Goal: Task Accomplishment & Management: Complete application form

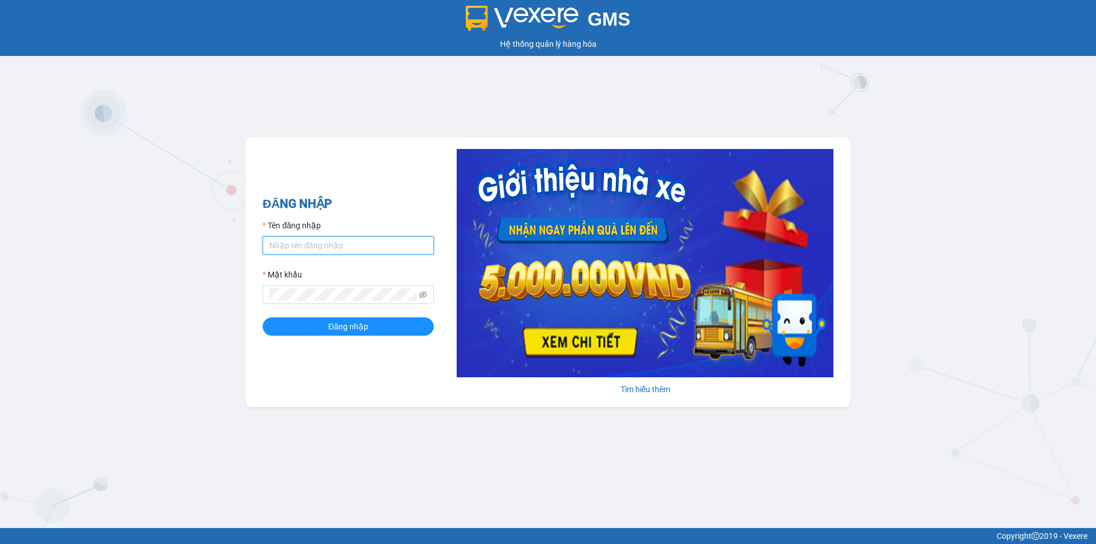
click at [356, 251] on input "Tên đăng nhập" at bounding box center [348, 245] width 171 height 18
type input "haonam.apq"
click at [321, 301] on span at bounding box center [348, 294] width 171 height 18
click at [263, 317] on button "Đăng nhập" at bounding box center [348, 326] width 171 height 18
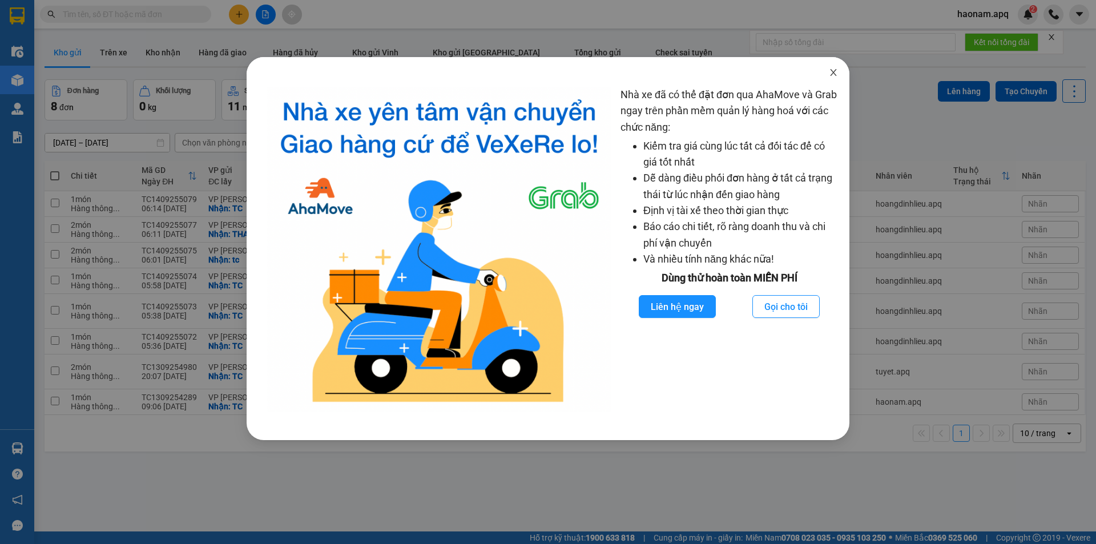
click at [827, 75] on span "Close" at bounding box center [834, 73] width 32 height 32
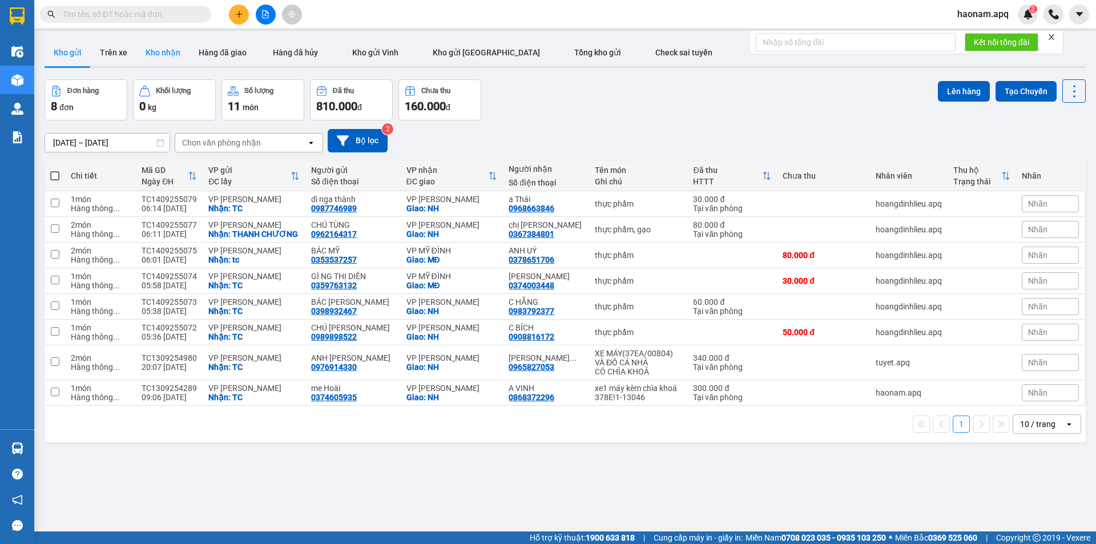
click at [165, 46] on button "Kho nhận" at bounding box center [162, 52] width 53 height 27
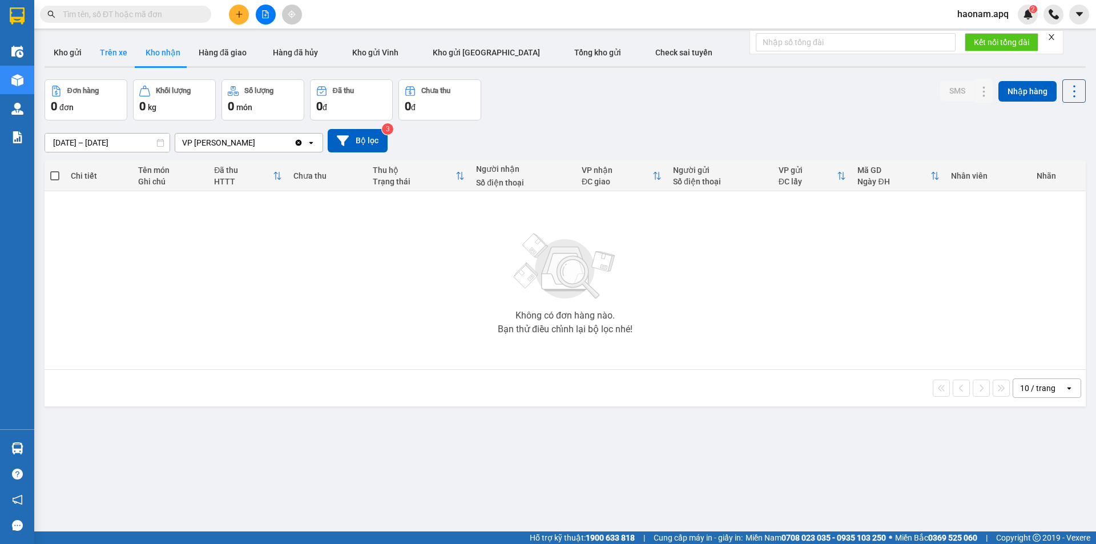
click at [118, 54] on button "Trên xe" at bounding box center [114, 52] width 46 height 27
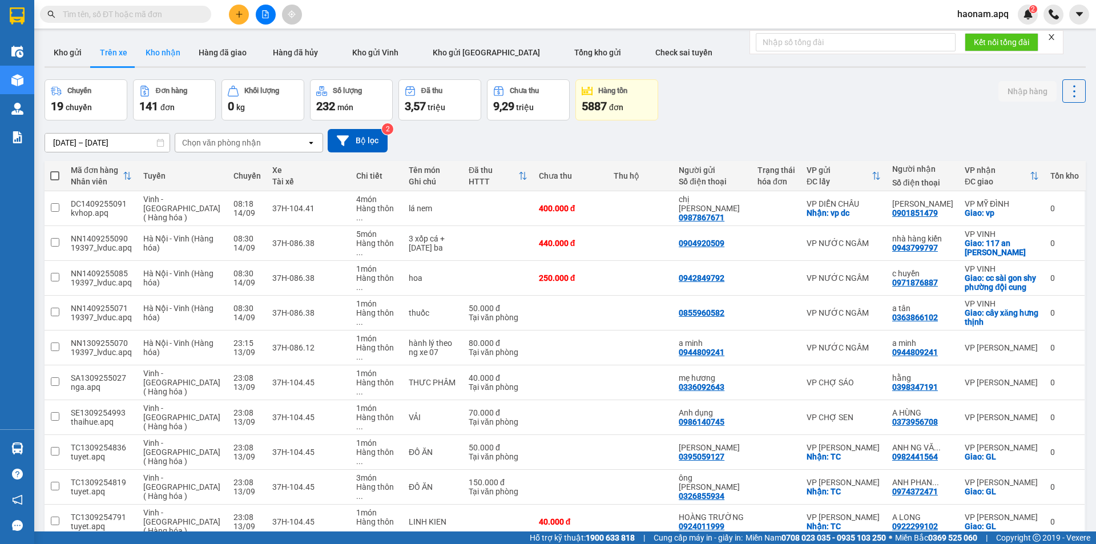
click at [146, 57] on button "Kho nhận" at bounding box center [162, 52] width 53 height 27
type input "[DATE] – [DATE]"
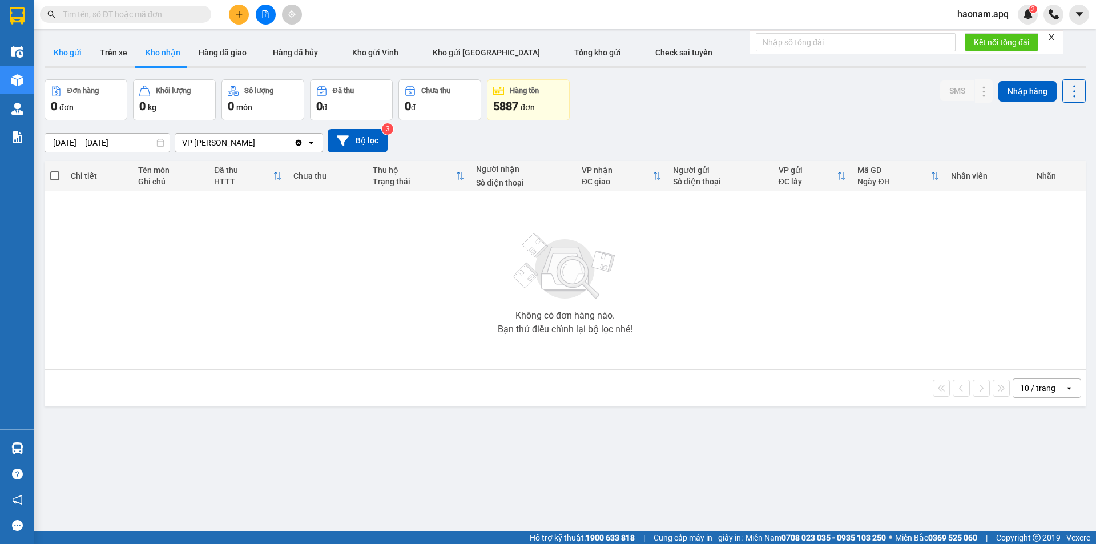
click at [75, 54] on button "Kho gửi" at bounding box center [68, 52] width 46 height 27
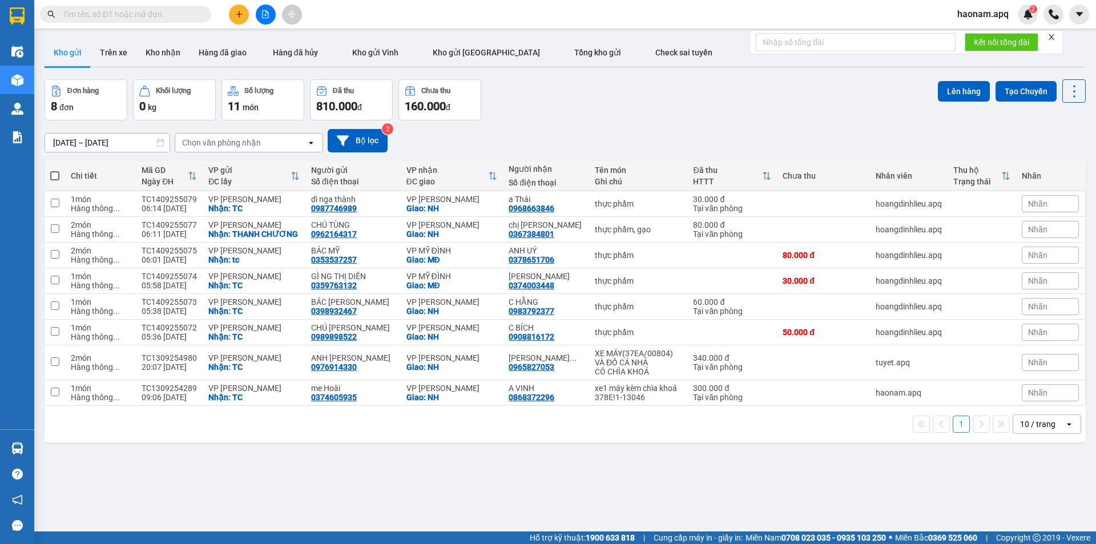
click at [59, 174] on span at bounding box center [54, 175] width 9 height 9
click at [55, 170] on input "checkbox" at bounding box center [55, 170] width 0 height 0
checkbox input "true"
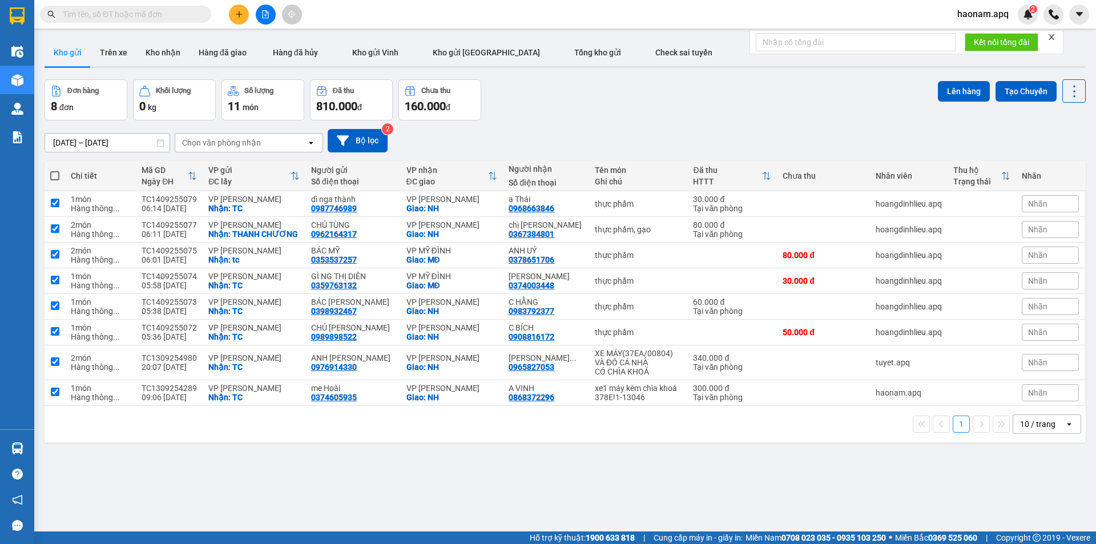
checkbox input "true"
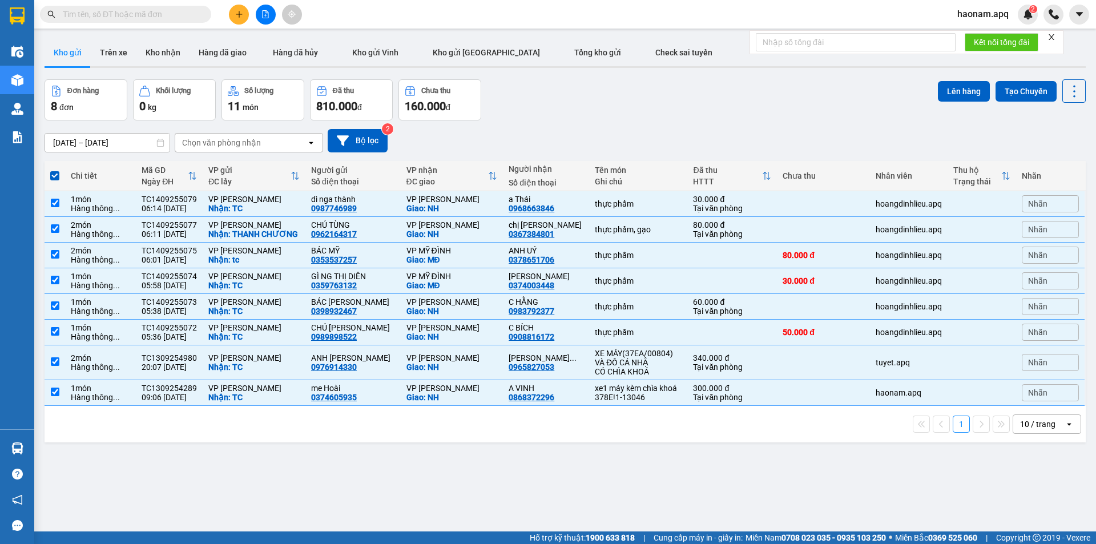
click at [52, 173] on span at bounding box center [54, 175] width 9 height 9
click at [55, 170] on input "checkbox" at bounding box center [55, 170] width 0 height 0
checkbox input "false"
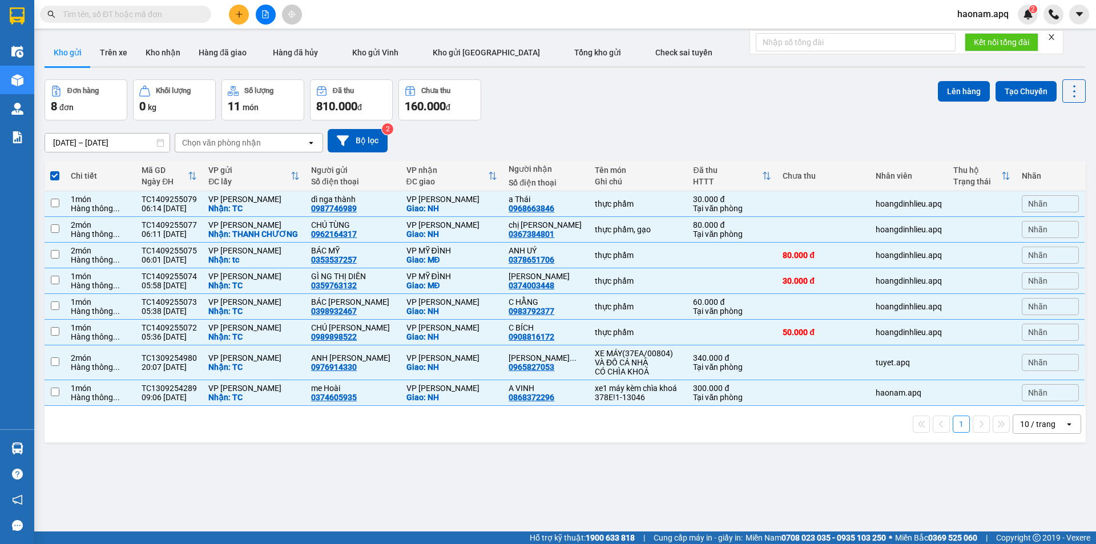
checkbox input "false"
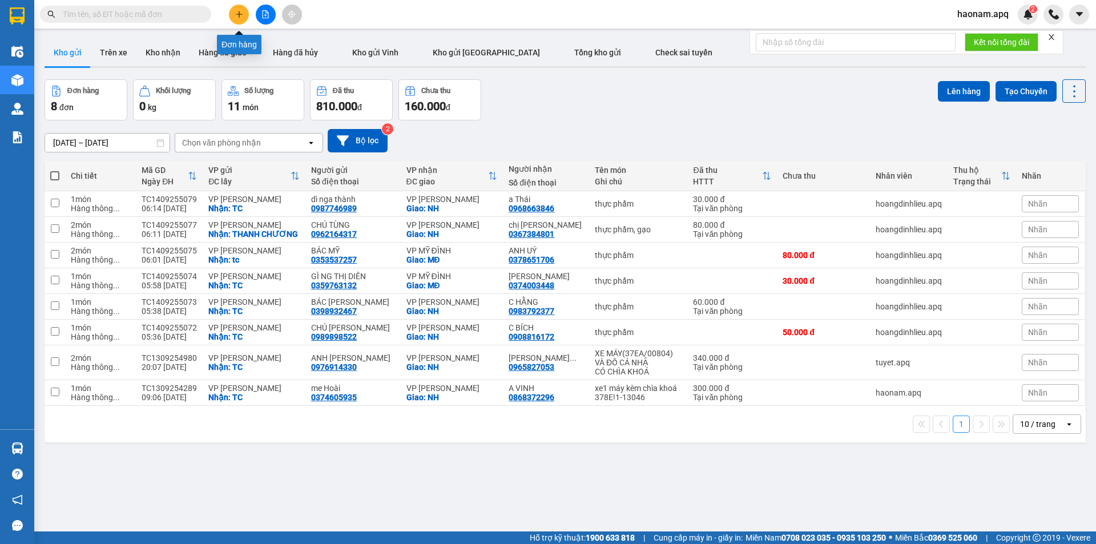
click at [241, 16] on icon "plus" at bounding box center [239, 14] width 8 height 8
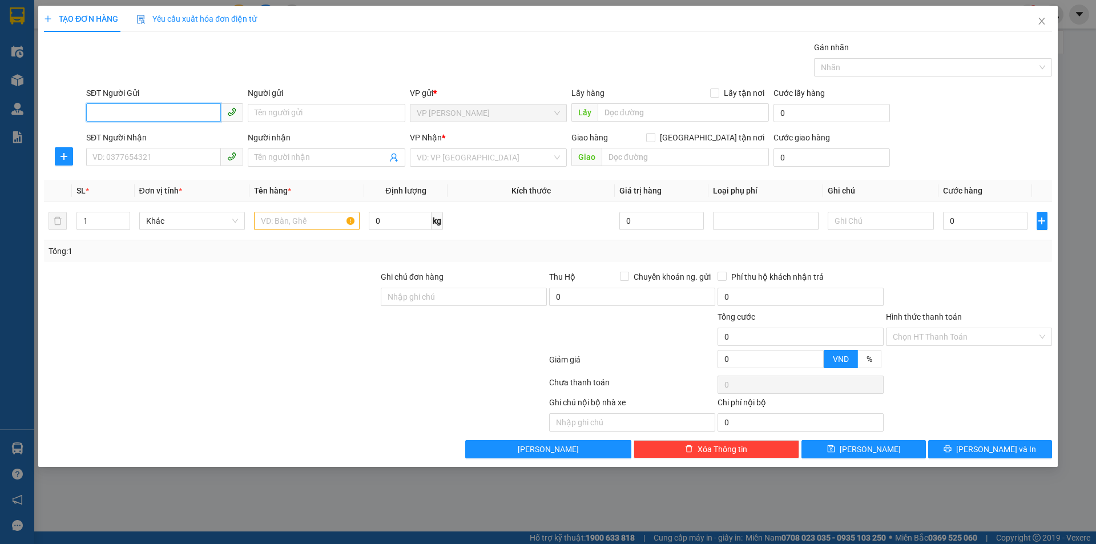
drag, startPoint x: 187, startPoint y: 116, endPoint x: 199, endPoint y: 182, distance: 66.2
click at [185, 116] on input "SĐT Người Gửi" at bounding box center [153, 112] width 135 height 18
click at [163, 113] on input "SĐT Người Gửi" at bounding box center [153, 112] width 135 height 18
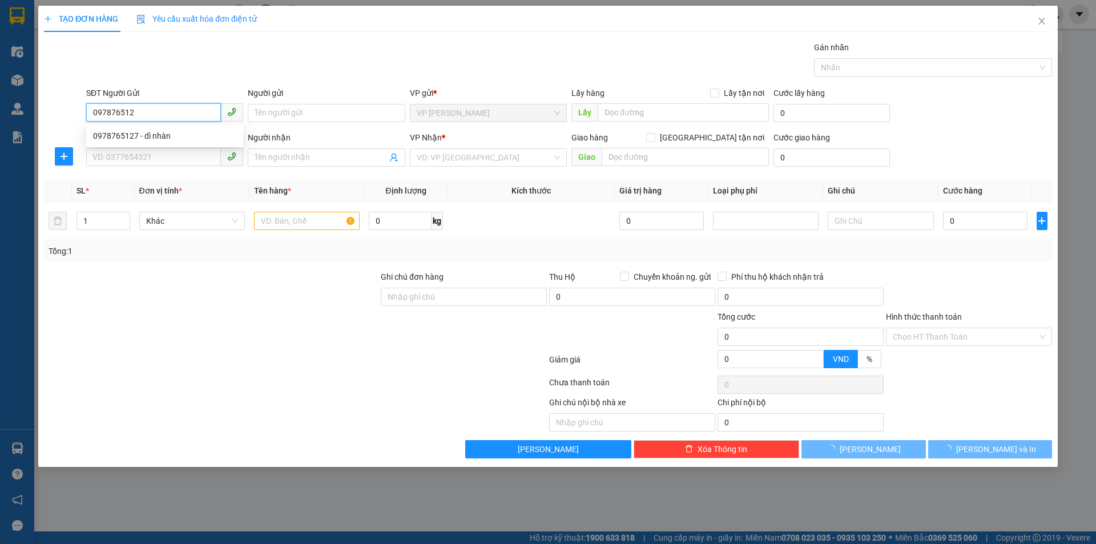
type input "0978765127"
click at [191, 131] on div "0978765127 - dì nhàn" at bounding box center [164, 136] width 143 height 13
type input "dì nhàn"
checkbox input "true"
type input "TC"
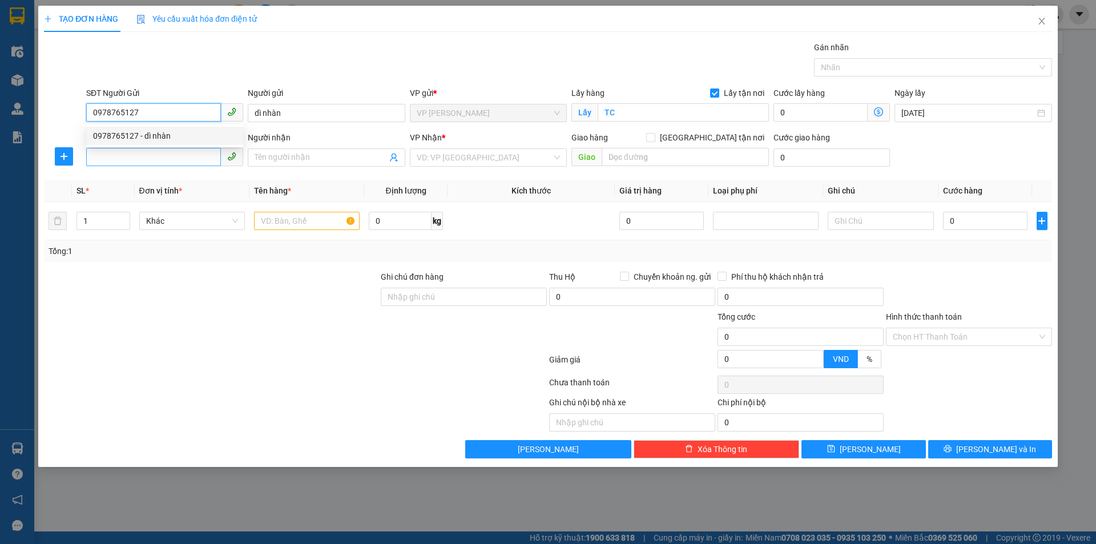
type input "0978765127"
click at [191, 155] on input "SĐT Người Nhận" at bounding box center [153, 157] width 135 height 18
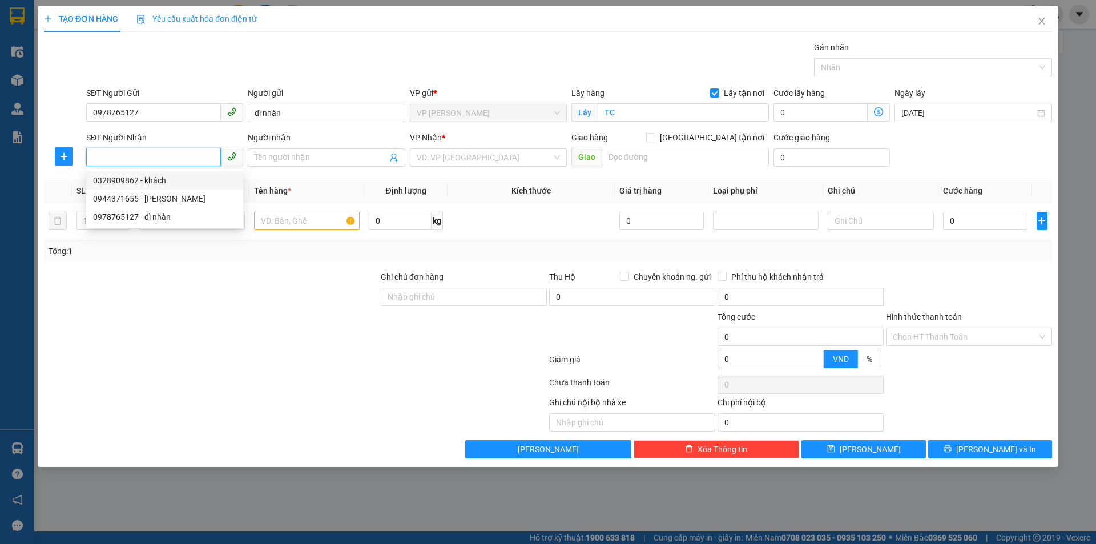
click at [190, 182] on div "0328909862 - khách" at bounding box center [164, 180] width 143 height 13
type input "0328909862"
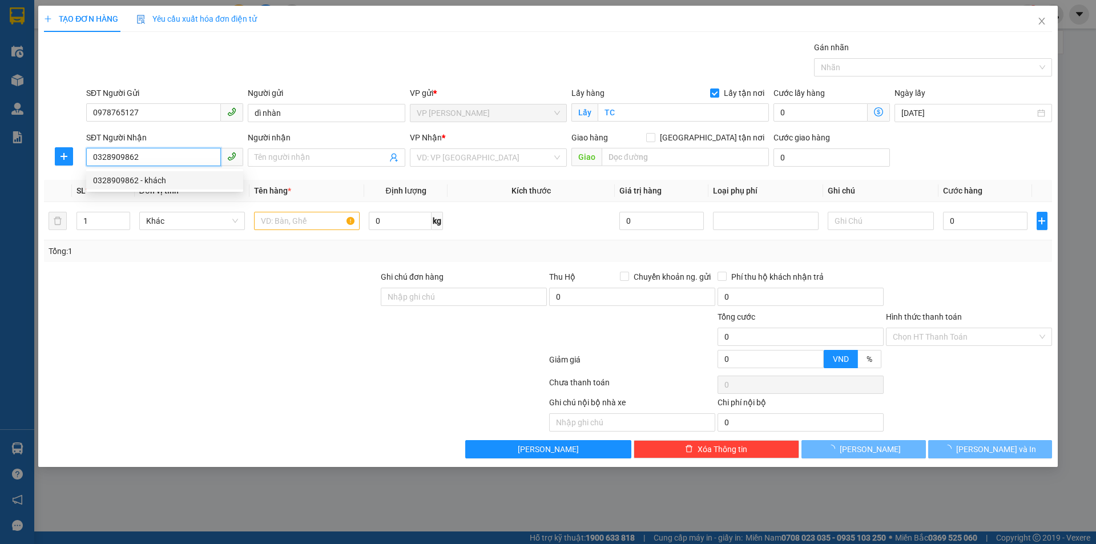
type input "khách"
checkbox input "true"
type input "MĐ"
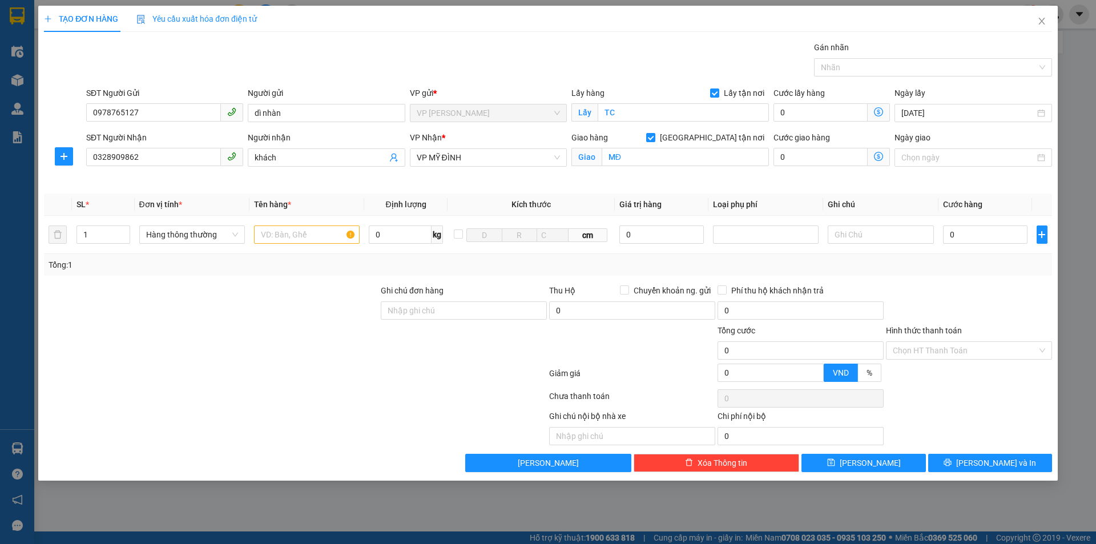
click at [283, 317] on div at bounding box center [211, 304] width 337 height 40
drag, startPoint x: 650, startPoint y: 343, endPoint x: 517, endPoint y: 280, distance: 146.8
click at [647, 343] on div at bounding box center [632, 344] width 168 height 40
drag, startPoint x: 303, startPoint y: 321, endPoint x: 325, endPoint y: 242, distance: 82.4
click at [301, 312] on div at bounding box center [211, 304] width 337 height 40
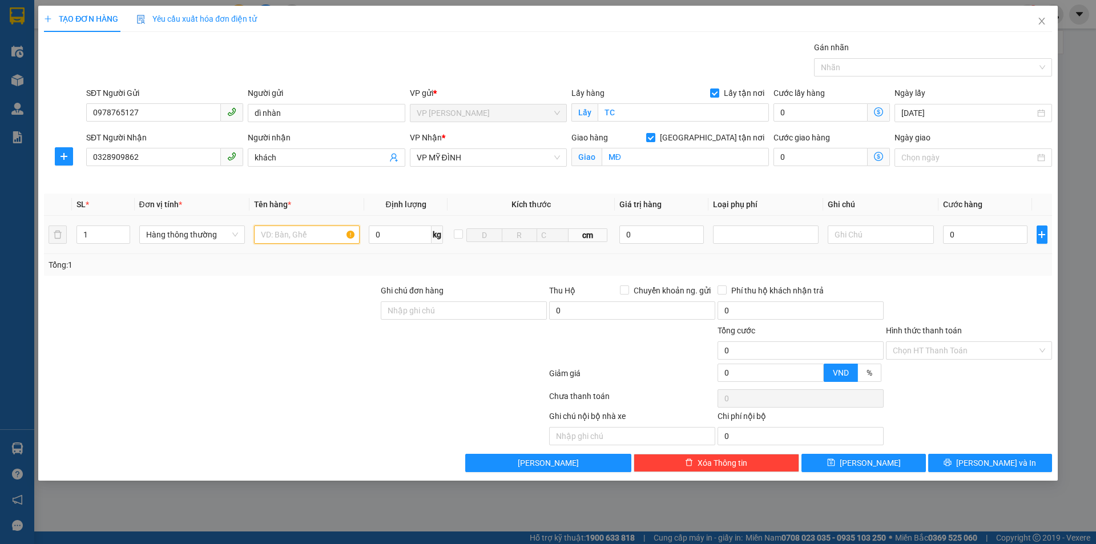
click at [304, 234] on input "text" at bounding box center [307, 235] width 106 height 18
drag, startPoint x: 319, startPoint y: 364, endPoint x: 387, endPoint y: 360, distance: 67.5
click at [333, 364] on div at bounding box center [295, 375] width 505 height 23
click at [452, 361] on div at bounding box center [464, 344] width 168 height 40
click at [1017, 305] on div at bounding box center [969, 304] width 168 height 40
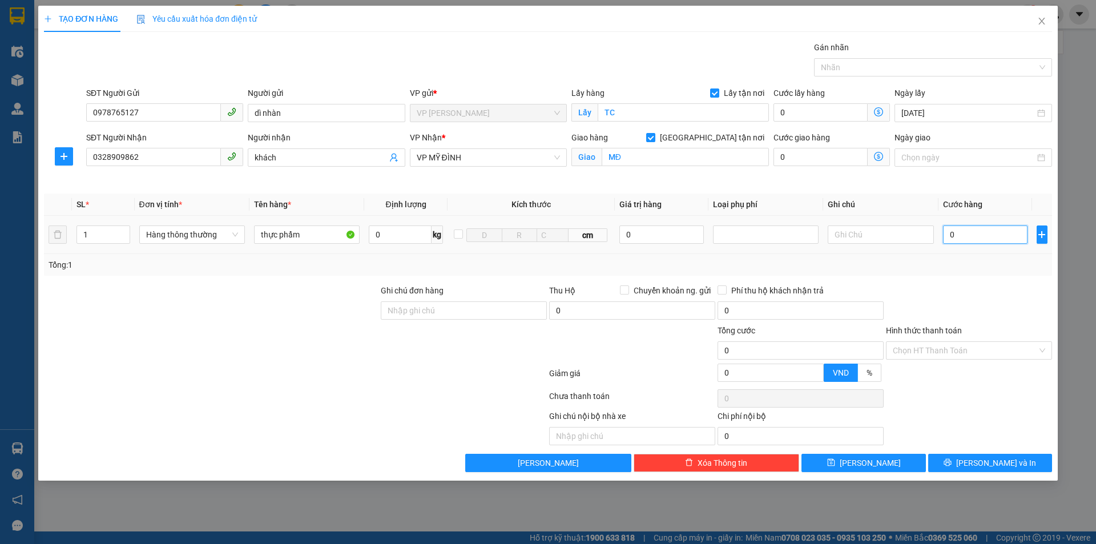
click at [986, 238] on input "0" at bounding box center [985, 235] width 85 height 18
drag, startPoint x: 985, startPoint y: 301, endPoint x: 984, endPoint y: 293, distance: 7.6
click at [985, 301] on div at bounding box center [969, 304] width 168 height 40
click at [986, 238] on input "0" at bounding box center [985, 235] width 85 height 18
click at [310, 238] on input "thực phẩm" at bounding box center [307, 235] width 106 height 18
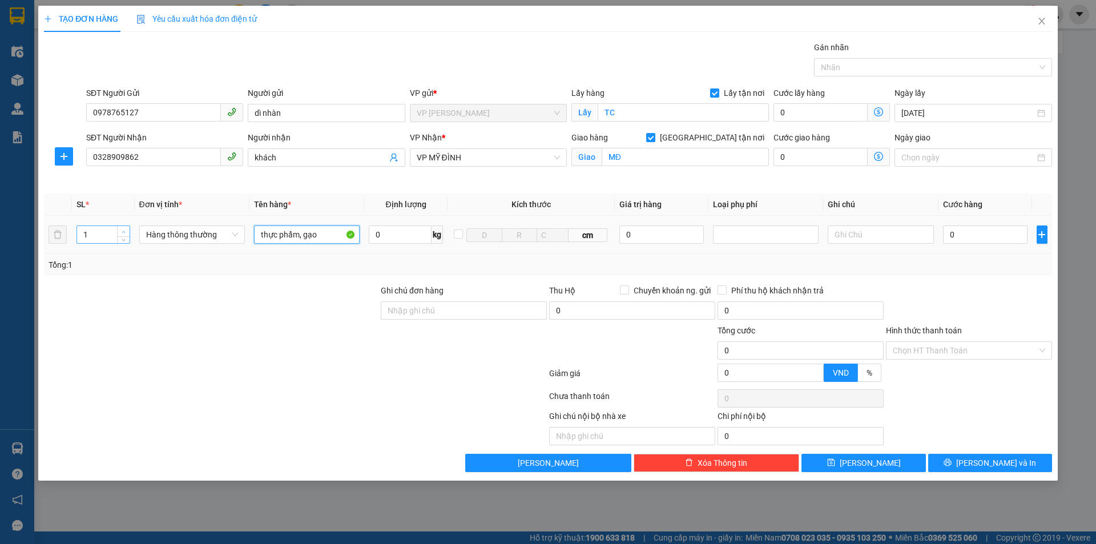
type input "thực phẩm, gạo"
click at [124, 229] on span "up" at bounding box center [123, 231] width 7 height 7
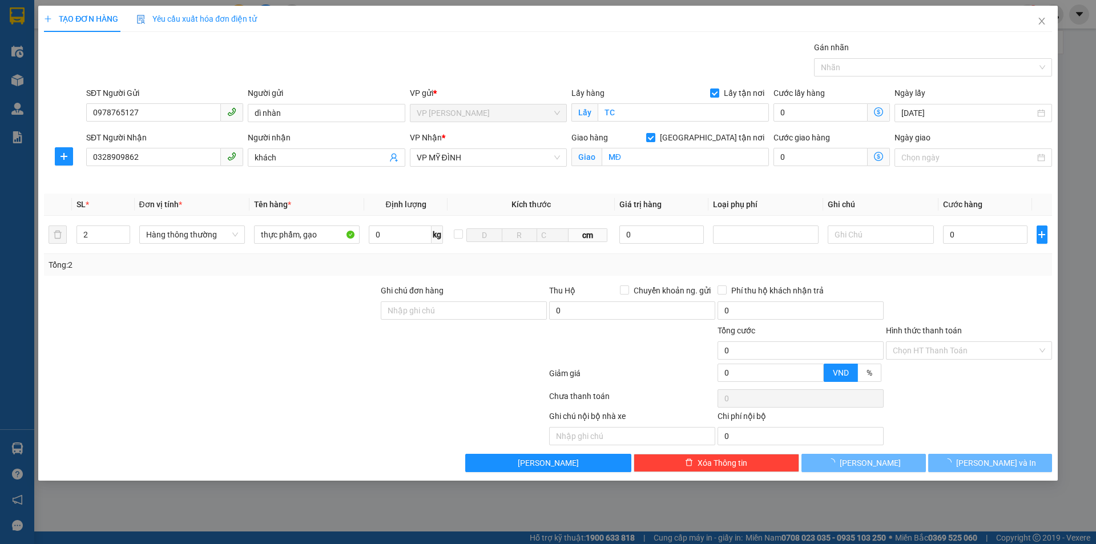
click at [172, 310] on div at bounding box center [211, 304] width 337 height 40
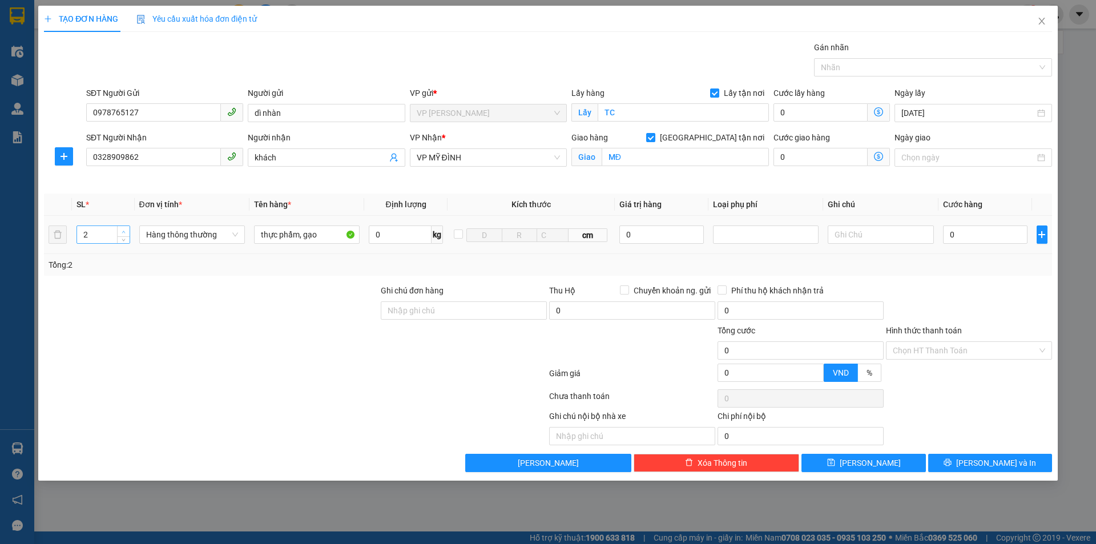
type input "3"
click at [126, 227] on span "Increase Value" at bounding box center [123, 231] width 13 height 10
drag, startPoint x: 171, startPoint y: 308, endPoint x: 840, endPoint y: 285, distance: 669.0
click at [169, 306] on div at bounding box center [211, 304] width 337 height 40
click at [965, 237] on input "0" at bounding box center [985, 235] width 85 height 18
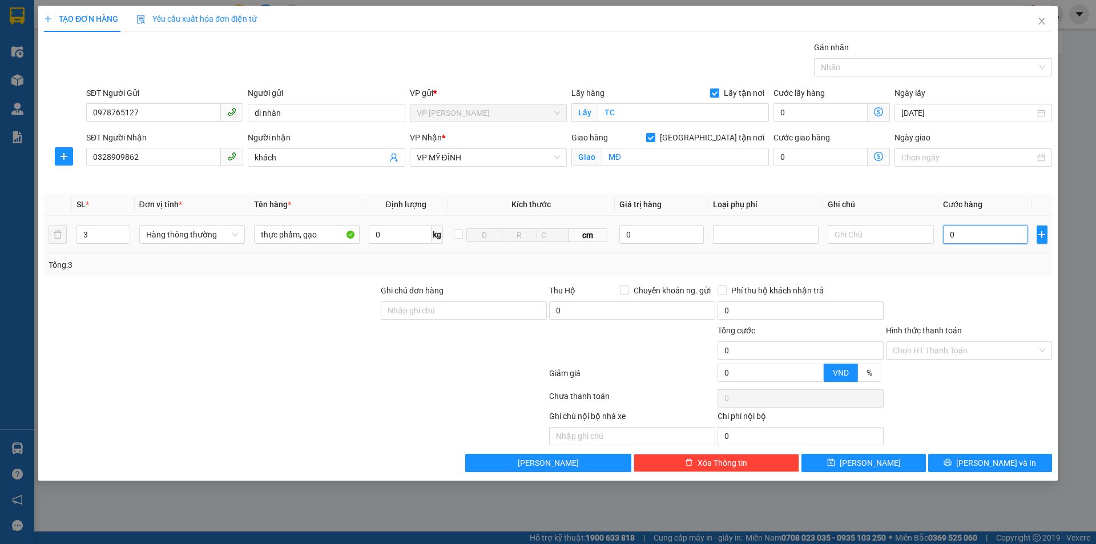
type input "1"
type input "12"
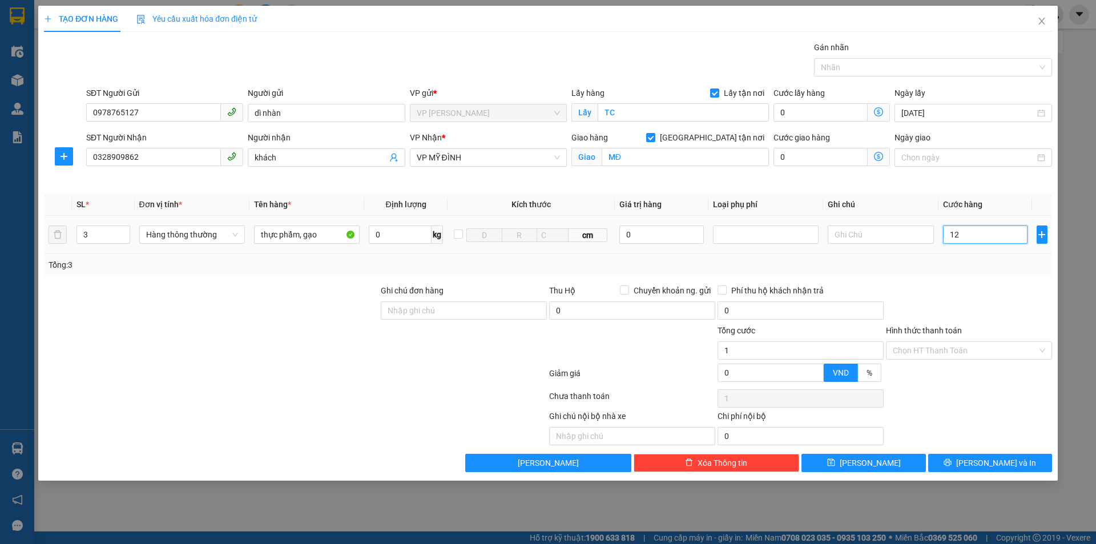
type input "12"
type input "120"
type input "1.200"
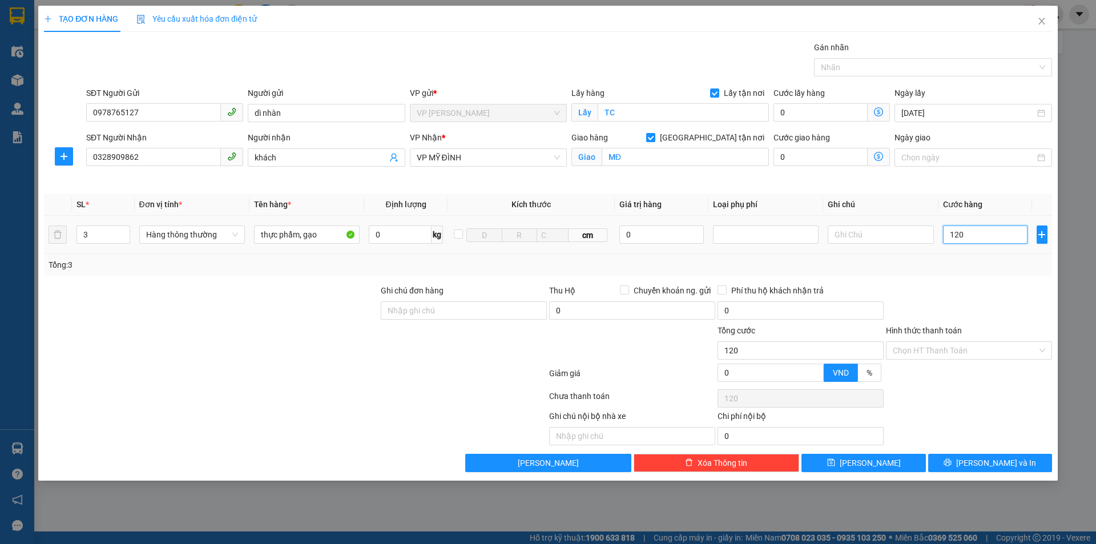
type input "1.200"
type input "12.000"
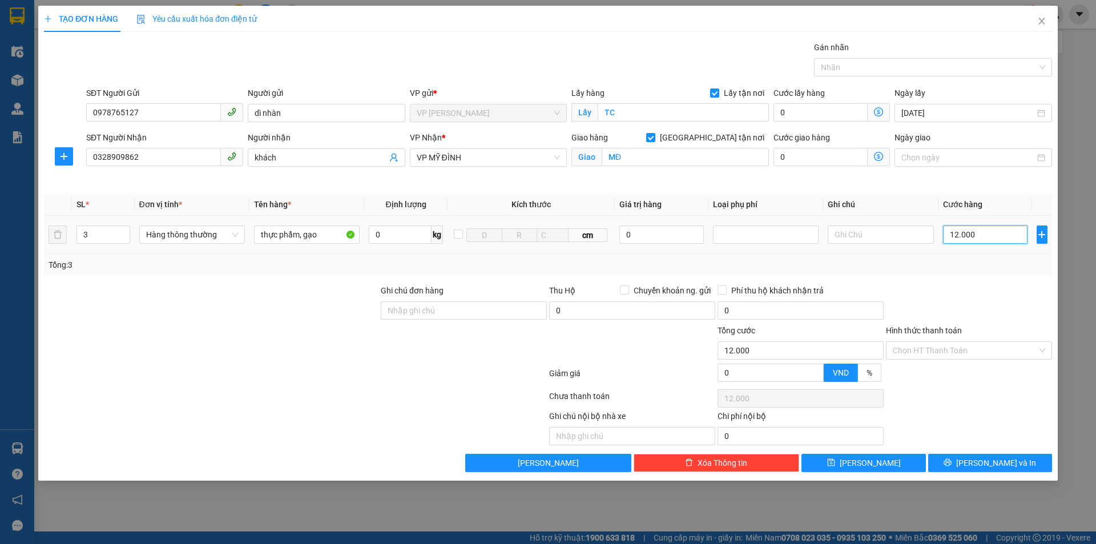
type input "120.000"
drag, startPoint x: 996, startPoint y: 298, endPoint x: 989, endPoint y: 307, distance: 11.0
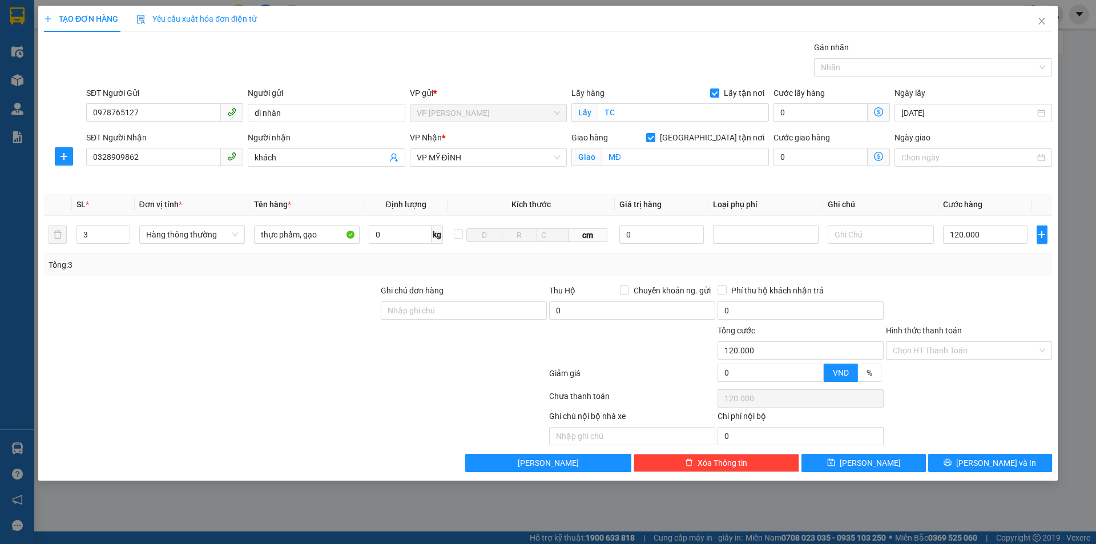
click at [995, 299] on div at bounding box center [969, 304] width 168 height 40
click at [975, 348] on input "Hình thức thanh toán" at bounding box center [965, 350] width 144 height 17
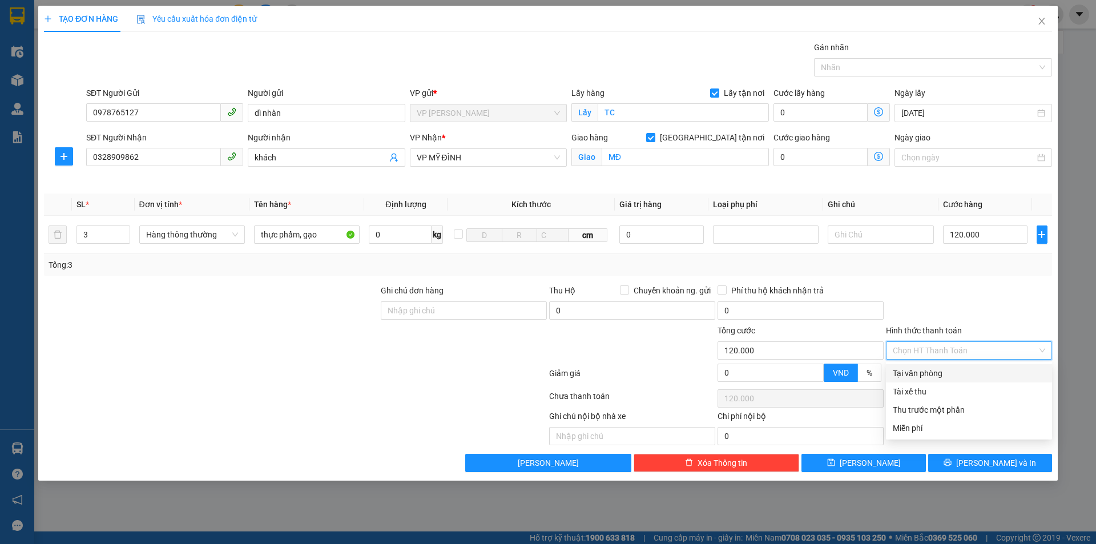
click at [963, 373] on div "Tại văn phòng" at bounding box center [969, 373] width 152 height 13
type input "0"
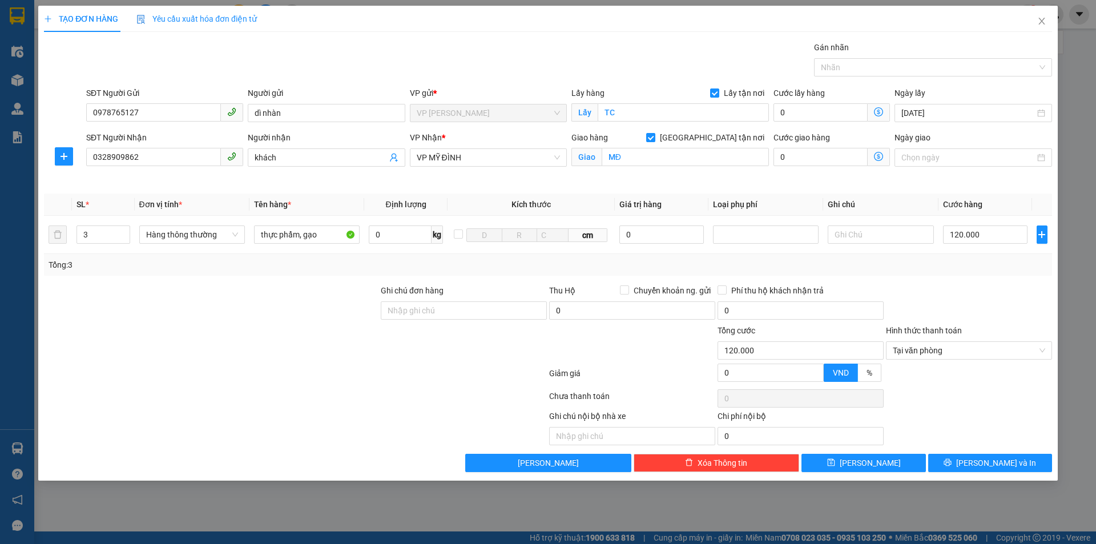
click at [977, 320] on div at bounding box center [969, 304] width 168 height 40
click at [984, 397] on div at bounding box center [969, 398] width 168 height 23
click at [1010, 464] on span "[PERSON_NAME] và In" at bounding box center [996, 463] width 80 height 13
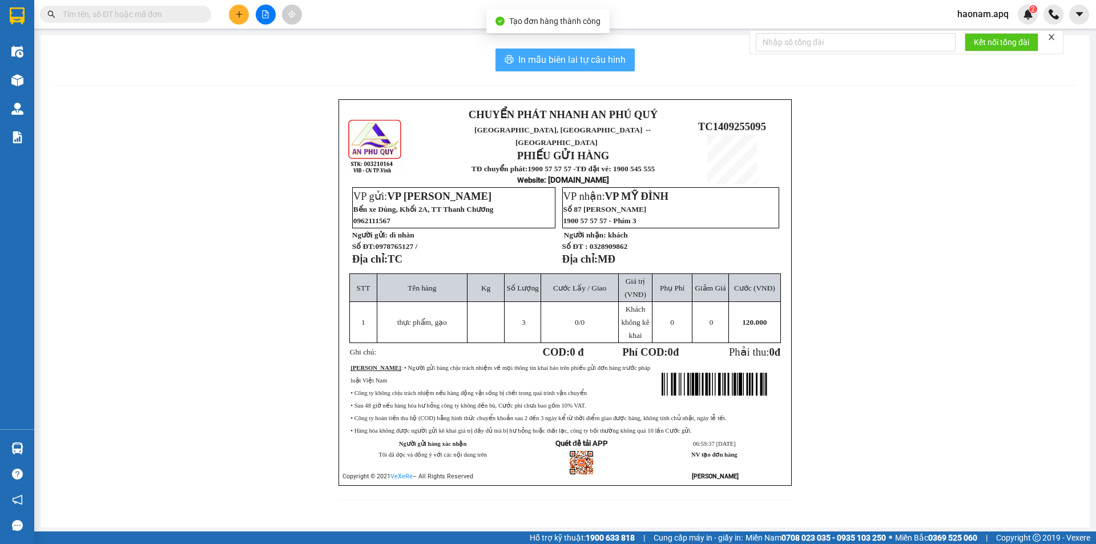
click at [579, 56] on span "In mẫu biên lai tự cấu hình" at bounding box center [571, 60] width 107 height 14
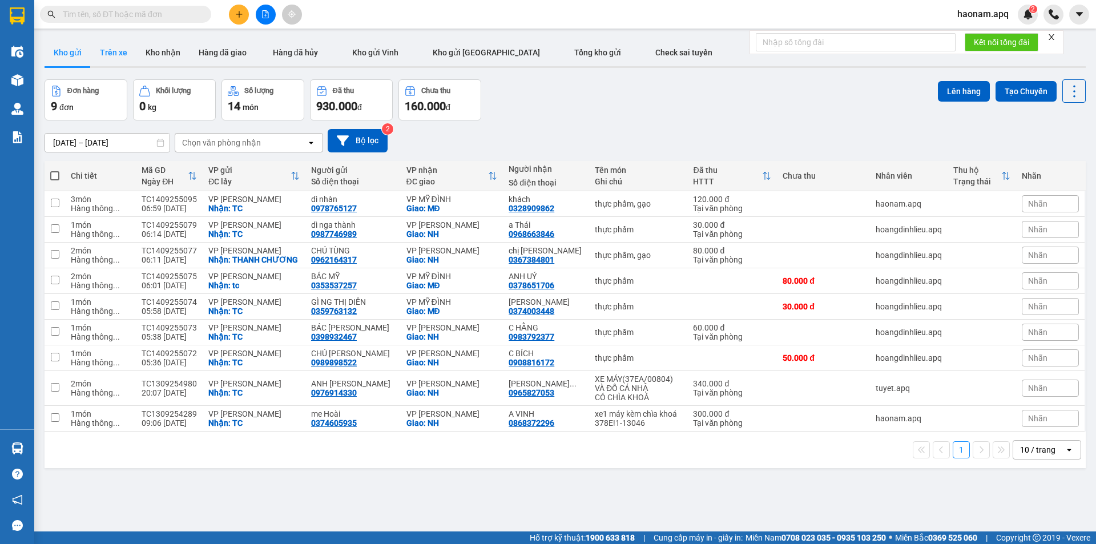
drag, startPoint x: 118, startPoint y: 51, endPoint x: 111, endPoint y: 54, distance: 7.2
click at [118, 51] on button "Trên xe" at bounding box center [114, 52] width 46 height 27
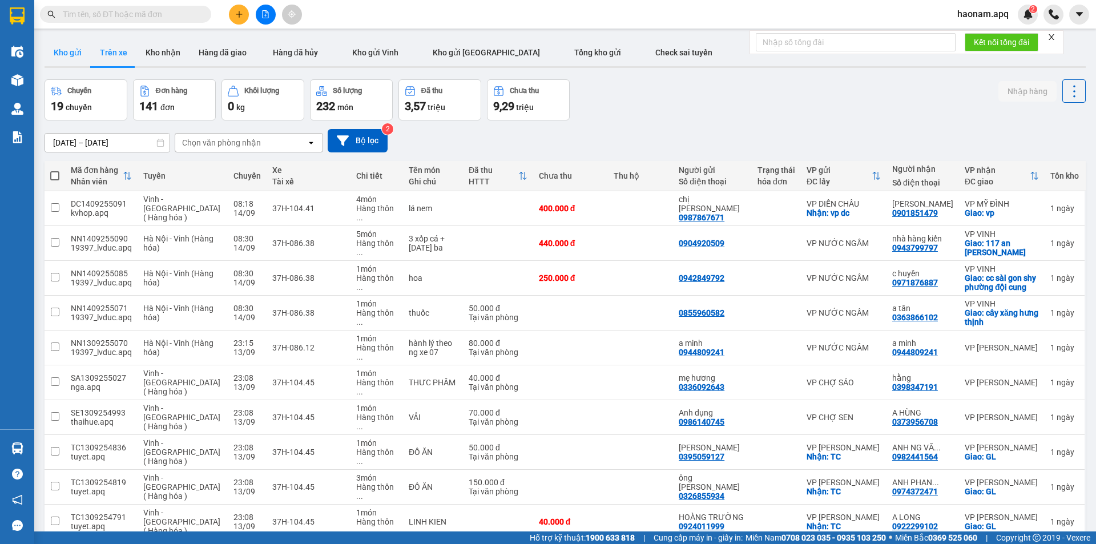
click at [69, 55] on button "Kho gửi" at bounding box center [68, 52] width 46 height 27
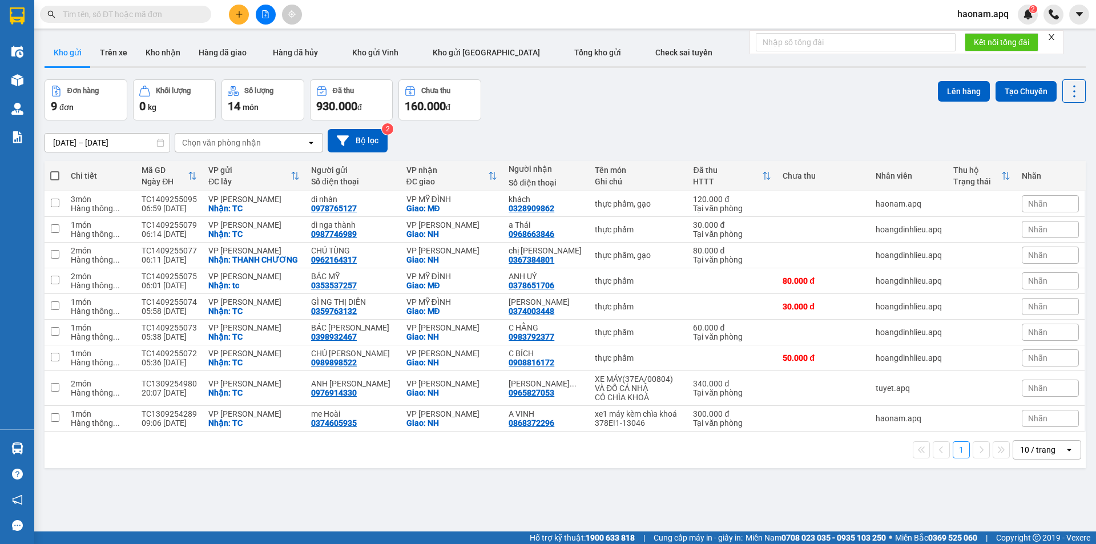
drag, startPoint x: 61, startPoint y: 174, endPoint x: 61, endPoint y: 183, distance: 9.7
click at [59, 173] on th at bounding box center [55, 176] width 21 height 30
click at [54, 177] on span at bounding box center [54, 175] width 9 height 9
click at [55, 170] on input "checkbox" at bounding box center [55, 170] width 0 height 0
checkbox input "true"
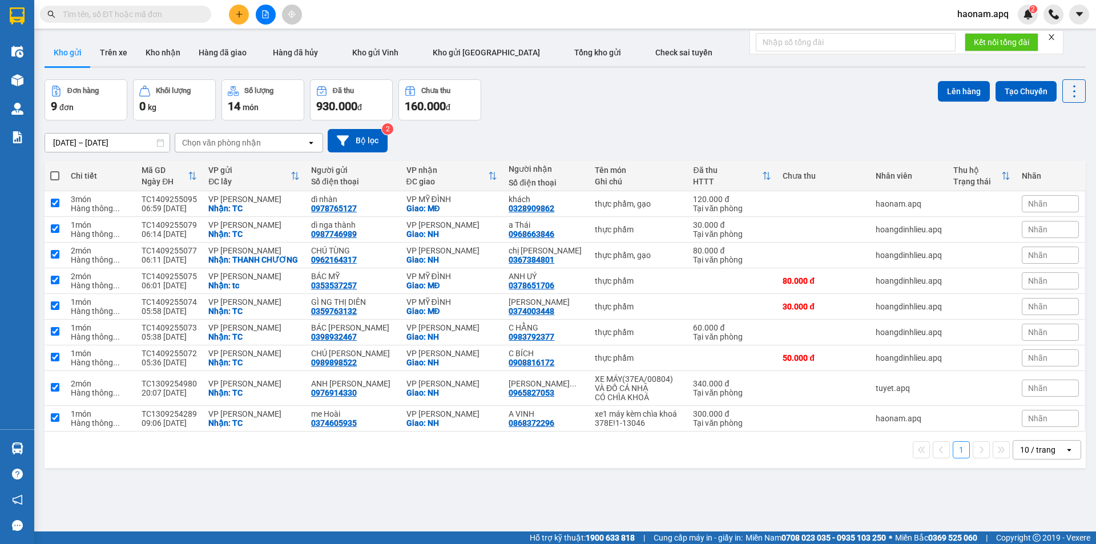
checkbox input "true"
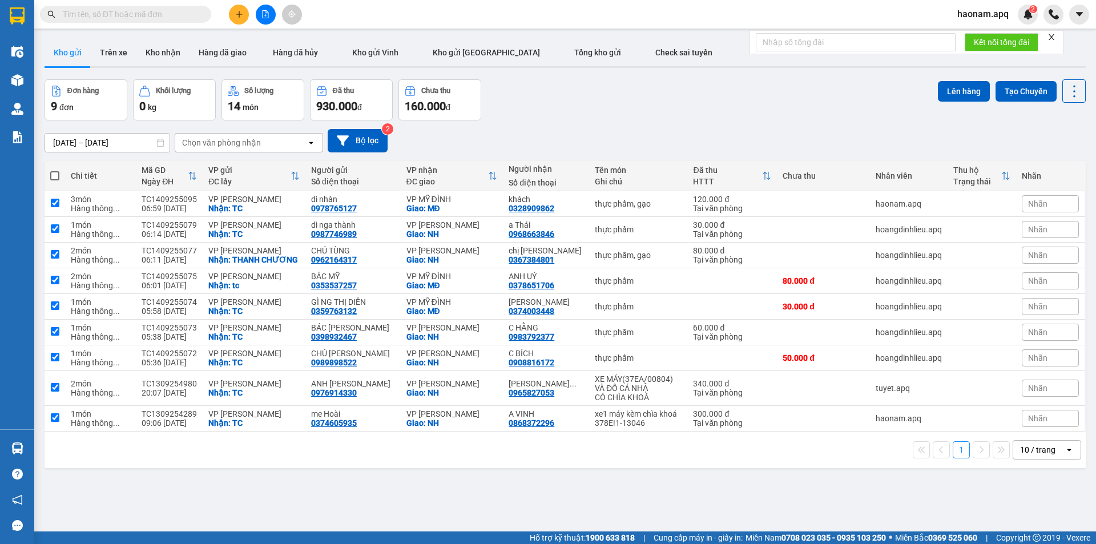
checkbox input "true"
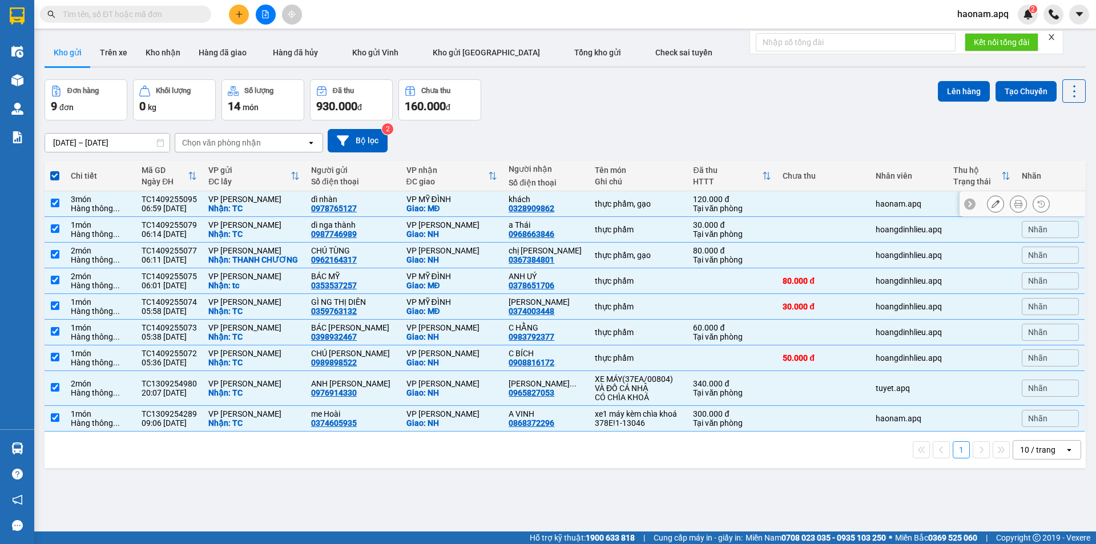
drag, startPoint x: 61, startPoint y: 200, endPoint x: 57, endPoint y: 205, distance: 6.5
click at [59, 201] on td at bounding box center [55, 204] width 21 height 26
checkbox input "false"
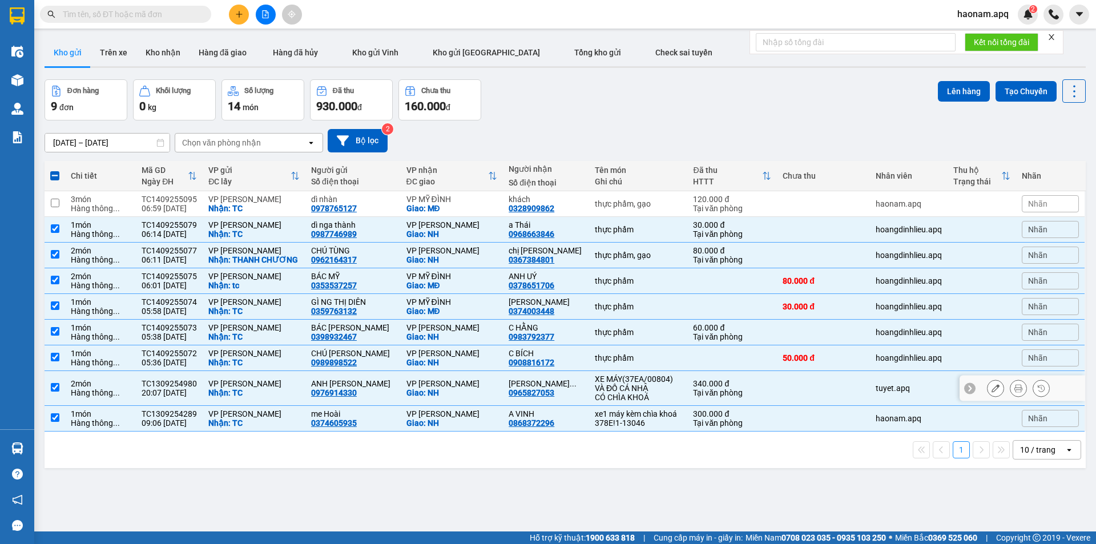
click at [687, 398] on td "340.000 đ Tại văn phòng" at bounding box center [732, 388] width 90 height 35
checkbox input "false"
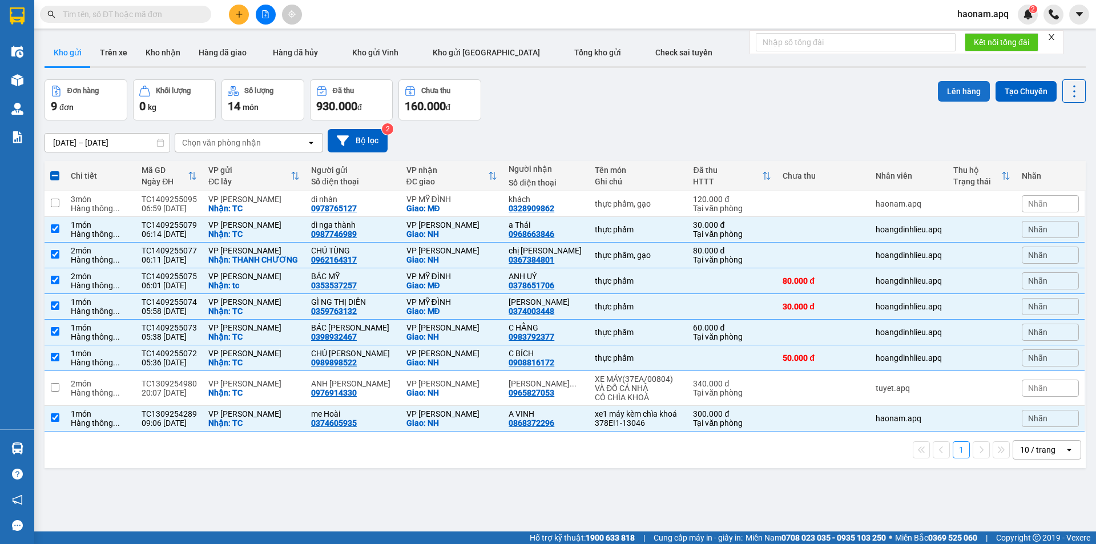
click at [957, 86] on button "Lên hàng" at bounding box center [964, 91] width 52 height 21
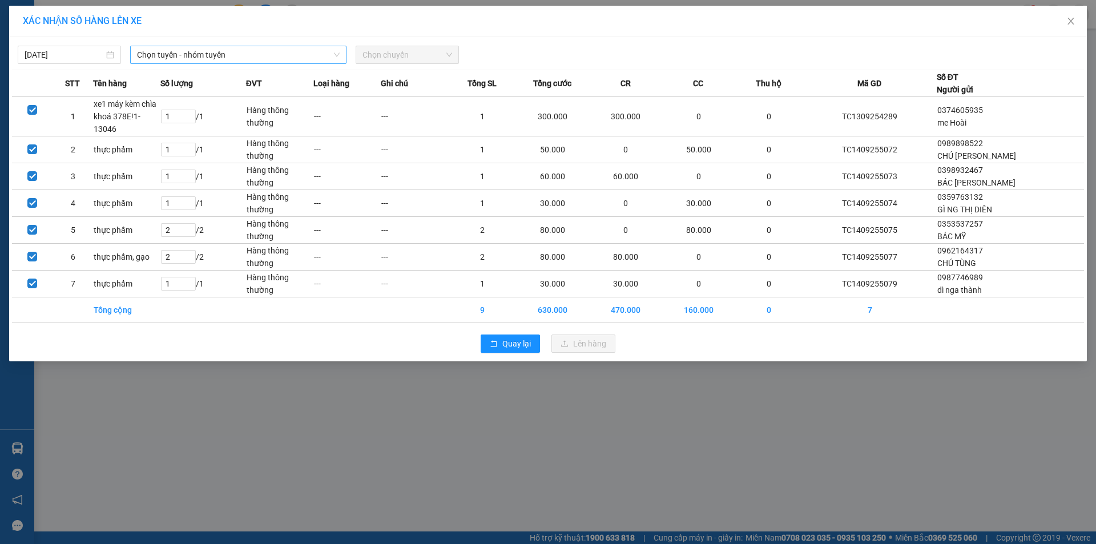
click at [272, 52] on span "Chọn tuyến - nhóm tuyến" at bounding box center [238, 54] width 203 height 17
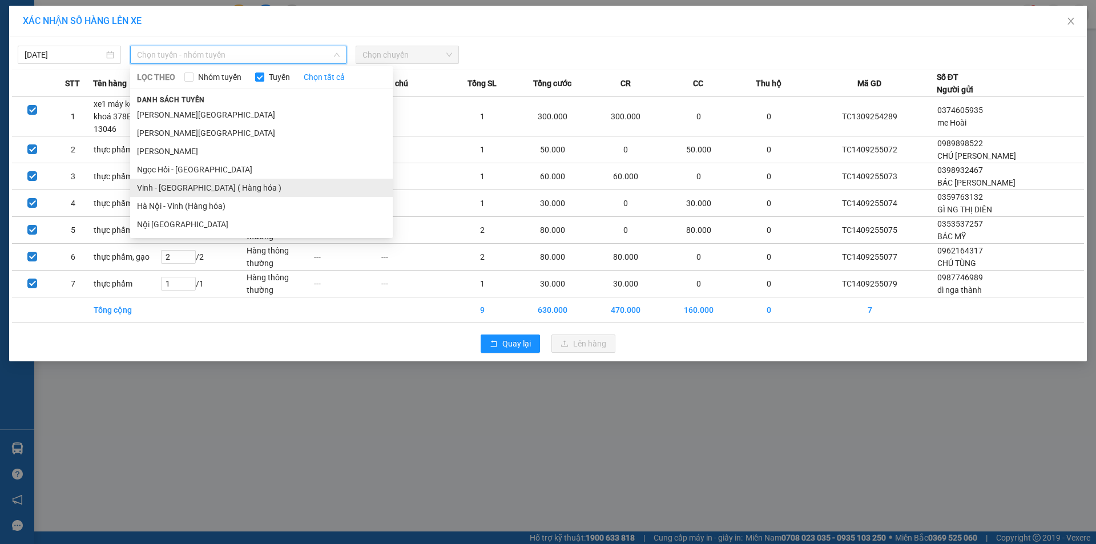
click at [212, 187] on li "Vinh - [GEOGRAPHIC_DATA] ( Hàng hóa )" at bounding box center [261, 188] width 263 height 18
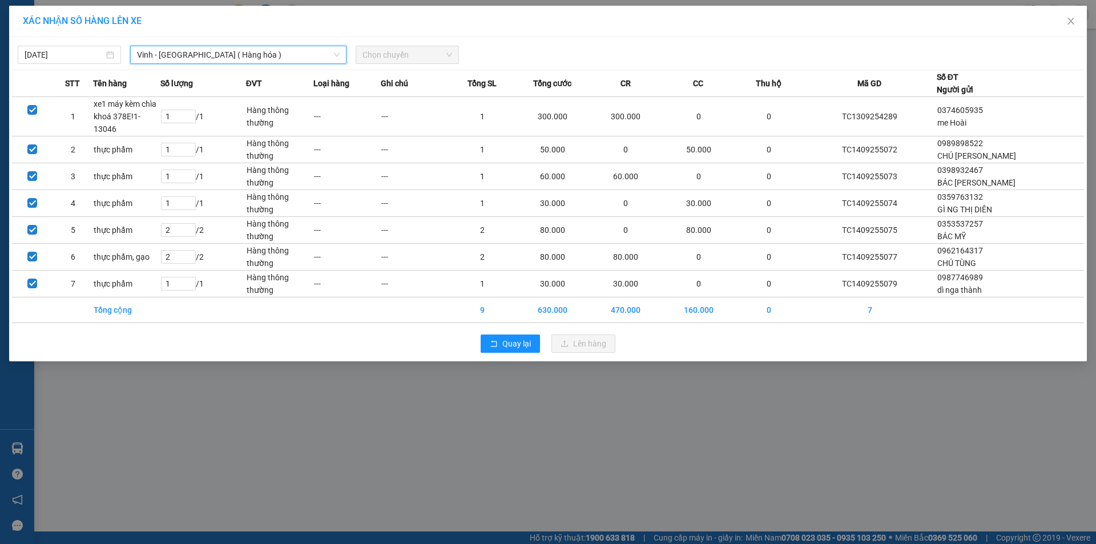
click at [411, 59] on span "Chọn chuyến" at bounding box center [408, 54] width 90 height 17
click at [396, 55] on span "Chọn chuyến" at bounding box center [408, 54] width 90 height 17
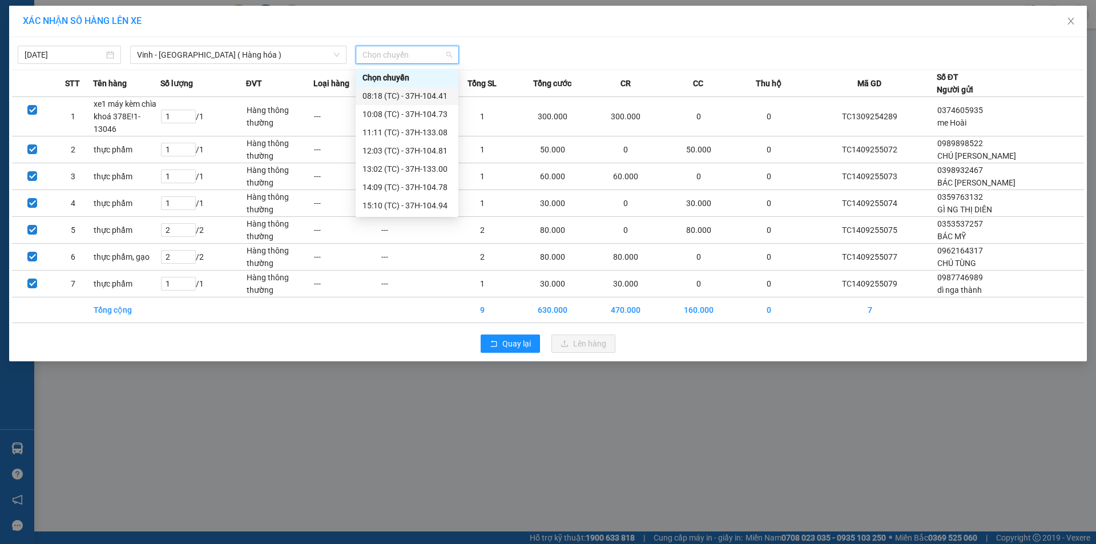
click at [427, 94] on div "08:18 (TC) - 37H-104.41" at bounding box center [407, 96] width 89 height 13
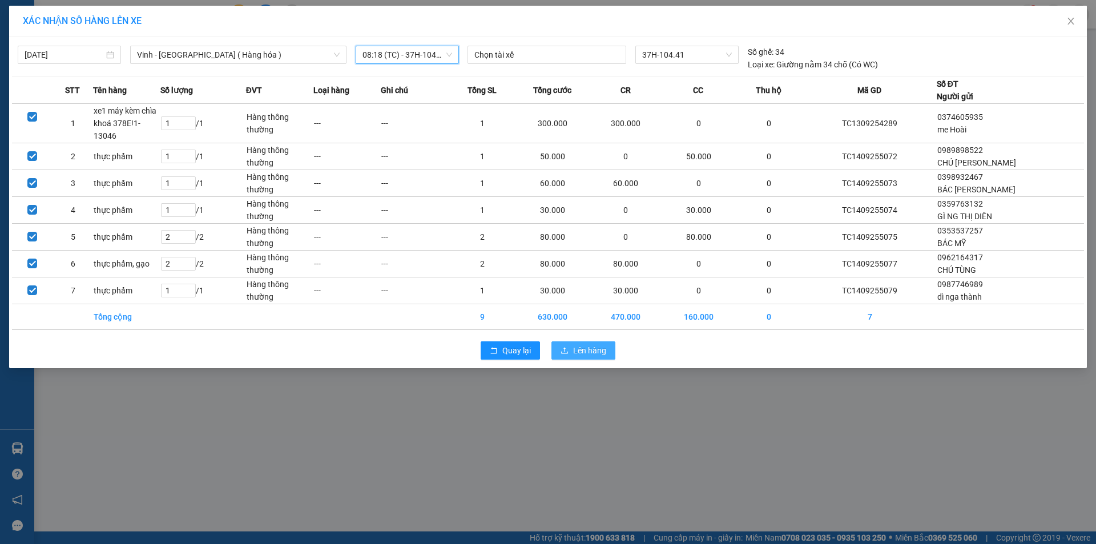
click at [599, 344] on span "Lên hàng" at bounding box center [589, 350] width 33 height 13
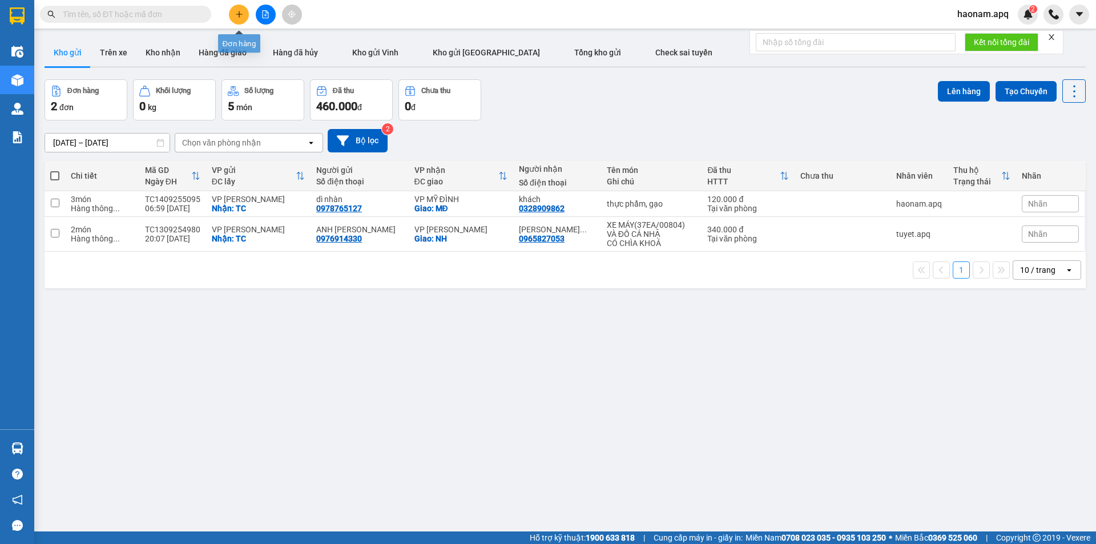
click at [241, 12] on icon "plus" at bounding box center [239, 14] width 8 height 8
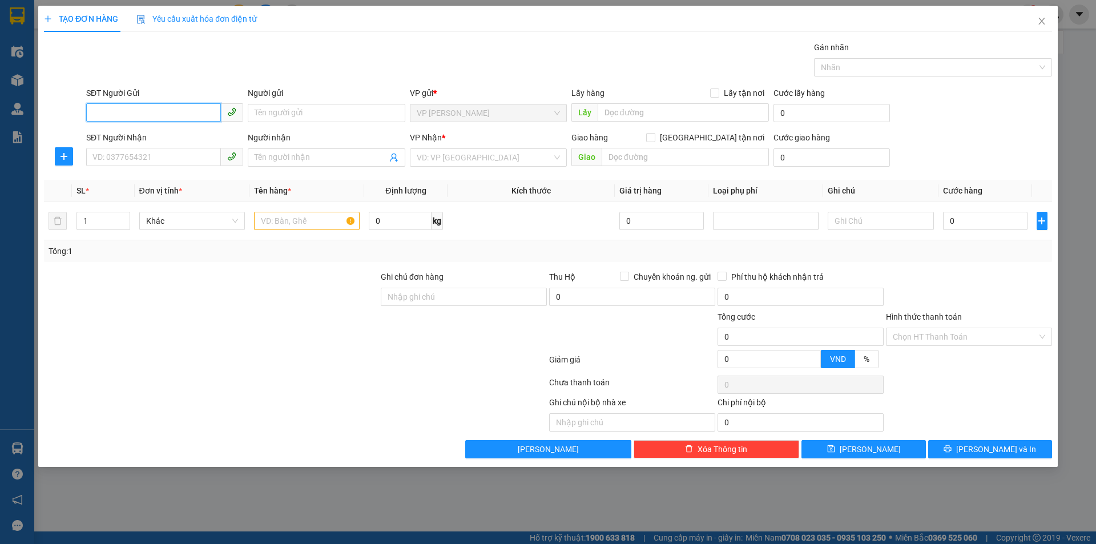
click at [169, 104] on input "SĐT Người Gửi" at bounding box center [153, 112] width 135 height 18
click at [176, 110] on input "SĐT Người Gửi" at bounding box center [153, 112] width 135 height 18
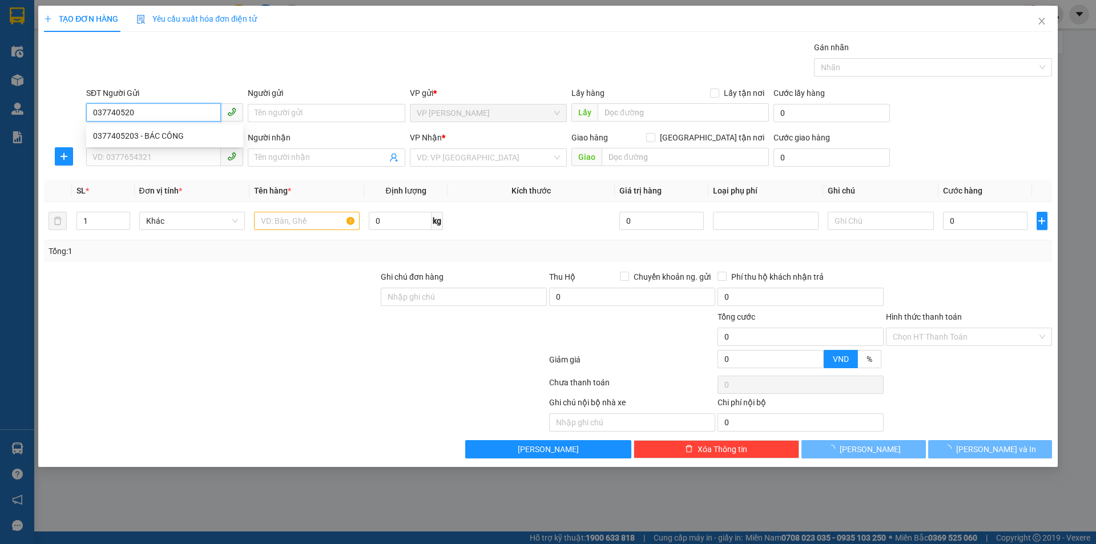
type input "0377405203"
click at [194, 137] on div "0377405203 - BÁC CÔNG" at bounding box center [164, 136] width 143 height 13
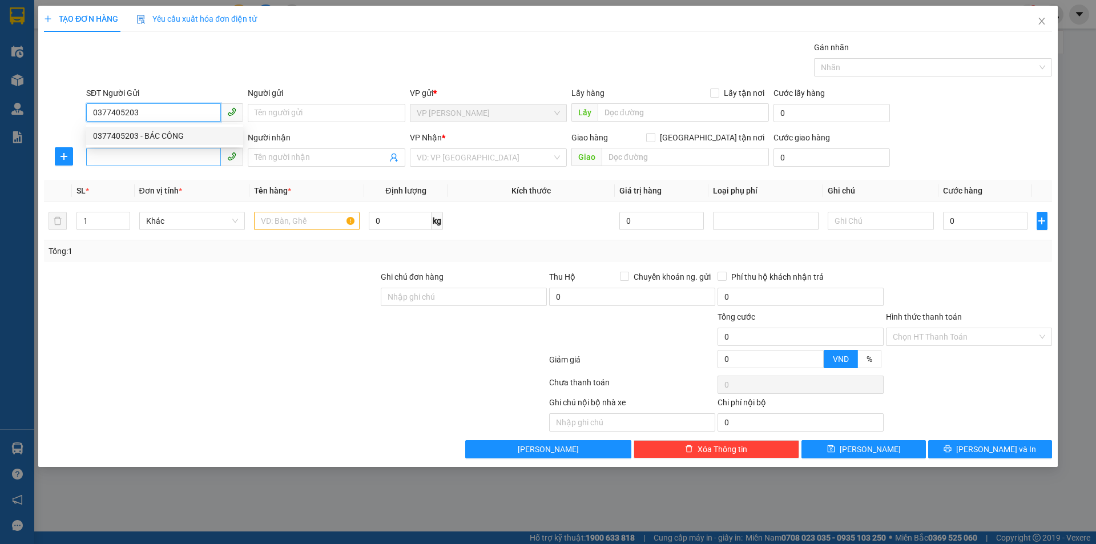
type input "BÁC CÔNG"
checkbox input "true"
type input "TC"
type input "0377405203"
click at [185, 161] on input "SĐT Người Nhận" at bounding box center [153, 157] width 135 height 18
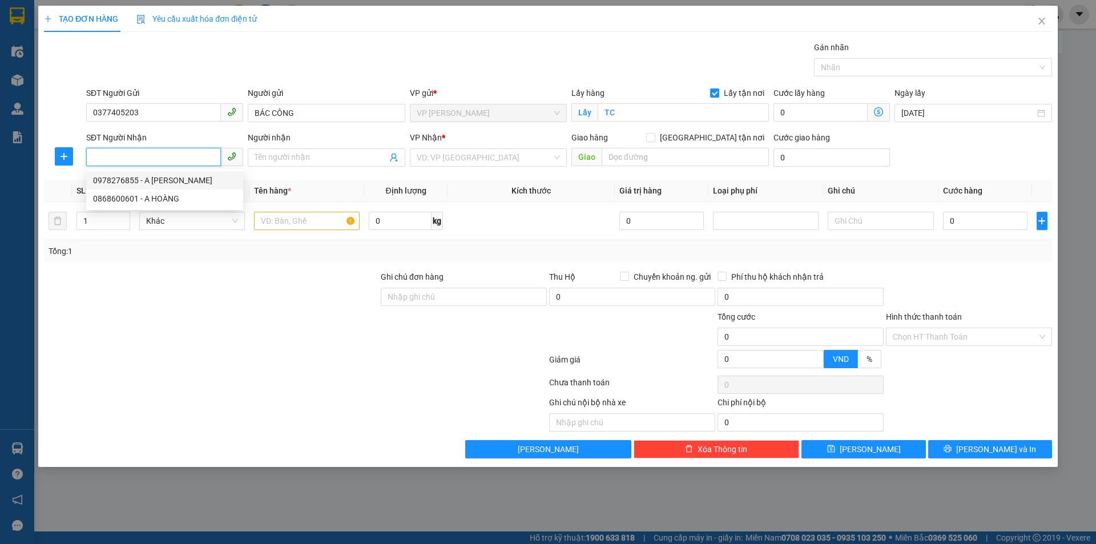
click at [160, 180] on div "0978276855 - A [PERSON_NAME]" at bounding box center [164, 180] width 143 height 13
type input "0978276855"
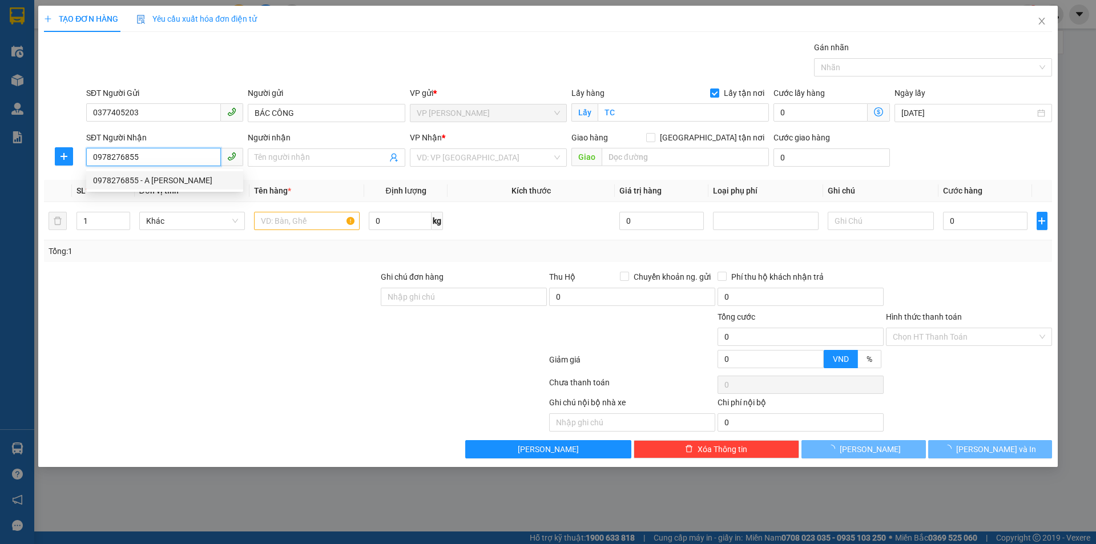
type input "A TRẦN HỮU CƯƠNG"
type input "VP Mỹ Đình"
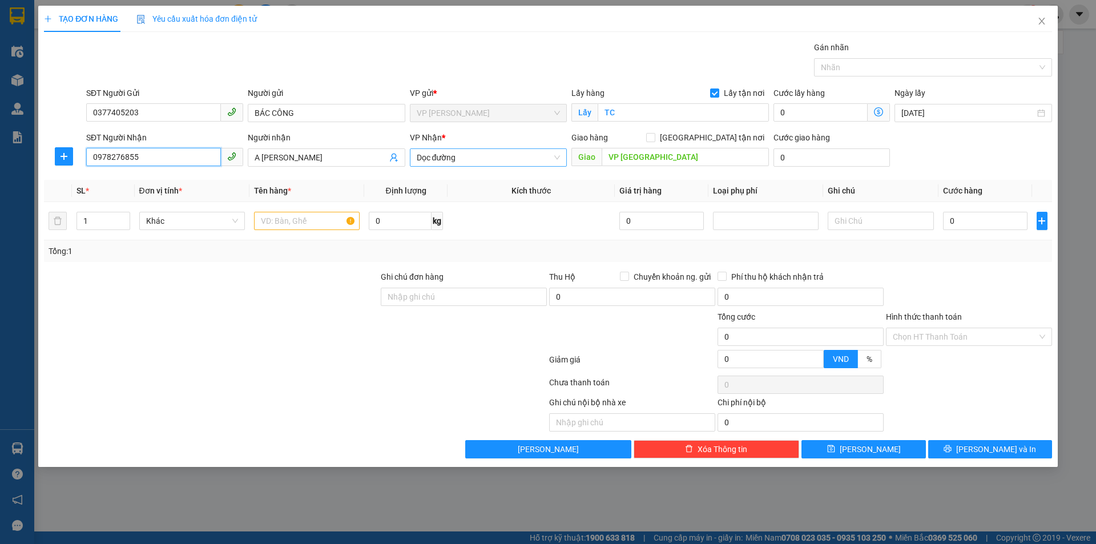
click at [514, 159] on span "Dọc đường" at bounding box center [488, 157] width 143 height 17
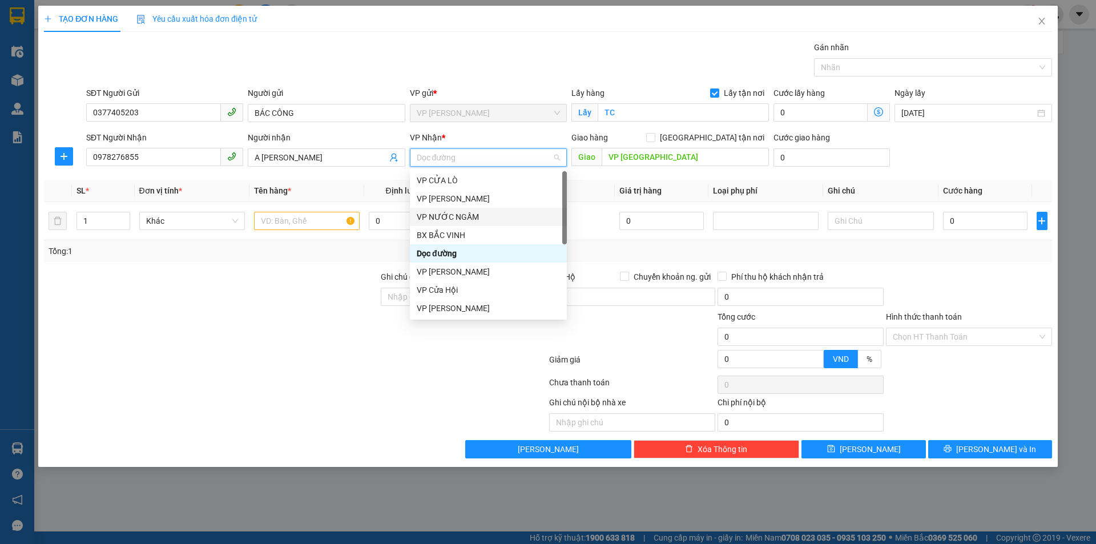
scroll to position [164, 0]
click at [487, 236] on div "VP MỸ ĐÌNH" at bounding box center [488, 235] width 143 height 13
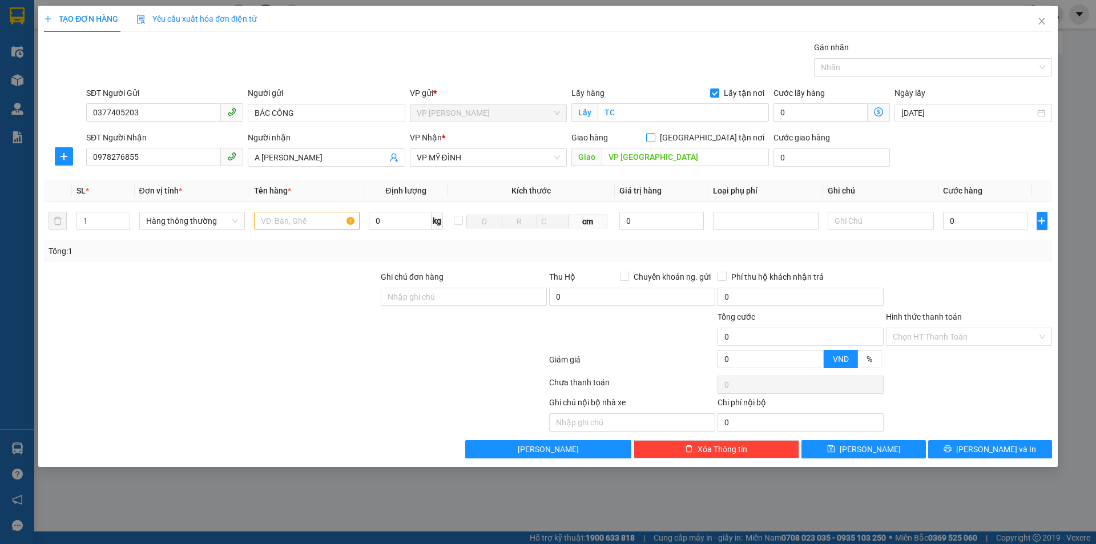
click at [654, 135] on input "[GEOGRAPHIC_DATA] tận nơi" at bounding box center [650, 137] width 8 height 8
checkbox input "true"
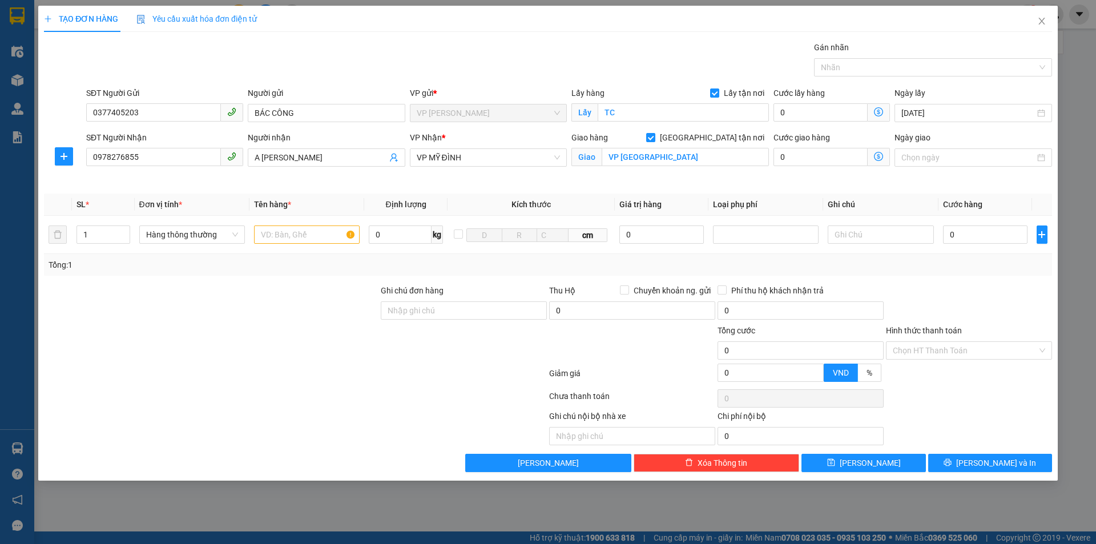
click at [323, 301] on div at bounding box center [211, 304] width 337 height 40
click at [334, 237] on input "text" at bounding box center [307, 235] width 106 height 18
click at [325, 311] on div at bounding box center [211, 304] width 337 height 40
click at [302, 235] on input "text" at bounding box center [307, 235] width 106 height 18
type input "rau củ"
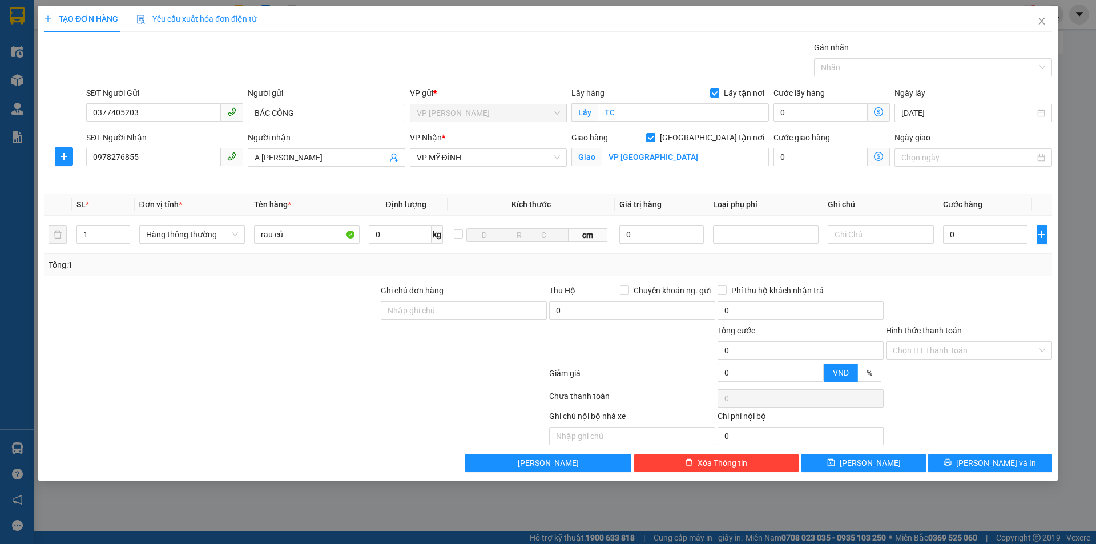
click at [311, 272] on div "Tổng: 1" at bounding box center [548, 265] width 1008 height 22
click at [982, 239] on input "0" at bounding box center [985, 235] width 85 height 18
type input "5d"
type input "0"
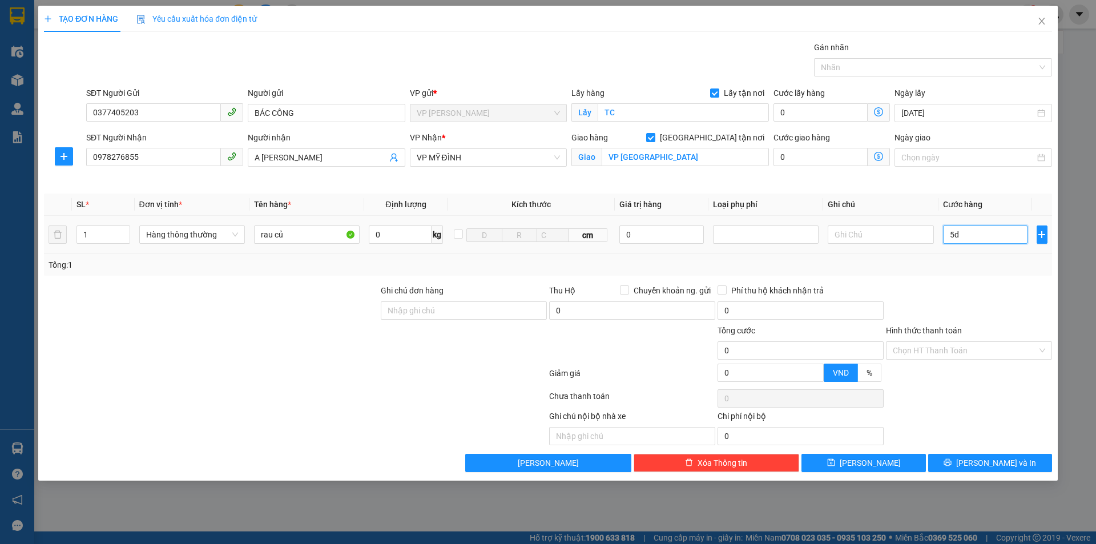
type input "5"
type input "50"
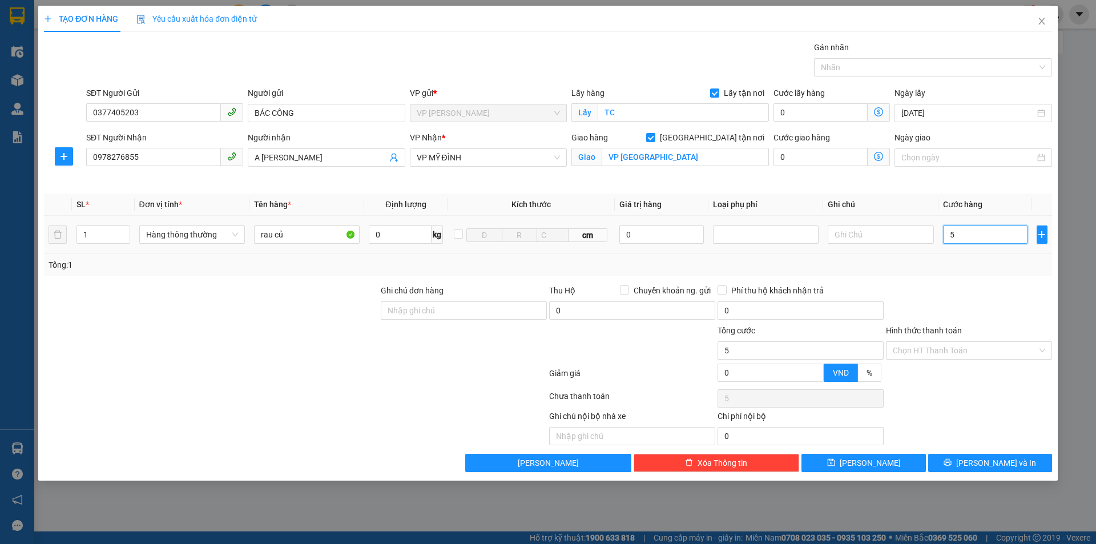
type input "50"
type input "500"
type input "5.000"
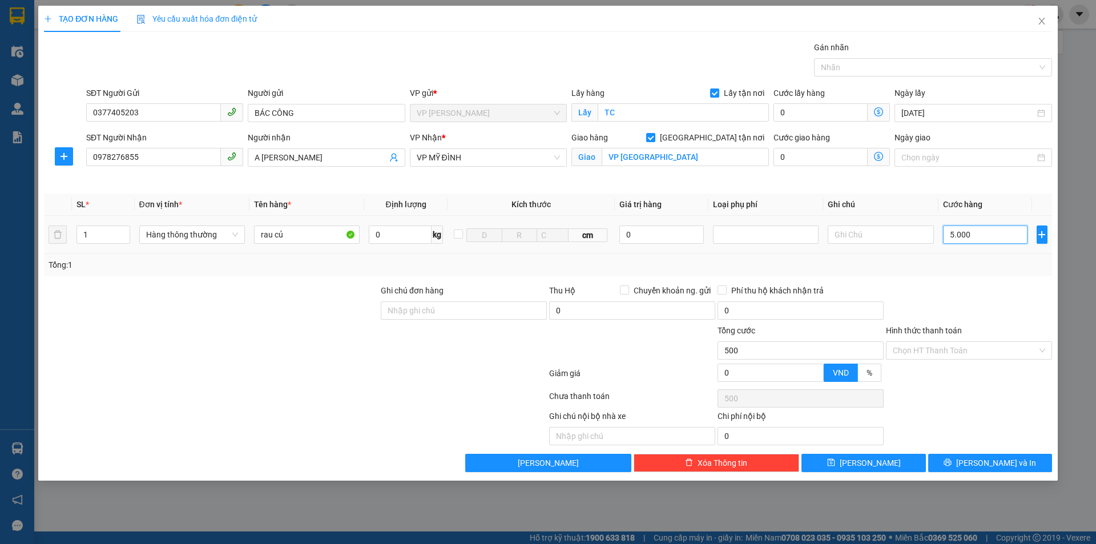
type input "5.000"
type input "50.000"
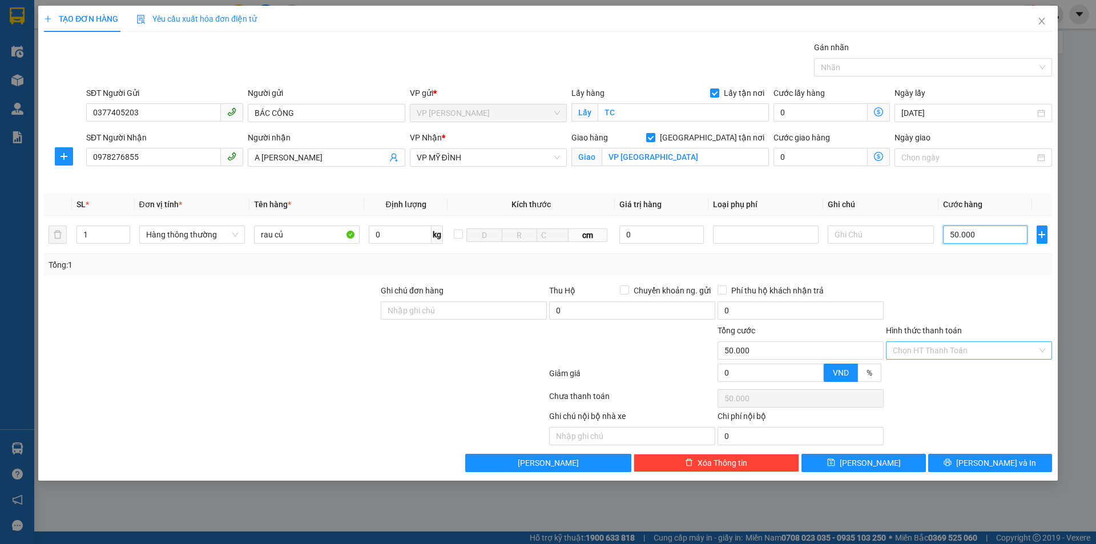
type input "50.000"
click at [935, 349] on input "Hình thức thanh toán" at bounding box center [965, 350] width 144 height 17
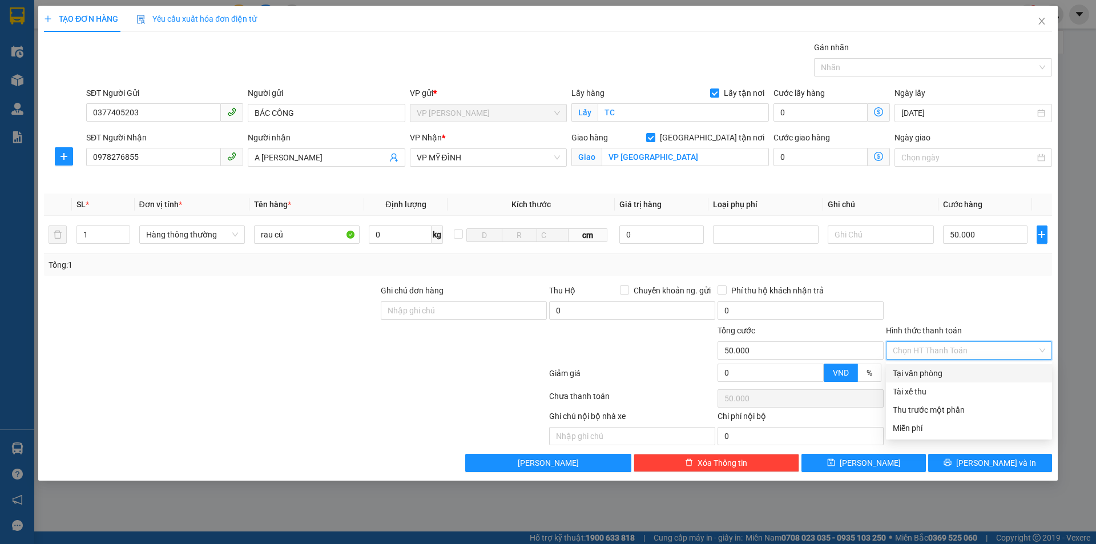
drag, startPoint x: 935, startPoint y: 373, endPoint x: 955, endPoint y: 331, distance: 47.3
click at [936, 368] on div "Tại văn phòng" at bounding box center [969, 373] width 152 height 13
type input "0"
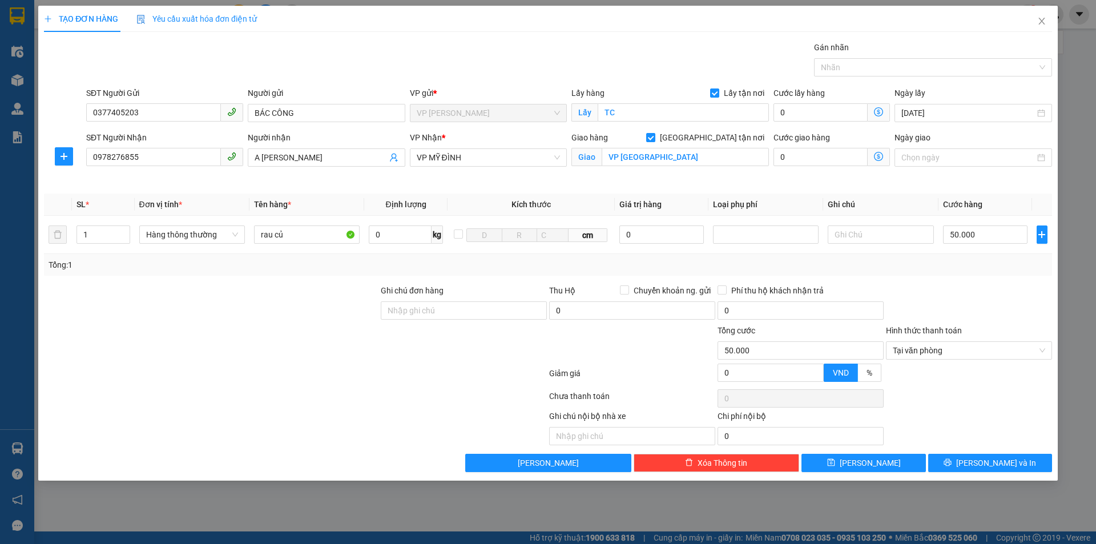
click at [957, 288] on div at bounding box center [969, 304] width 168 height 40
drag, startPoint x: 964, startPoint y: 391, endPoint x: 957, endPoint y: 384, distance: 10.5
click at [964, 391] on div at bounding box center [969, 398] width 168 height 23
click at [965, 461] on button "[PERSON_NAME] và In" at bounding box center [990, 463] width 124 height 18
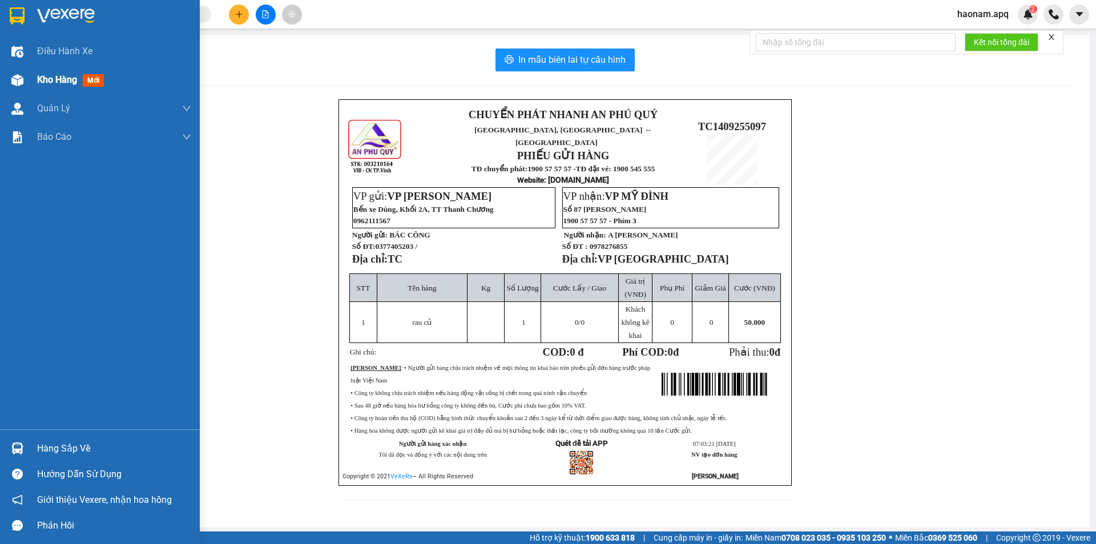
click at [39, 82] on span "Kho hàng" at bounding box center [57, 79] width 40 height 11
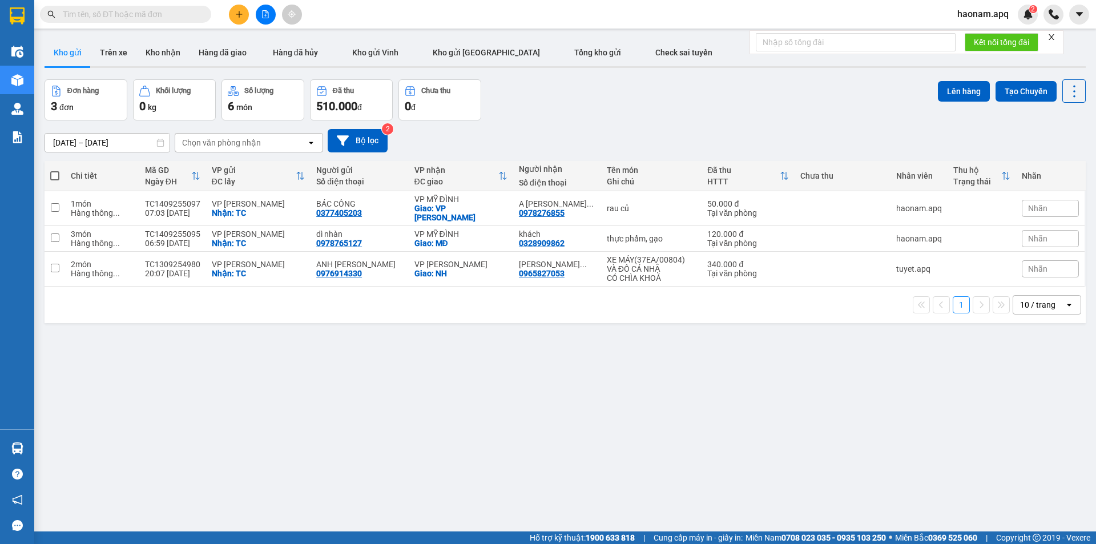
click at [238, 19] on button at bounding box center [239, 15] width 20 height 20
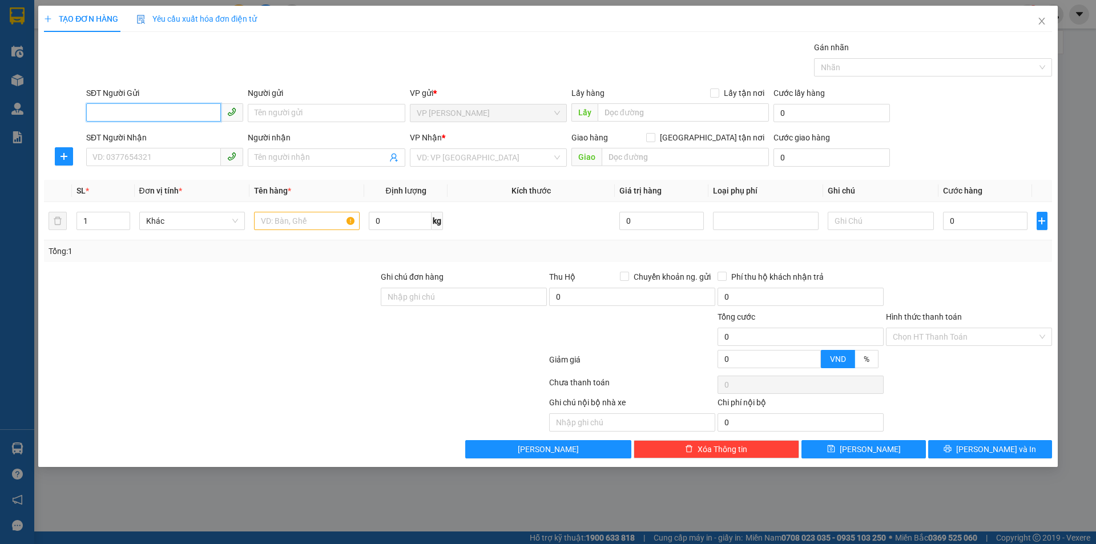
click at [174, 118] on input "SĐT Người Gửi" at bounding box center [153, 112] width 135 height 18
click at [135, 113] on input "0982069022" at bounding box center [153, 112] width 135 height 18
type input "0982069572"
click at [179, 134] on div "0982069572 - cô hạnh" at bounding box center [164, 136] width 143 height 13
type input "cô hạnh"
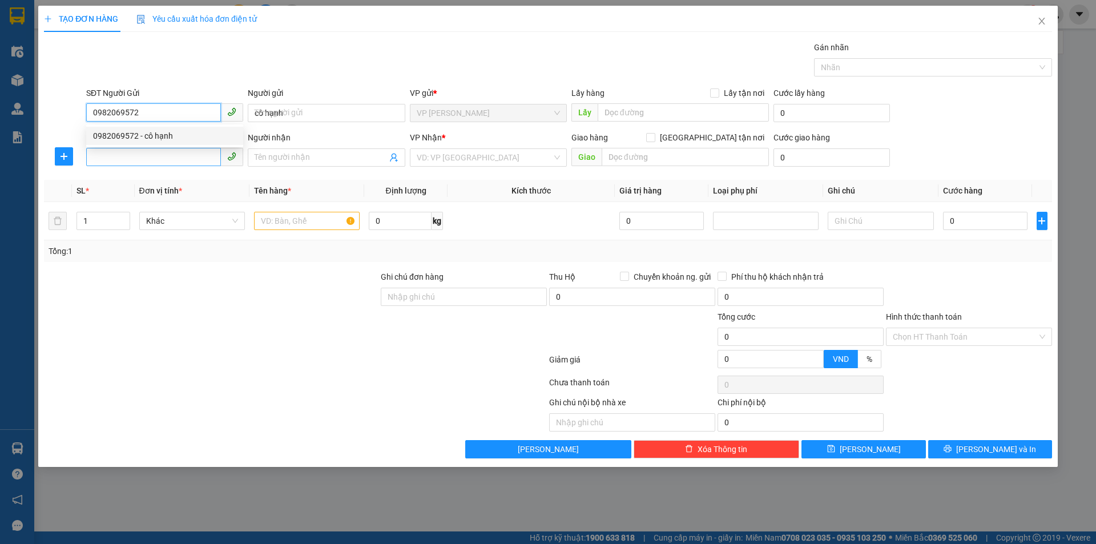
checkbox input "true"
type input "TC"
type input "0982069572"
click at [180, 153] on input "SĐT Người Nhận" at bounding box center [153, 157] width 135 height 18
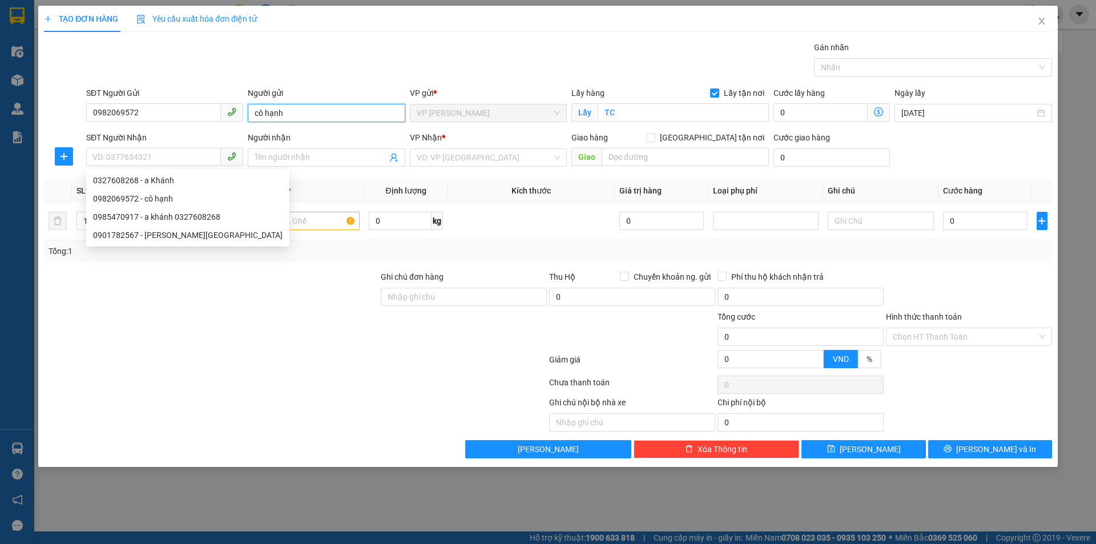
drag, startPoint x: 263, startPoint y: 116, endPoint x: 238, endPoint y: 118, distance: 24.6
click at [238, 118] on div "SĐT Người Gửi 0982069572 Người gửi cô hạnh VP gửi * VP THANH CHƯƠNG Lấy hàng Lấ…" at bounding box center [569, 107] width 971 height 40
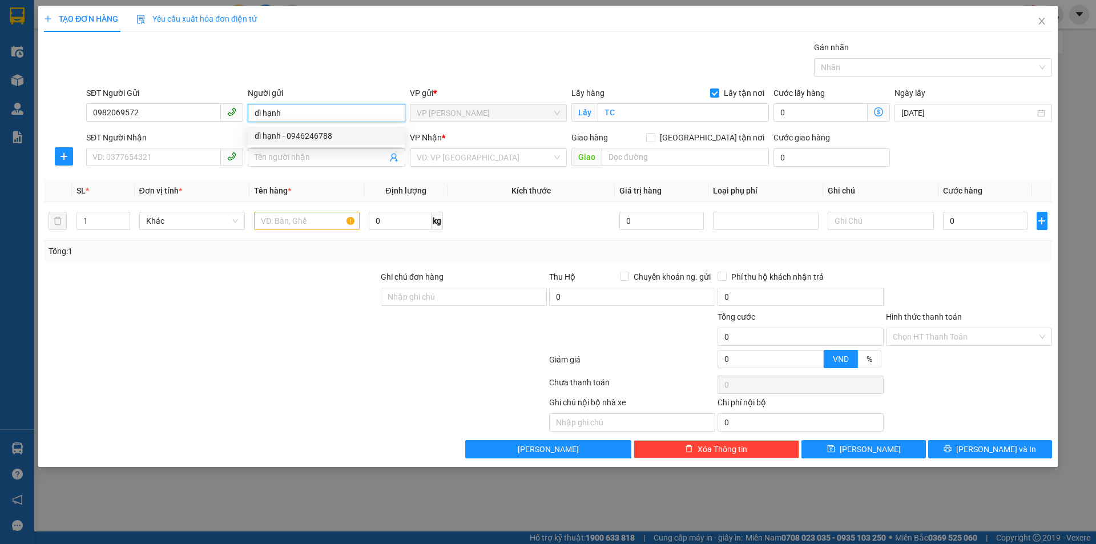
click at [264, 109] on input "dì hạnh" at bounding box center [326, 113] width 157 height 18
type input "dì Hạnh"
drag, startPoint x: 184, startPoint y: 139, endPoint x: 165, endPoint y: 148, distance: 20.9
click at [183, 139] on div "SĐT Người Nhận" at bounding box center [164, 137] width 157 height 13
click at [183, 148] on input "SĐT Người Nhận" at bounding box center [153, 157] width 135 height 18
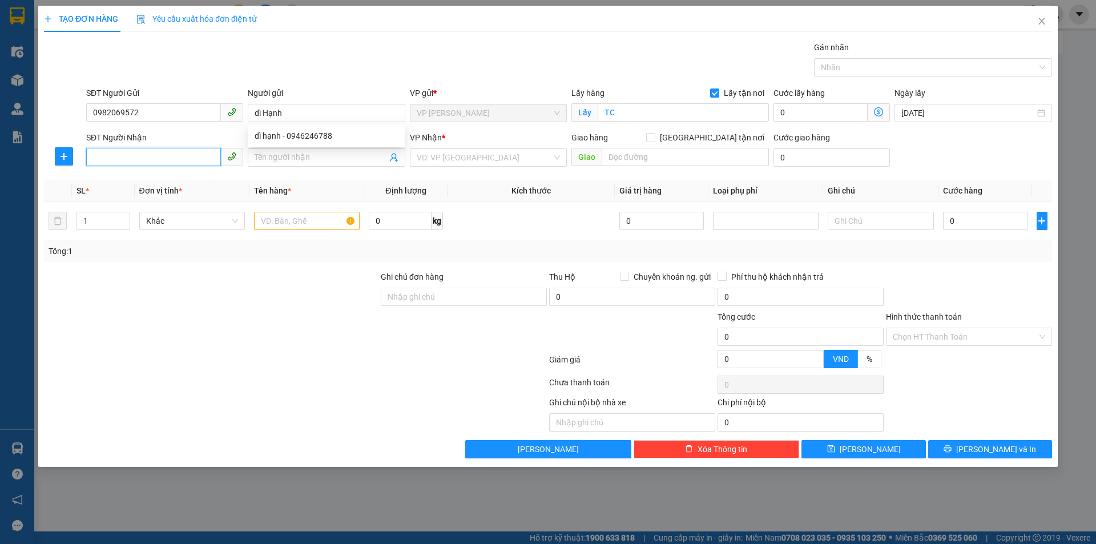
click at [158, 151] on input "SĐT Người Nhận" at bounding box center [153, 157] width 135 height 18
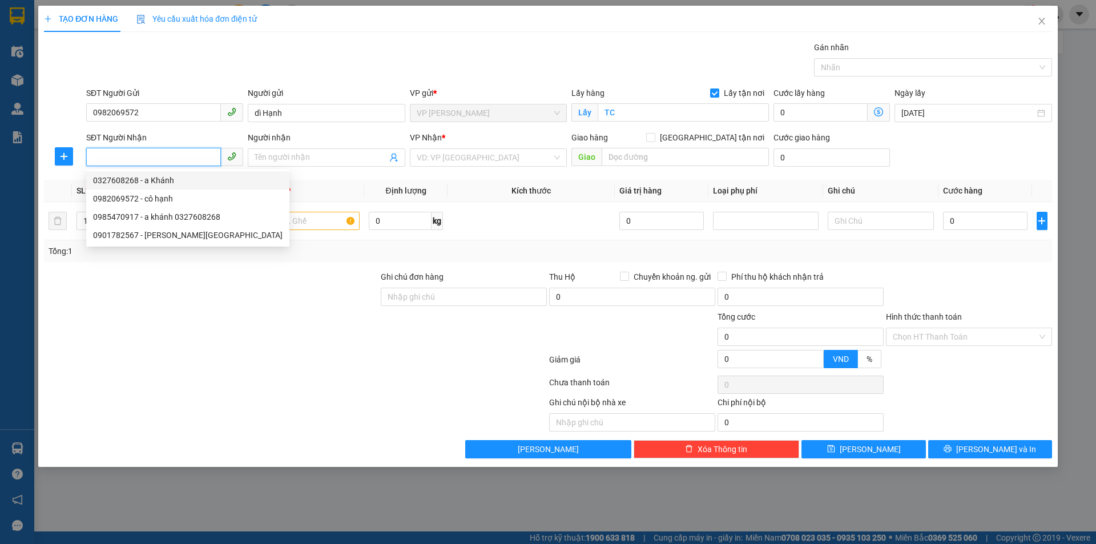
click at [171, 183] on div "0327608268 - a Khánh" at bounding box center [188, 180] width 190 height 13
type input "0327608268"
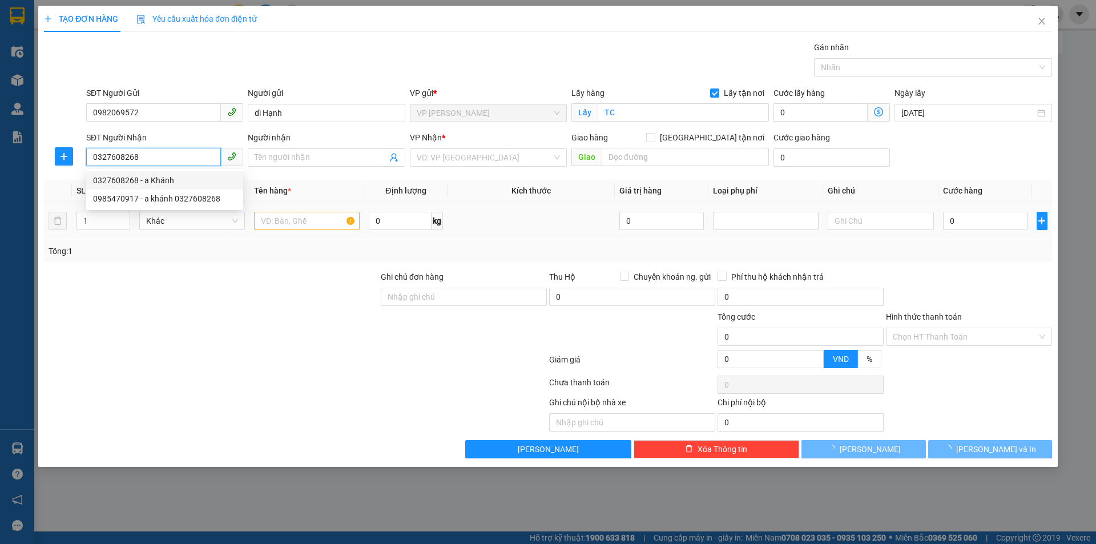
type input "a Khánh"
checkbox input "true"
type input "MĐ"
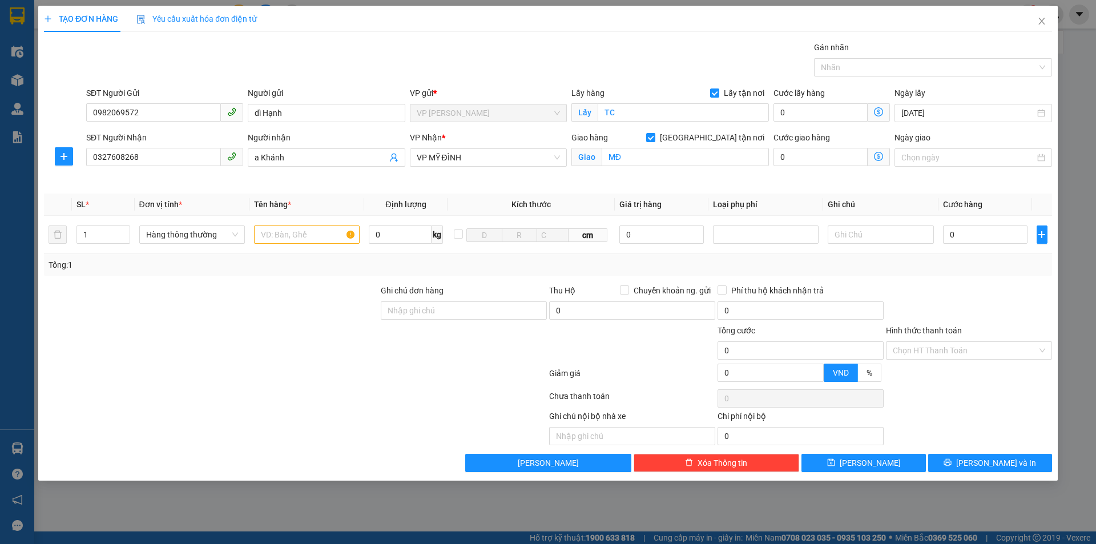
click at [272, 277] on div "Transit Pickup Surcharge Ids Transit Deliver Surcharge Ids Transit Deliver Surc…" at bounding box center [548, 256] width 1008 height 431
click at [316, 237] on input "text" at bounding box center [307, 235] width 106 height 18
type input "thực phẩm, rau củ"
type input "2"
click at [126, 227] on span "Increase Value" at bounding box center [123, 231] width 13 height 10
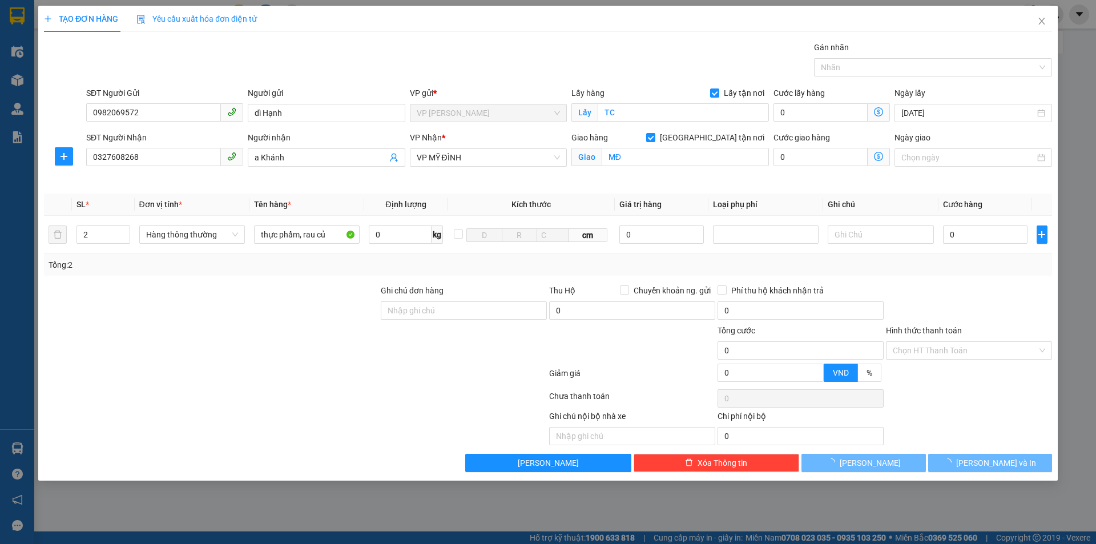
click at [169, 280] on div "Transit Pickup Surcharge Ids Transit Deliver Surcharge Ids Transit Deliver Surc…" at bounding box center [548, 256] width 1008 height 431
click at [977, 299] on div at bounding box center [969, 304] width 168 height 40
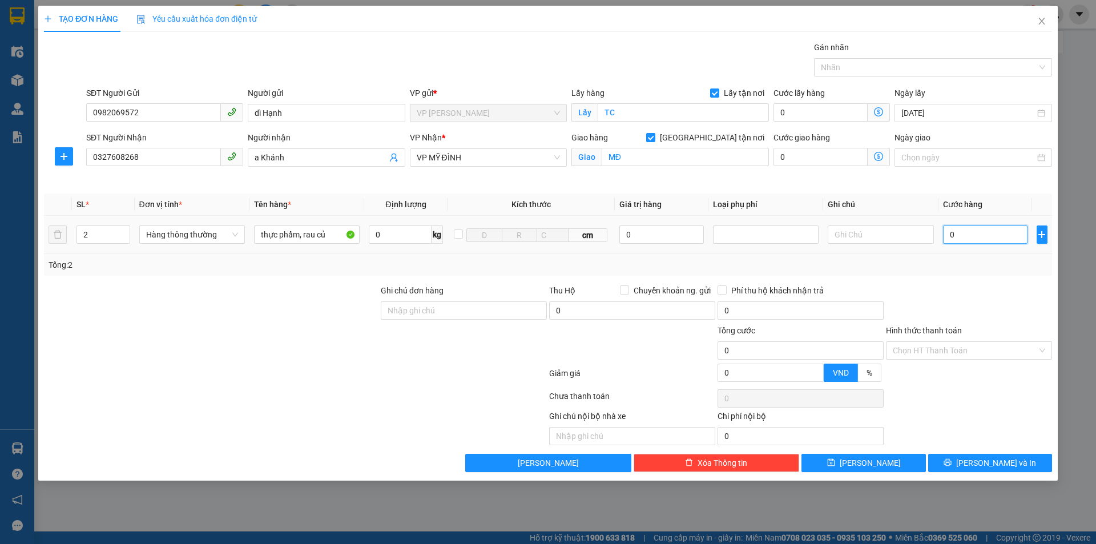
click at [987, 238] on input "0" at bounding box center [985, 235] width 85 height 18
type input "78"
type input "780"
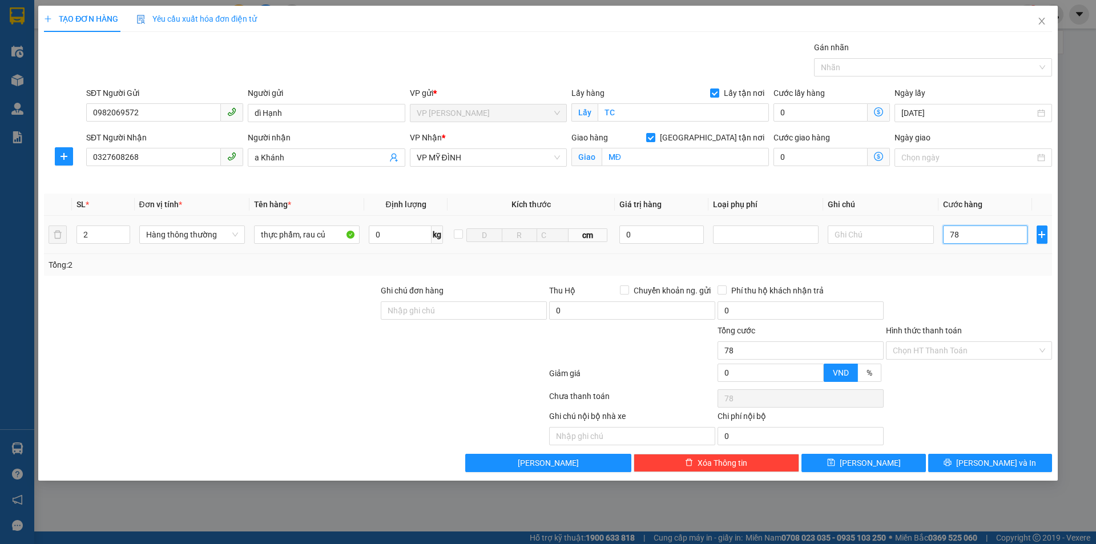
type input "780"
type input "78"
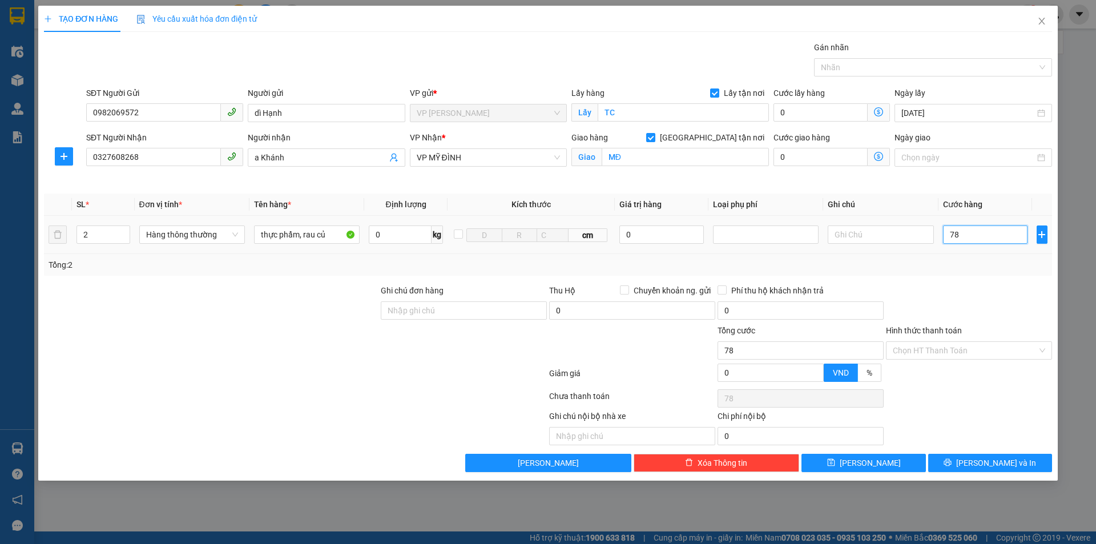
type input "7"
type input "70"
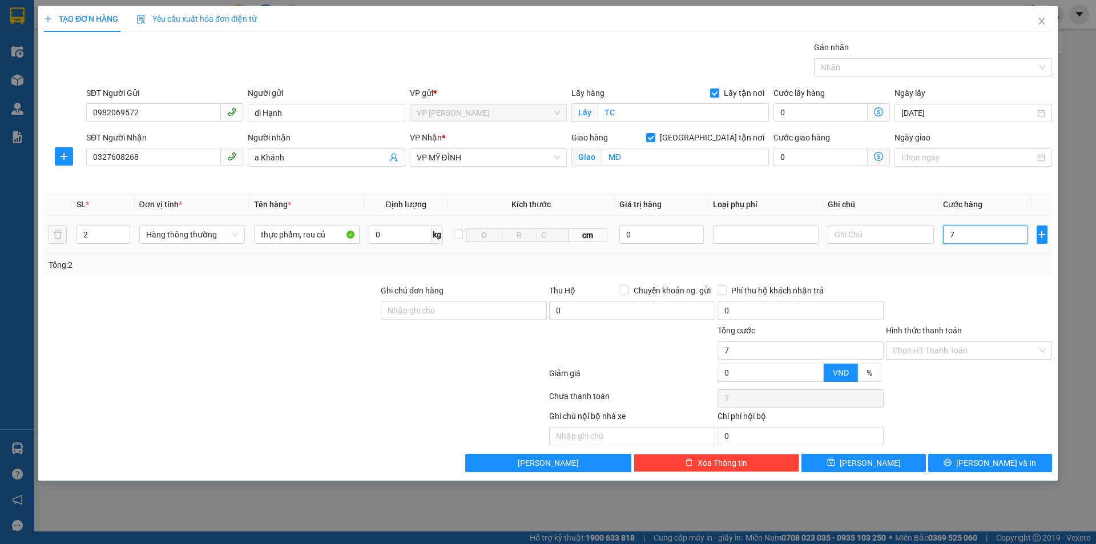
type input "70"
type input "700"
type input "7.000"
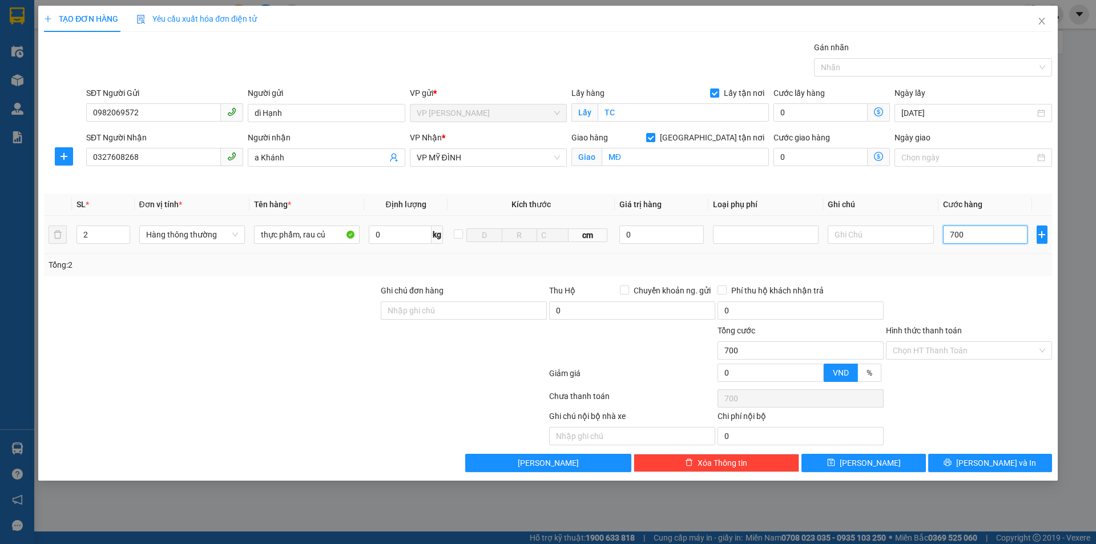
type input "7.000"
type input "70.000"
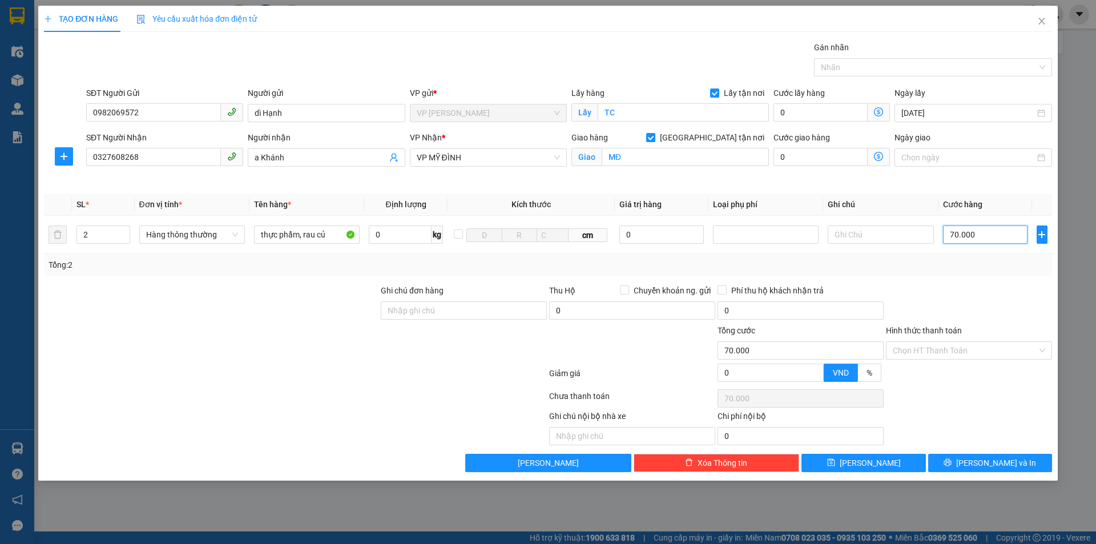
type input "70.000"
click at [992, 284] on div at bounding box center [969, 304] width 168 height 40
click at [973, 314] on div at bounding box center [969, 304] width 168 height 40
drag, startPoint x: 972, startPoint y: 342, endPoint x: 942, endPoint y: 361, distance: 35.5
click at [971, 345] on input "Hình thức thanh toán" at bounding box center [965, 350] width 144 height 17
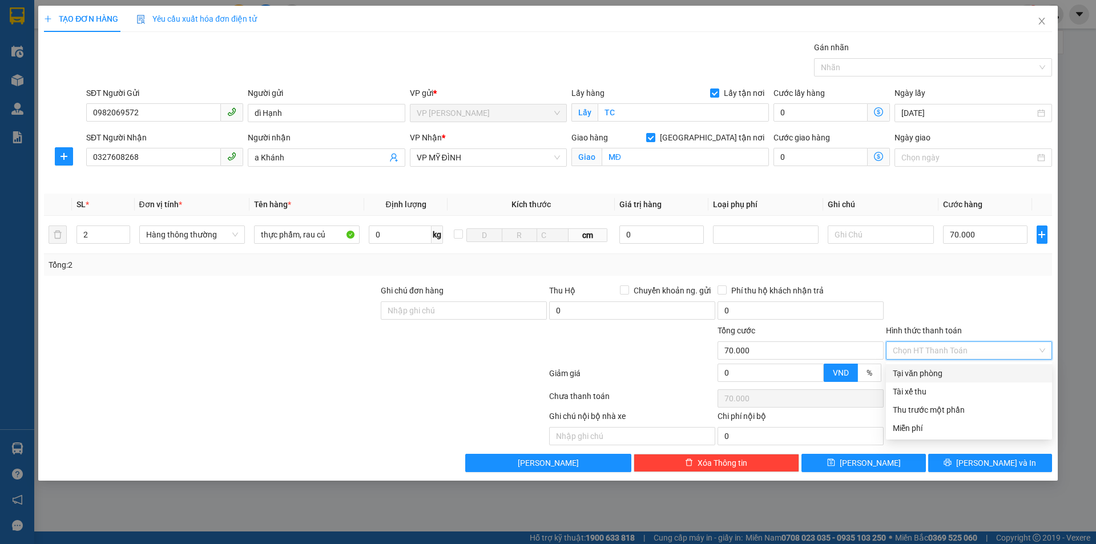
click at [939, 367] on div "Tại văn phòng" at bounding box center [969, 373] width 166 height 18
type input "0"
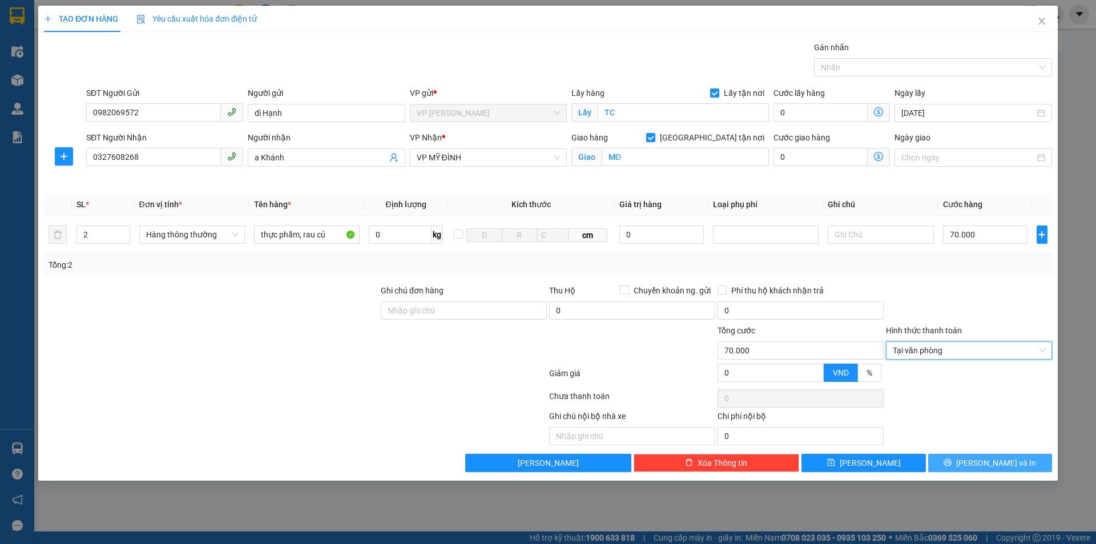
click at [985, 454] on div "Transit Pickup Surcharge Ids Transit Deliver Surcharge Ids Transit Deliver Surc…" at bounding box center [548, 256] width 1008 height 431
drag, startPoint x: 980, startPoint y: 462, endPoint x: 977, endPoint y: 451, distance: 11.2
click at [980, 461] on button "[PERSON_NAME] và In" at bounding box center [990, 463] width 124 height 18
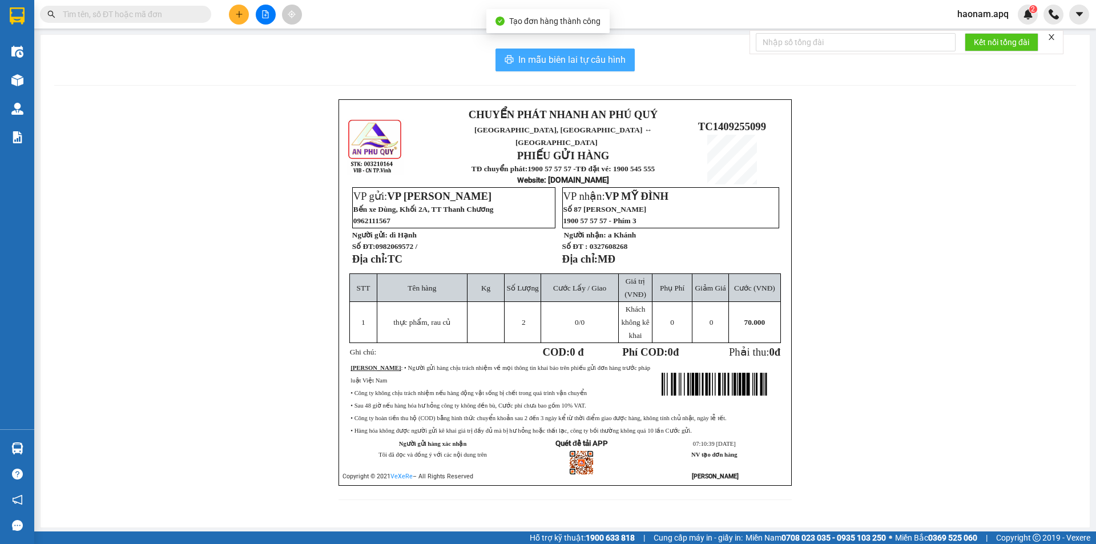
click at [603, 55] on span "In mẫu biên lai tự cấu hình" at bounding box center [571, 60] width 107 height 14
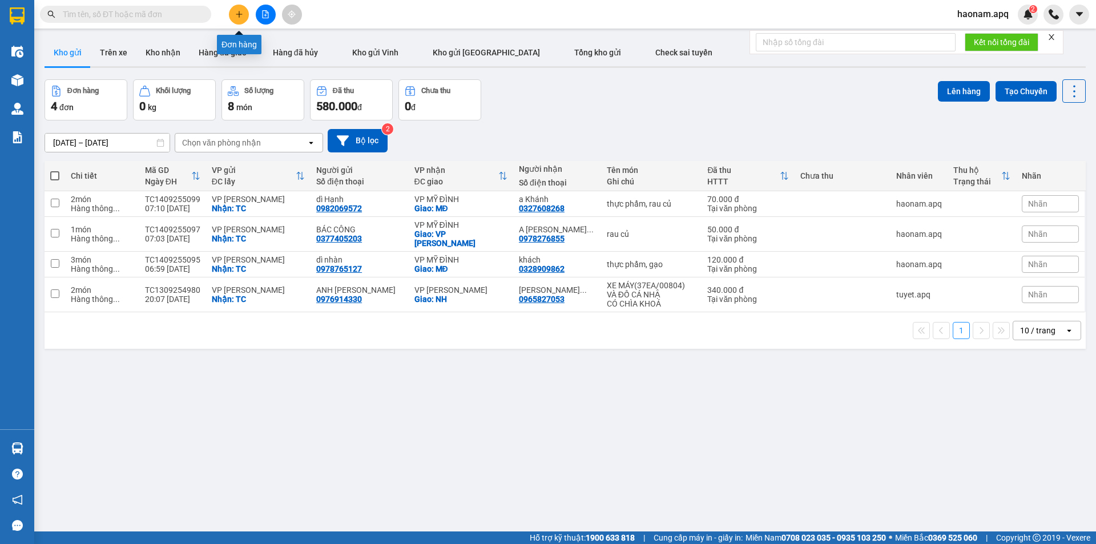
click at [242, 18] on button at bounding box center [239, 15] width 20 height 20
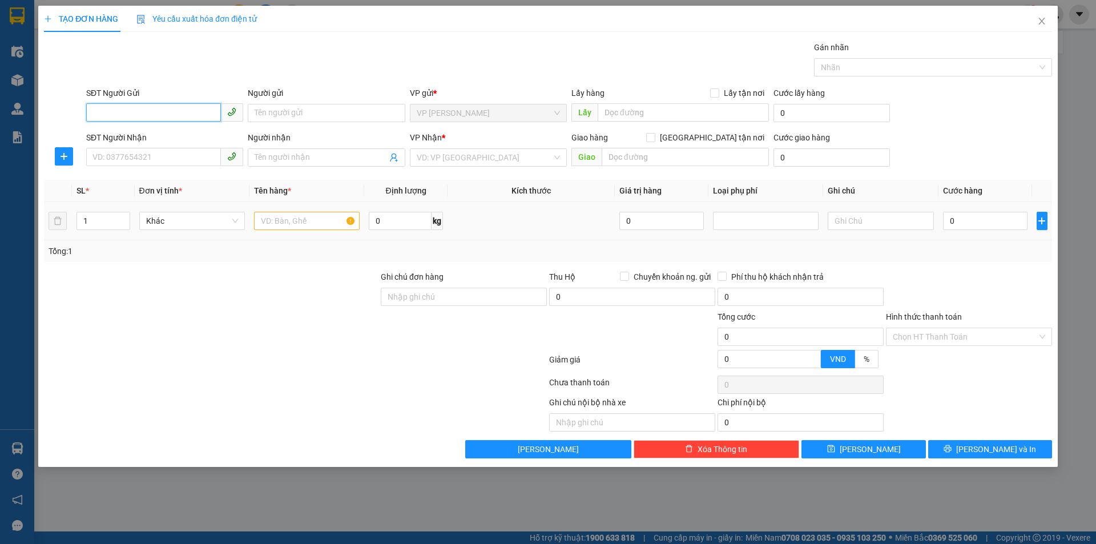
drag, startPoint x: 175, startPoint y: 112, endPoint x: 213, endPoint y: 206, distance: 100.9
click at [175, 111] on input "SĐT Người Gửi" at bounding box center [153, 112] width 135 height 18
click at [187, 112] on input "SĐT Người Gửi" at bounding box center [153, 112] width 135 height 18
type input "0347645838"
click at [324, 108] on input "Người gửi" at bounding box center [326, 113] width 157 height 18
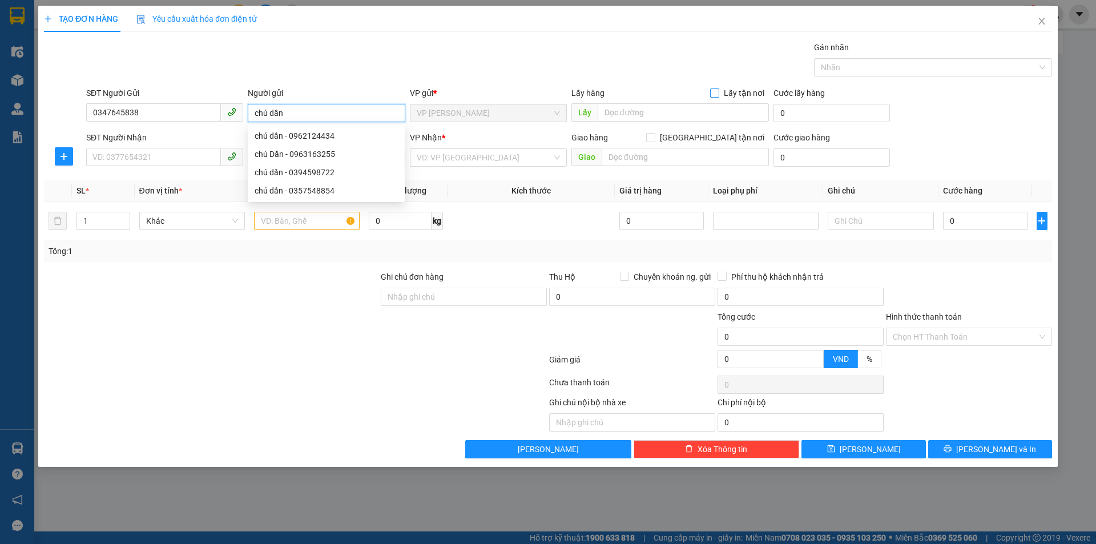
type input "chú dần"
click at [725, 90] on span "Lấy tận nơi" at bounding box center [744, 93] width 50 height 13
click at [718, 90] on input "Lấy tận nơi" at bounding box center [714, 92] width 8 height 8
checkbox input "true"
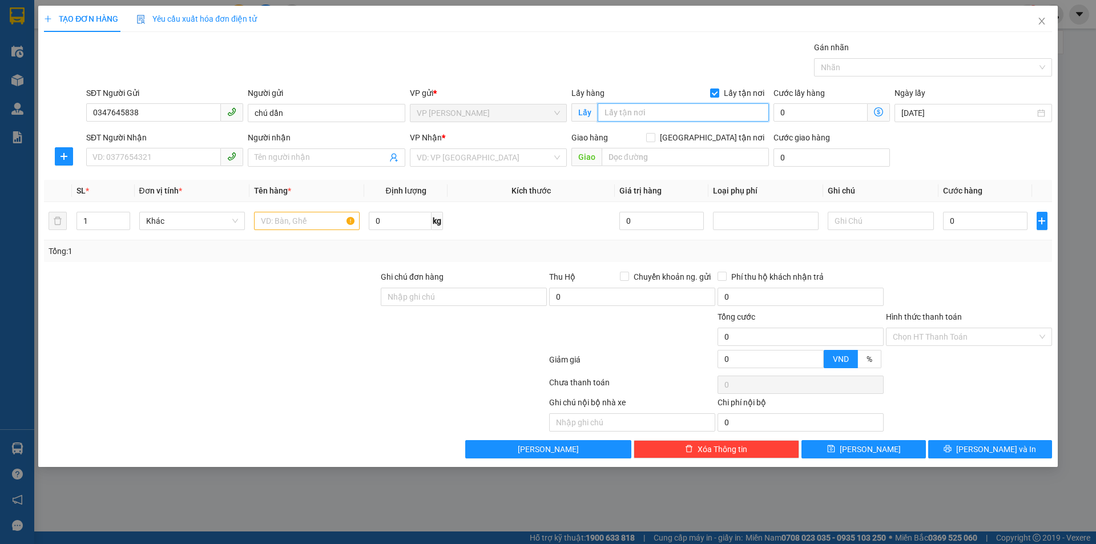
click at [682, 118] on input "text" at bounding box center [683, 112] width 171 height 18
type input "TC"
click at [194, 163] on input "SĐT Người Nhận" at bounding box center [153, 157] width 135 height 18
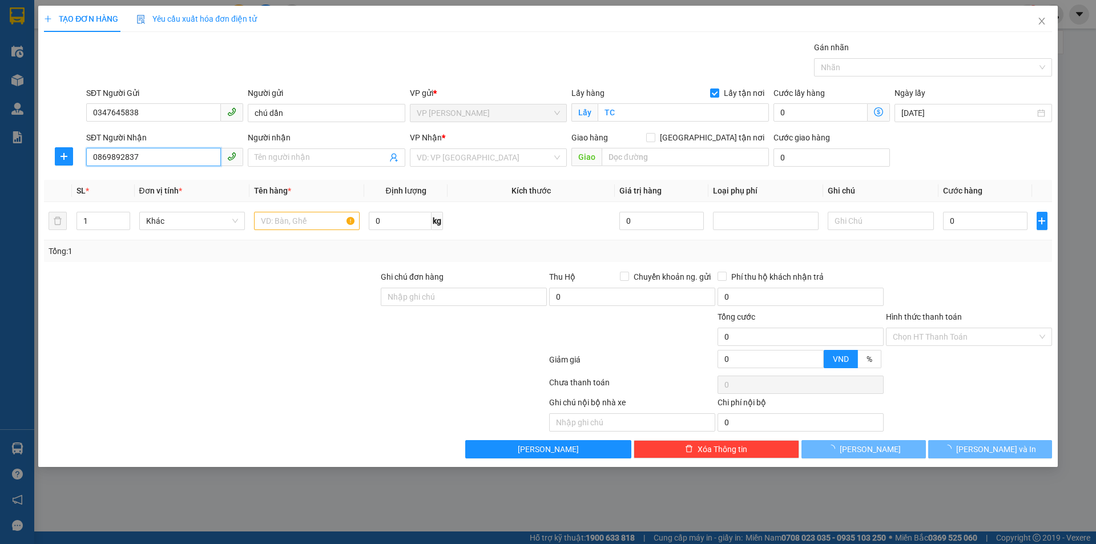
type input "0869892837"
click at [220, 279] on div at bounding box center [211, 291] width 337 height 40
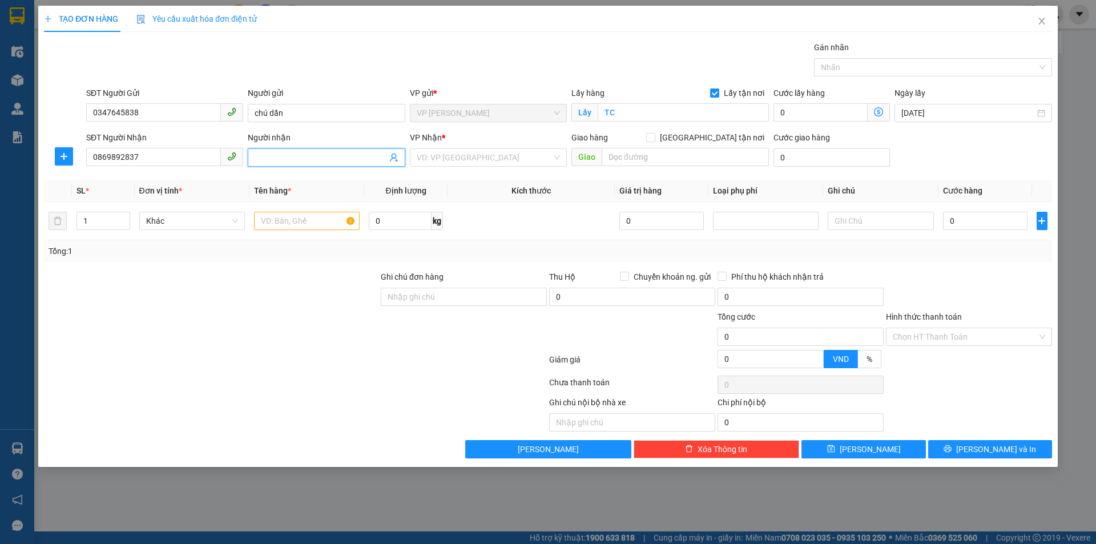
click at [311, 159] on input "Người nhận" at bounding box center [321, 157] width 132 height 13
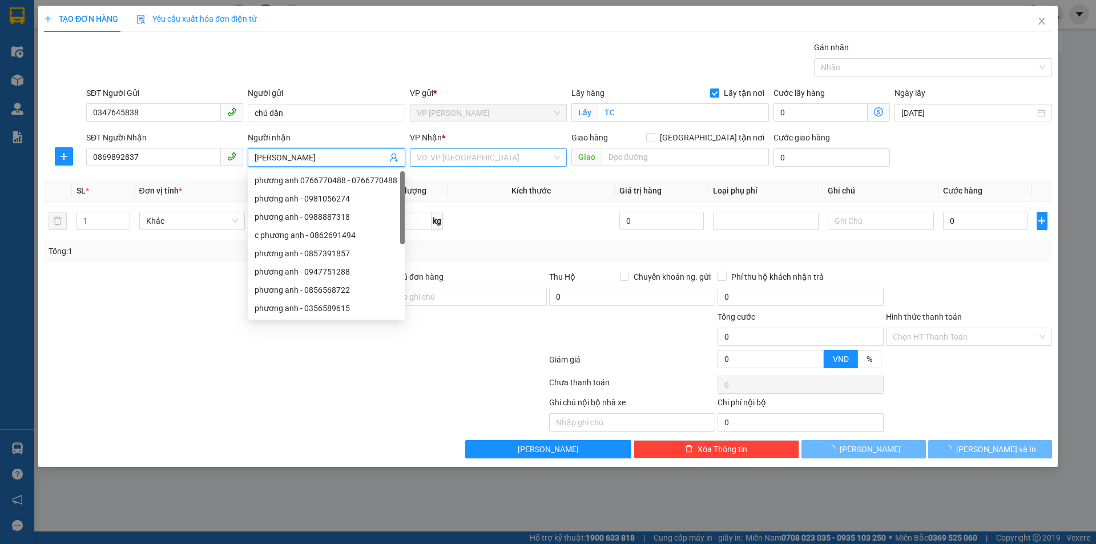
type input "Phương Anh"
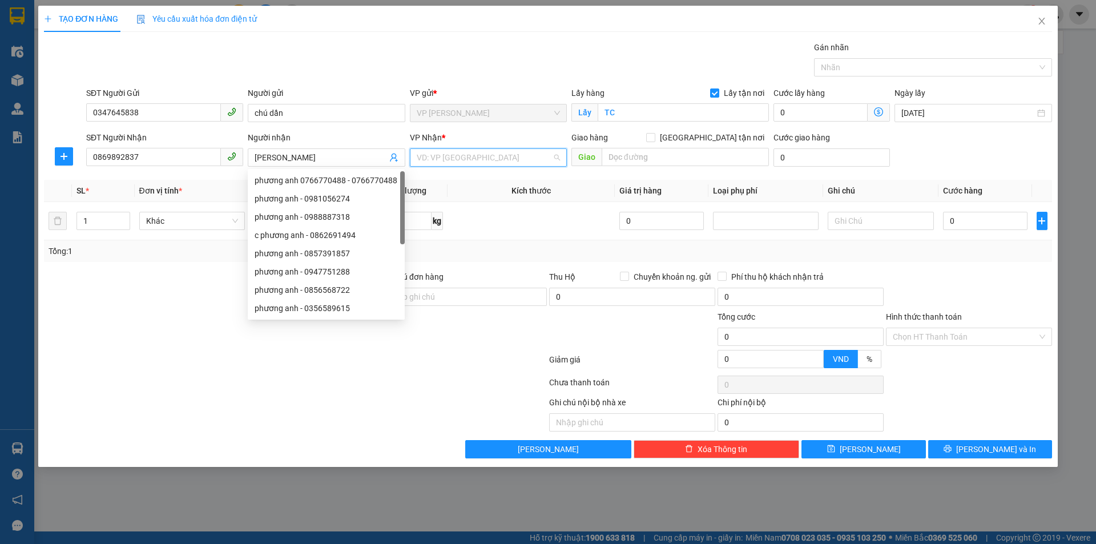
click at [515, 158] on input "search" at bounding box center [484, 157] width 135 height 17
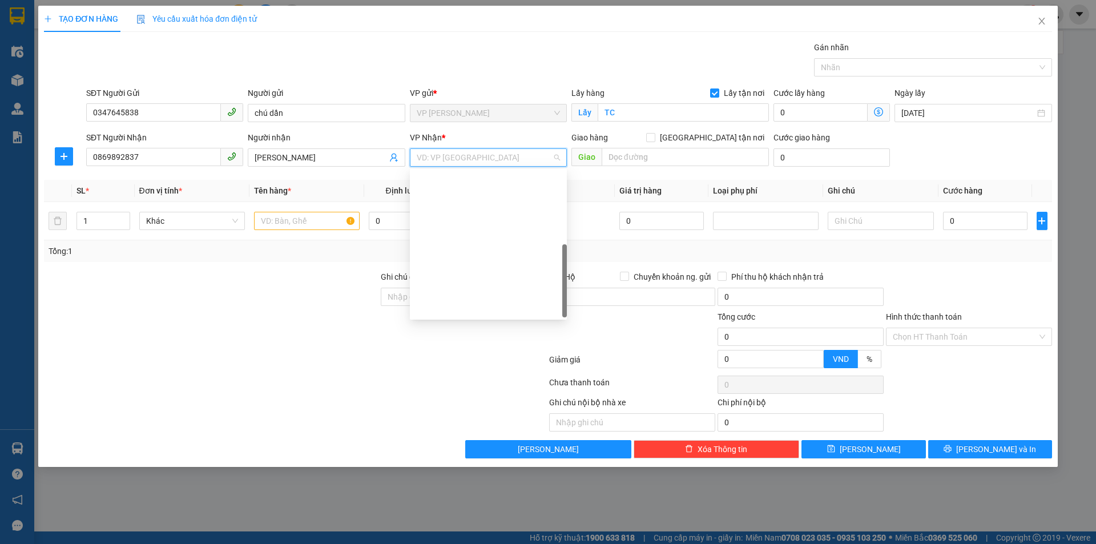
drag, startPoint x: 542, startPoint y: 200, endPoint x: 643, endPoint y: 167, distance: 106.3
click at [542, 357] on div "VP [PERSON_NAME]" at bounding box center [488, 363] width 143 height 13
drag, startPoint x: 525, startPoint y: 157, endPoint x: 533, endPoint y: 160, distance: 8.7
click at [526, 157] on span "VP [PERSON_NAME]" at bounding box center [488, 157] width 143 height 17
click at [534, 393] on div "VP MỸ ĐÌNH" at bounding box center [488, 399] width 143 height 13
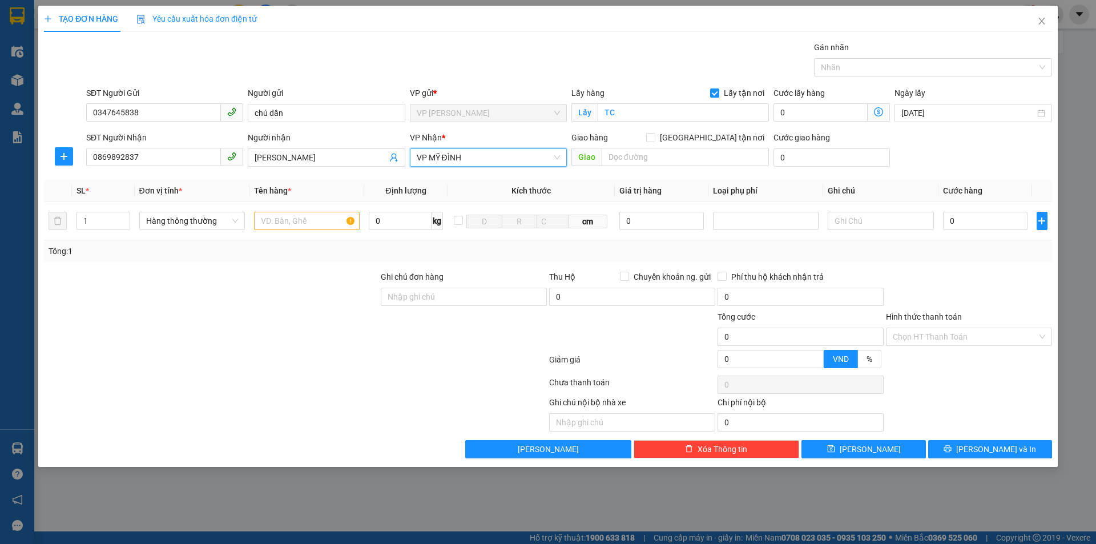
drag, startPoint x: 718, startPoint y: 135, endPoint x: 697, endPoint y: 141, distance: 21.3
click at [716, 135] on label "[GEOGRAPHIC_DATA] tận nơi" at bounding box center [707, 137] width 123 height 13
click at [657, 158] on input "text" at bounding box center [685, 157] width 167 height 18
drag, startPoint x: 709, startPoint y: 139, endPoint x: 664, endPoint y: 152, distance: 47.0
click at [654, 140] on input "[GEOGRAPHIC_DATA] tận nơi" at bounding box center [650, 137] width 8 height 8
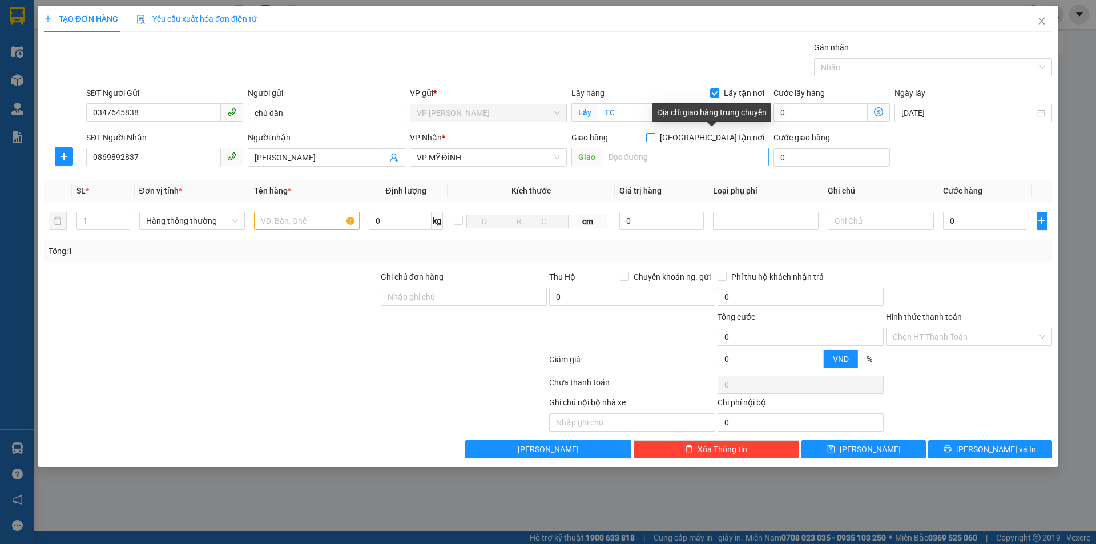
checkbox input "true"
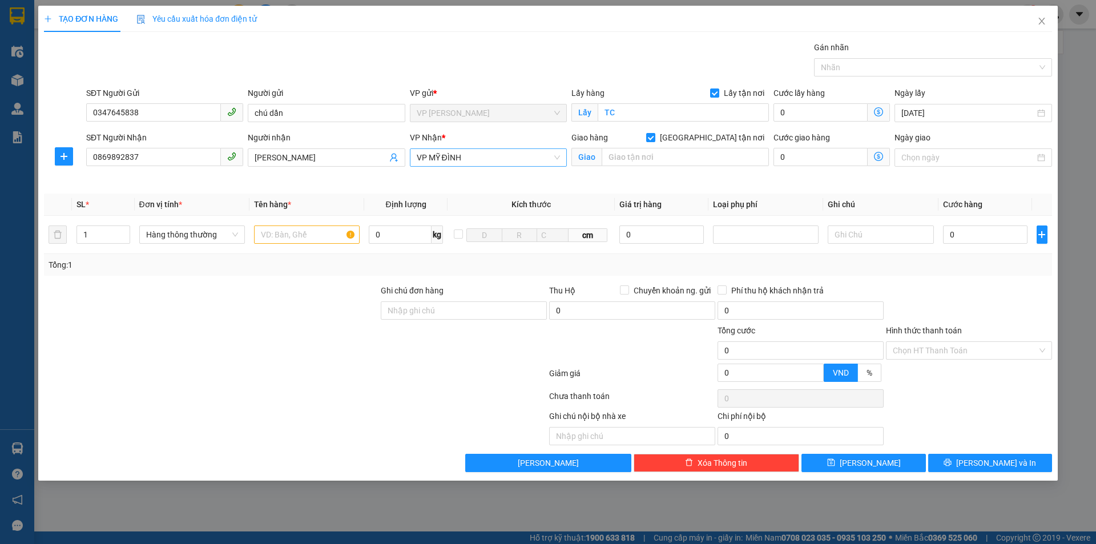
click at [537, 158] on span "VP MỸ ĐÌNH" at bounding box center [488, 157] width 143 height 17
drag, startPoint x: 515, startPoint y: 235, endPoint x: 550, endPoint y: 220, distance: 38.4
click at [515, 393] on div "VP MỸ ĐÌNH" at bounding box center [488, 399] width 143 height 13
click at [677, 150] on input "text" at bounding box center [685, 157] width 167 height 18
type input "MĐ"
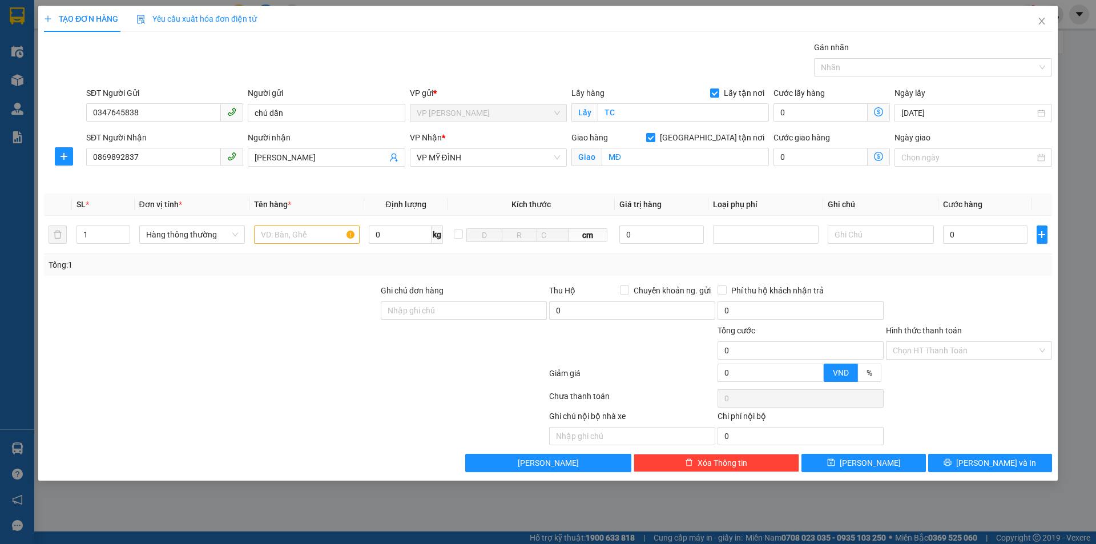
drag, startPoint x: 248, startPoint y: 283, endPoint x: 249, endPoint y: 275, distance: 8.0
click at [248, 282] on div "Transit Pickup Surcharge Ids Transit Deliver Surcharge Ids Transit Deliver Surc…" at bounding box center [548, 256] width 1008 height 431
click at [287, 231] on input "text" at bounding box center [307, 235] width 106 height 18
type input "thực phẩm"
drag, startPoint x: 139, startPoint y: 115, endPoint x: 41, endPoint y: 116, distance: 97.6
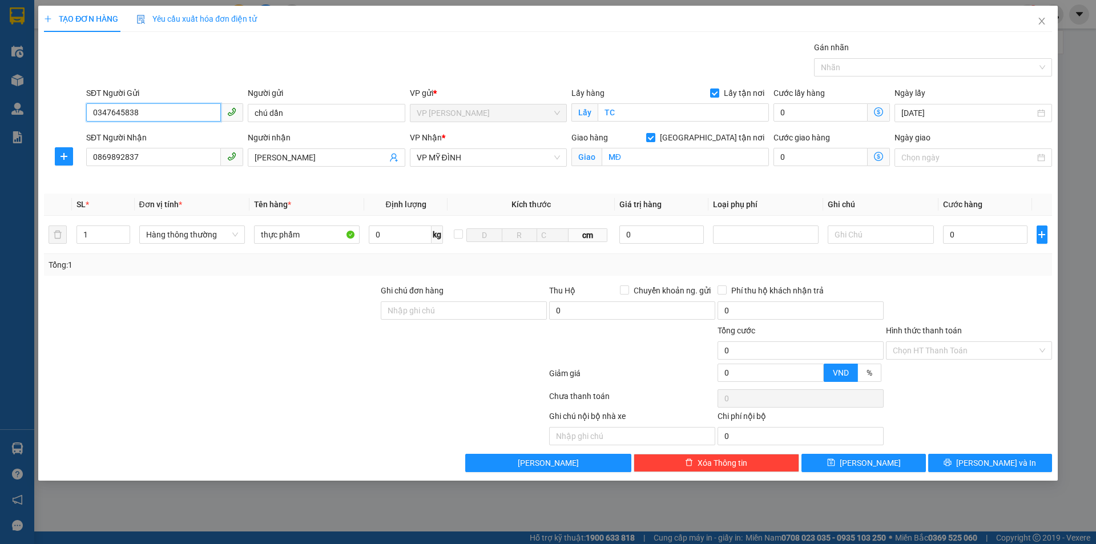
click at [47, 115] on div "SĐT Người Gửi 0347645838 0347645838 Người gửi chú dần VP gửi * VP THANH CHƯƠNG …" at bounding box center [548, 107] width 1011 height 40
drag, startPoint x: 312, startPoint y: 283, endPoint x: 625, endPoint y: 305, distance: 313.6
click at [313, 283] on div "Transit Pickup Surcharge Ids Transit Deliver Surcharge Ids Transit Deliver Surc…" at bounding box center [548, 256] width 1008 height 431
click at [968, 238] on input "0" at bounding box center [985, 235] width 85 height 18
click at [997, 461] on span "[PERSON_NAME] và In" at bounding box center [996, 463] width 80 height 13
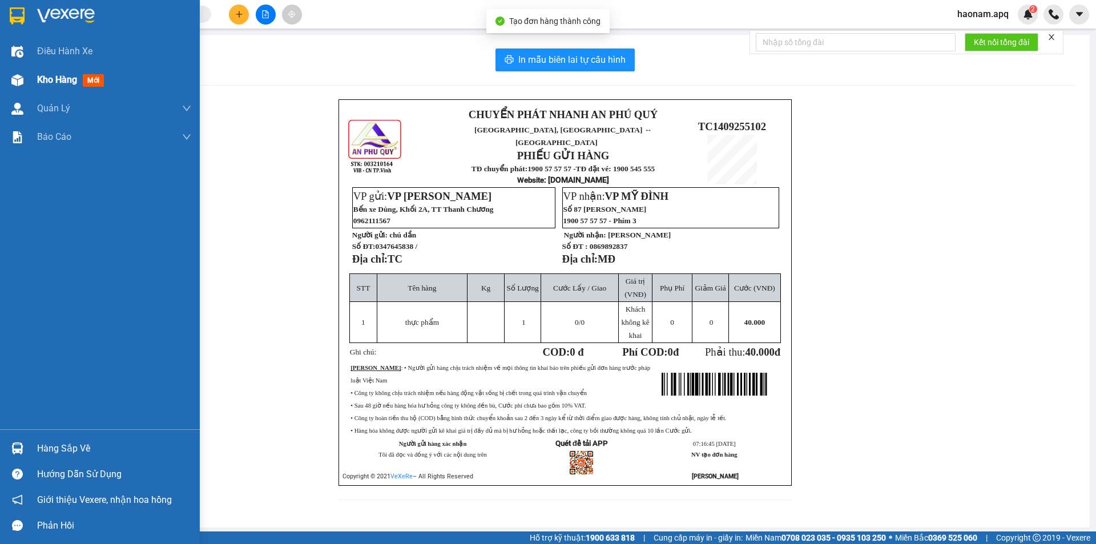
click at [47, 81] on span "Kho hàng" at bounding box center [57, 79] width 40 height 11
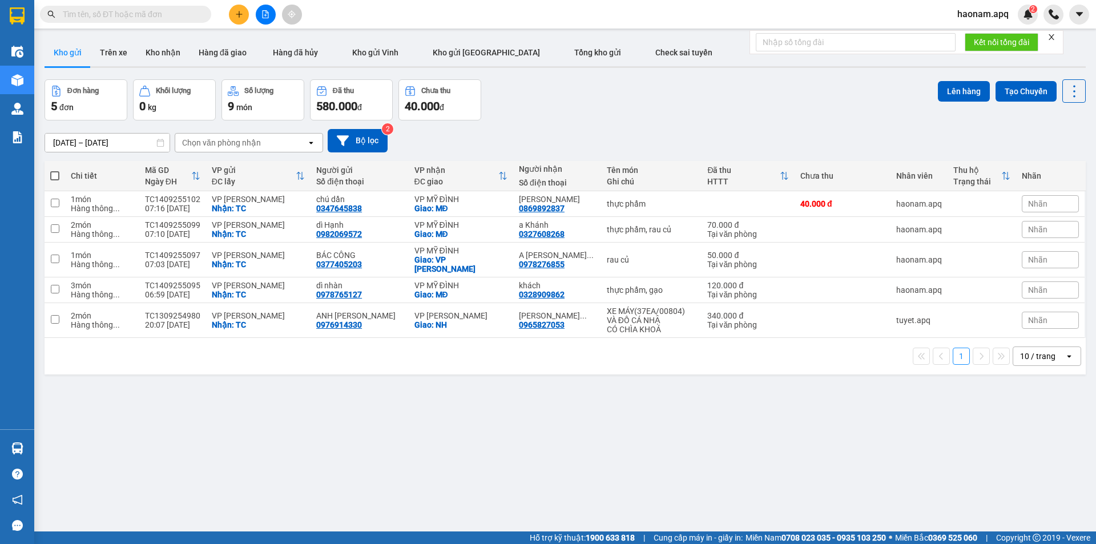
click at [242, 17] on icon "plus" at bounding box center [239, 14] width 8 height 8
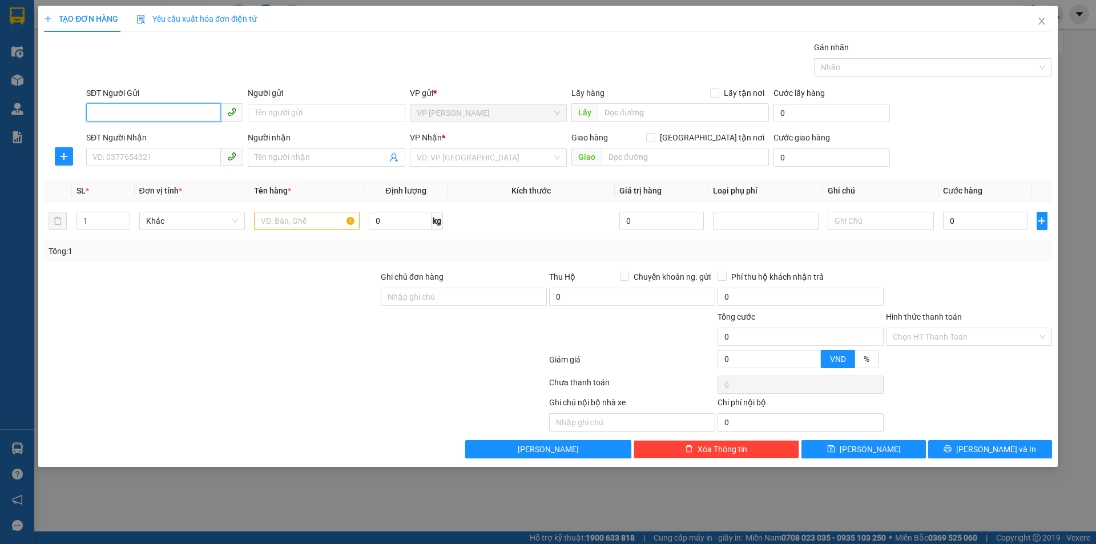
click at [185, 108] on input "SĐT Người Gửi" at bounding box center [153, 112] width 135 height 18
paste input "0347645838"
type input "0347645838"
click at [190, 134] on div "0347645838 - chú dần" at bounding box center [164, 136] width 143 height 13
type input "chú dần"
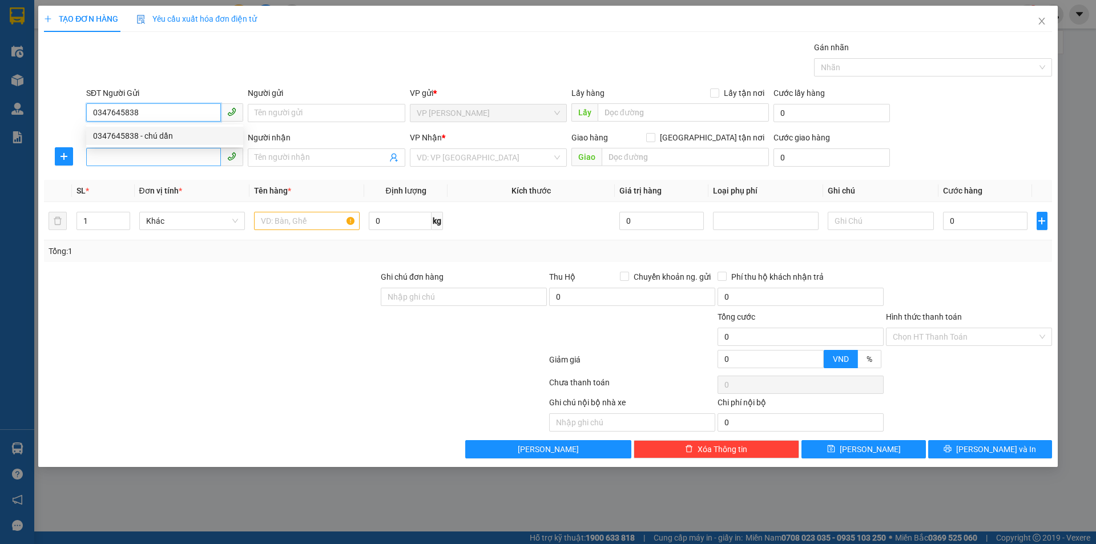
checkbox input "true"
type input "TC"
type input "0347645838"
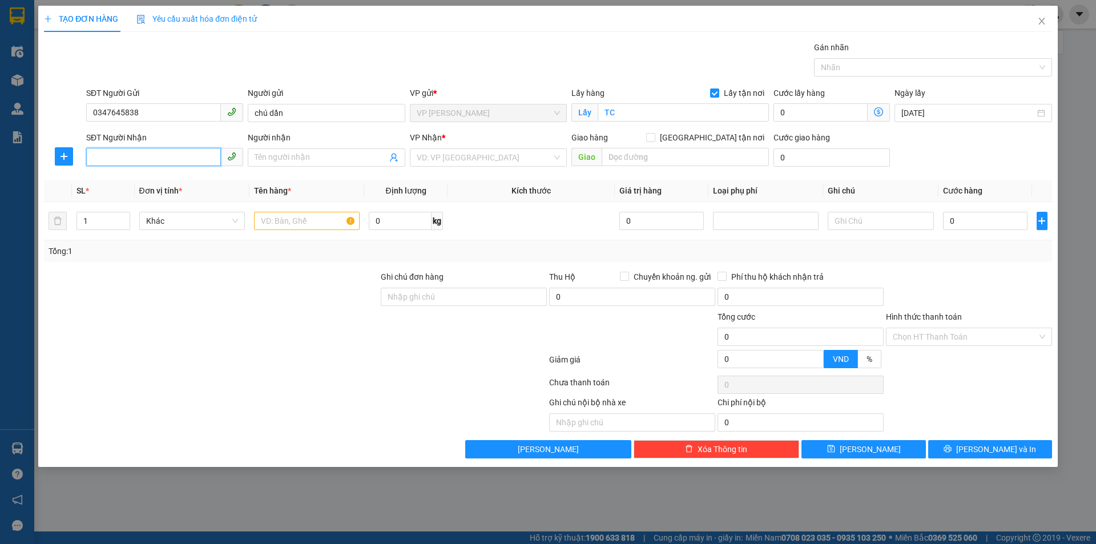
click at [179, 161] on input "SĐT Người Nhận" at bounding box center [153, 157] width 135 height 18
click at [201, 183] on div "0869892837 - PHƯƠNG ANH" at bounding box center [164, 180] width 143 height 13
type input "0869892837"
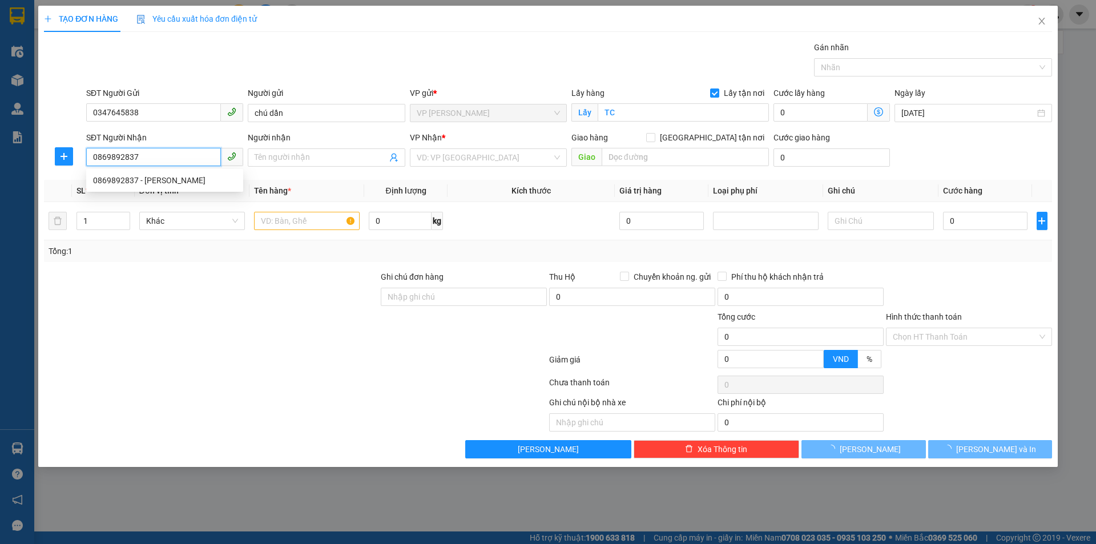
type input "PHƯƠNG ANH"
checkbox input "true"
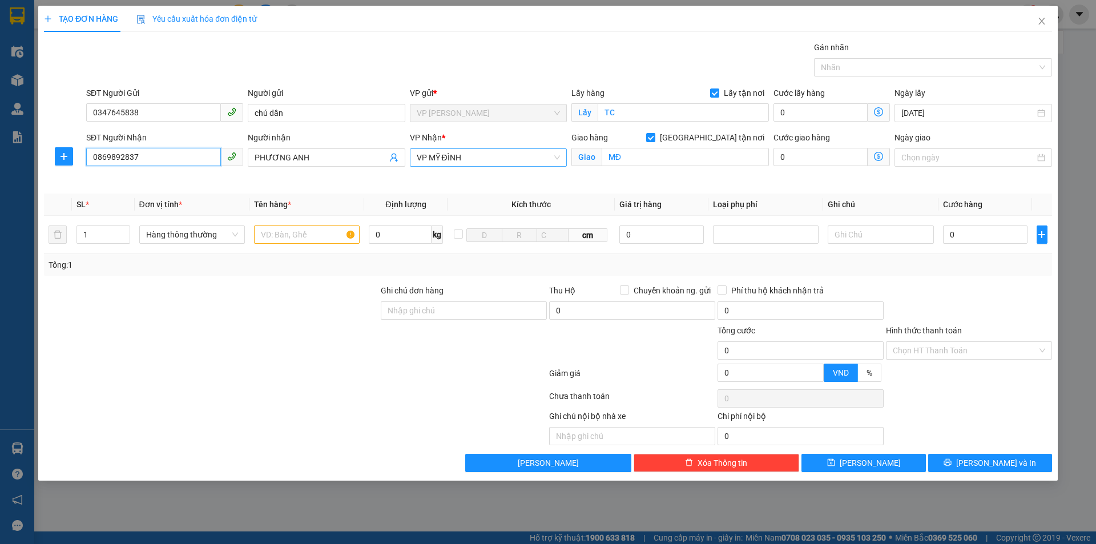
click at [523, 154] on span "VP MỸ ĐÌNH" at bounding box center [488, 157] width 143 height 17
click at [524, 357] on div "VP [PERSON_NAME]" at bounding box center [488, 363] width 143 height 13
click at [633, 160] on input "MĐ" at bounding box center [685, 157] width 167 height 18
type input "NH"
click at [303, 301] on div at bounding box center [211, 304] width 337 height 40
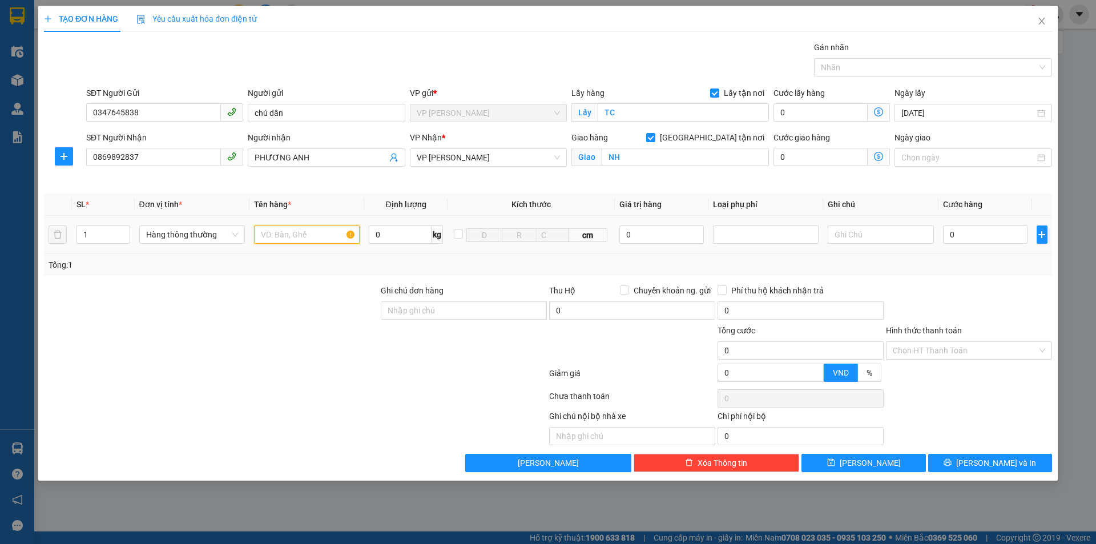
click at [296, 234] on input "text" at bounding box center [307, 235] width 106 height 18
type input "xe1 máy kèm chìa khoá 3"
type input "7"
type input "0"
click at [333, 232] on input "xe1 máy kèm chìa khoá 3" at bounding box center [307, 235] width 106 height 18
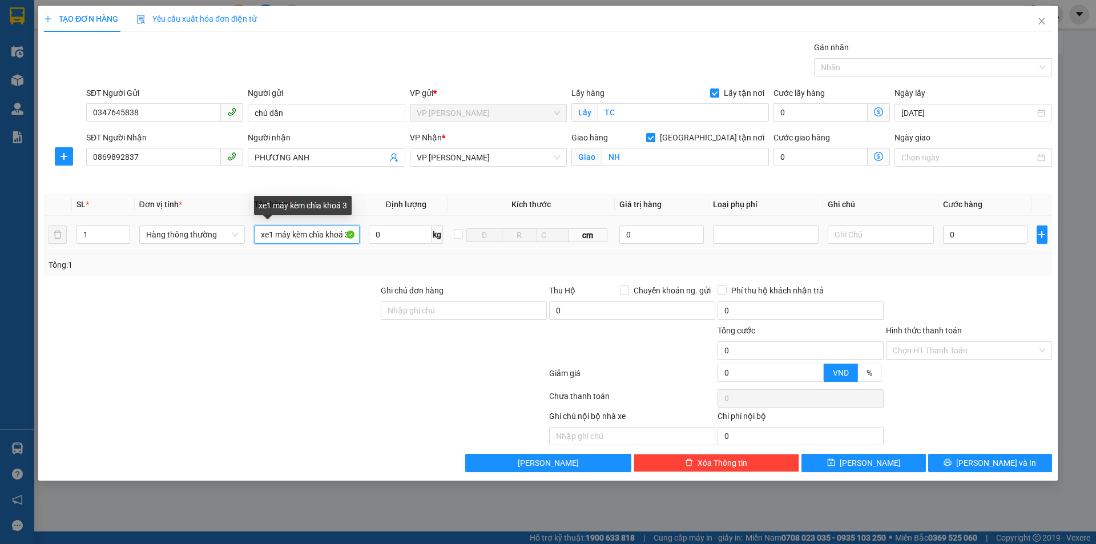
type input "xe1 máy kèm chìa khoá 33"
type input "0"
click at [333, 232] on input "xe1 máy kèm chìa khoá 33" at bounding box center [307, 235] width 106 height 18
type input "xe1 máy kèm chìa khoá 37H4-5061"
click at [969, 301] on div at bounding box center [969, 304] width 168 height 40
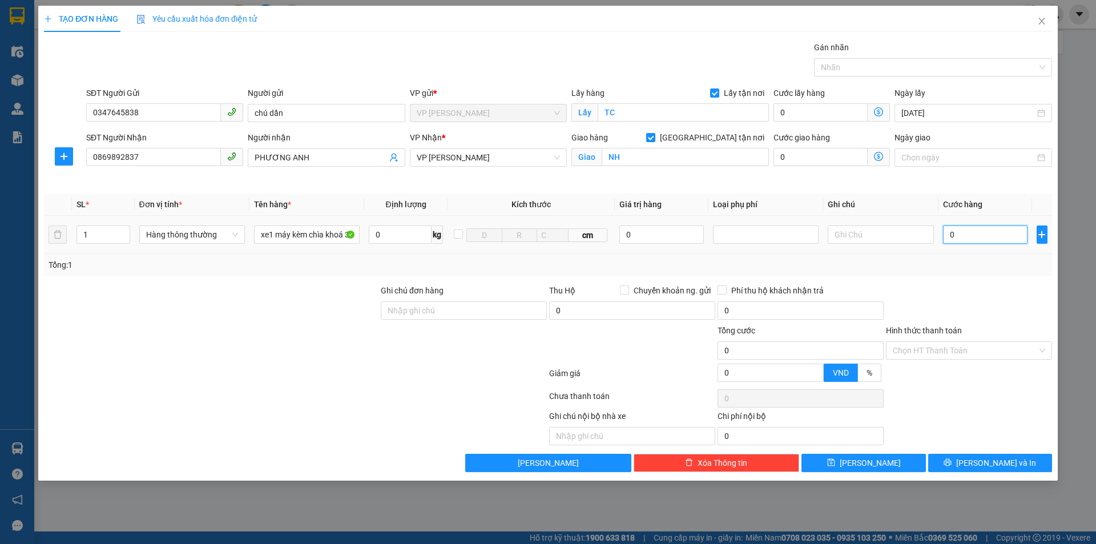
click at [966, 232] on input "0" at bounding box center [985, 235] width 85 height 18
type input "3.000"
click at [966, 232] on input "3.000" at bounding box center [985, 235] width 85 height 18
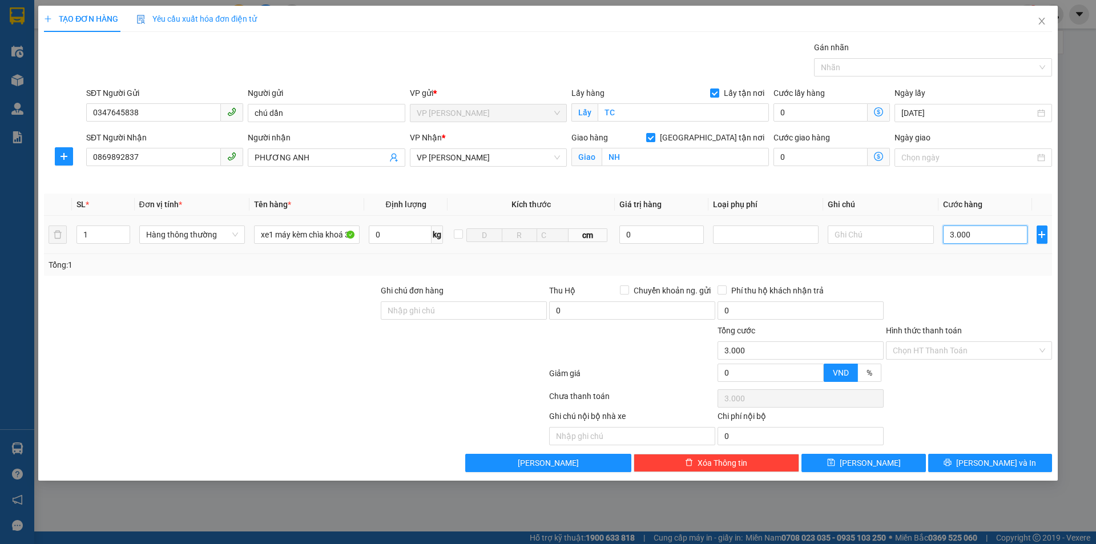
type input "3.000-"
type input "0"
type input "3.000"
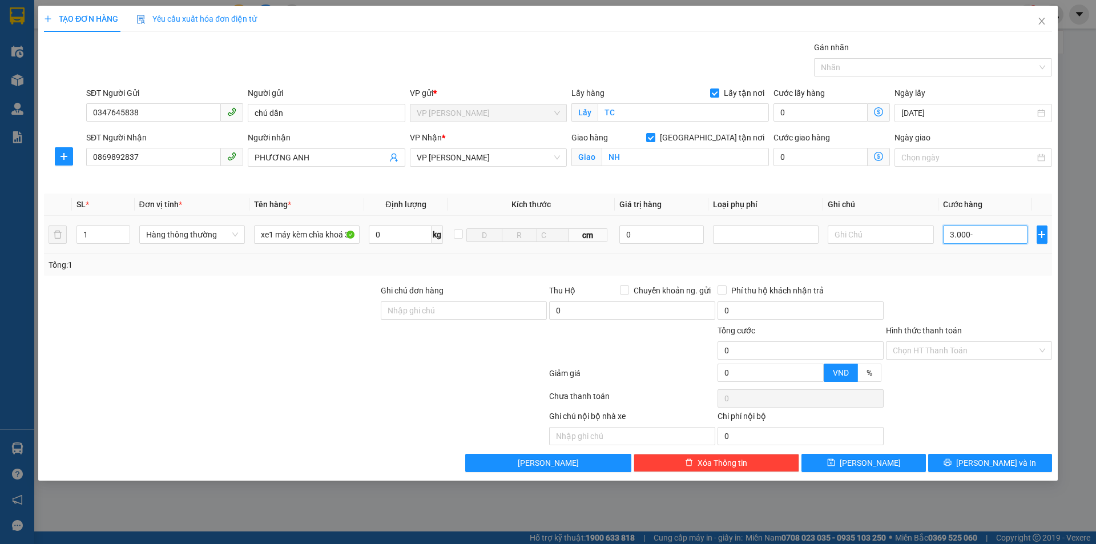
type input "3.000"
type input "30.000"
type input "300.000"
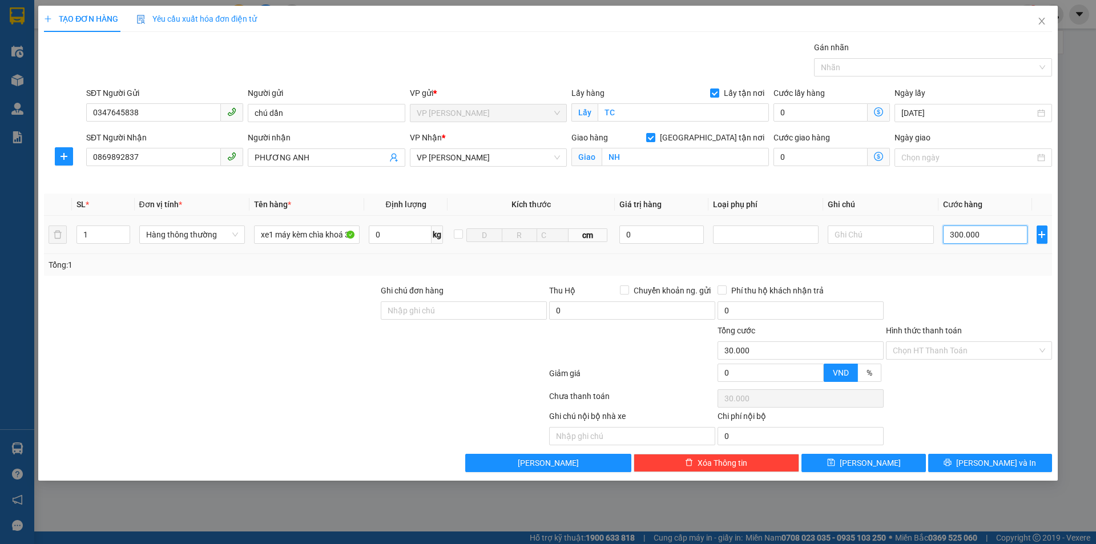
type input "300.000"
click at [987, 304] on div at bounding box center [969, 304] width 168 height 40
click at [1013, 468] on button "[PERSON_NAME] và In" at bounding box center [990, 463] width 124 height 18
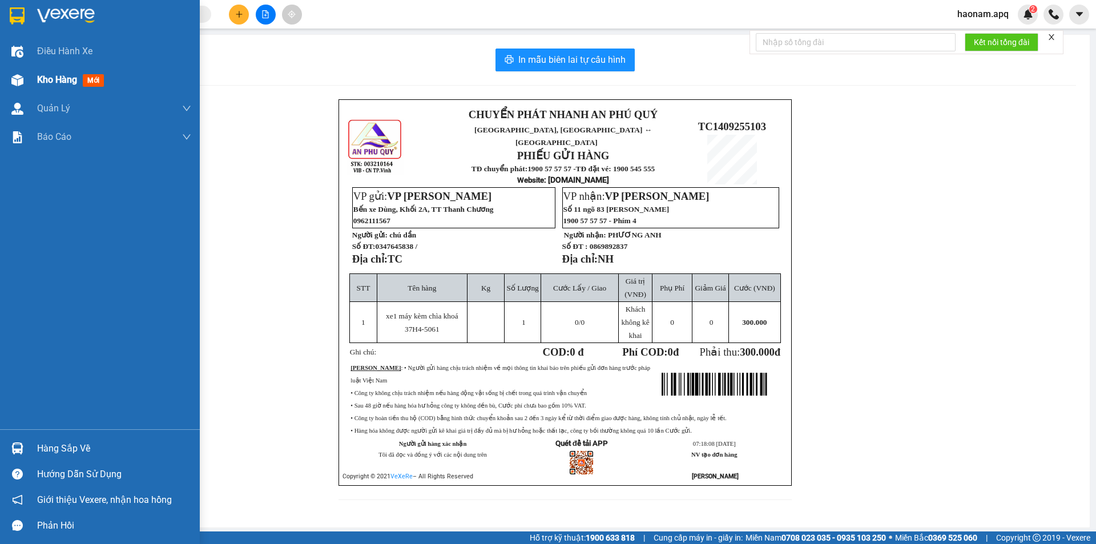
click at [51, 84] on span "Kho hàng" at bounding box center [57, 79] width 40 height 11
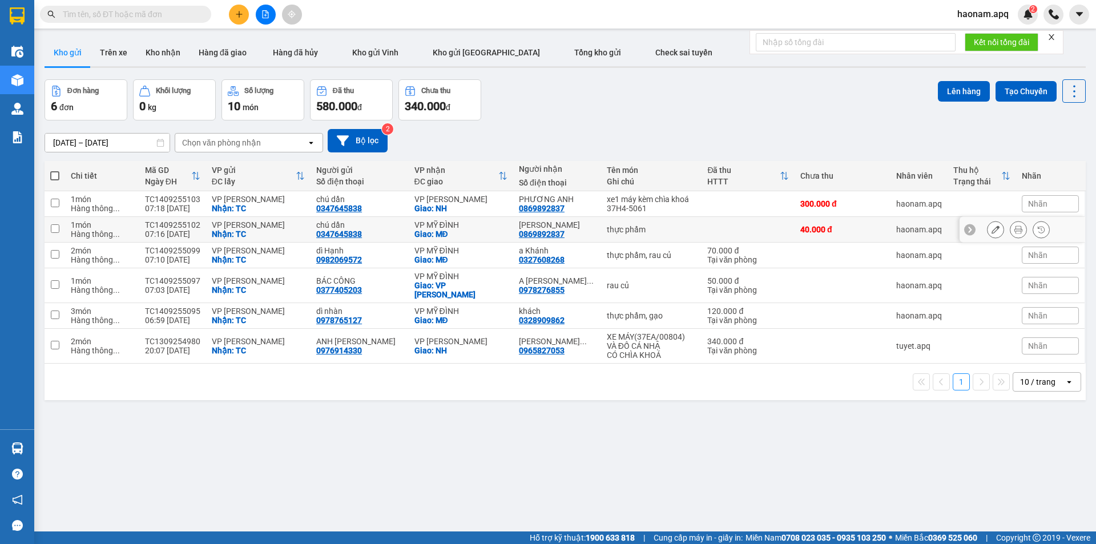
click at [992, 230] on icon at bounding box center [996, 230] width 8 height 8
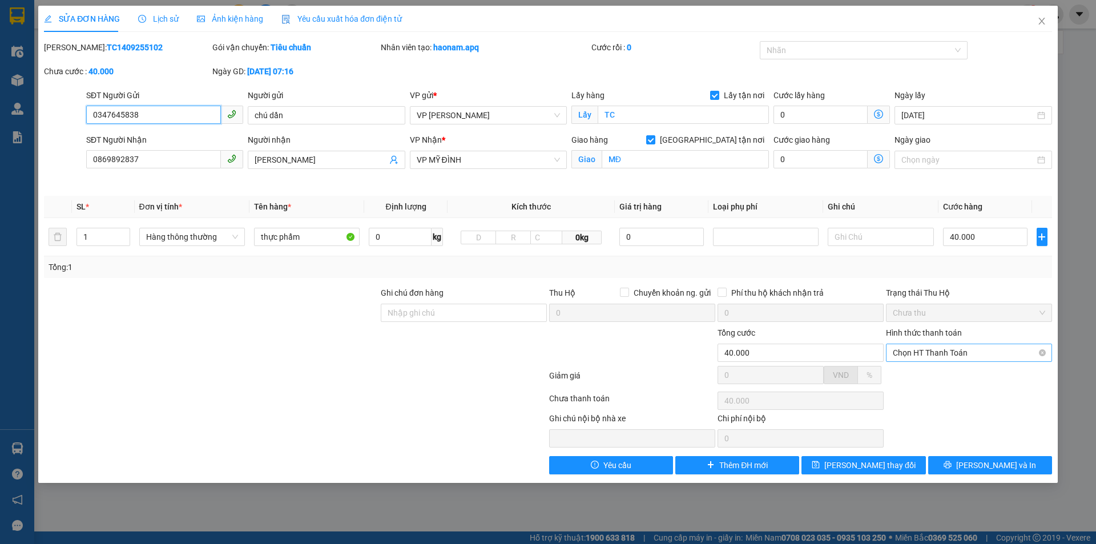
click at [980, 352] on span "Chọn HT Thanh Toán" at bounding box center [969, 352] width 152 height 17
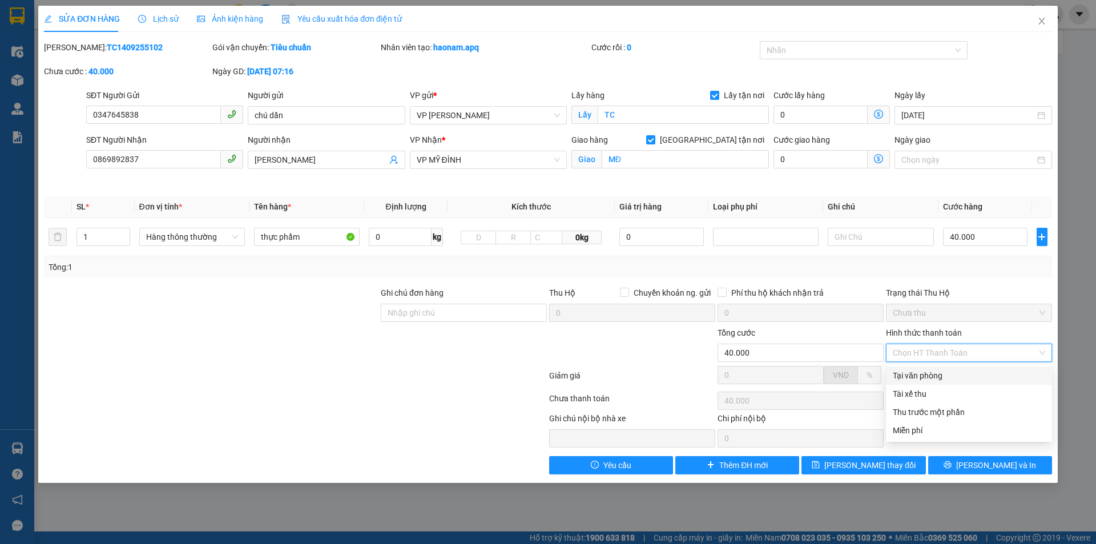
click at [968, 381] on div "Tại văn phòng" at bounding box center [969, 375] width 152 height 13
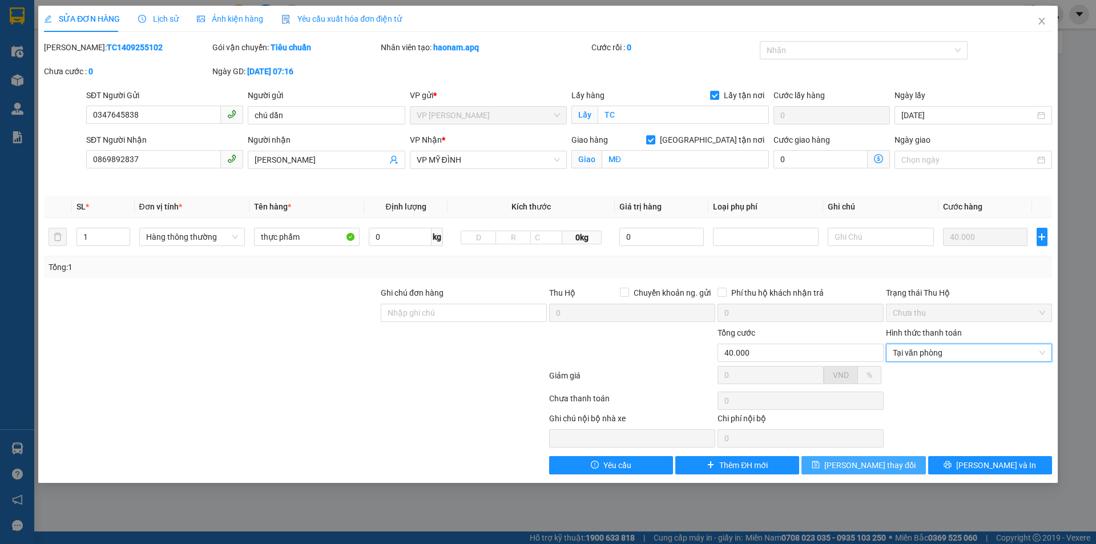
click at [887, 468] on span "Lưu thay đổi" at bounding box center [869, 465] width 91 height 13
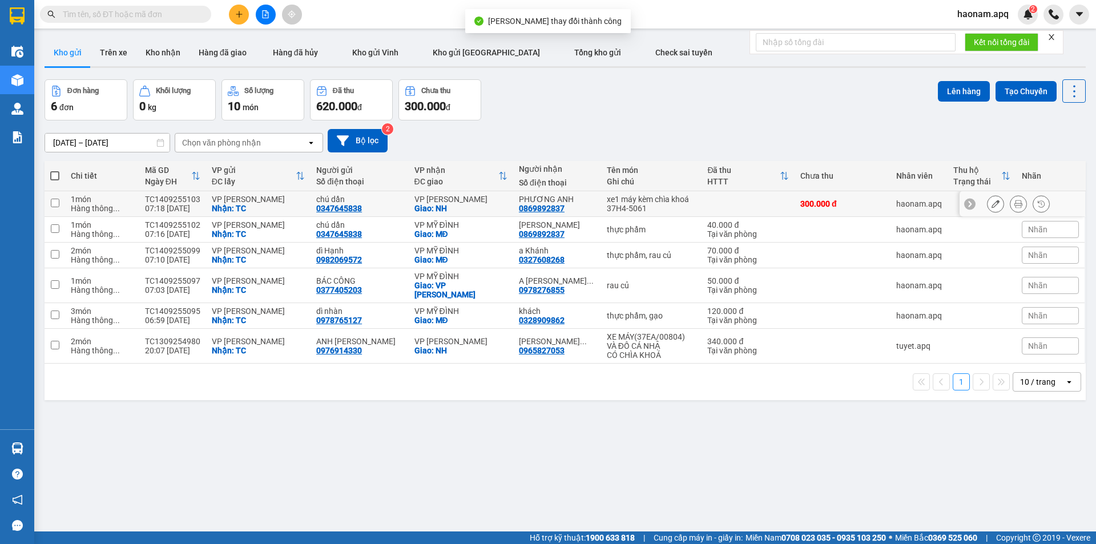
click at [992, 205] on icon at bounding box center [996, 204] width 8 height 8
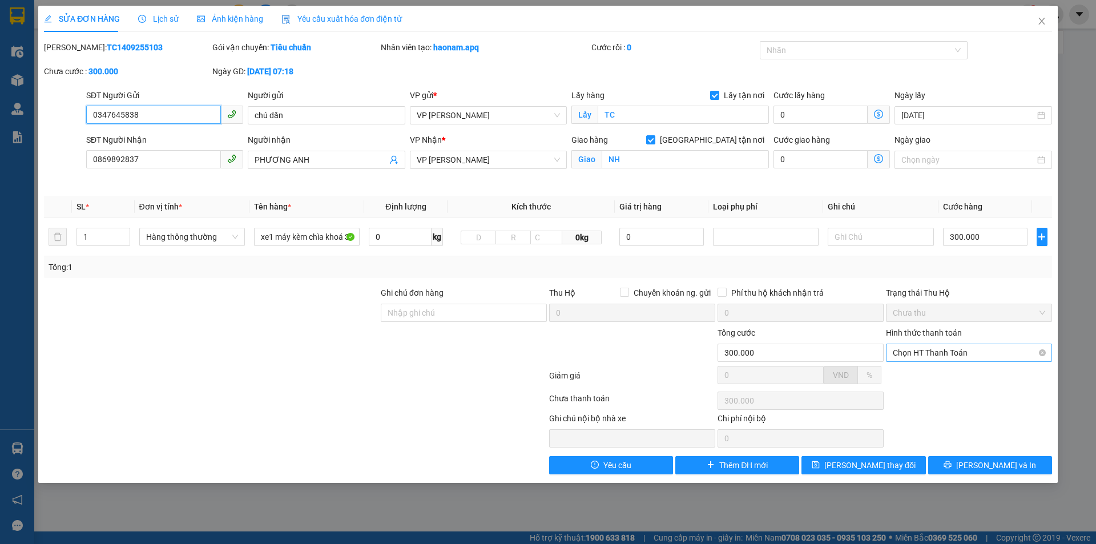
drag, startPoint x: 983, startPoint y: 355, endPoint x: 978, endPoint y: 361, distance: 8.1
click at [983, 355] on span "Chọn HT Thanh Toán" at bounding box center [969, 352] width 152 height 17
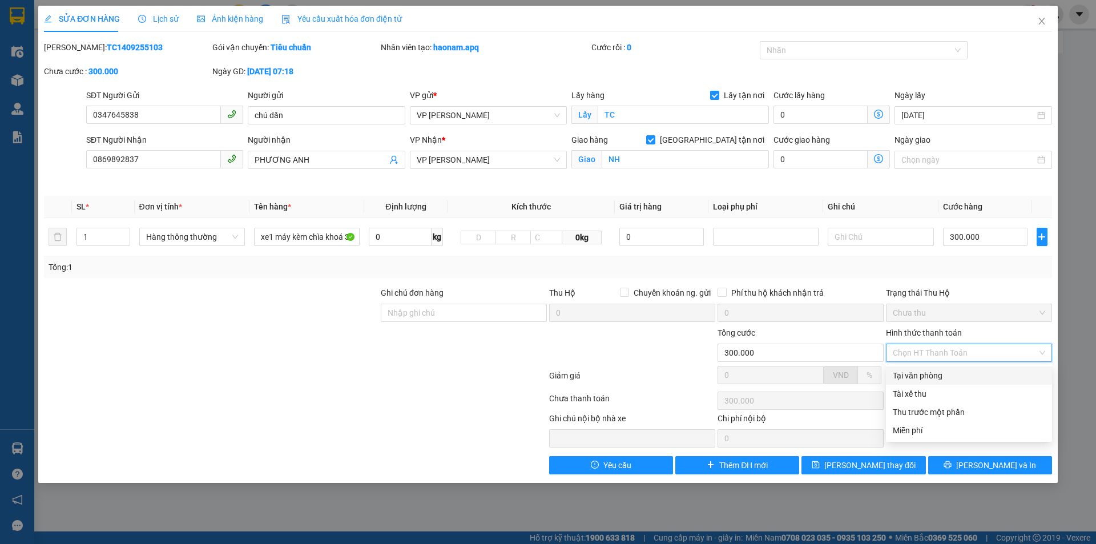
click at [966, 375] on div "Tại văn phòng" at bounding box center [969, 375] width 152 height 13
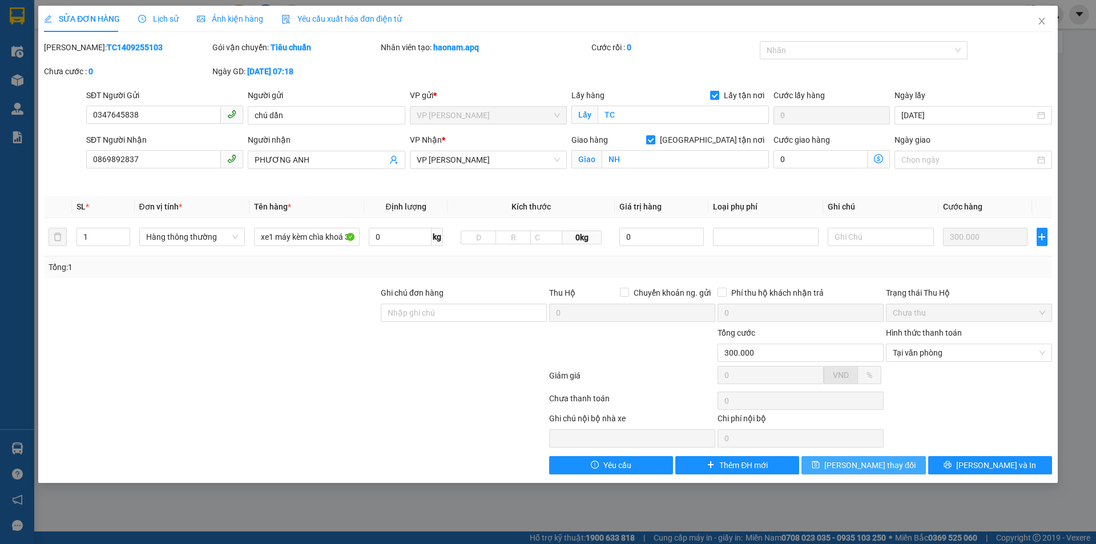
click at [886, 468] on span "Lưu thay đổi" at bounding box center [869, 465] width 91 height 13
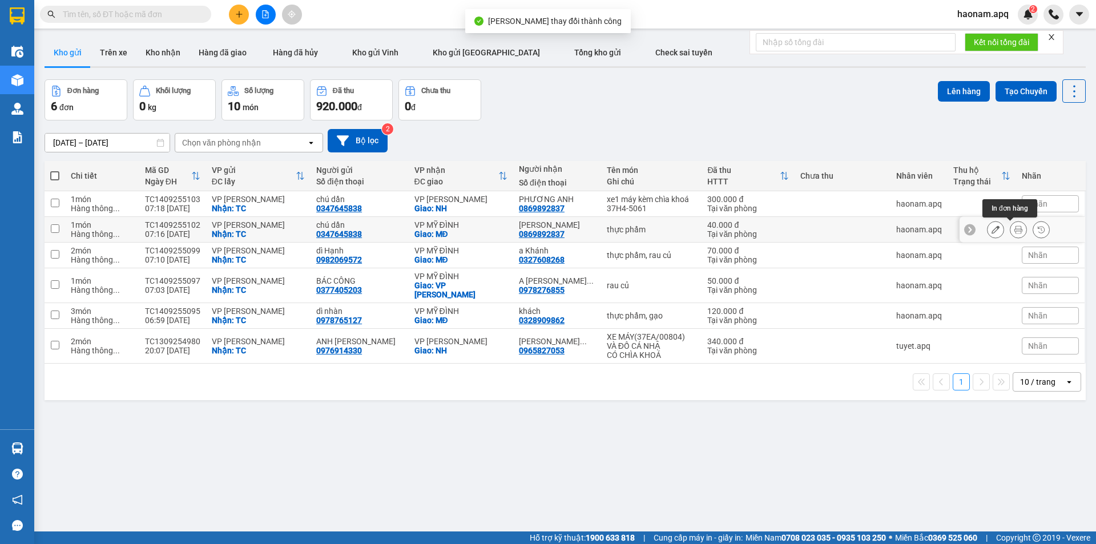
click at [1015, 231] on icon at bounding box center [1019, 230] width 8 height 8
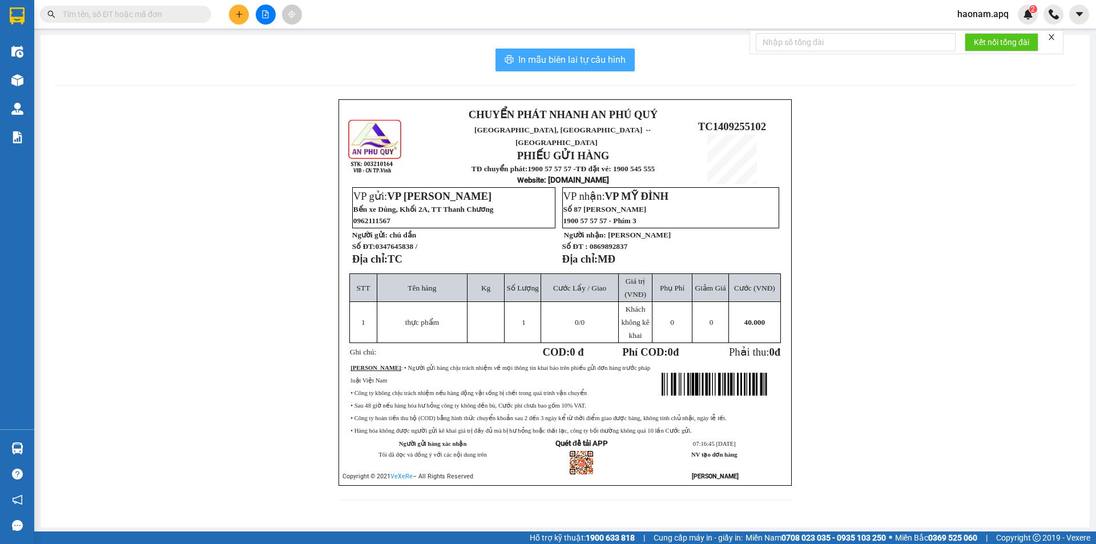
click at [569, 62] on span "In mẫu biên lai tự cấu hình" at bounding box center [571, 60] width 107 height 14
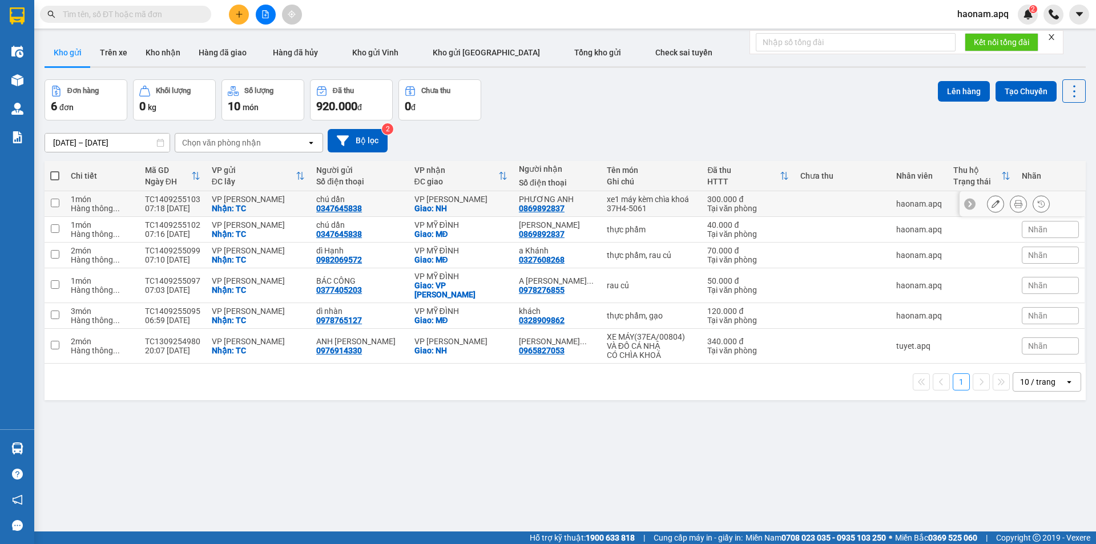
click at [1015, 203] on icon at bounding box center [1019, 204] width 8 height 8
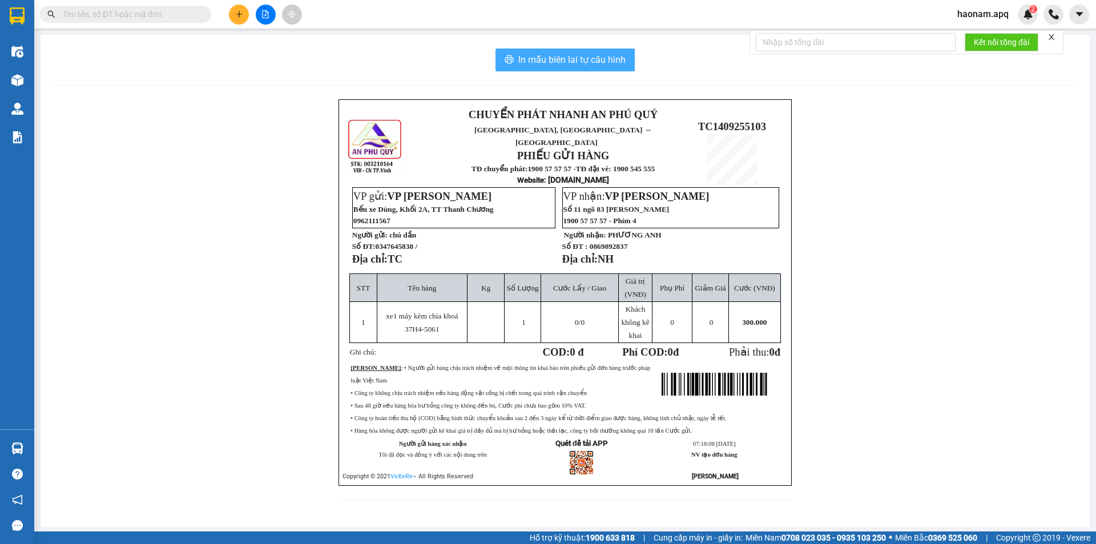
click at [589, 56] on span "In mẫu biên lai tự cấu hình" at bounding box center [571, 60] width 107 height 14
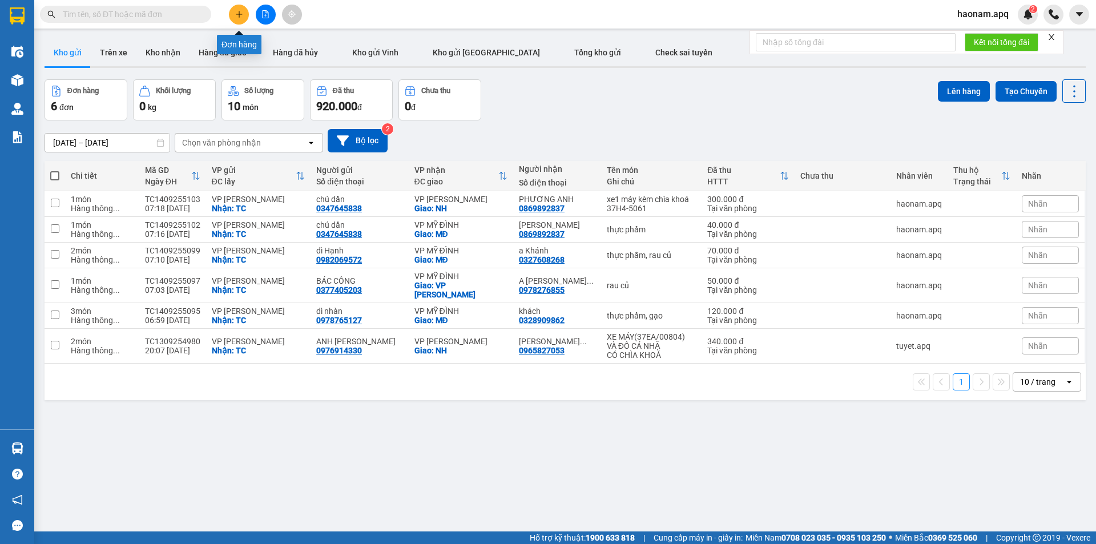
click at [237, 9] on button at bounding box center [239, 15] width 20 height 20
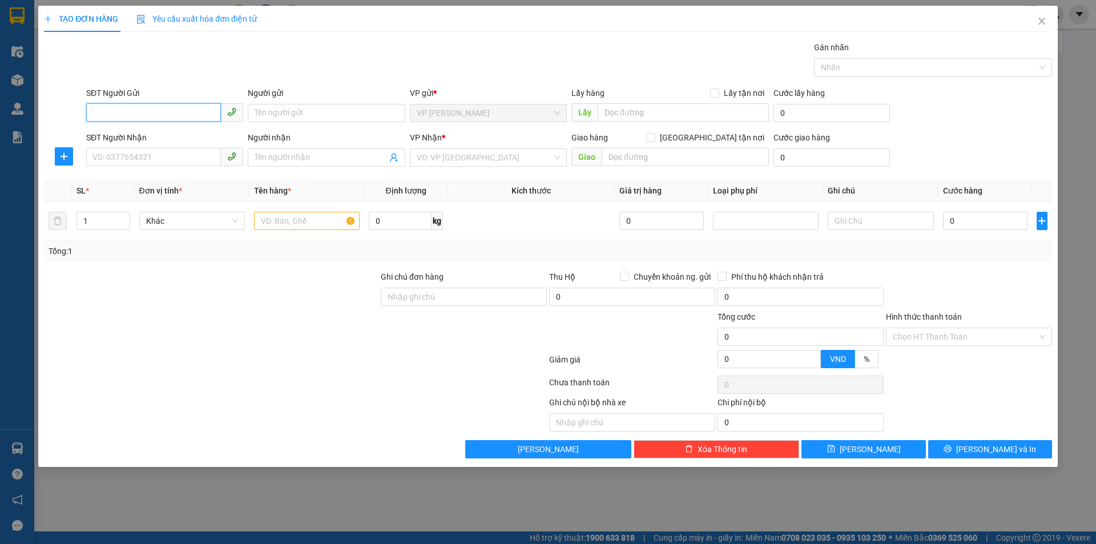
click at [188, 106] on input "SĐT Người Gửi" at bounding box center [153, 112] width 135 height 18
click at [184, 107] on input "034" at bounding box center [153, 112] width 135 height 18
type input "0348517702"
click at [186, 133] on div "0348517702 - CHỊ KHÁCH" at bounding box center [164, 136] width 143 height 13
type input "CHỊ KHÁCH"
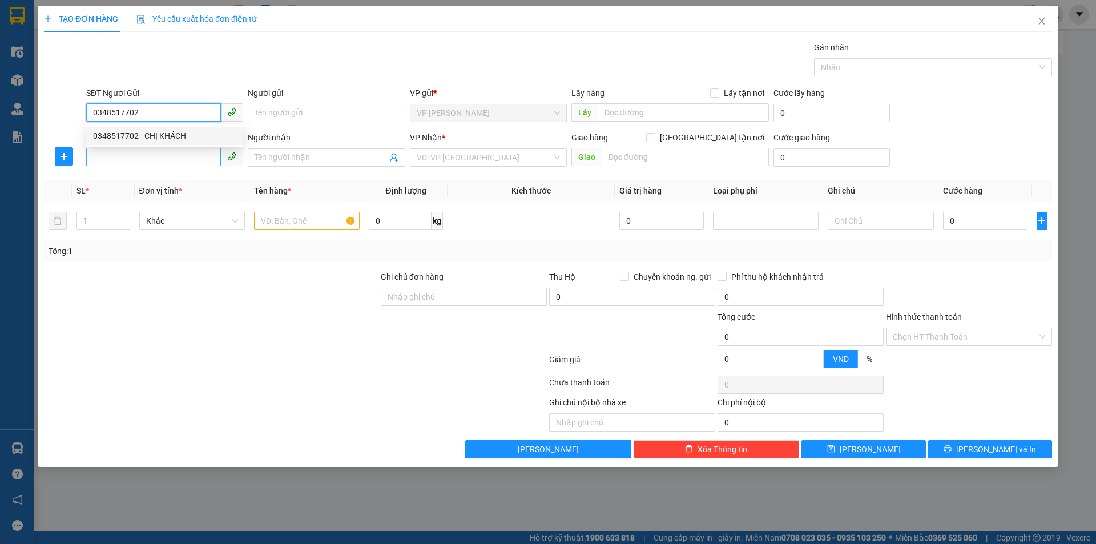
checkbox input "true"
type input "TC"
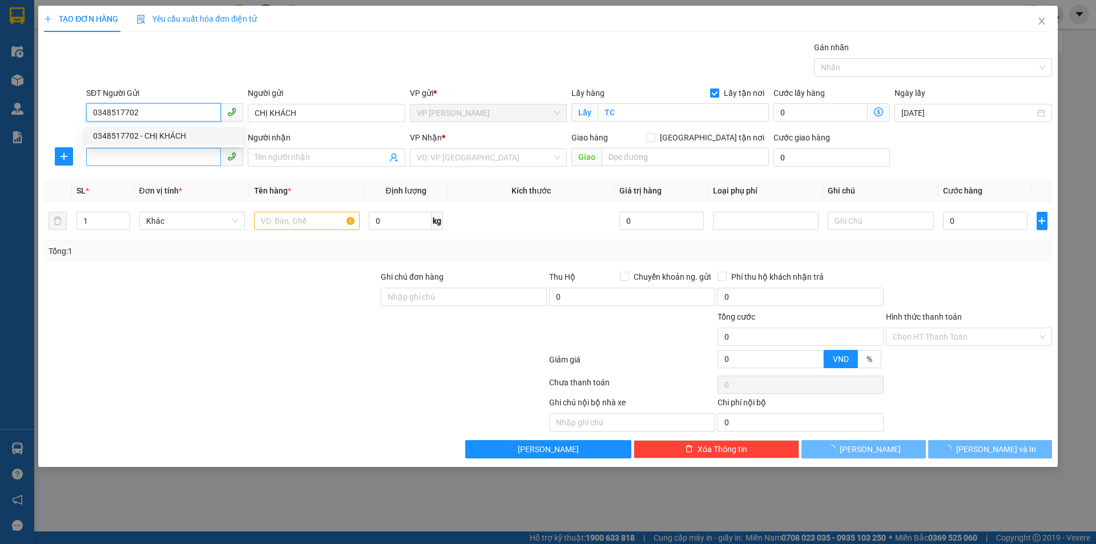
type input "0348517702"
click at [185, 158] on input "SĐT Người Nhận" at bounding box center [153, 157] width 135 height 18
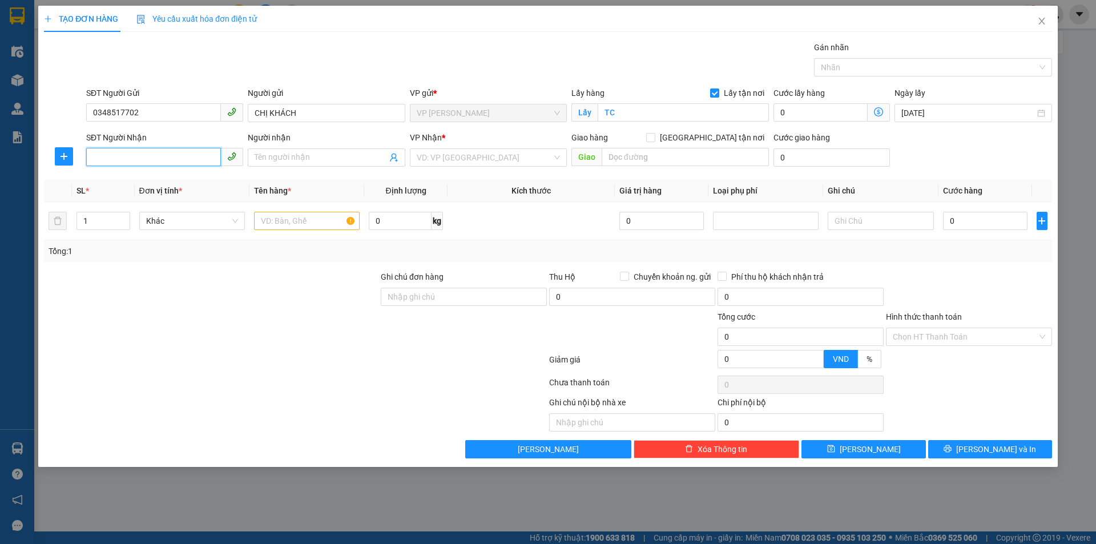
click at [134, 159] on input "SĐT Người Nhận" at bounding box center [153, 157] width 135 height 18
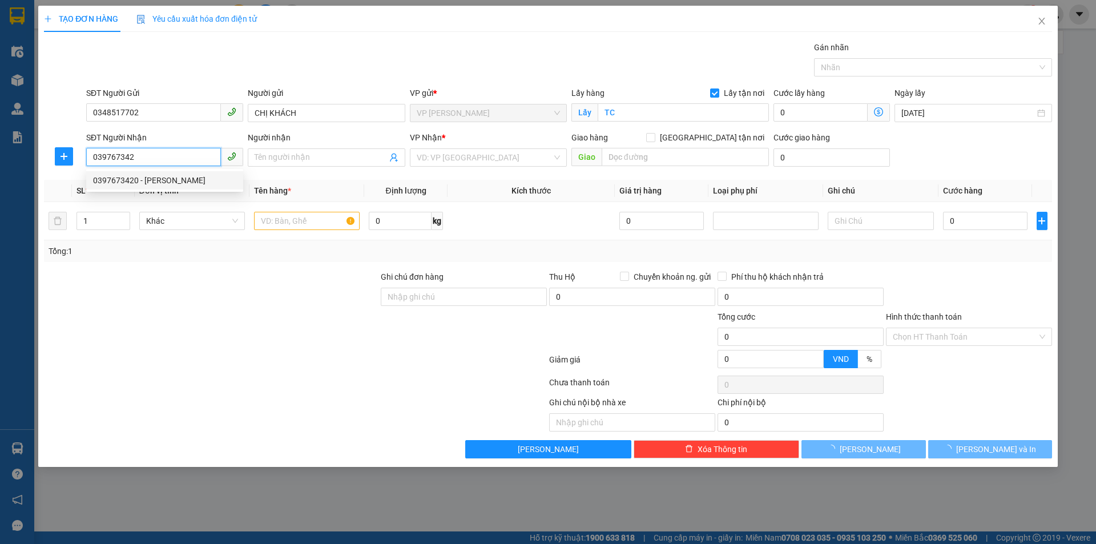
click at [160, 179] on div "0397673420 - ANH THẮNG" at bounding box center [164, 180] width 143 height 13
type input "0397673420"
type input "ANH THẮNG"
checkbox input "true"
type input "MĐ"
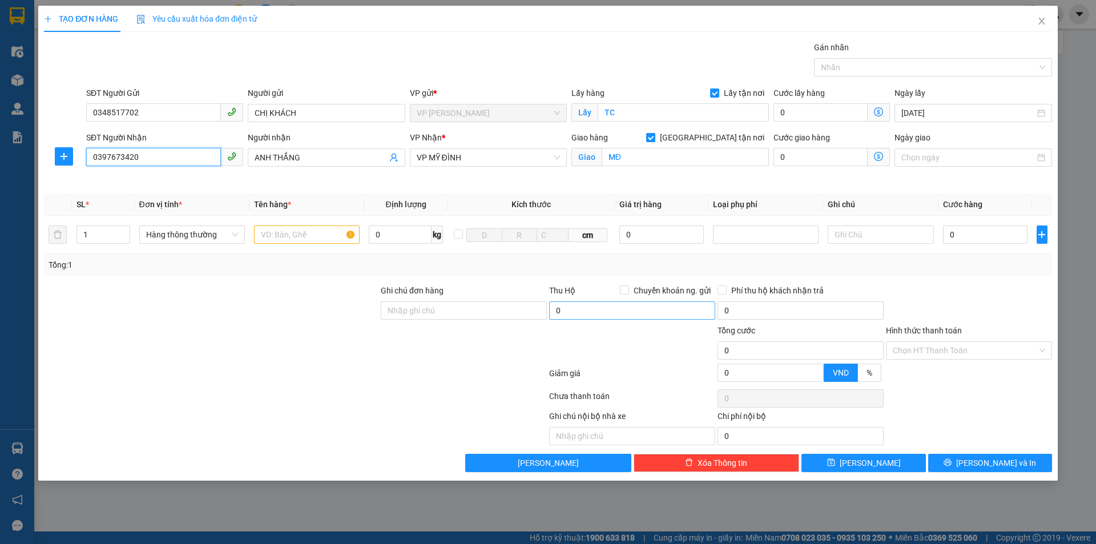
type input "0397673420"
drag, startPoint x: 378, startPoint y: 337, endPoint x: 362, endPoint y: 329, distance: 17.9
click at [362, 329] on div at bounding box center [211, 344] width 337 height 40
click at [315, 240] on input "text" at bounding box center [307, 235] width 106 height 18
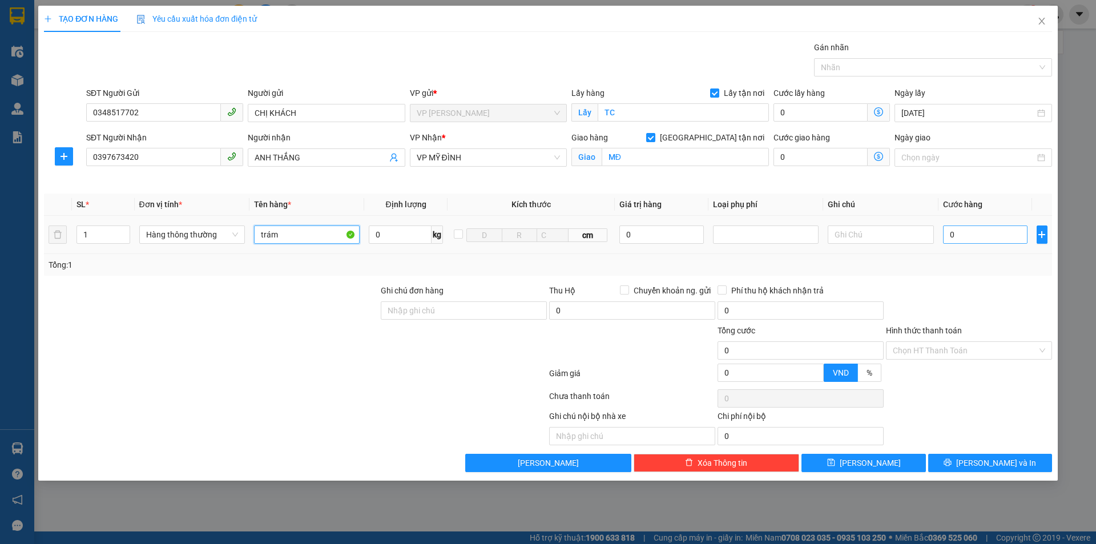
type input "trám"
click at [993, 231] on input "0" at bounding box center [985, 235] width 85 height 18
type input "3.000"
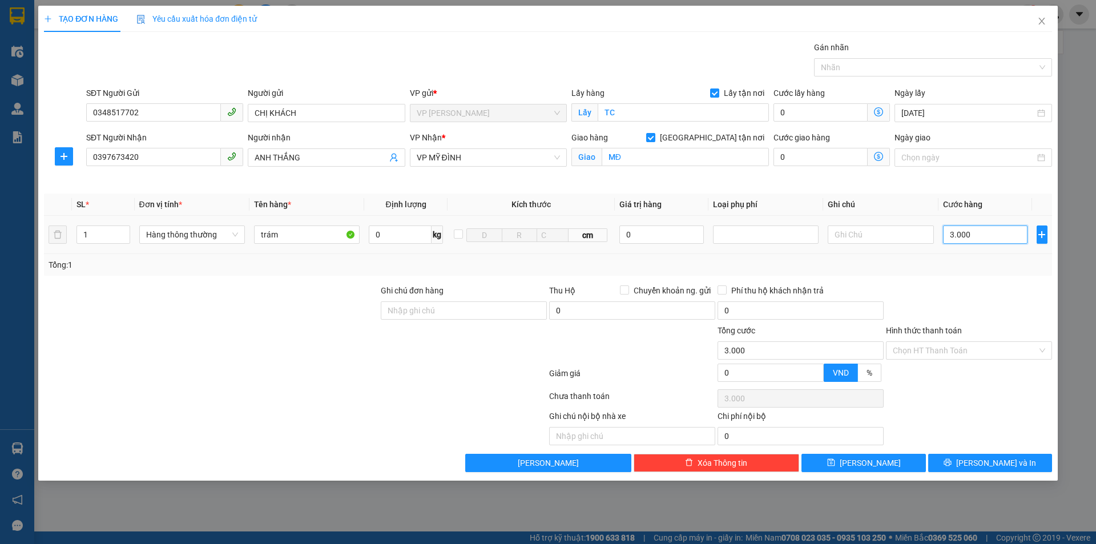
click at [1001, 233] on input "3.000" at bounding box center [985, 235] width 85 height 18
type input "30.000"
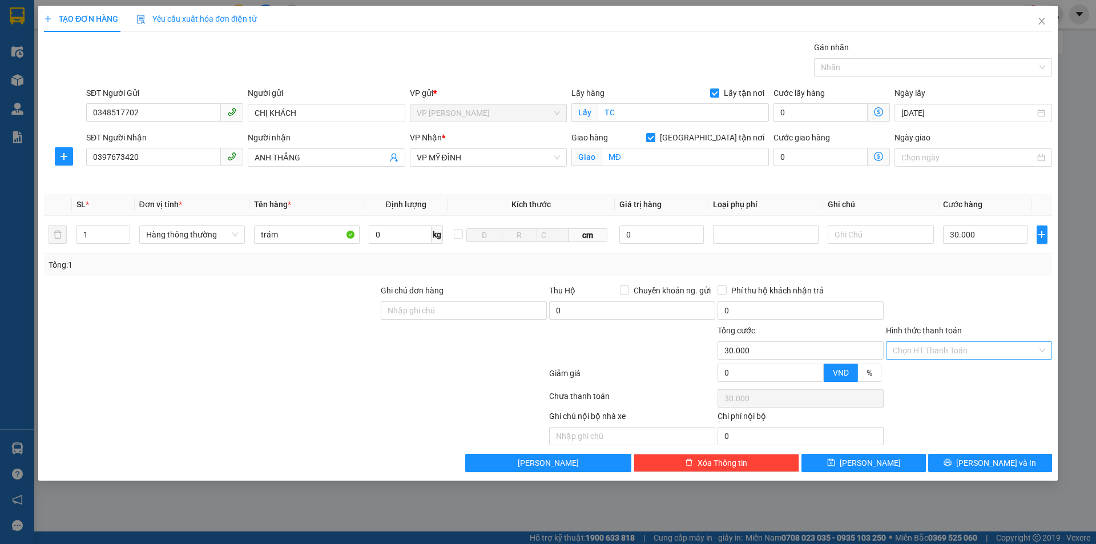
click at [966, 348] on input "Hình thức thanh toán" at bounding box center [965, 350] width 144 height 17
drag, startPoint x: 959, startPoint y: 373, endPoint x: 964, endPoint y: 329, distance: 44.3
click at [959, 373] on div "Tại văn phòng" at bounding box center [969, 373] width 152 height 13
type input "0"
click at [968, 308] on div at bounding box center [969, 304] width 168 height 40
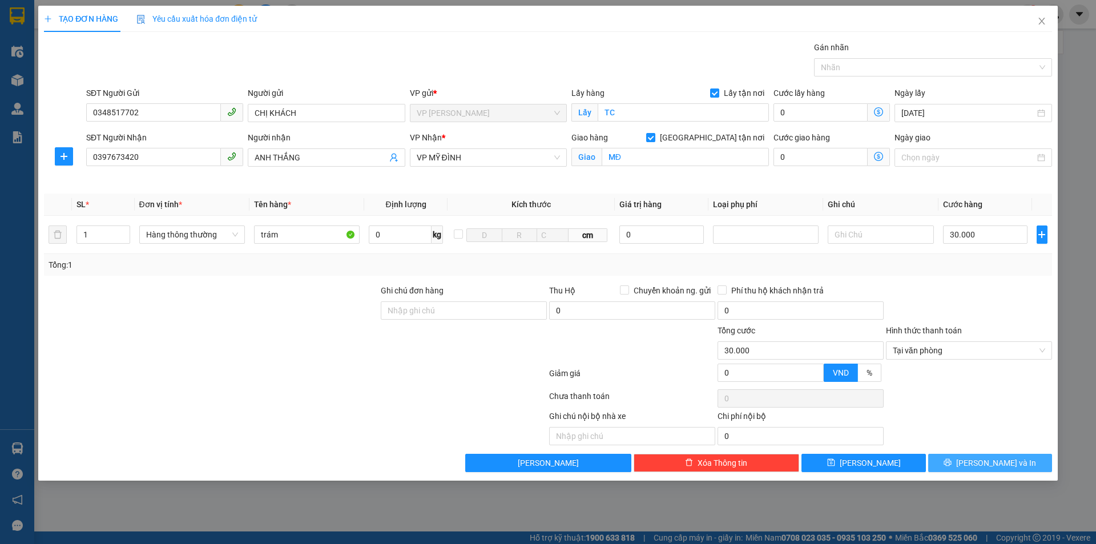
drag, startPoint x: 997, startPoint y: 462, endPoint x: 970, endPoint y: 446, distance: 31.7
click at [997, 456] on button "[PERSON_NAME] và In" at bounding box center [990, 463] width 124 height 18
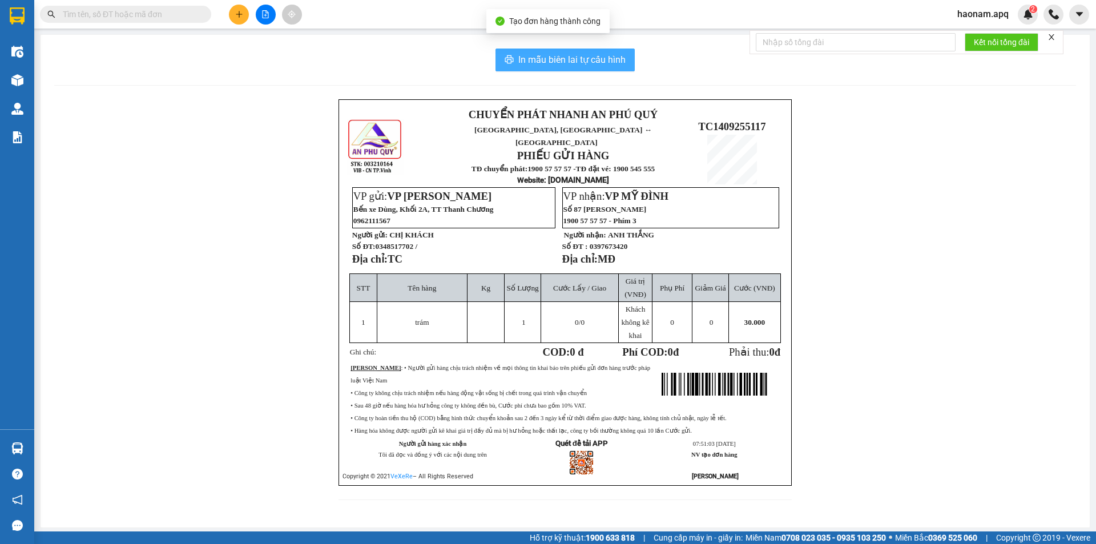
click at [593, 63] on span "In mẫu biên lai tự cấu hình" at bounding box center [571, 60] width 107 height 14
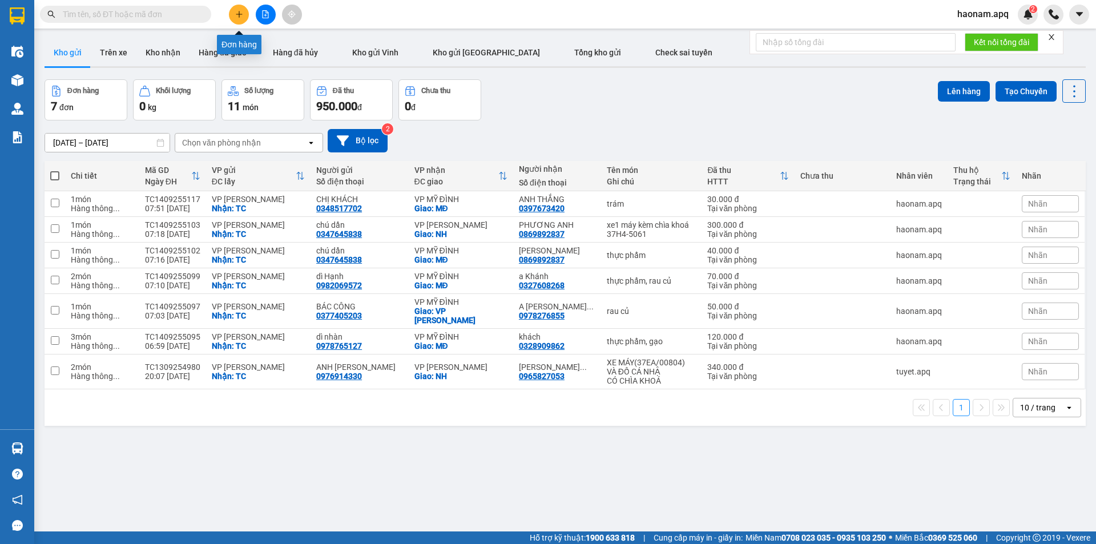
click at [246, 11] on button at bounding box center [239, 15] width 20 height 20
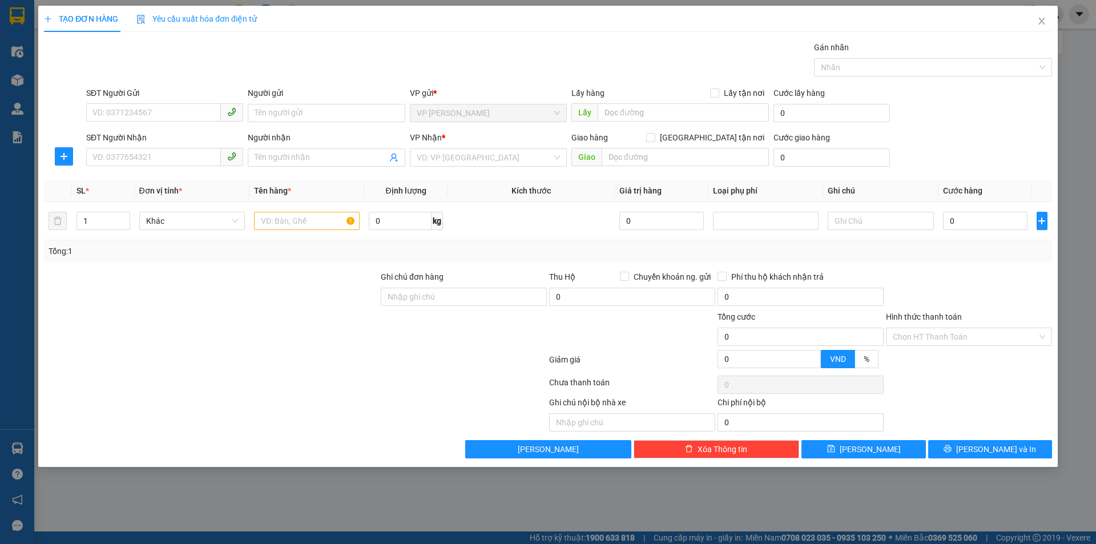
click at [342, 538] on div "TẠO ĐƠN HÀNG Yêu cầu xuất hóa đơn điện tử Transit Pickup Surcharge Ids Transit …" at bounding box center [548, 272] width 1096 height 544
click at [184, 113] on input "SĐT Người Gửi" at bounding box center [153, 112] width 135 height 18
click at [164, 142] on div "0912318253 - BÁC ĐẶNG QUỐC PHƯƠNG" at bounding box center [164, 136] width 143 height 13
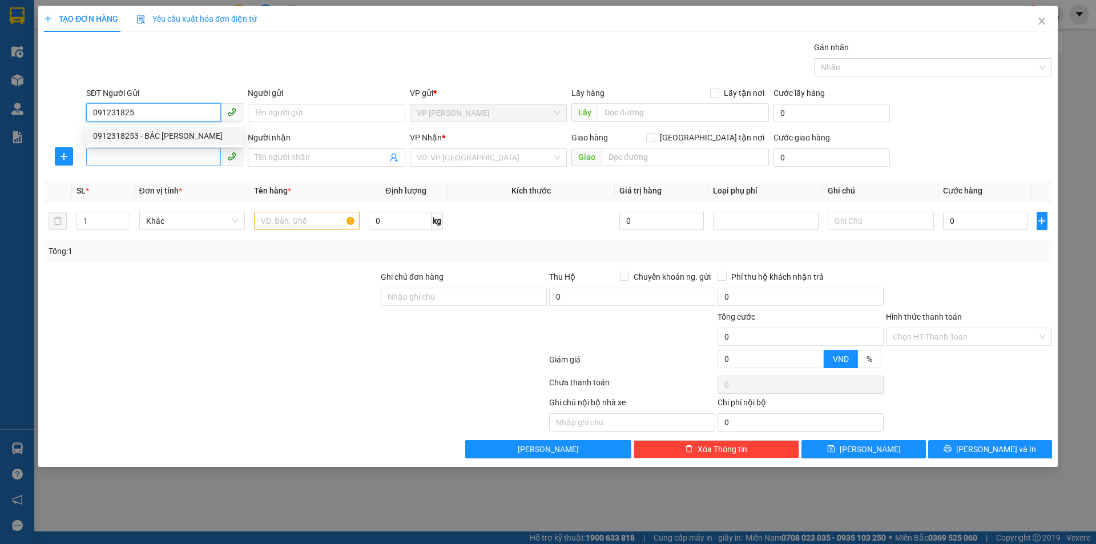
type input "0912318253"
type input "BÁC [PERSON_NAME]"
checkbox input "true"
type input "TC"
type input "0912318253"
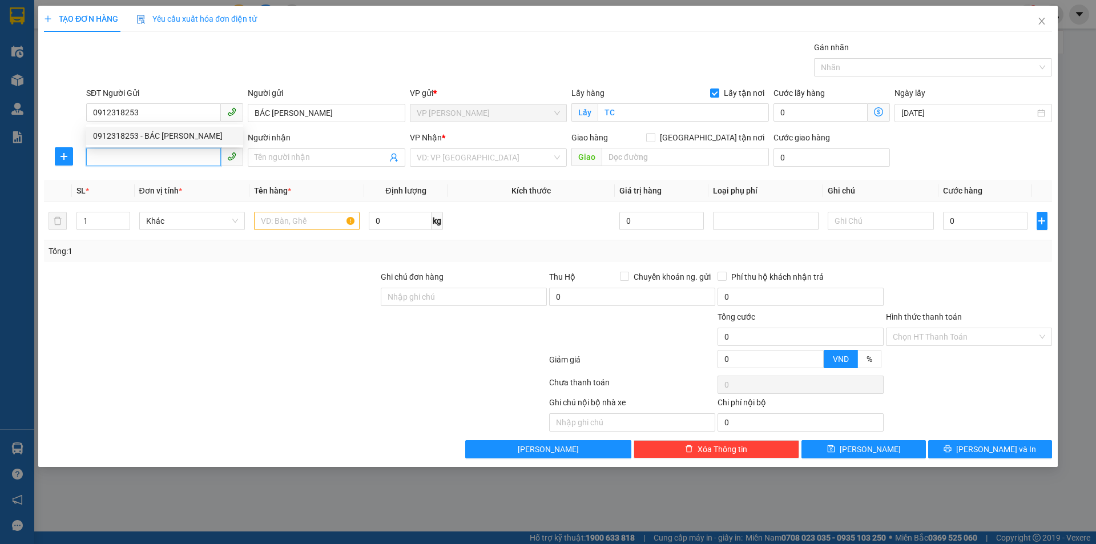
click at [184, 152] on input "SĐT Người Nhận" at bounding box center [153, 157] width 135 height 18
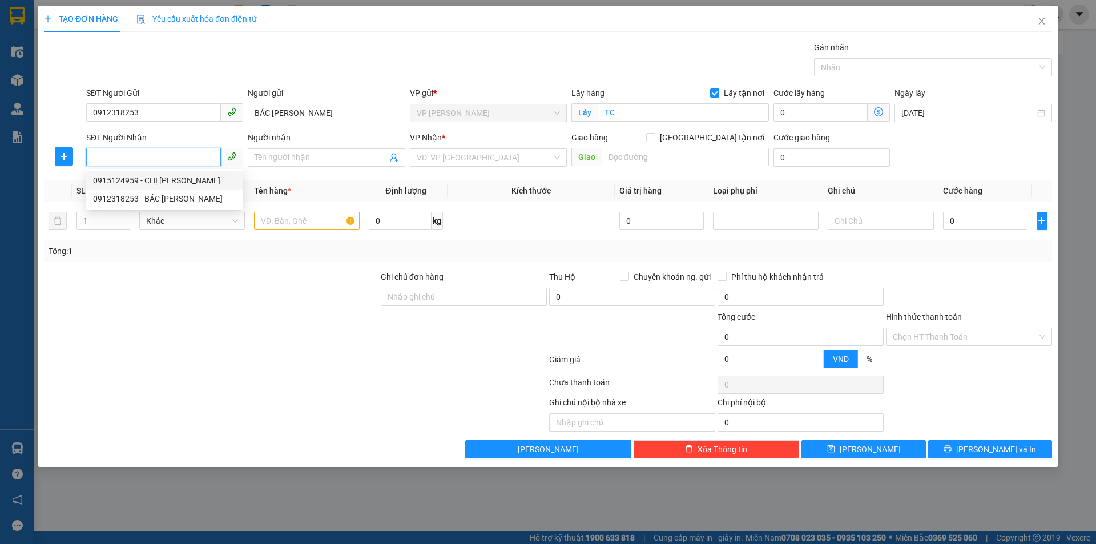
click at [215, 184] on div "0915124959 - CHỊ ĐẶNG THỊ LINH" at bounding box center [164, 180] width 143 height 13
type input "0915124959"
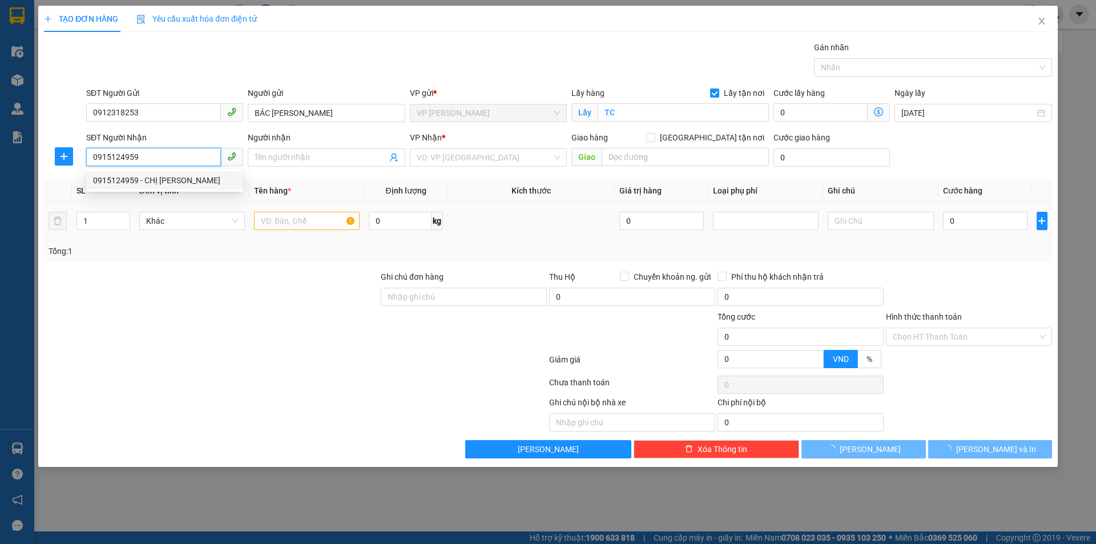
type input "CHỊ [PERSON_NAME]"
checkbox input "true"
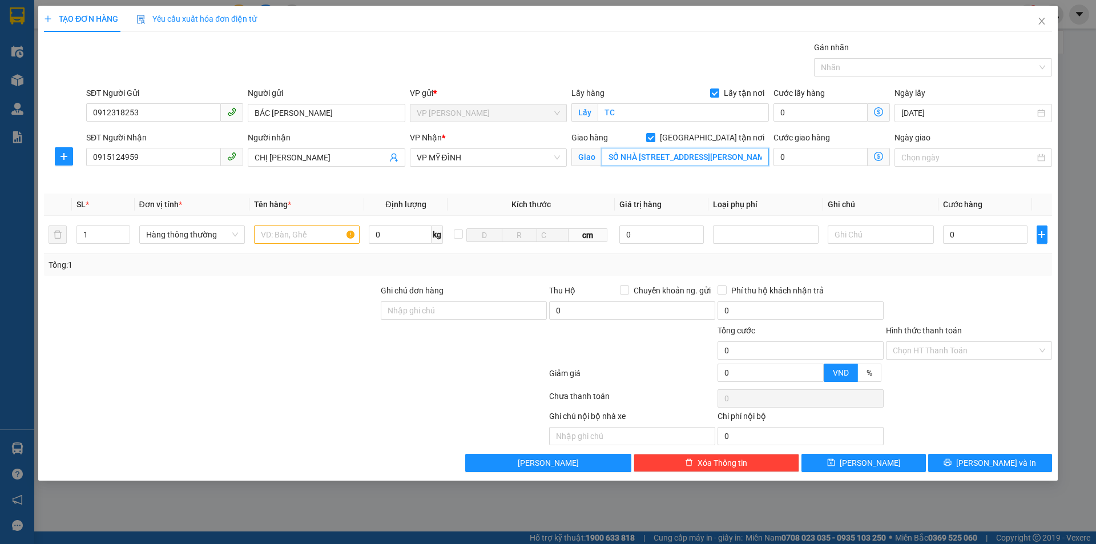
click at [703, 160] on input "SỐ NHÀ 60 NGÕ 42,TRIỀU KHÚC,THANH XUÂN,HÀ NỘI" at bounding box center [685, 157] width 167 height 18
type input "MĐ"
click at [297, 286] on div at bounding box center [211, 304] width 337 height 40
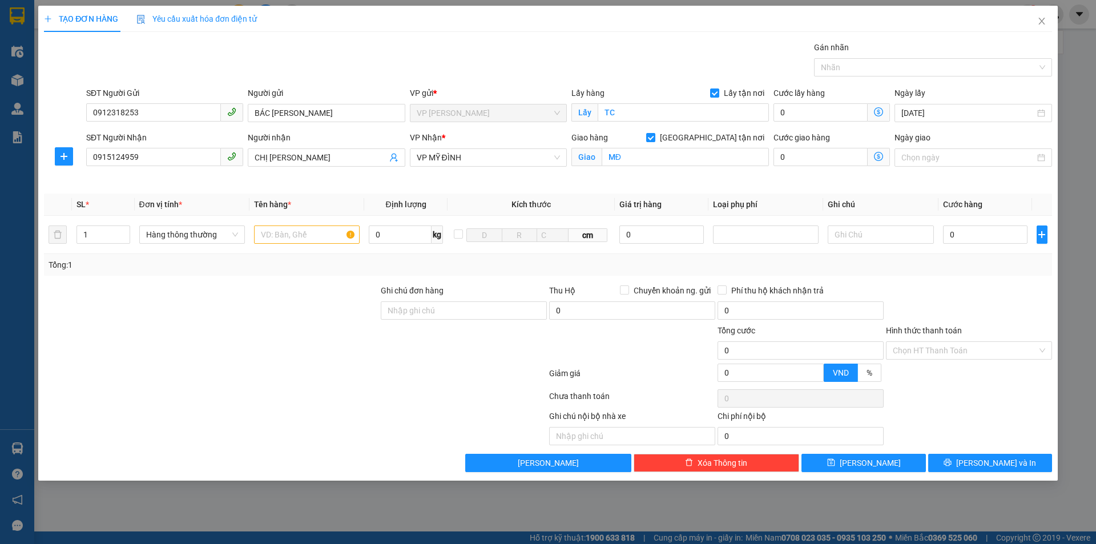
drag, startPoint x: 288, startPoint y: 312, endPoint x: 287, endPoint y: 299, distance: 13.2
click at [288, 307] on div at bounding box center [211, 304] width 337 height 40
click at [293, 232] on input "text" at bounding box center [307, 235] width 106 height 18
type input "thực phẩm"
click at [984, 234] on input "0" at bounding box center [985, 235] width 85 height 18
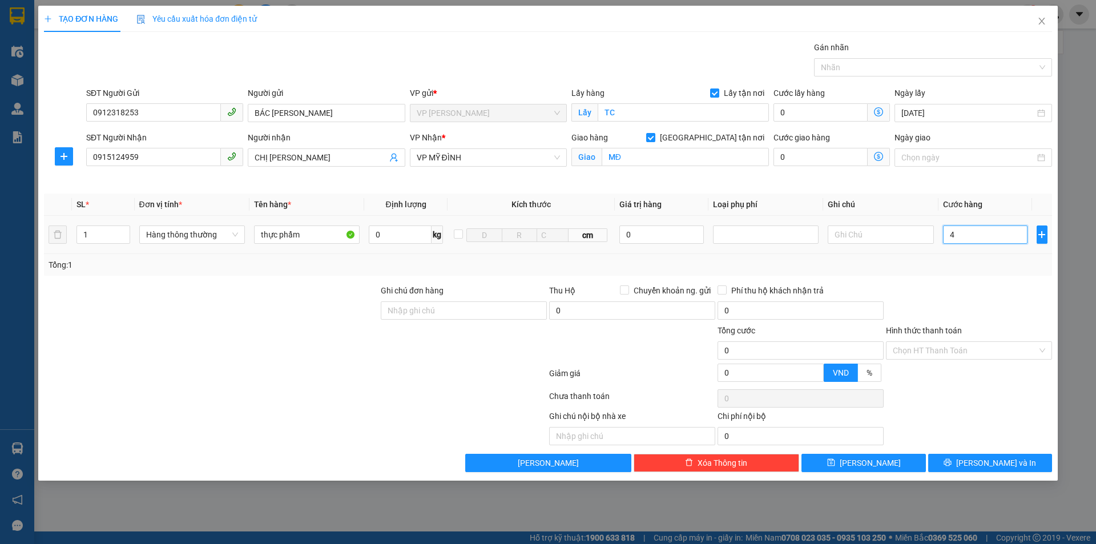
type input "4f"
type input "0"
type input "4"
click at [955, 352] on input "Hình thức thanh toán" at bounding box center [965, 350] width 144 height 17
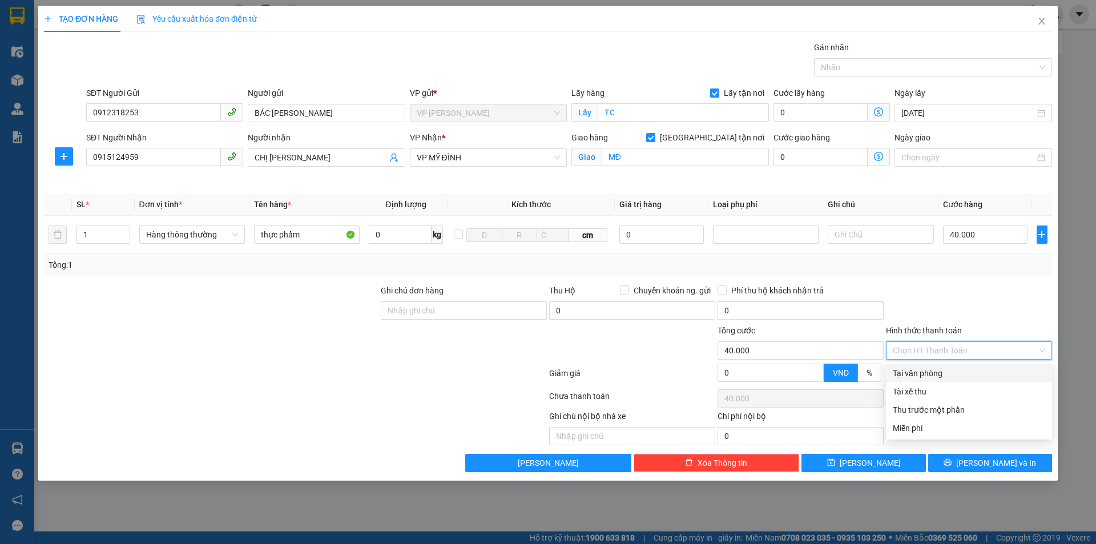
click at [955, 376] on div "Tại văn phòng" at bounding box center [969, 373] width 152 height 13
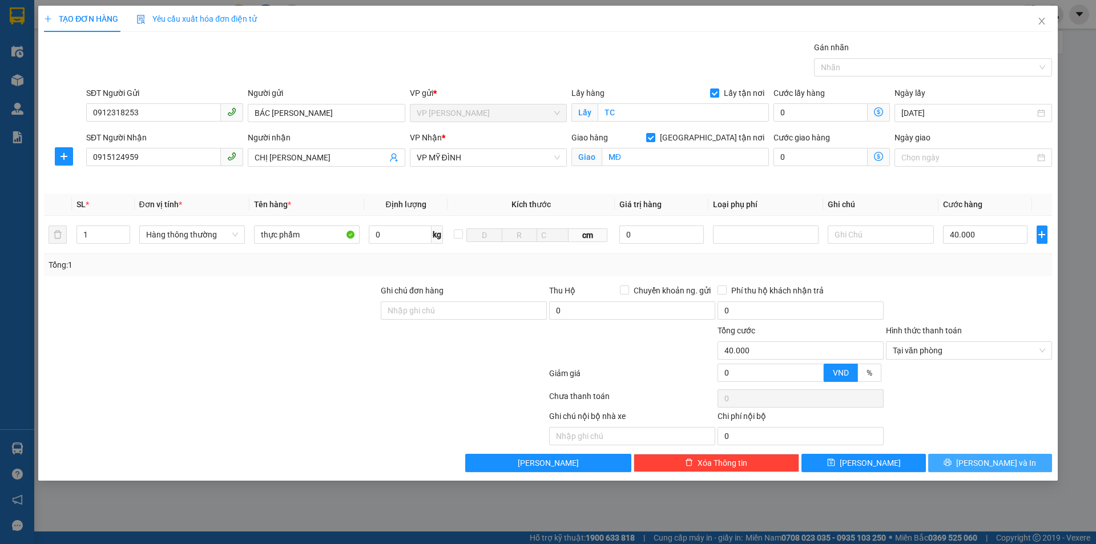
drag, startPoint x: 1006, startPoint y: 462, endPoint x: 1017, endPoint y: 448, distance: 18.4
click at [1006, 461] on span "[PERSON_NAME] và In" at bounding box center [996, 463] width 80 height 13
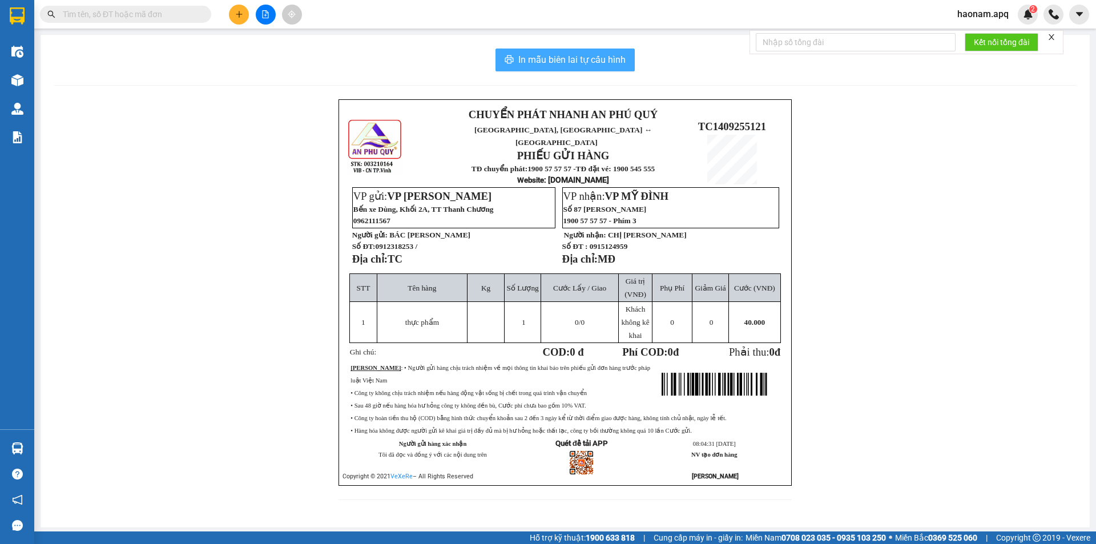
click at [558, 65] on span "In mẫu biên lai tự cấu hình" at bounding box center [571, 60] width 107 height 14
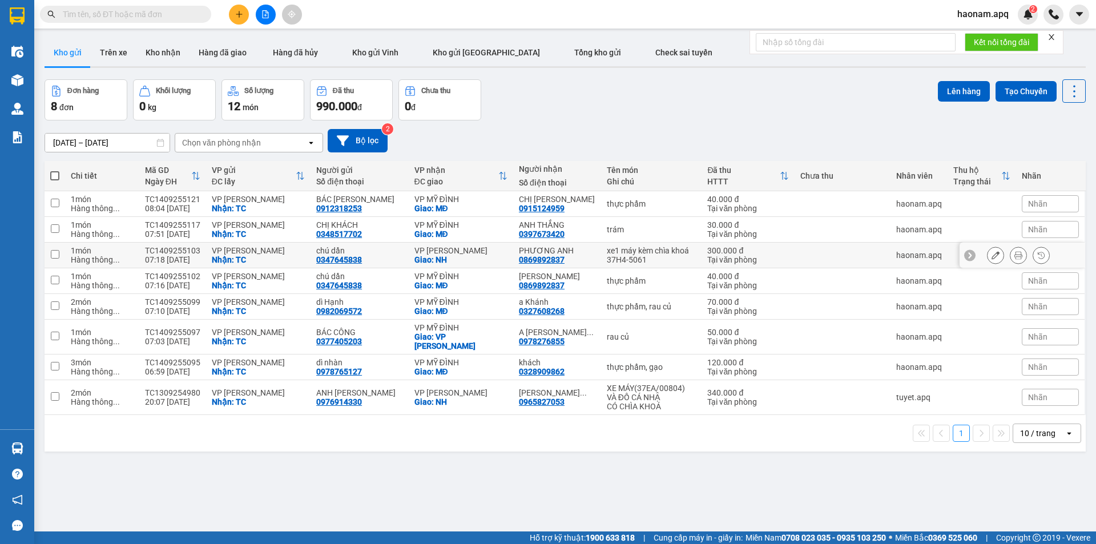
click at [992, 251] on icon at bounding box center [996, 255] width 8 height 8
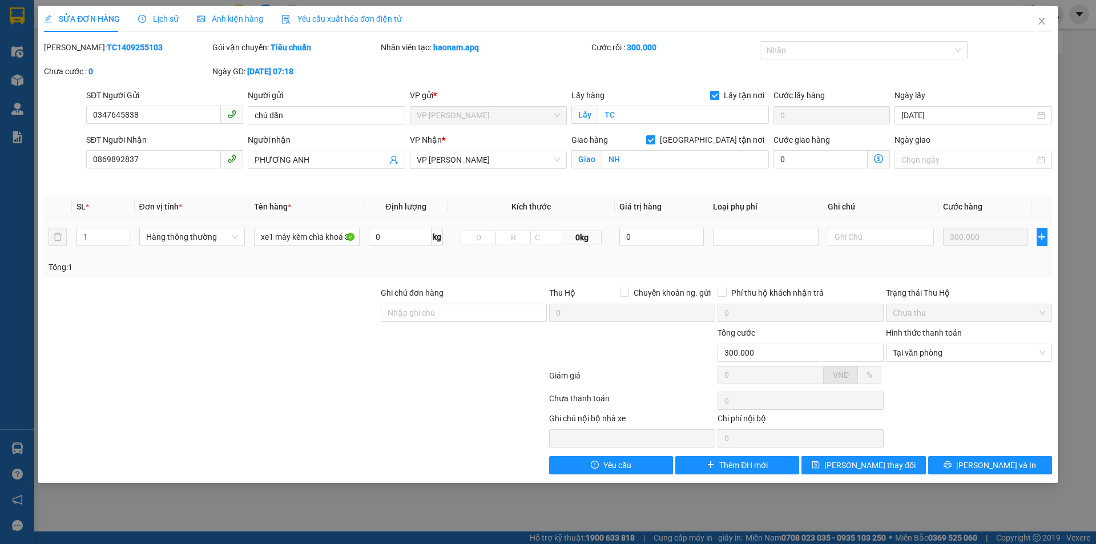
click at [715, 96] on input "Lấy tận nơi" at bounding box center [714, 95] width 8 height 8
drag, startPoint x: 716, startPoint y: 140, endPoint x: 702, endPoint y: 140, distance: 14.3
click at [655, 140] on span at bounding box center [650, 139] width 9 height 9
click at [654, 140] on input "[GEOGRAPHIC_DATA] tận nơi" at bounding box center [650, 139] width 8 height 8
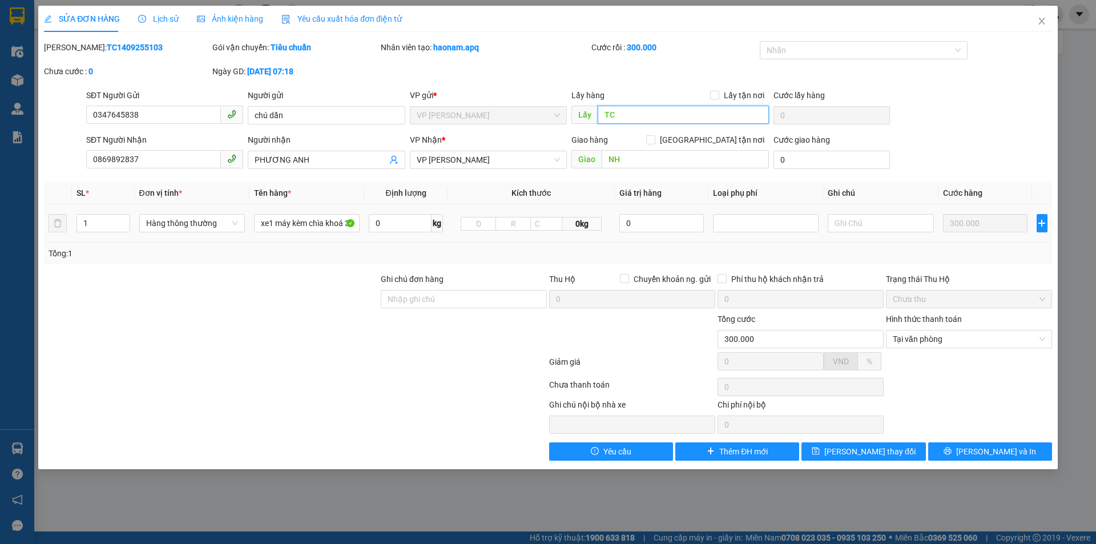
click at [654, 112] on input "TC" at bounding box center [683, 115] width 171 height 18
click at [655, 151] on input "NH" at bounding box center [685, 159] width 167 height 18
click at [858, 456] on span "Lưu thay đổi" at bounding box center [869, 451] width 91 height 13
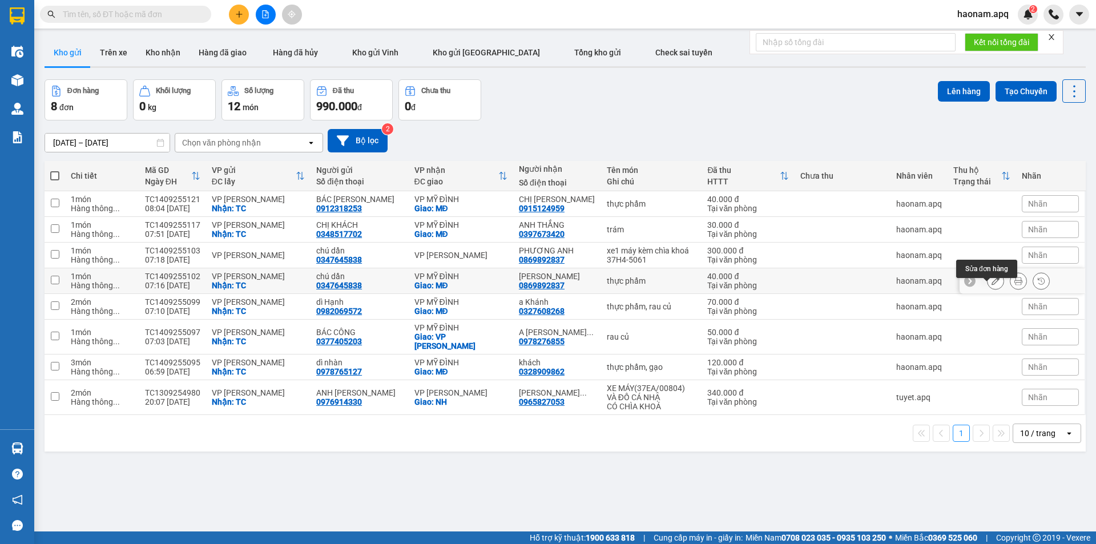
click at [993, 291] on button at bounding box center [996, 281] width 16 height 20
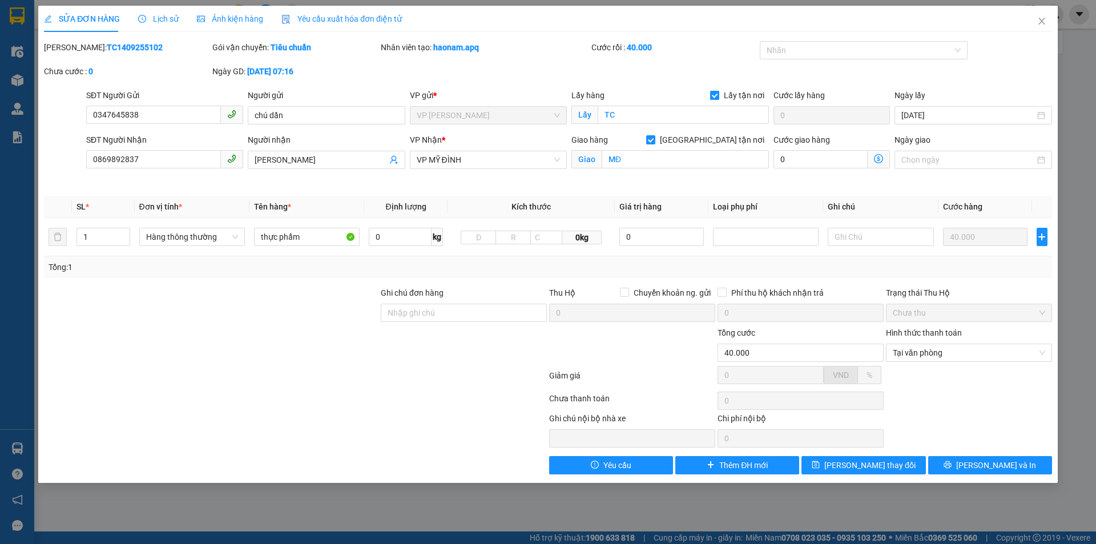
click at [713, 96] on input "Lấy tận nơi" at bounding box center [714, 95] width 8 height 8
click at [707, 140] on div "Giao hàng Giao tận nơi" at bounding box center [671, 140] width 198 height 13
click at [654, 139] on input "[GEOGRAPHIC_DATA] tận nơi" at bounding box center [650, 139] width 8 height 8
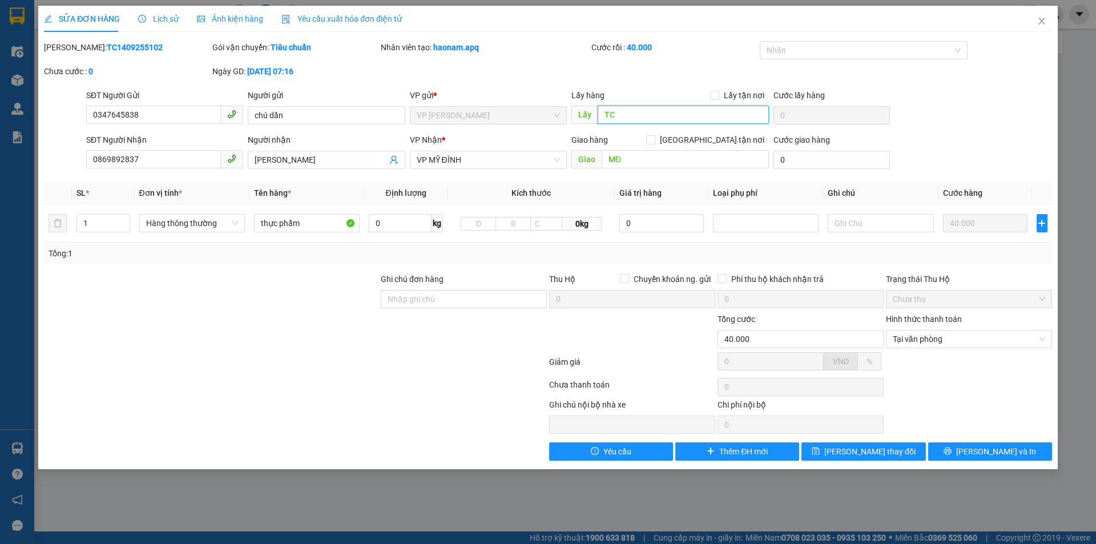
click at [665, 110] on input "TC" at bounding box center [683, 115] width 171 height 18
click at [676, 163] on input "MĐ" at bounding box center [685, 159] width 167 height 18
click at [882, 464] on div "SỬA ĐƠN HÀNG Lịch sử Ảnh kiện hàng Yêu cầu xuất hóa đơn điện tử Total Paid Fee …" at bounding box center [548, 238] width 1020 height 464
click at [882, 460] on button "Lưu thay đổi" at bounding box center [864, 451] width 124 height 18
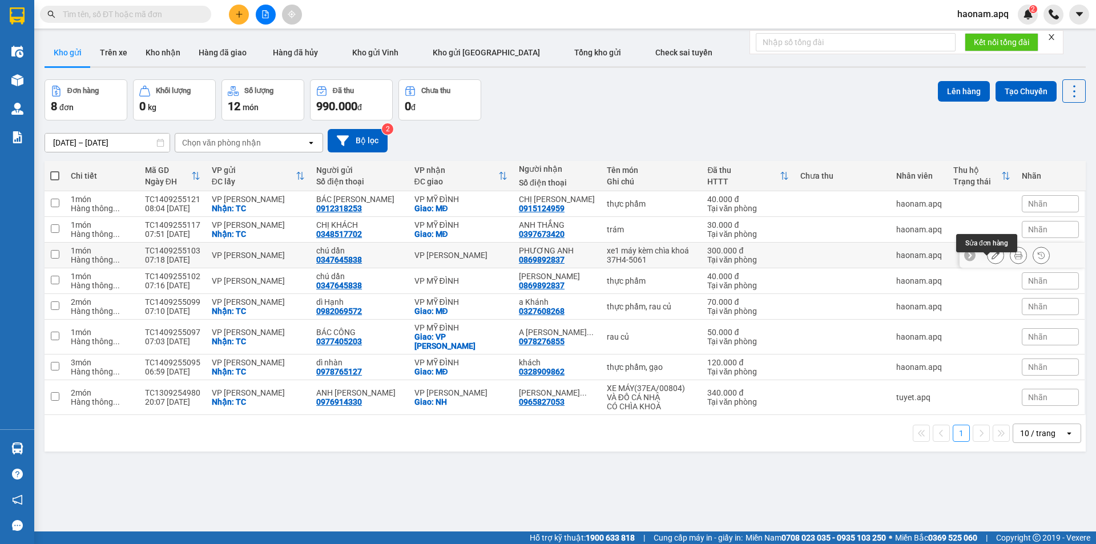
click at [992, 259] on icon at bounding box center [996, 255] width 8 height 8
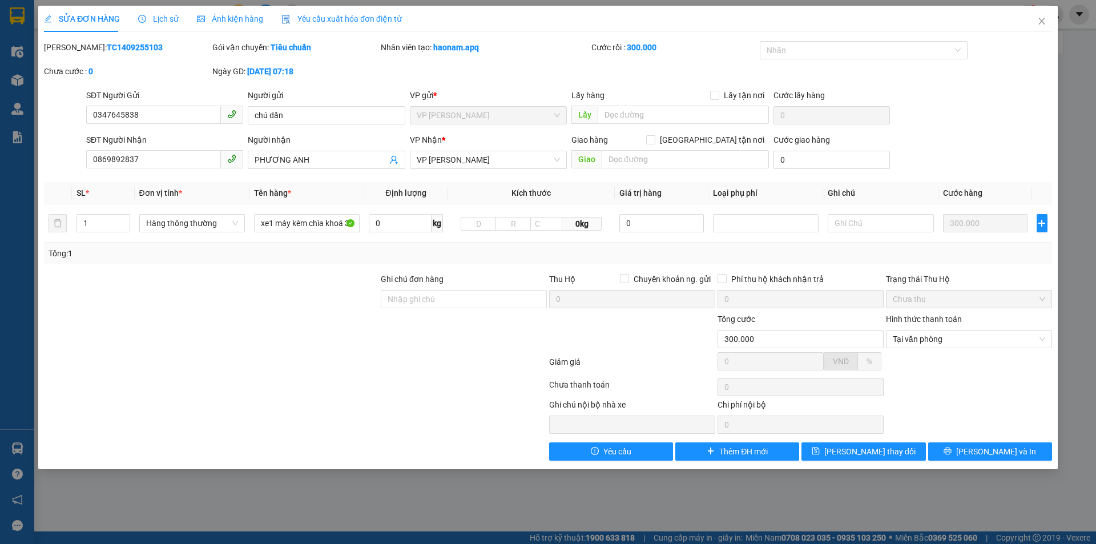
click at [598, 461] on div "SỬA ĐƠN HÀNG Lịch sử Ảnh kiện hàng Yêu cầu xuất hóa đơn điện tử Total Paid Fee …" at bounding box center [548, 238] width 1020 height 464
click at [613, 450] on span "Yêu cầu" at bounding box center [617, 451] width 28 height 13
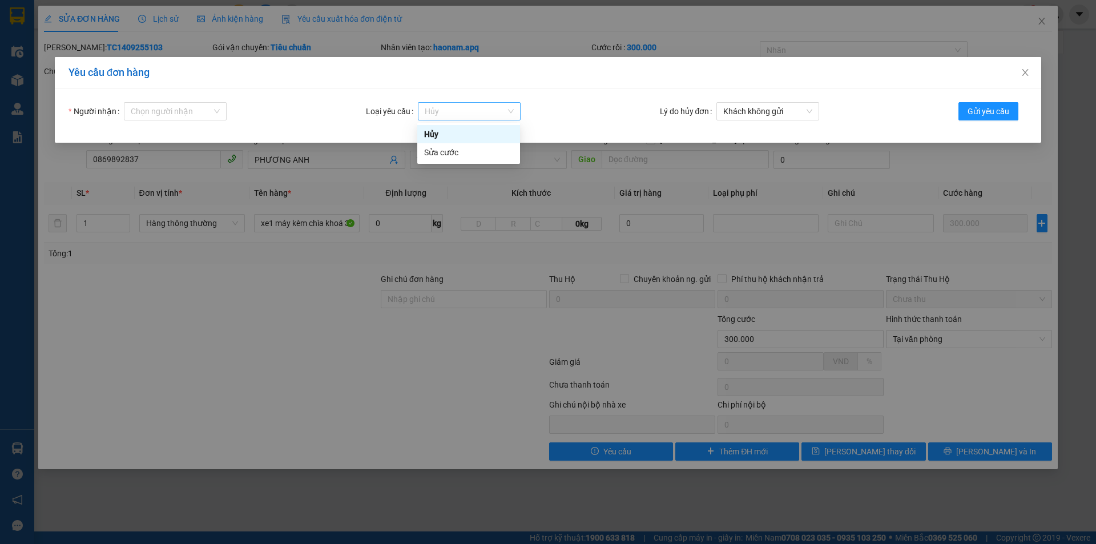
click at [477, 108] on span "Hủy" at bounding box center [469, 111] width 89 height 17
click at [190, 103] on input "Người nhận" at bounding box center [171, 111] width 81 height 17
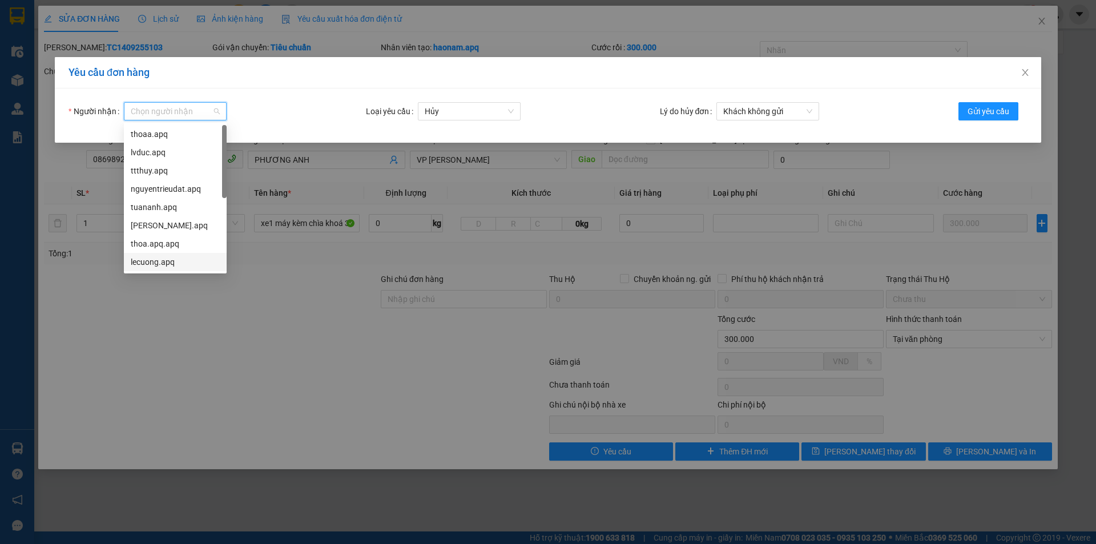
click at [169, 261] on div "lecuong.apq" at bounding box center [175, 262] width 89 height 13
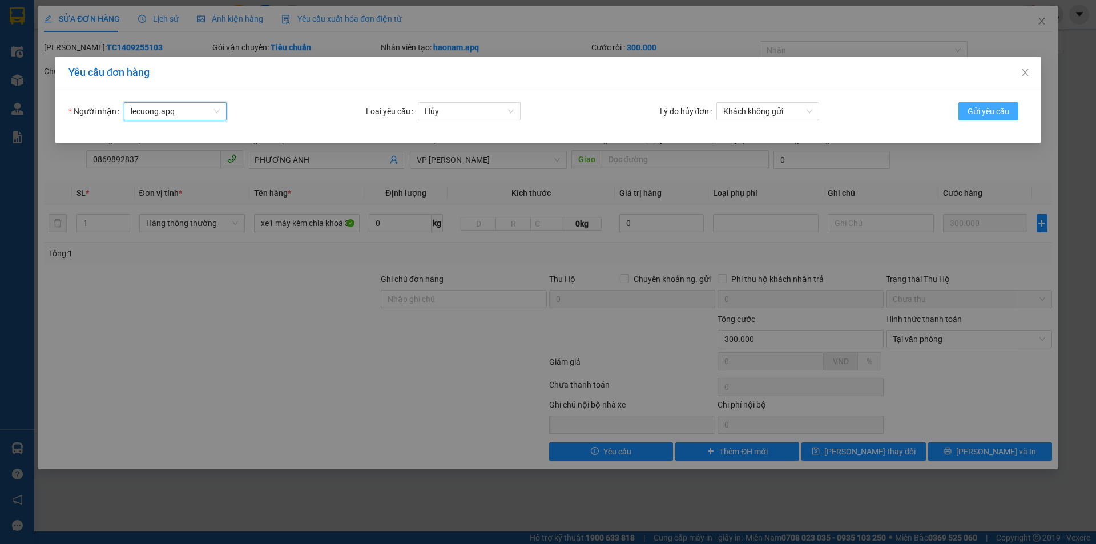
drag, startPoint x: 984, startPoint y: 109, endPoint x: 985, endPoint y: 124, distance: 14.9
click at [985, 109] on span "Gửi yêu cầu" at bounding box center [989, 111] width 42 height 13
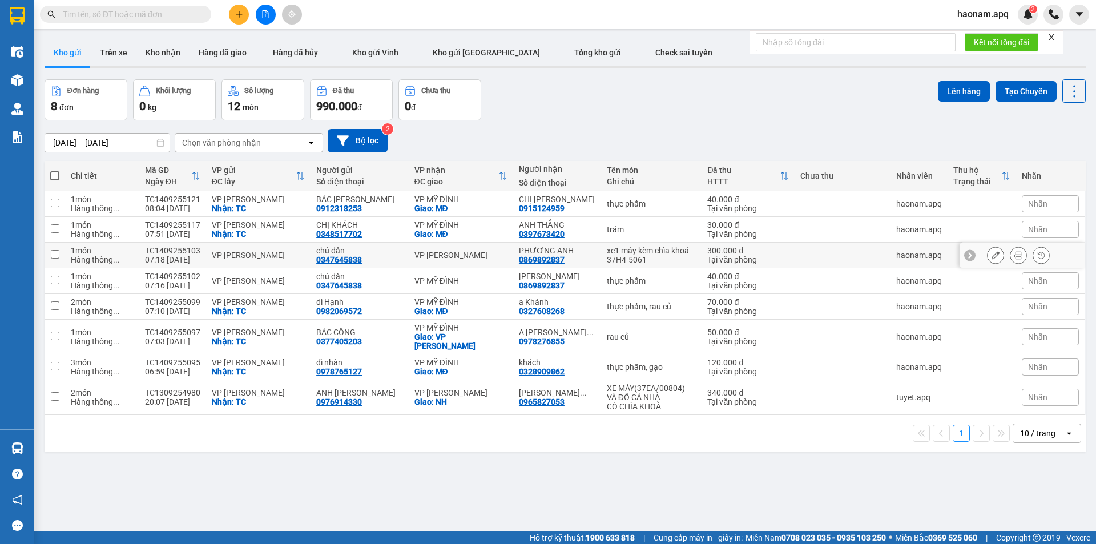
click at [992, 259] on icon at bounding box center [996, 255] width 8 height 8
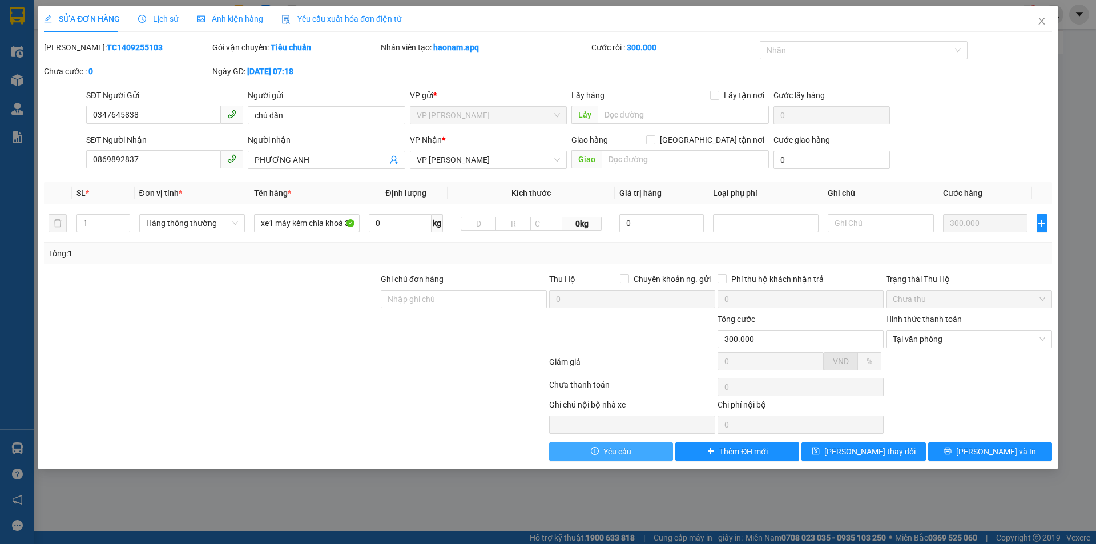
click at [611, 449] on span "Yêu cầu" at bounding box center [617, 451] width 28 height 13
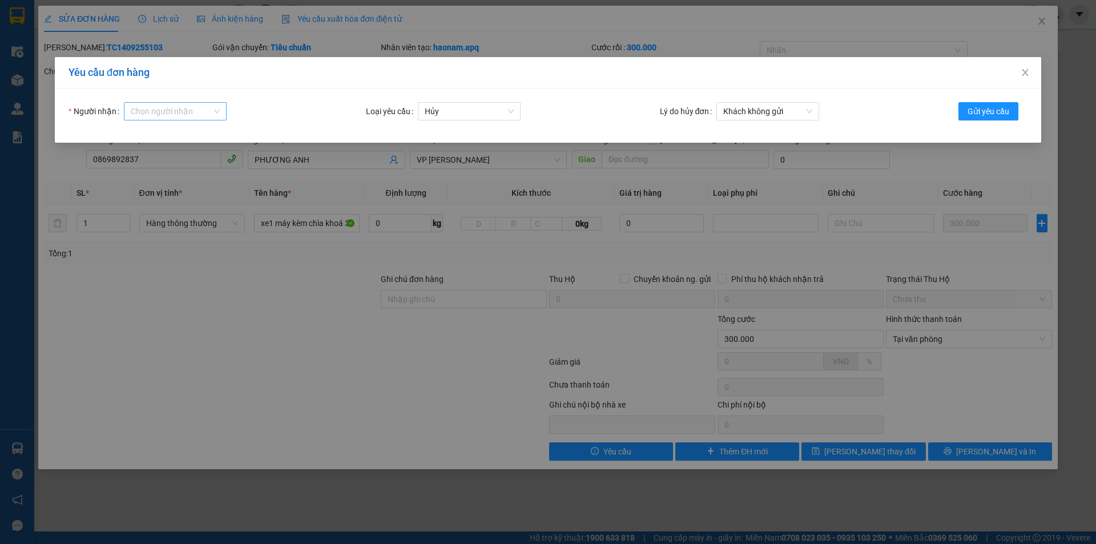
click at [207, 115] on input "Người nhận" at bounding box center [171, 111] width 81 height 17
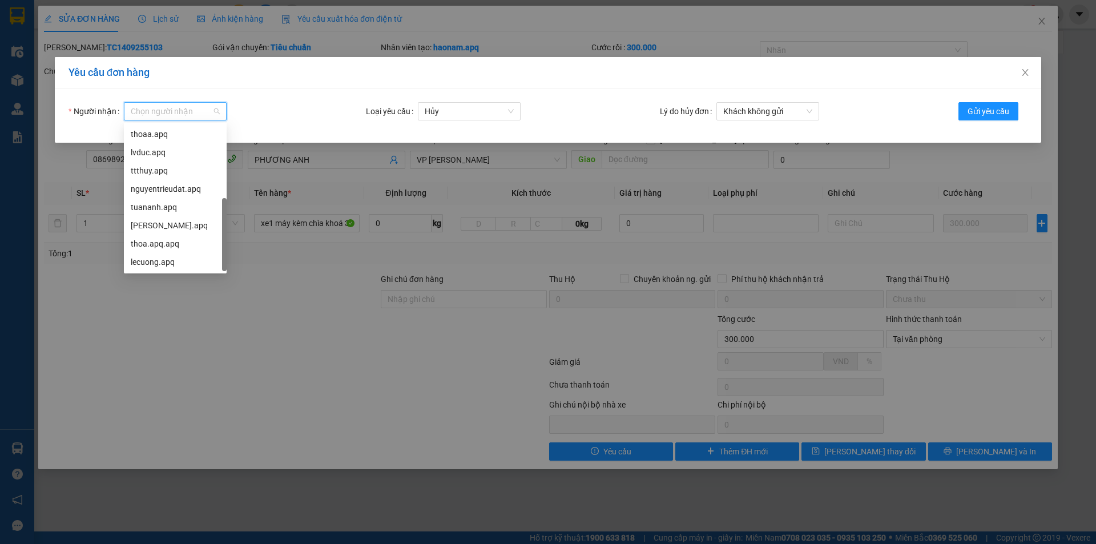
click at [191, 274] on div "son.apq" at bounding box center [175, 280] width 89 height 13
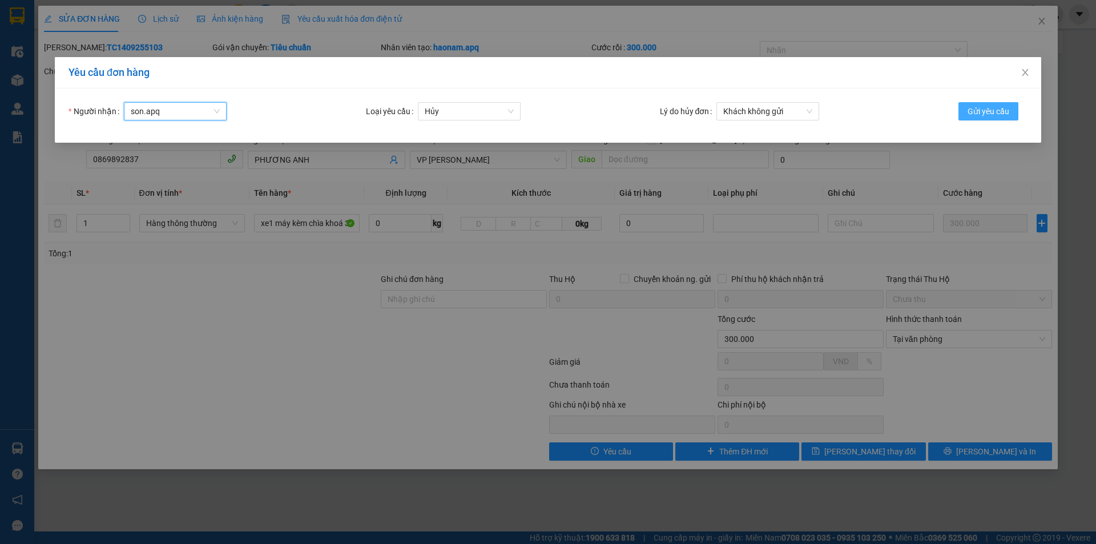
click at [976, 109] on span "Gửi yêu cầu" at bounding box center [989, 111] width 42 height 13
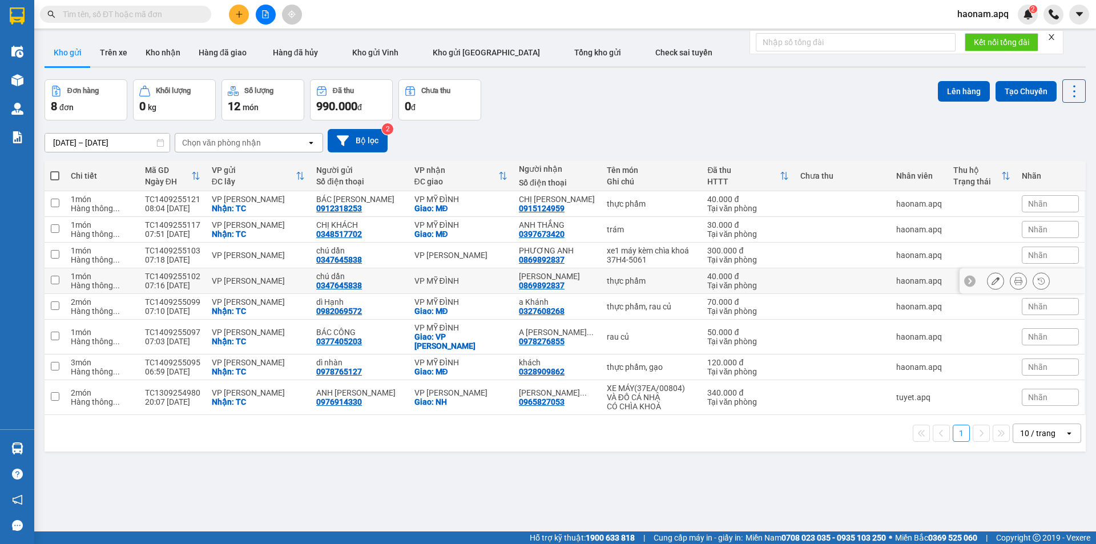
click at [991, 290] on button at bounding box center [996, 281] width 16 height 20
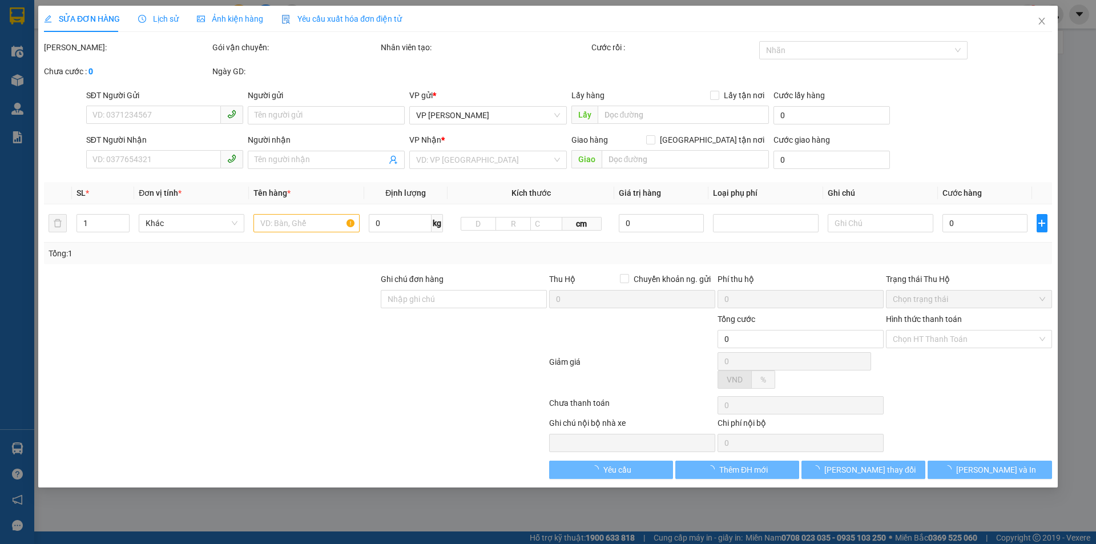
type input "0347645838"
type input "chú dần"
type input "0869892837"
type input "Phương Anh"
type input "40.000"
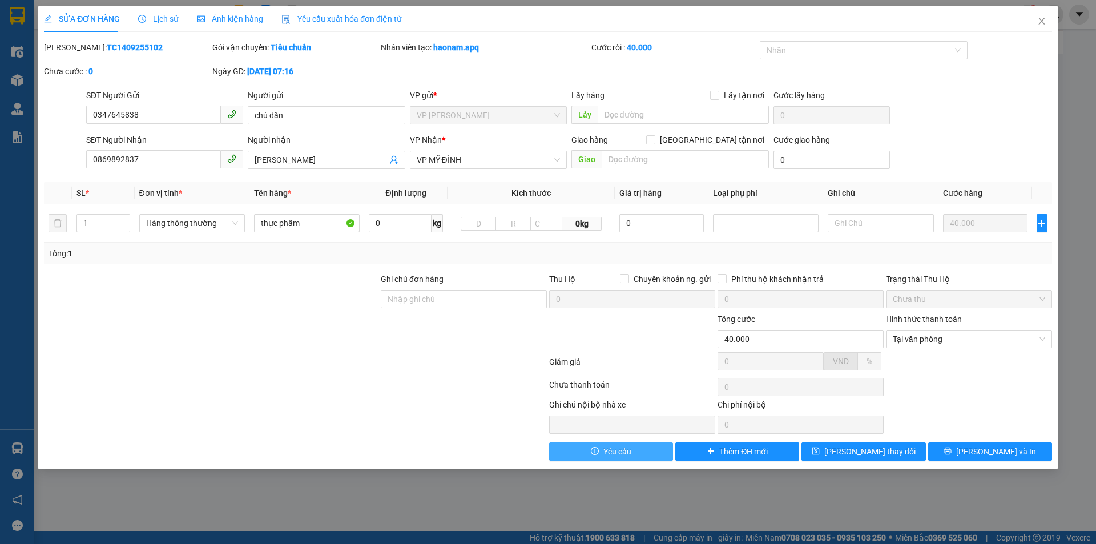
click at [597, 450] on icon "exclamation-circle" at bounding box center [595, 451] width 8 height 8
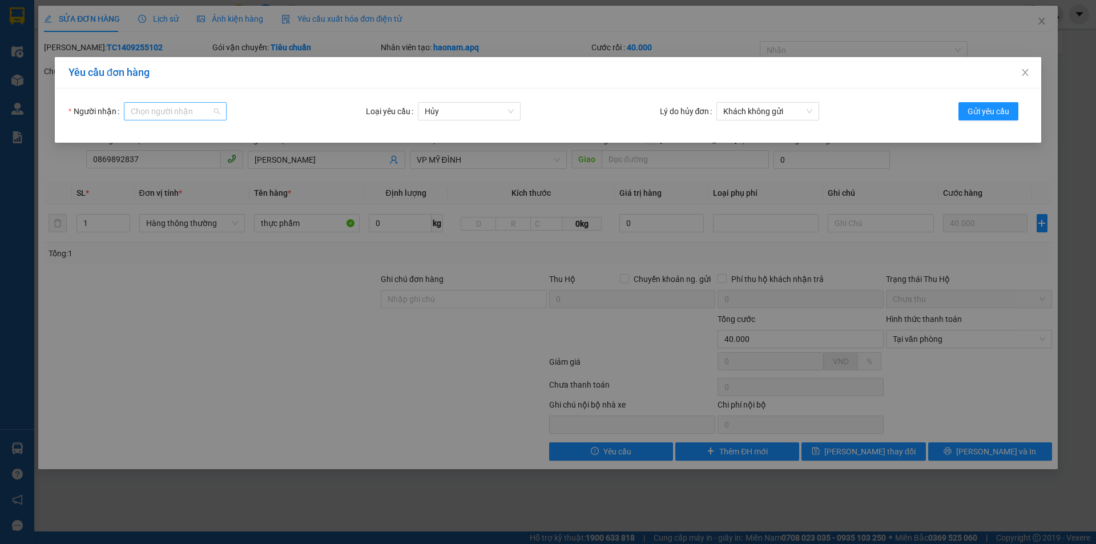
click at [172, 110] on input "Người nhận" at bounding box center [171, 111] width 81 height 17
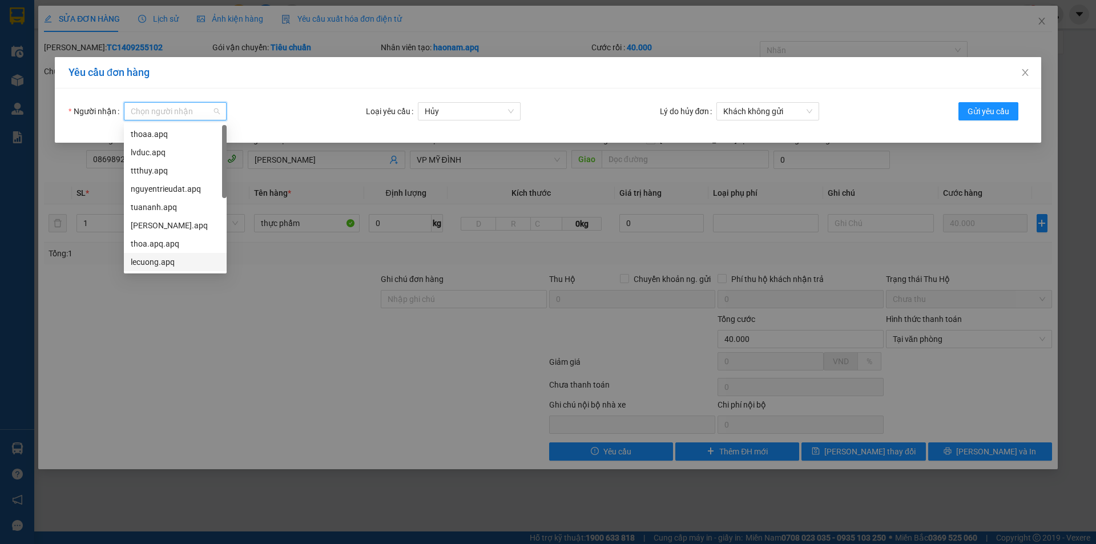
click at [179, 261] on div "lecuong.apq" at bounding box center [175, 262] width 89 height 13
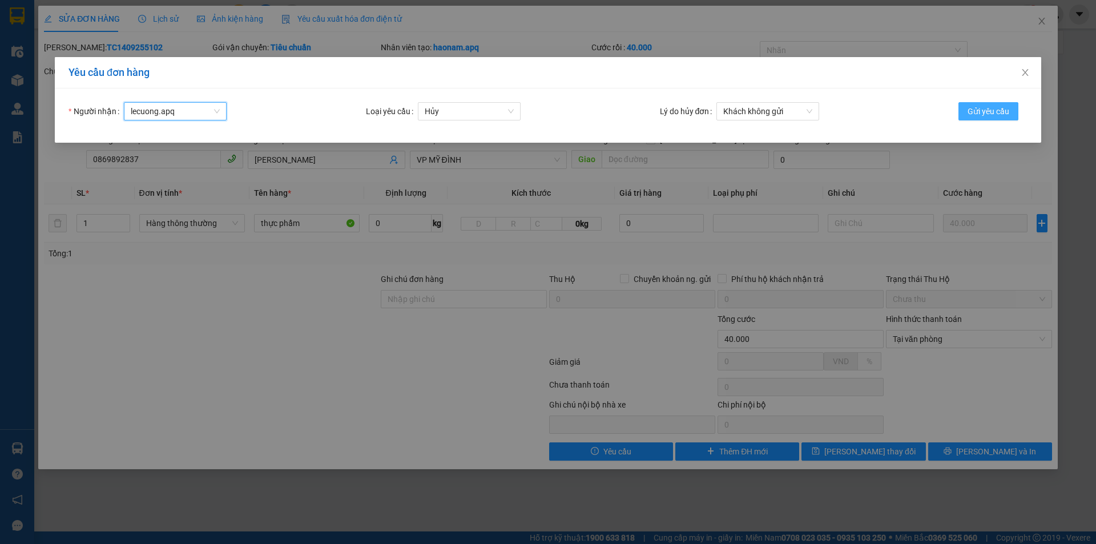
click at [995, 104] on button "Gửi yêu cầu" at bounding box center [989, 111] width 60 height 18
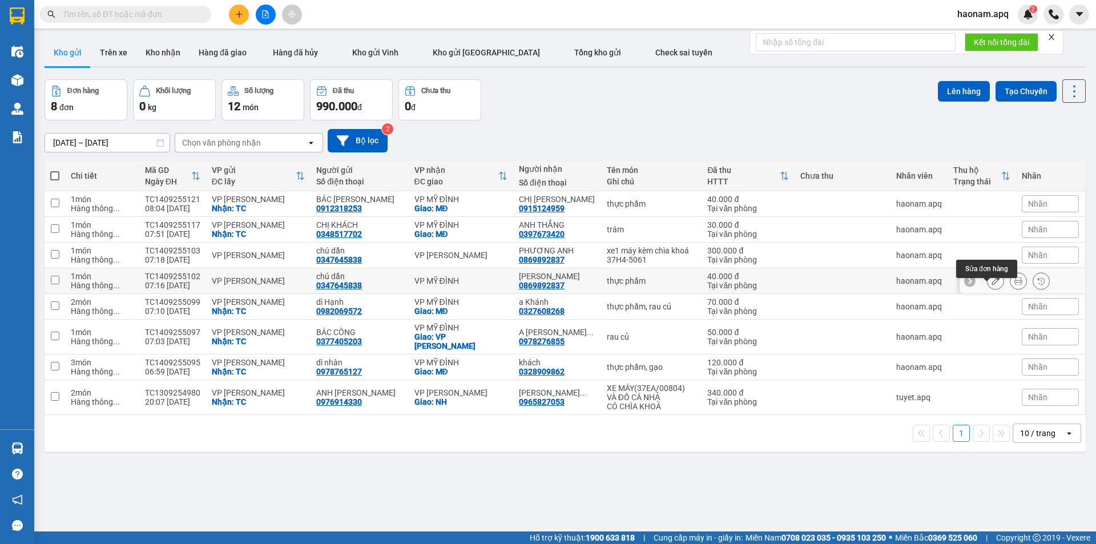
click at [992, 285] on icon at bounding box center [996, 281] width 8 height 8
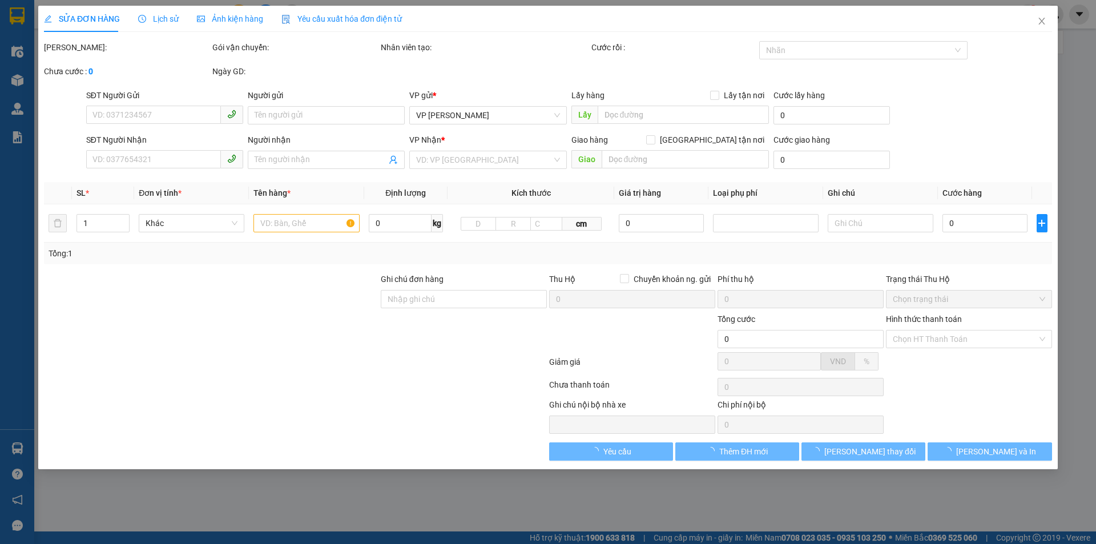
type input "0347645838"
type input "chú dần"
type input "0869892837"
type input "Phương Anh"
type input "40.000"
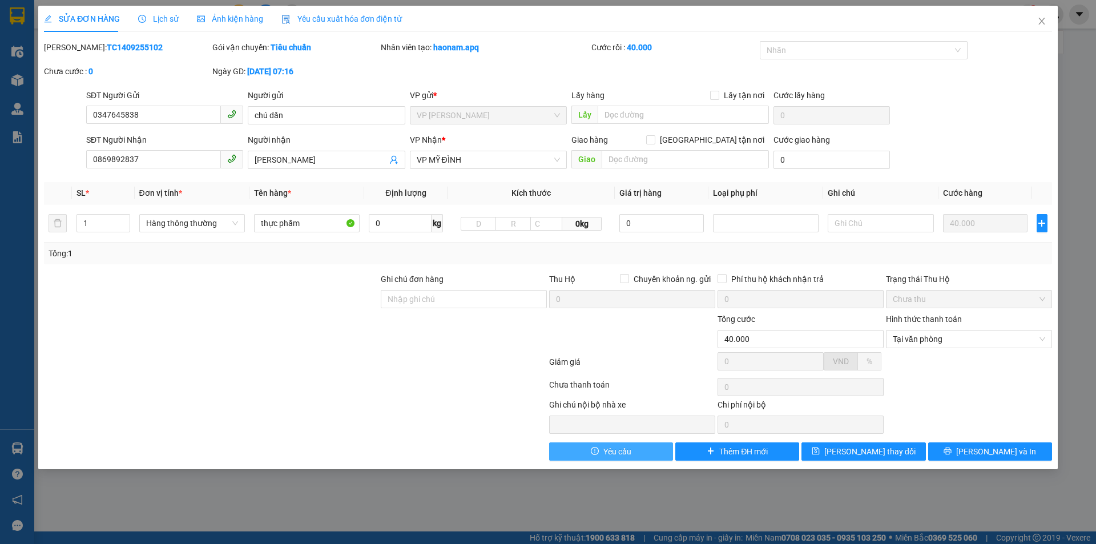
click at [613, 453] on span "Yêu cầu" at bounding box center [617, 451] width 28 height 13
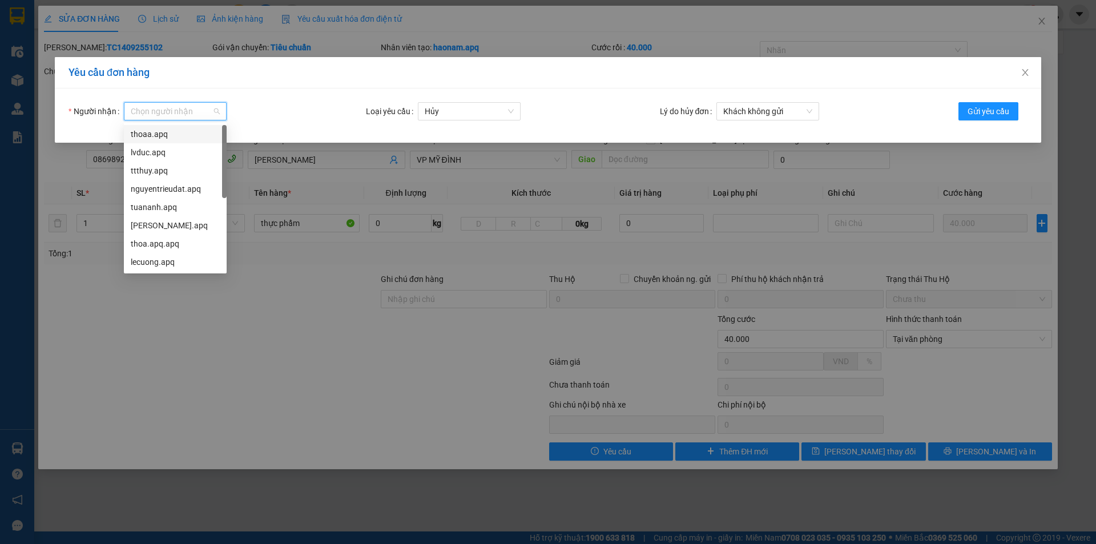
click at [182, 106] on input "Người nhận" at bounding box center [171, 111] width 81 height 17
drag, startPoint x: 176, startPoint y: 243, endPoint x: 185, endPoint y: 246, distance: 9.6
click at [176, 244] on div "son.apq" at bounding box center [175, 244] width 89 height 13
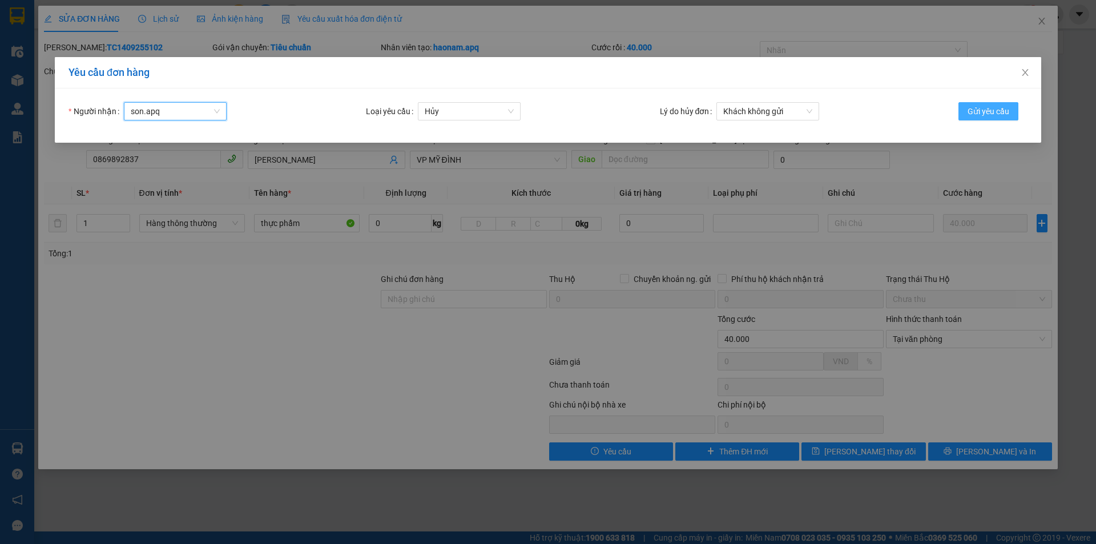
drag, startPoint x: 991, startPoint y: 102, endPoint x: 994, endPoint y: 108, distance: 6.9
click at [992, 102] on div "Người nhận son.apq son.apq Loại yêu cầu Hủy Lý do hủy đơn Khách không gửi Gửi y…" at bounding box center [548, 115] width 987 height 54
click at [995, 109] on span "Gửi yêu cầu" at bounding box center [989, 111] width 42 height 13
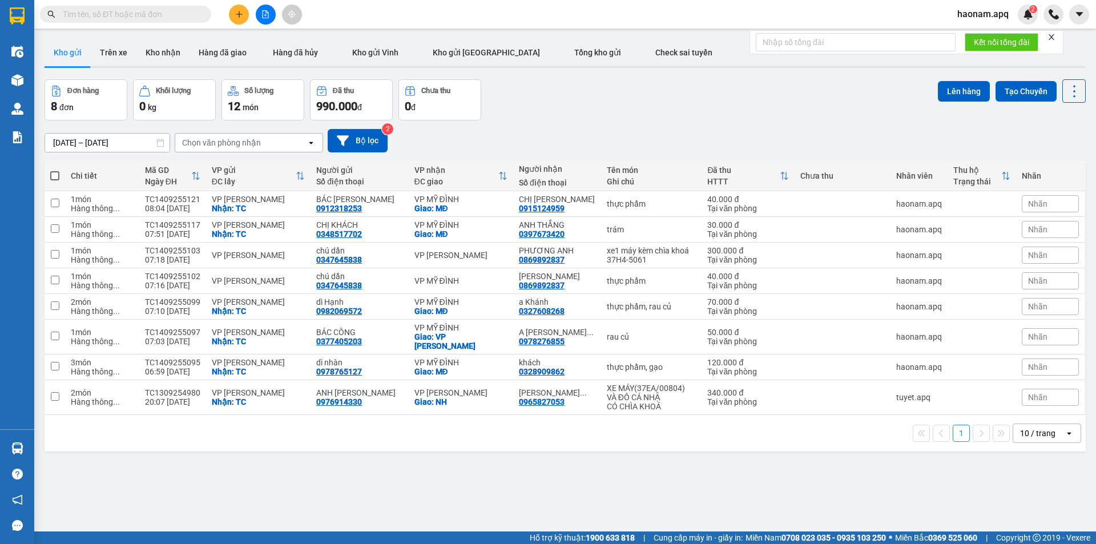
click at [1037, 285] on span "Nhãn" at bounding box center [1037, 280] width 19 height 9
click at [917, 340] on div "CHỜ HỦY" at bounding box center [910, 345] width 42 height 15
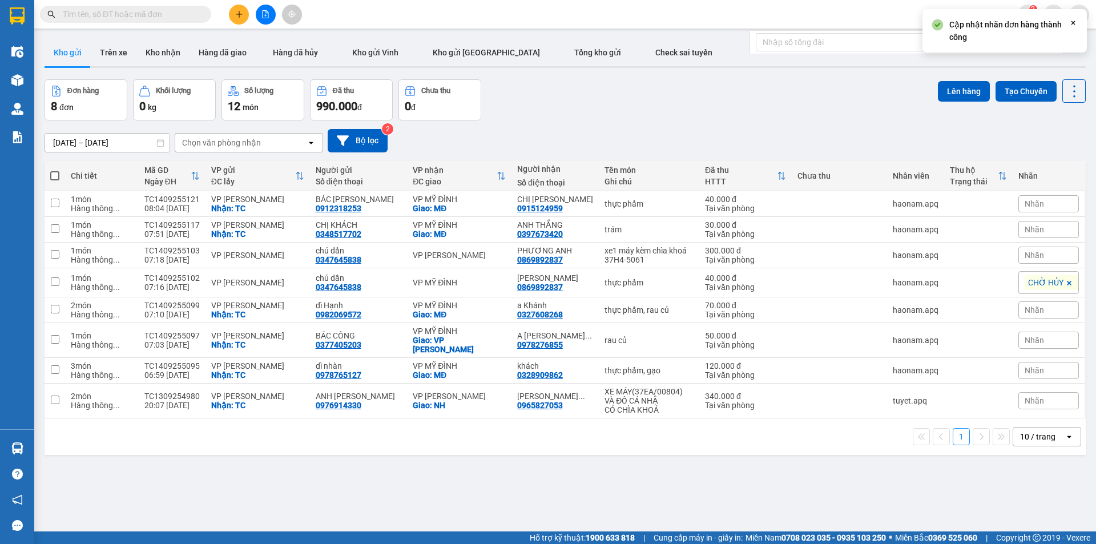
click at [1038, 261] on div "Nhãn" at bounding box center [1049, 255] width 61 height 17
click at [913, 316] on div "CHỜ HỦY" at bounding box center [910, 319] width 42 height 15
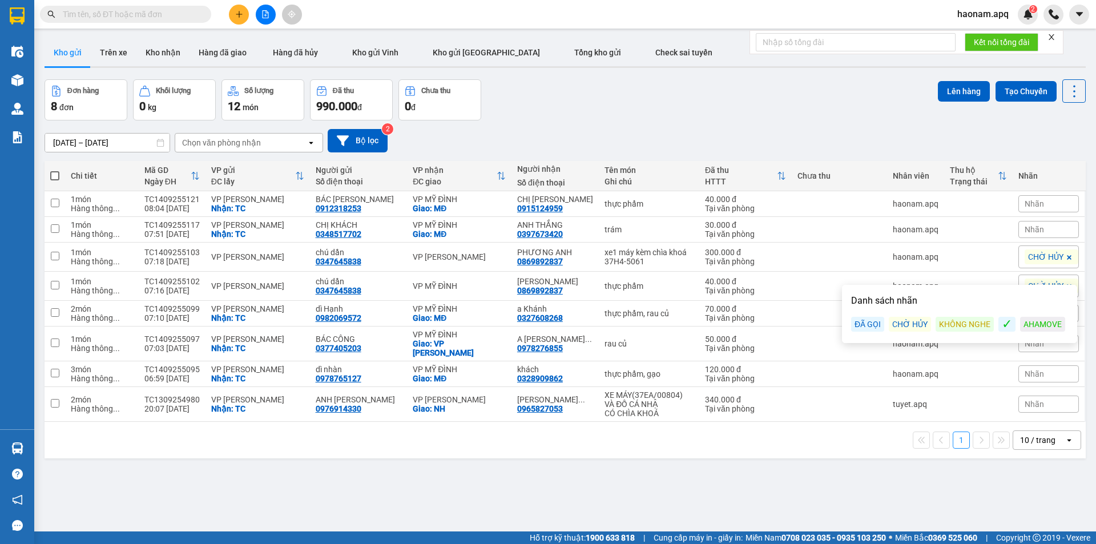
click at [866, 107] on div "Đơn hàng 8 đơn Khối lượng 0 kg Số lượng 12 món Đã thu 990.000 đ Chưa thu 0 đ Lê…" at bounding box center [565, 99] width 1041 height 41
click at [224, 11] on div at bounding box center [266, 15] width 86 height 20
click at [242, 7] on button at bounding box center [239, 15] width 20 height 20
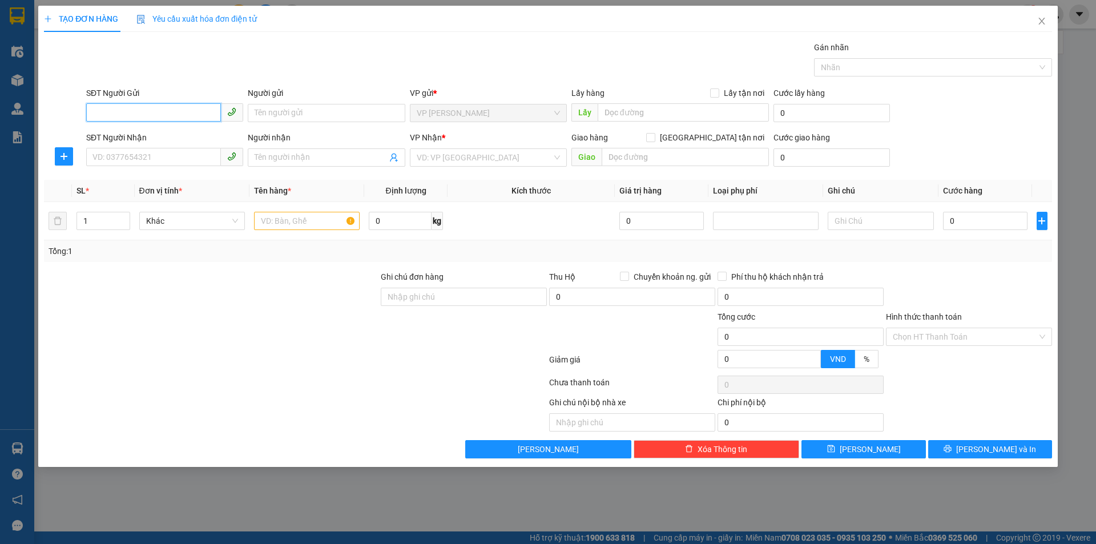
drag, startPoint x: 196, startPoint y: 112, endPoint x: 209, endPoint y: 133, distance: 24.1
click at [196, 112] on input "SĐT Người Gửi" at bounding box center [153, 112] width 135 height 18
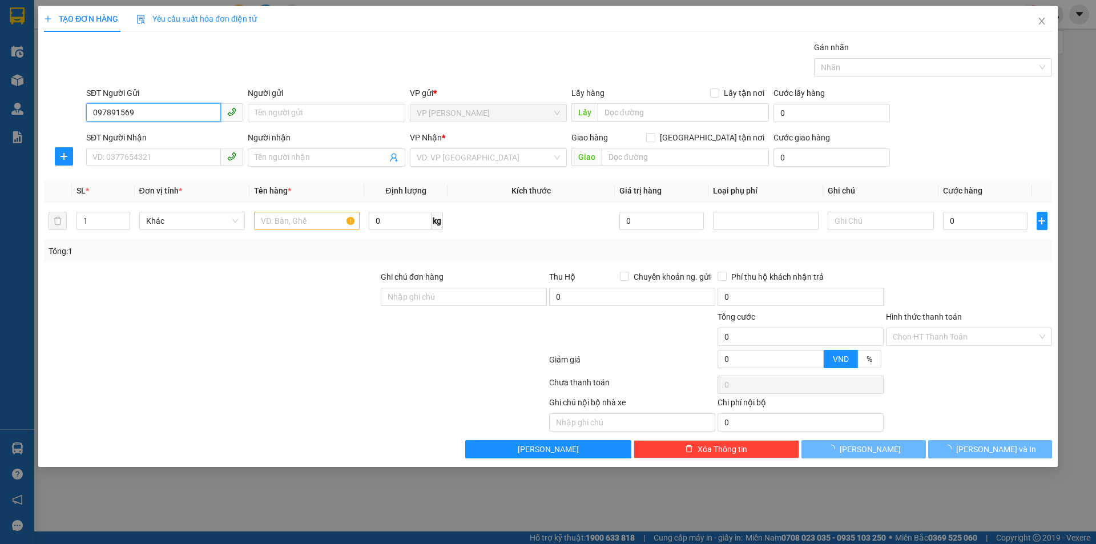
type input "0978915699"
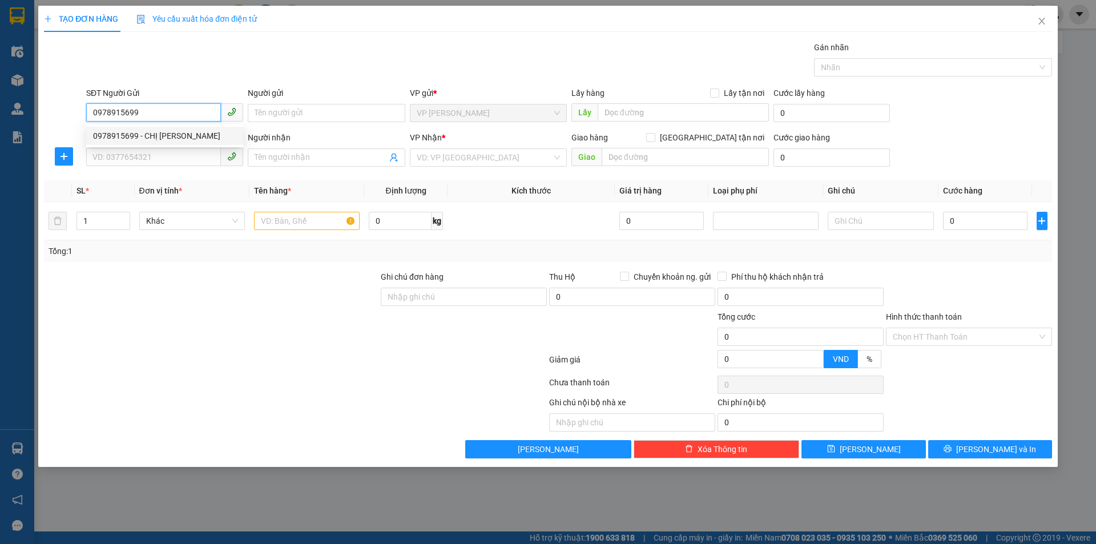
click at [196, 139] on div "0978915699 - CHỊ PHAN THỊ QUẾ" at bounding box center [164, 136] width 143 height 13
type input "CHỊ [PERSON_NAME]"
checkbox input "true"
type input "TC"
type input "0978915699"
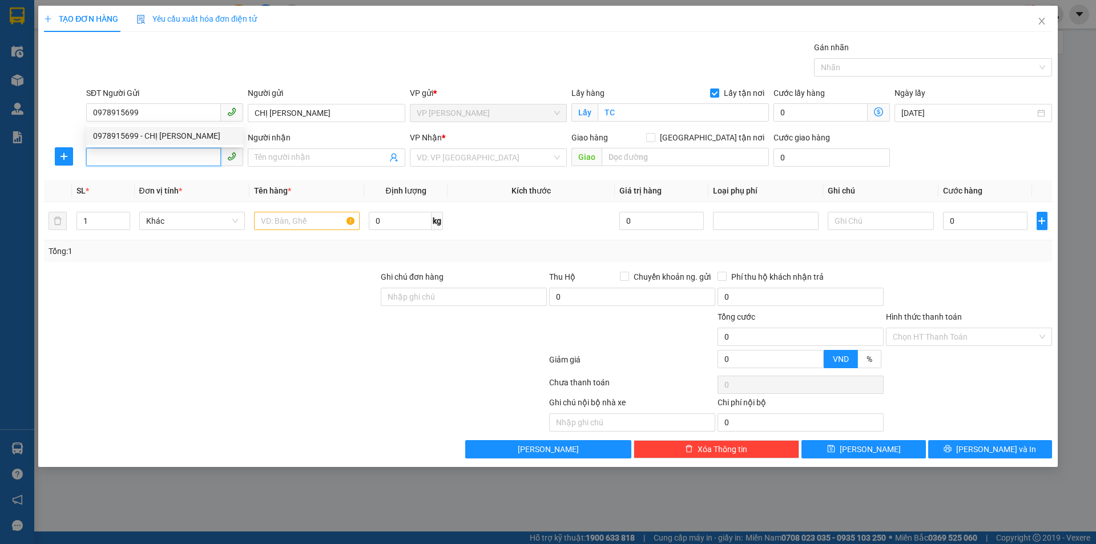
drag, startPoint x: 191, startPoint y: 159, endPoint x: 188, endPoint y: 174, distance: 15.1
click at [191, 160] on input "SĐT Người Nhận" at bounding box center [153, 157] width 135 height 18
type input "0888002000"
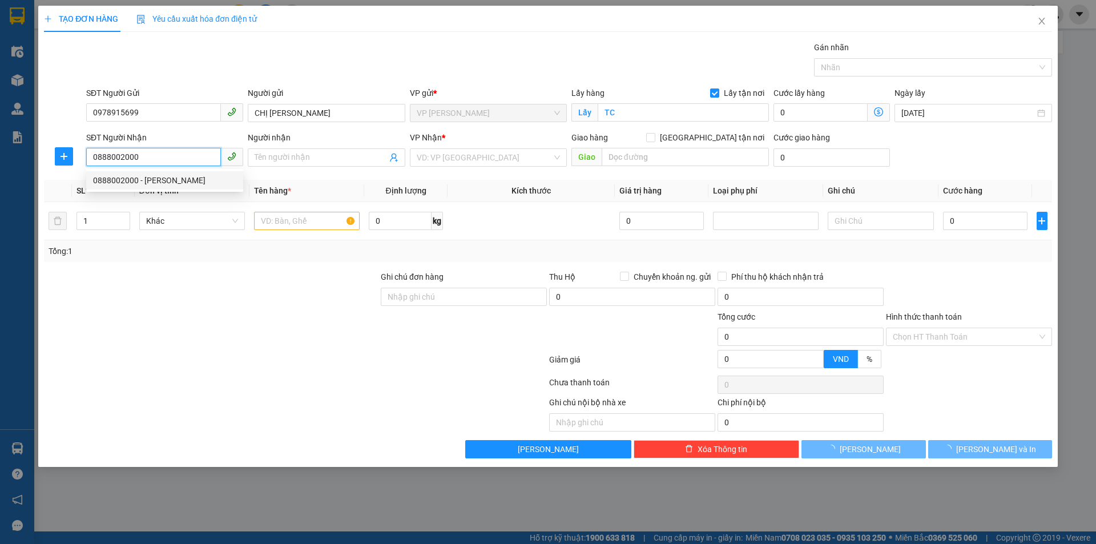
click at [184, 181] on div "0888002000 - Ng Như Thắng" at bounding box center [164, 180] width 143 height 13
type input "[PERSON_NAME]"
checkbox input "true"
type input "19 nguyễ trãi ngã tư sở"
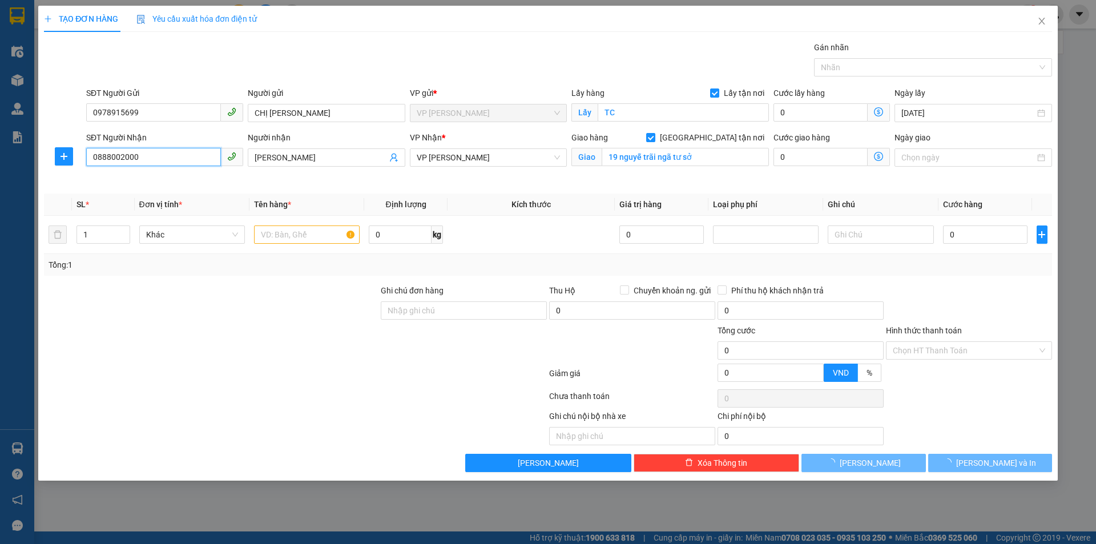
type input "0888002000"
click at [230, 281] on div "Transit Pickup Surcharge Ids Transit Deliver Surcharge Ids Transit Deliver Surc…" at bounding box center [548, 256] width 1008 height 431
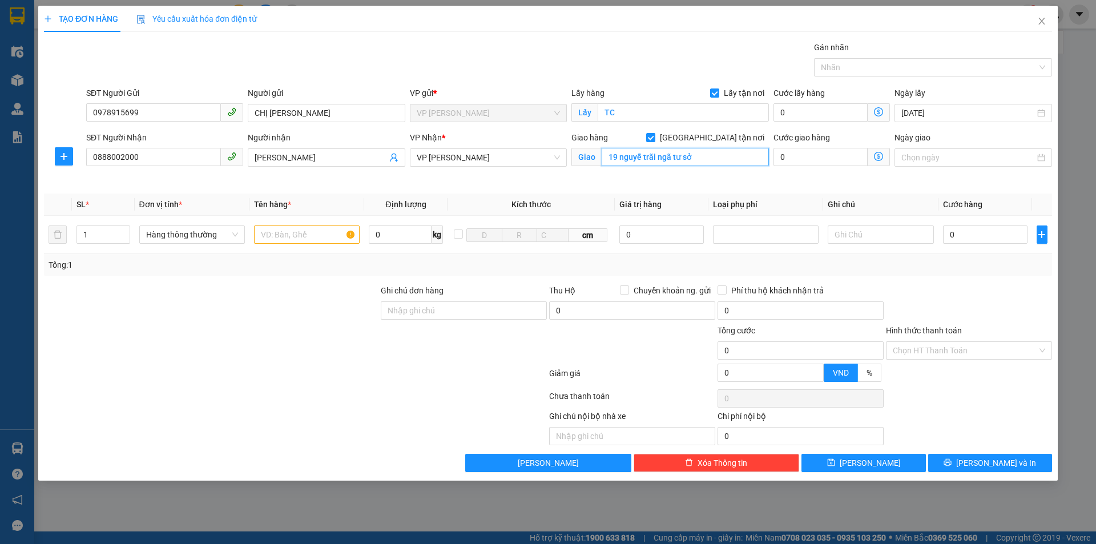
click at [658, 163] on input "19 nguyễ trãi ngã tư sở" at bounding box center [685, 157] width 167 height 18
type input "NH"
drag, startPoint x: 271, startPoint y: 335, endPoint x: 285, endPoint y: 292, distance: 45.0
click at [274, 321] on form "Ghi chú đơn hàng Thu Hộ Chuyển khoản ng. gửi 0 Phí thu hộ khách nhận trả 0 Tổng…" at bounding box center [548, 335] width 1008 height 103
click at [312, 231] on input "text" at bounding box center [307, 235] width 106 height 18
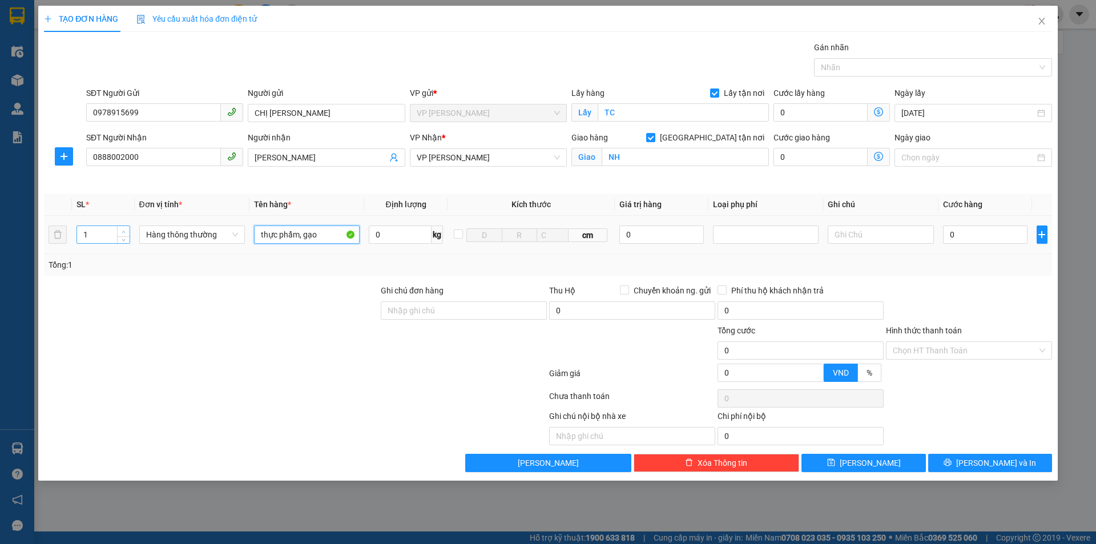
type input "thực phẩm, gạo"
type input "2"
click at [122, 232] on icon "up" at bounding box center [124, 232] width 4 height 4
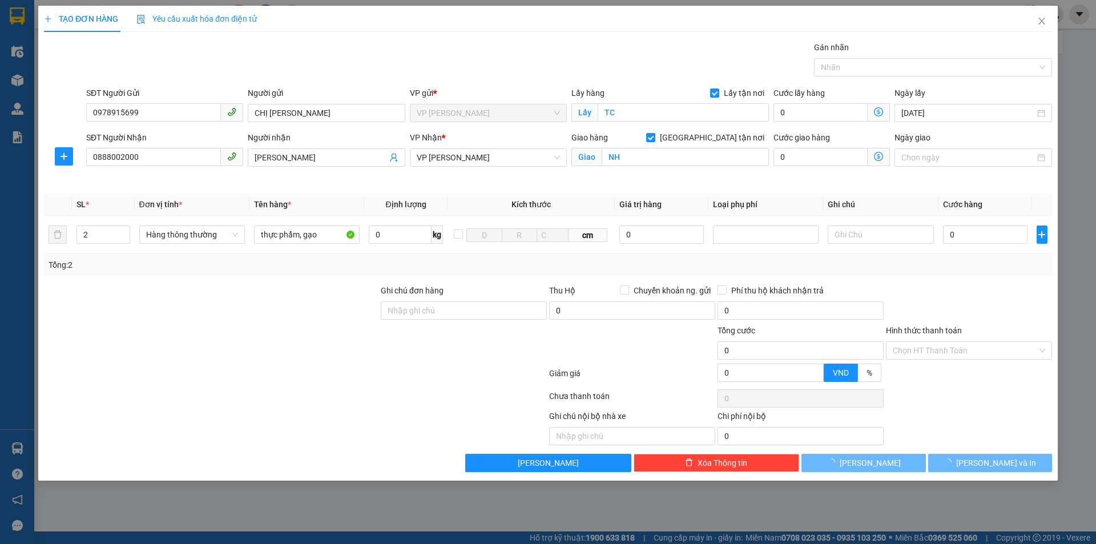
click at [247, 329] on div at bounding box center [211, 344] width 337 height 40
drag, startPoint x: 956, startPoint y: 300, endPoint x: 984, endPoint y: 263, distance: 46.6
click at [959, 299] on div at bounding box center [969, 304] width 168 height 40
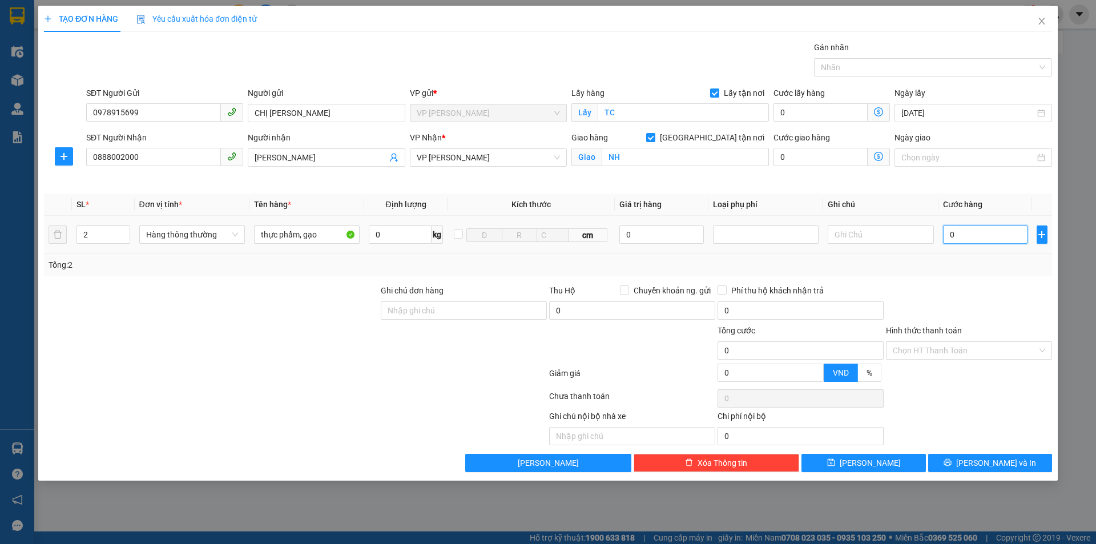
click at [979, 237] on input "0" at bounding box center [985, 235] width 85 height 18
type input "78"
type input "780"
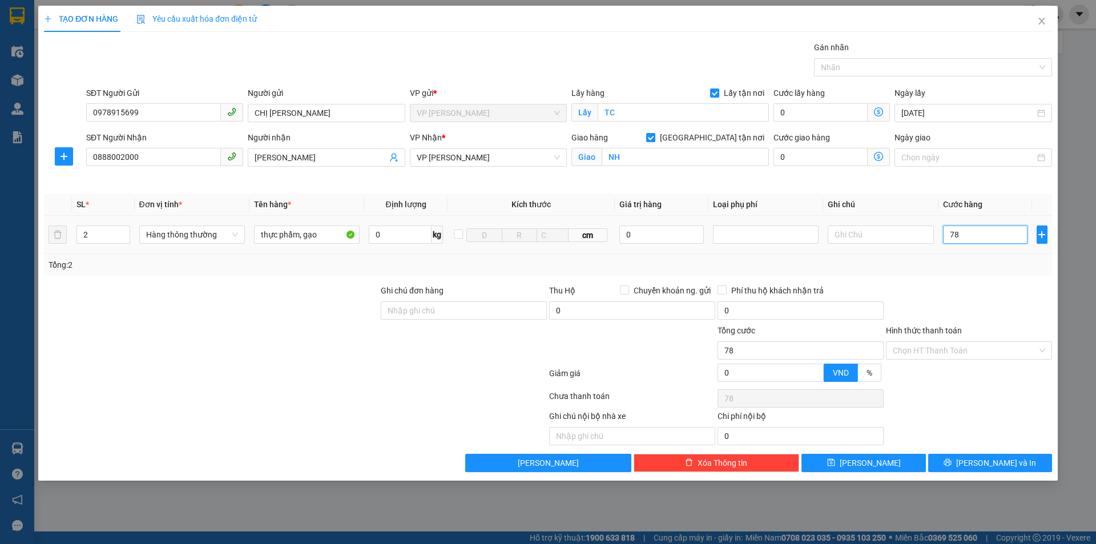
type input "780"
type input "7.800"
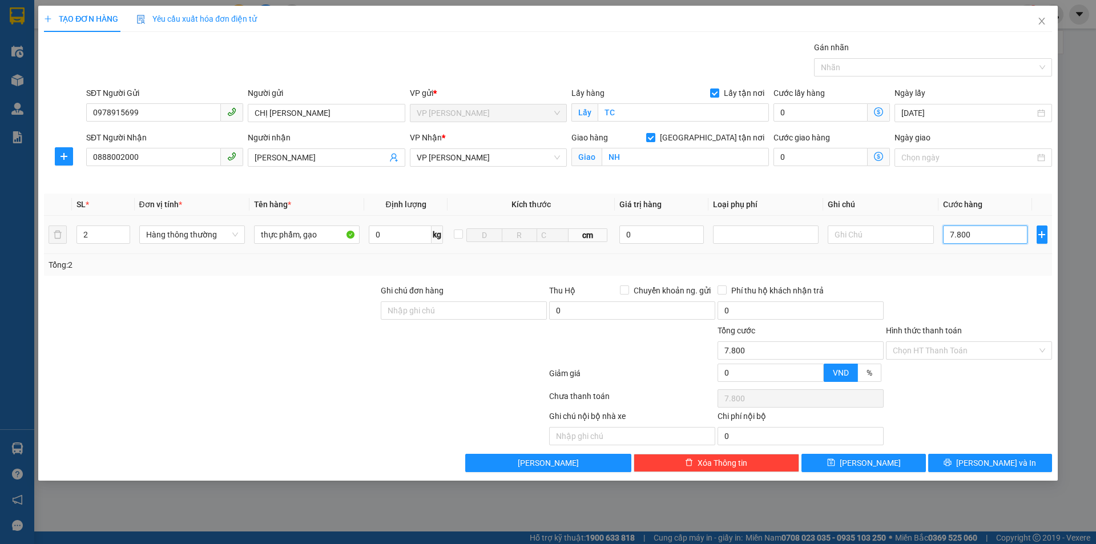
type input "780"
type input "78"
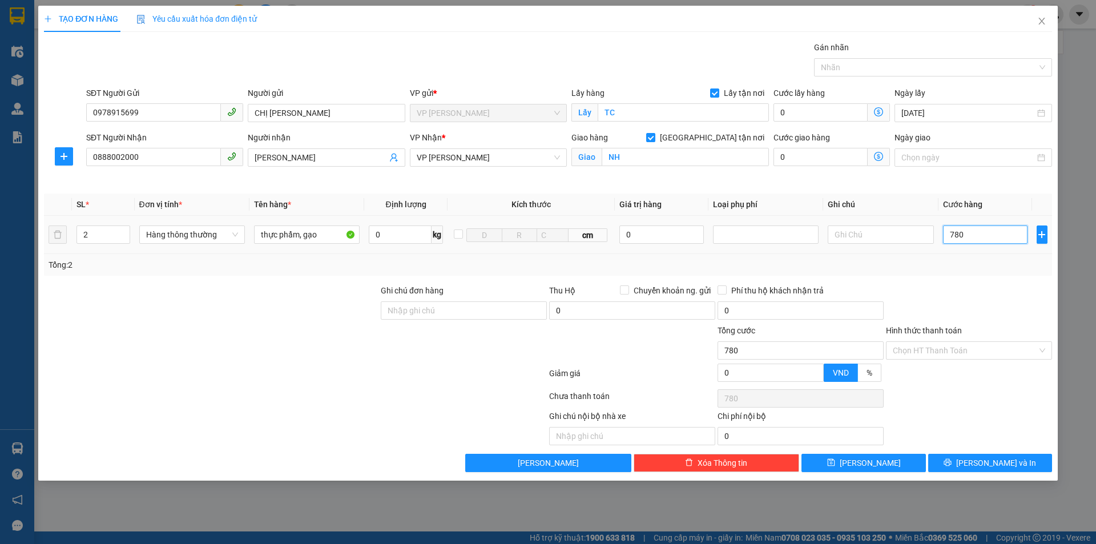
type input "78"
type input "7"
type input "70"
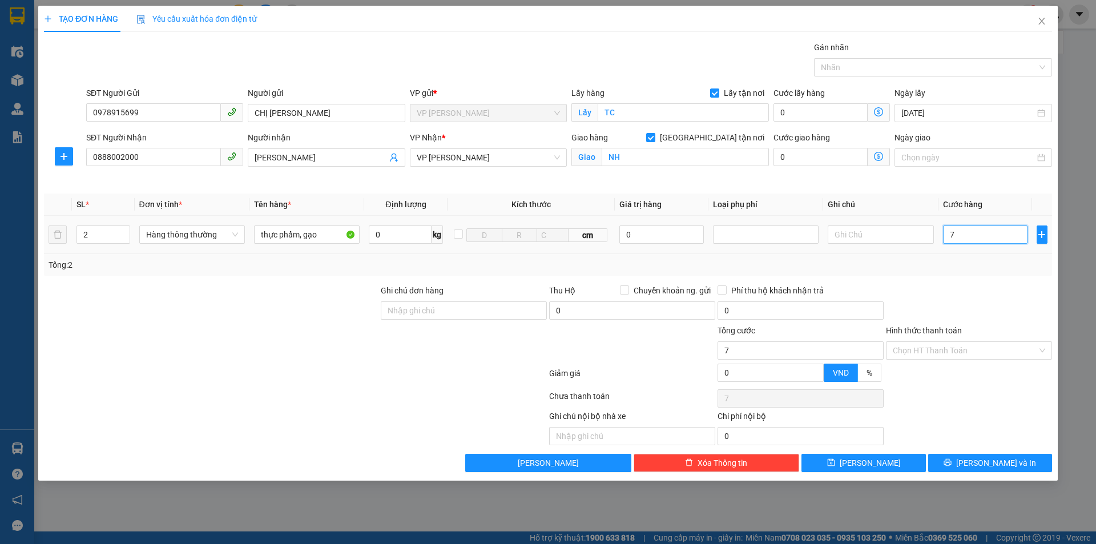
type input "70"
type input "700"
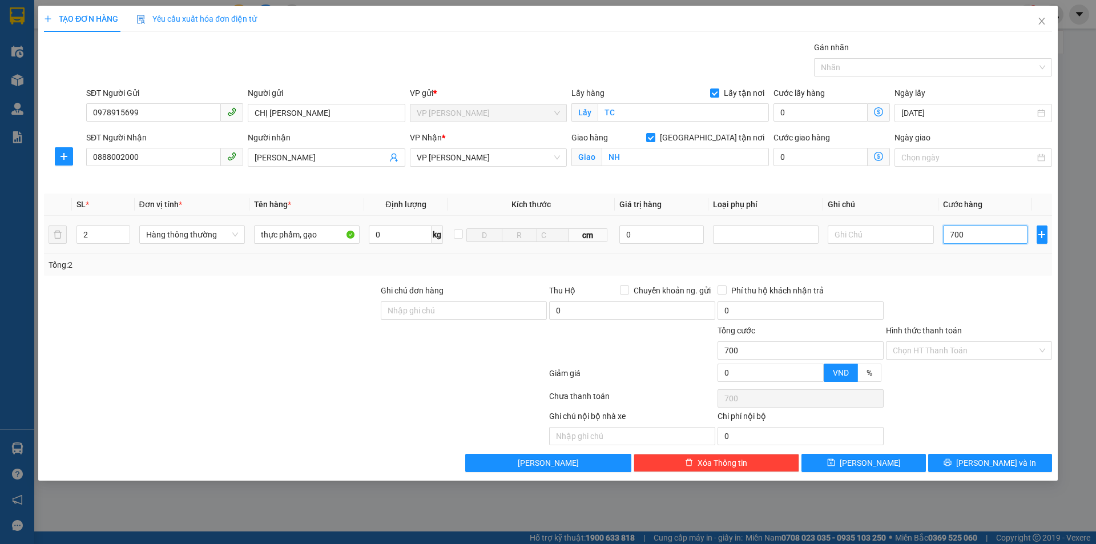
type input "7.000"
type input "70.000"
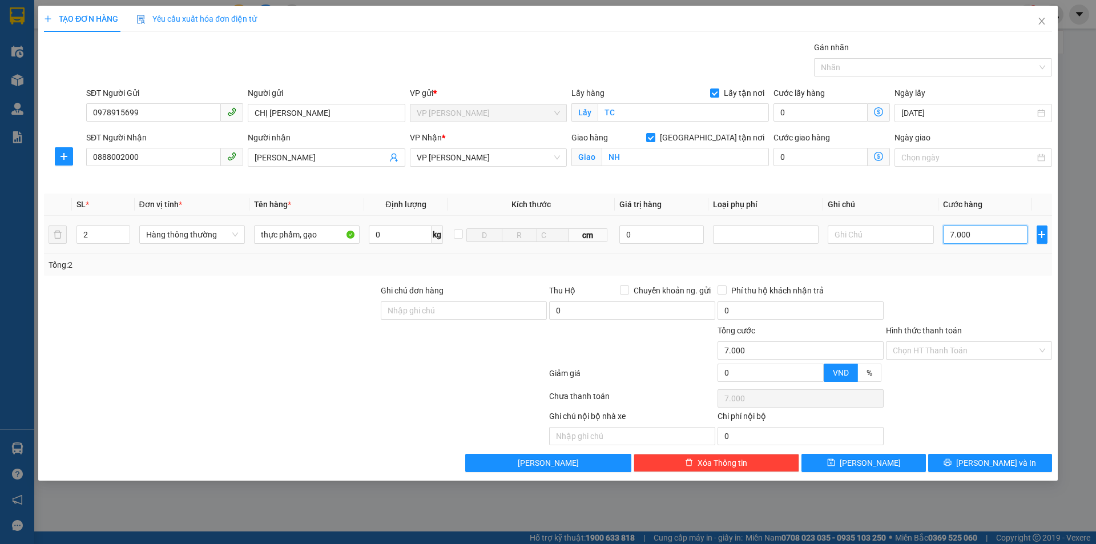
type input "70.000"
click at [940, 284] on div at bounding box center [969, 304] width 168 height 40
drag, startPoint x: 986, startPoint y: 467, endPoint x: 972, endPoint y: 452, distance: 20.6
click at [986, 466] on span "[PERSON_NAME] và In" at bounding box center [996, 463] width 80 height 13
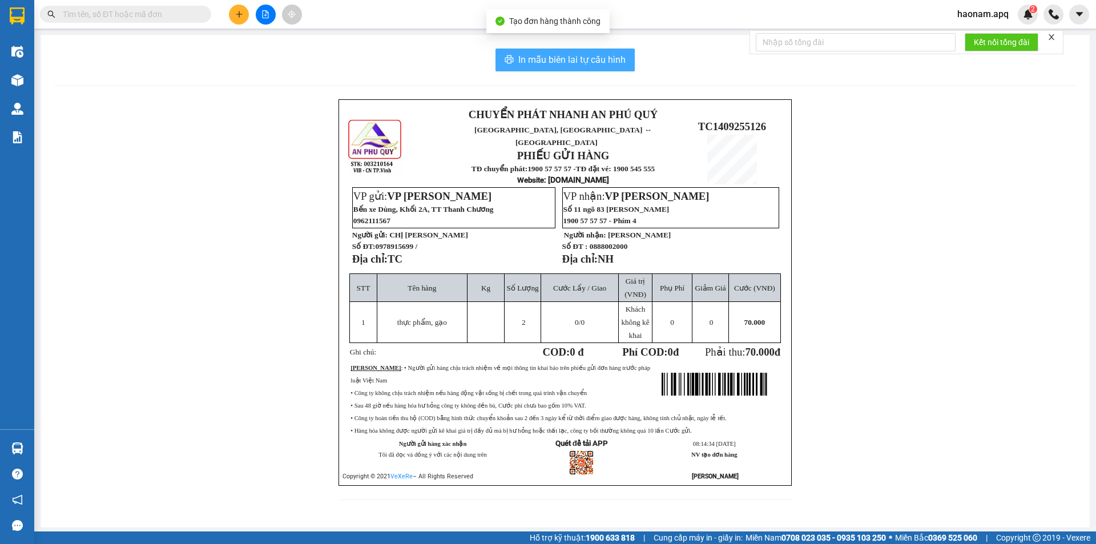
click at [598, 55] on span "In mẫu biên lai tự cấu hình" at bounding box center [571, 60] width 107 height 14
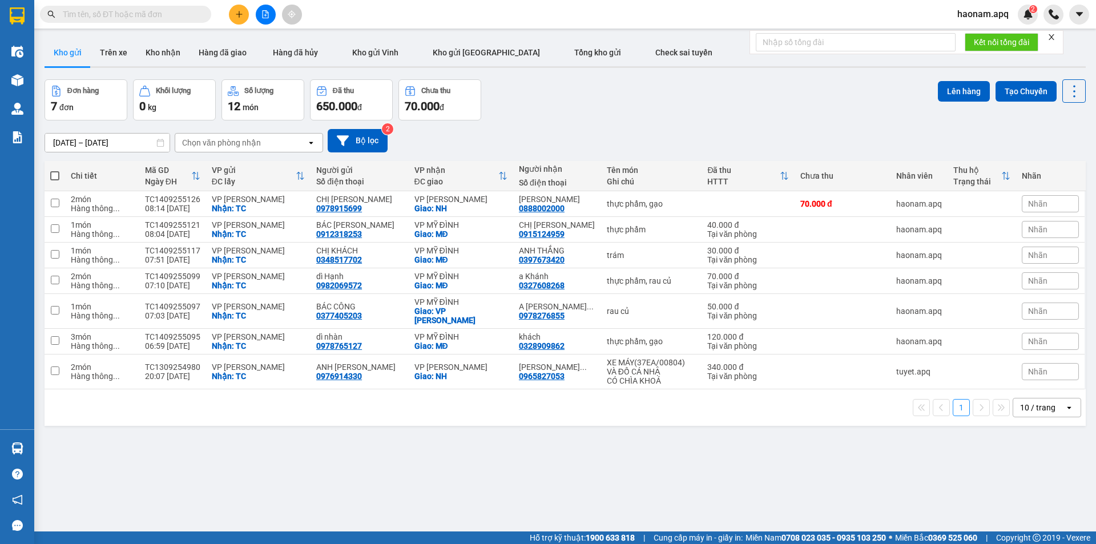
click at [240, 13] on icon "plus" at bounding box center [239, 14] width 8 height 8
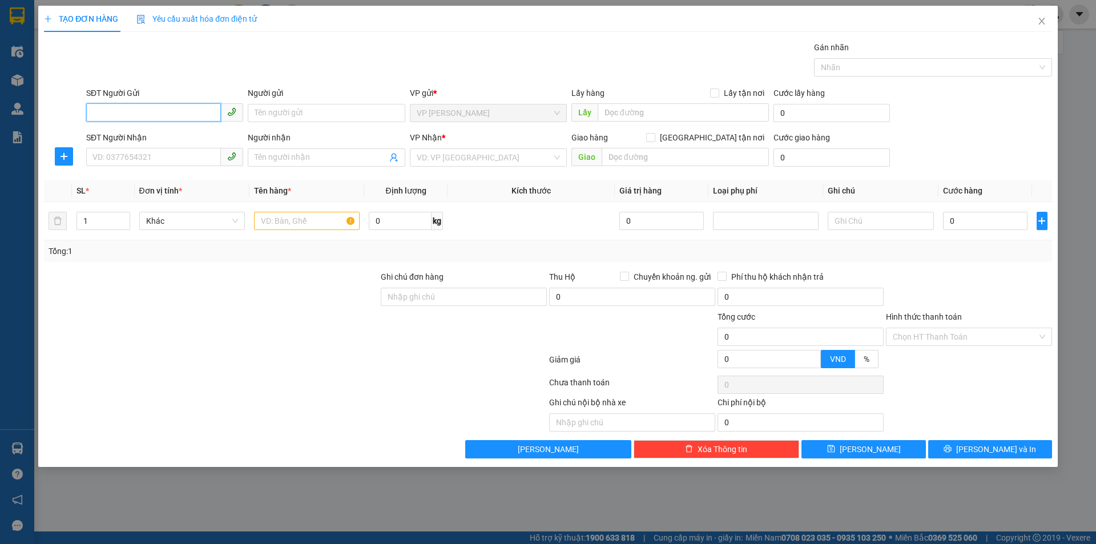
drag, startPoint x: 174, startPoint y: 105, endPoint x: 193, endPoint y: 124, distance: 27.1
click at [174, 105] on input "SĐT Người Gửi" at bounding box center [153, 112] width 135 height 18
type input "0333925398"
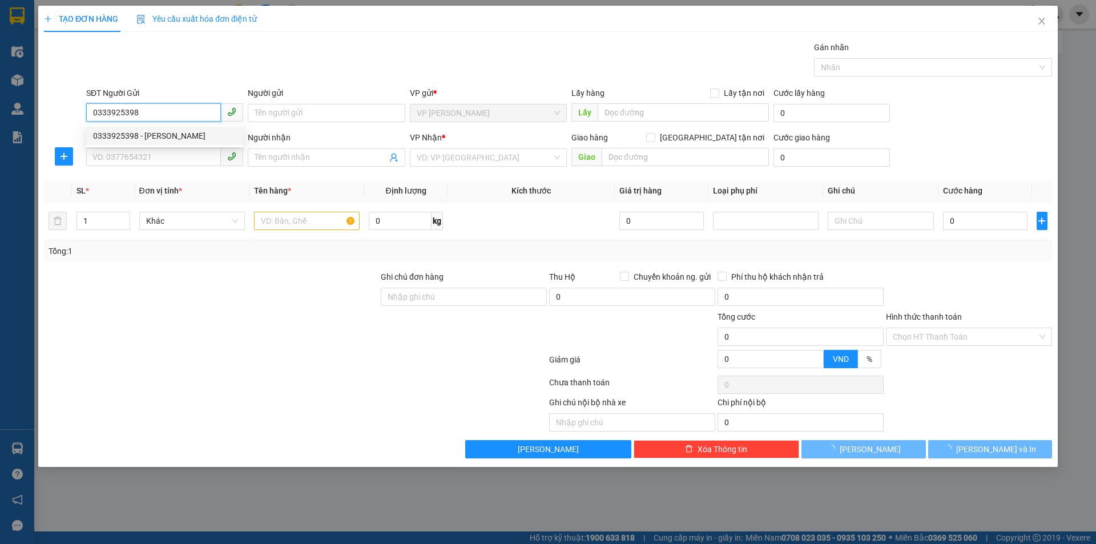
click at [199, 127] on div "0333925398 - C LINH" at bounding box center [164, 136] width 157 height 18
type input "[PERSON_NAME]"
checkbox input "true"
type input "TC"
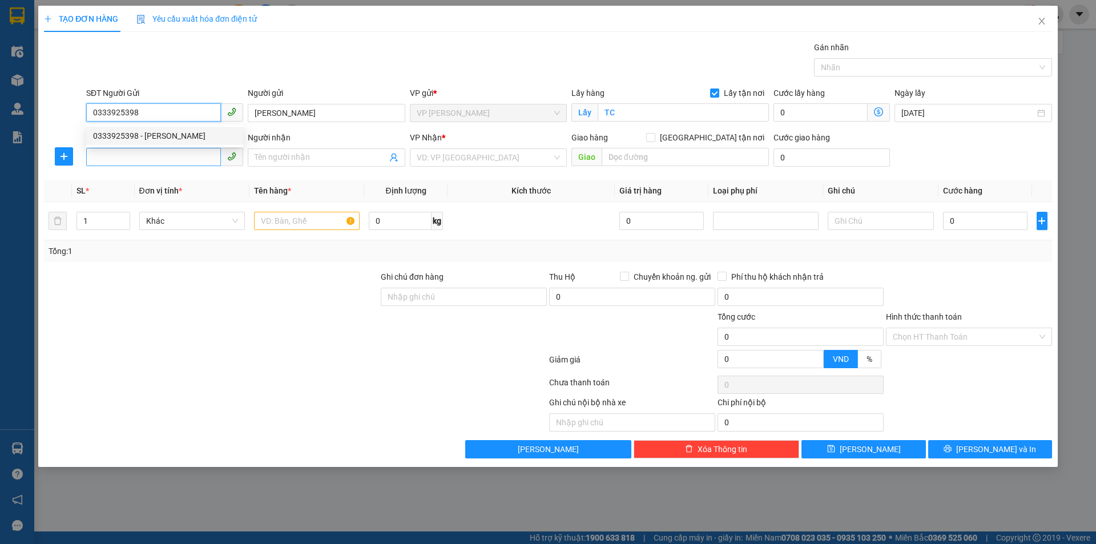
type input "0333925398"
click at [188, 158] on input "SĐT Người Nhận" at bounding box center [153, 157] width 135 height 18
drag, startPoint x: 150, startPoint y: 158, endPoint x: 148, endPoint y: 167, distance: 9.3
click at [148, 158] on input "SĐT Người Nhận" at bounding box center [153, 157] width 135 height 18
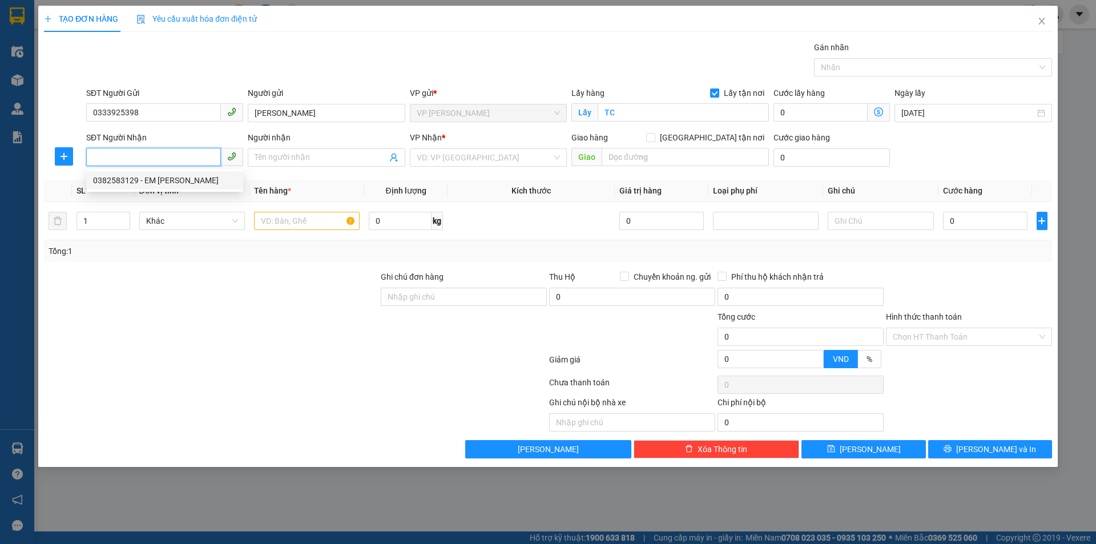
click at [167, 180] on div "0382583129 - EM NGUYỄN THỊ HÀ" at bounding box center [164, 180] width 143 height 13
type input "0382583129"
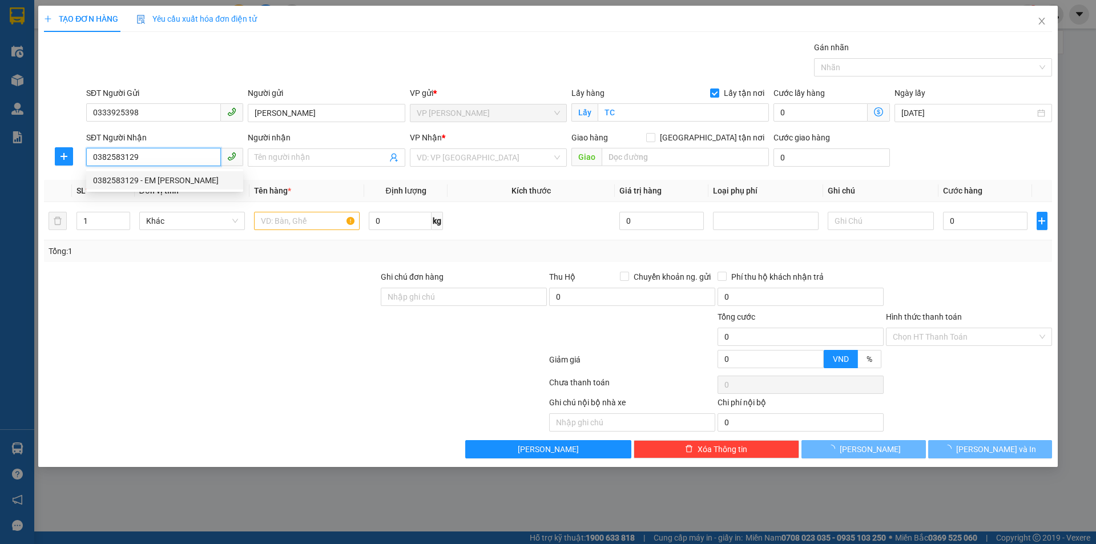
type input "EM [PERSON_NAME]"
type input "VP Thanh Chương"
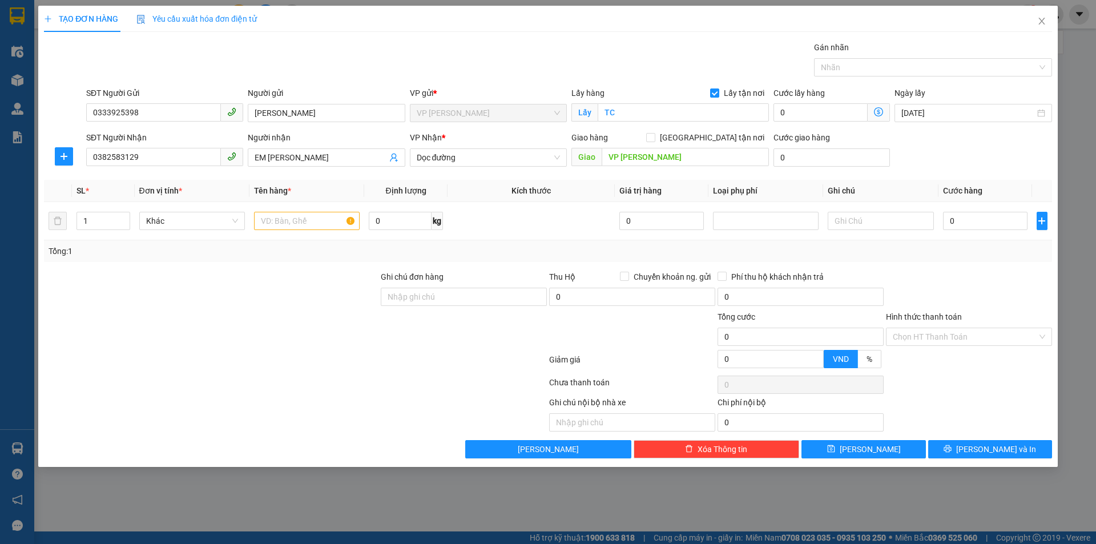
drag, startPoint x: 255, startPoint y: 263, endPoint x: 280, endPoint y: 251, distance: 28.4
click at [256, 261] on div "Transit Pickup Surcharge Ids Transit Deliver Surcharge Ids Transit Deliver Surc…" at bounding box center [548, 249] width 1008 height 417
click at [497, 161] on span "Dọc đường" at bounding box center [488, 157] width 143 height 17
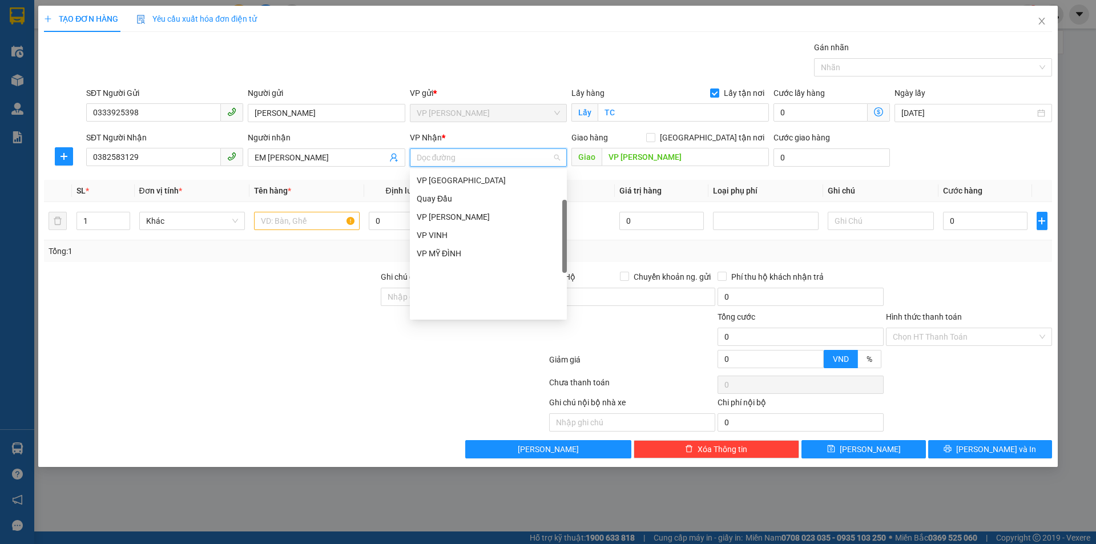
scroll to position [164, 0]
click at [532, 196] on div "VP [PERSON_NAME]" at bounding box center [488, 198] width 143 height 13
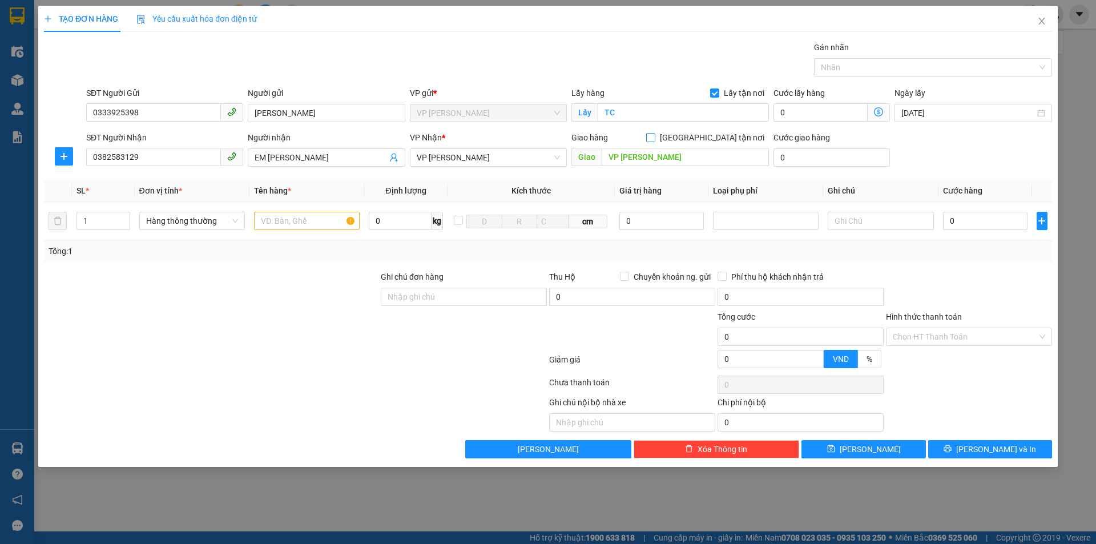
click at [654, 138] on input "[GEOGRAPHIC_DATA] tận nơi" at bounding box center [650, 137] width 8 height 8
checkbox input "true"
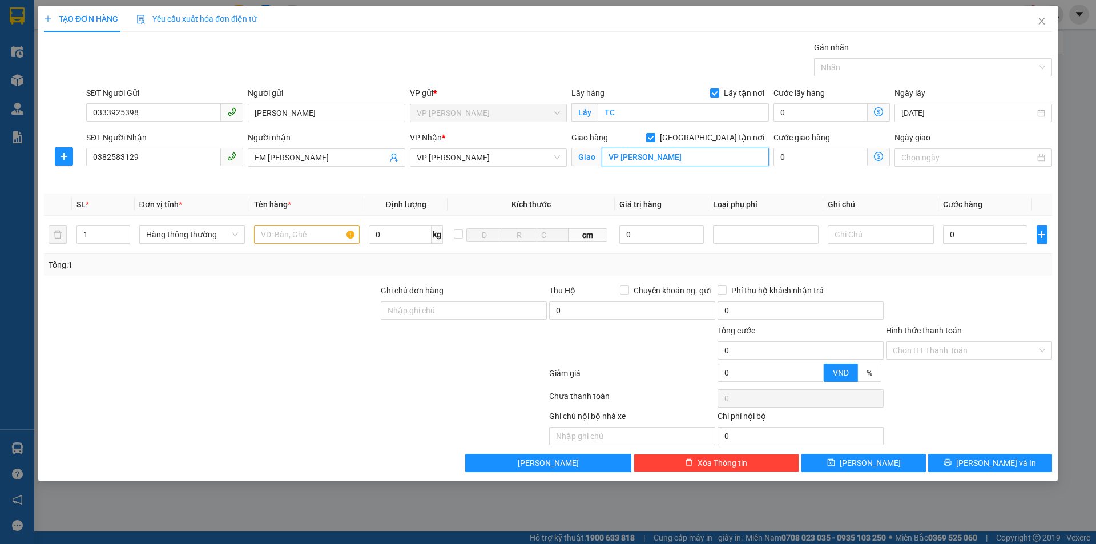
click at [683, 156] on input "VP Thanh Chương" at bounding box center [685, 157] width 167 height 18
drag, startPoint x: 282, startPoint y: 272, endPoint x: 318, endPoint y: 253, distance: 40.9
click at [283, 272] on div "Tổng: 1" at bounding box center [548, 265] width 1008 height 22
drag, startPoint x: 446, startPoint y: 163, endPoint x: 473, endPoint y: 162, distance: 27.4
click at [453, 163] on span "VP [PERSON_NAME]" at bounding box center [488, 157] width 143 height 17
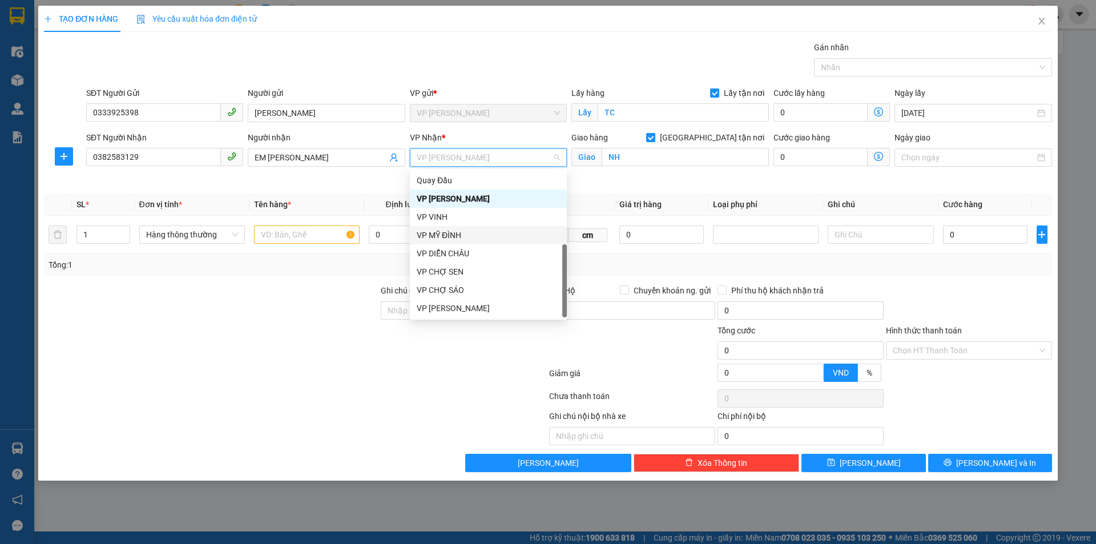
drag, startPoint x: 474, startPoint y: 231, endPoint x: 577, endPoint y: 182, distance: 113.9
click at [474, 231] on div "VP MỸ ĐÌNH" at bounding box center [488, 235] width 143 height 13
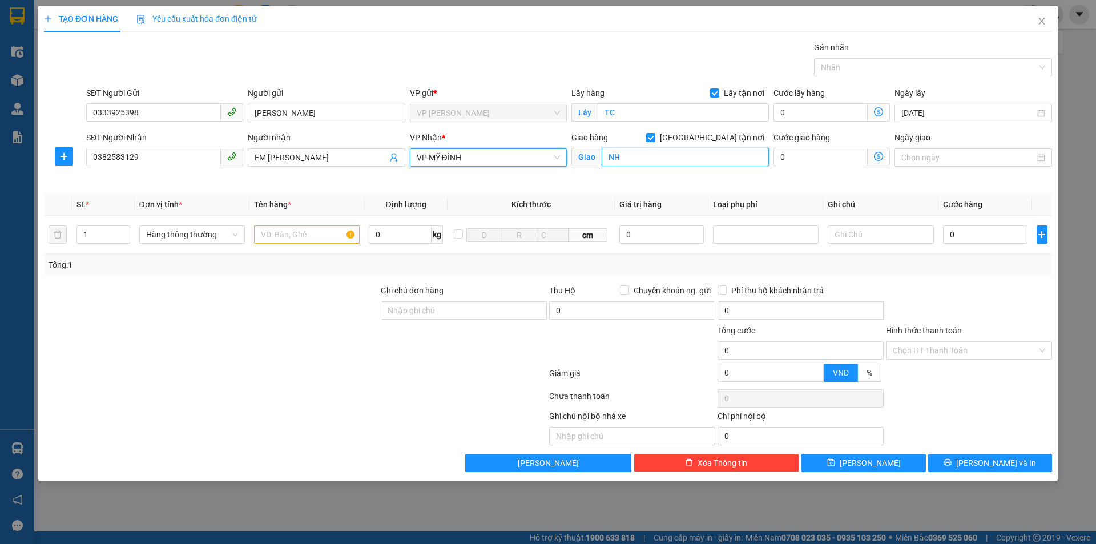
click at [629, 159] on input "NH" at bounding box center [685, 157] width 167 height 18
type input "MĐ"
click at [298, 275] on div "Transit Pickup Surcharge Ids Transit Deliver Surcharge Ids Transit Deliver Surc…" at bounding box center [548, 256] width 1008 height 431
click at [315, 227] on input "text" at bounding box center [307, 235] width 106 height 18
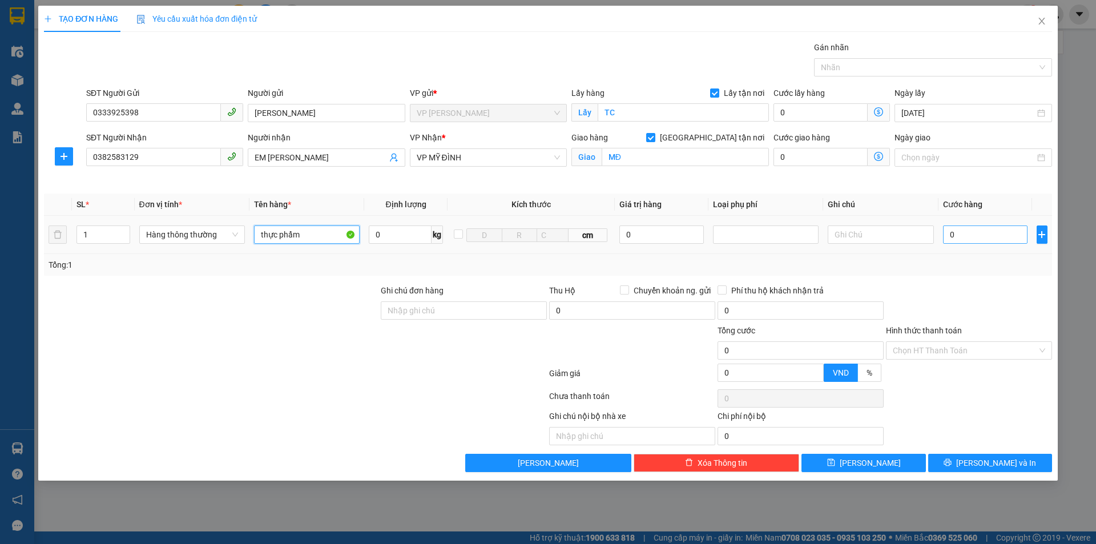
type input "thực phẩm"
click at [954, 235] on input "0" at bounding box center [985, 235] width 85 height 18
click at [971, 235] on input "d5" at bounding box center [985, 235] width 85 height 18
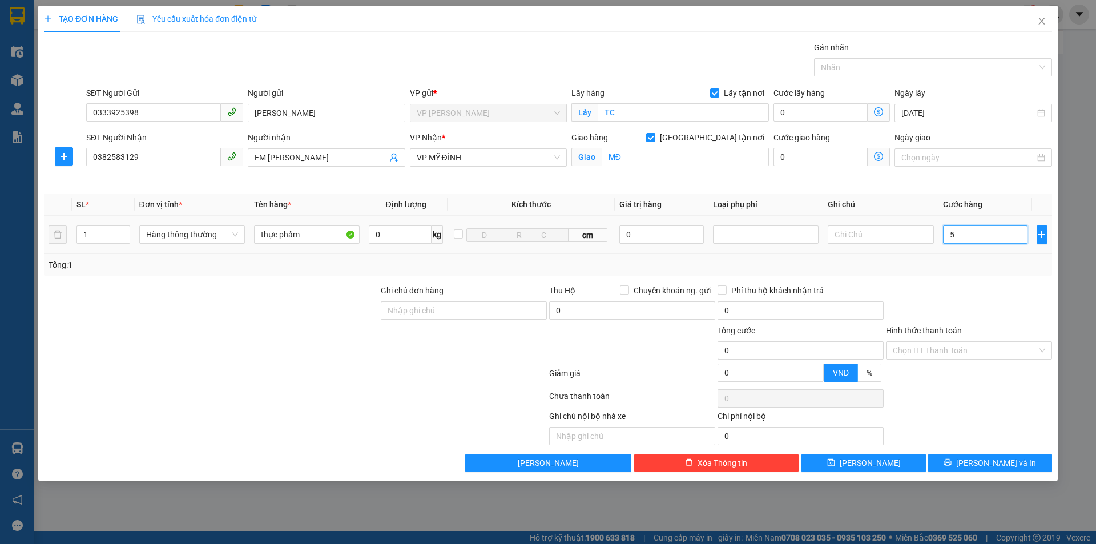
type input "5d"
type input "0"
type input "5"
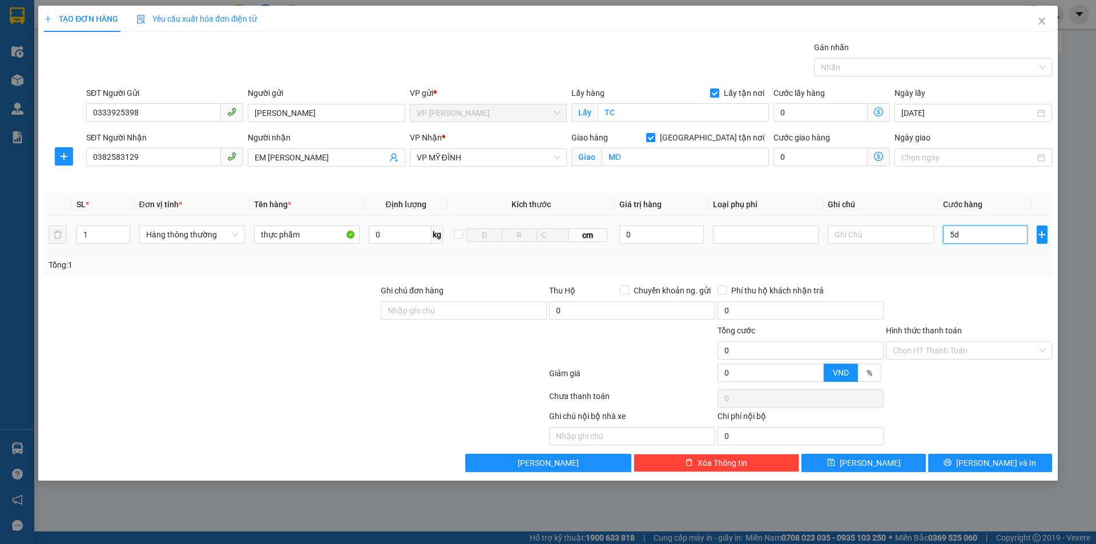
type input "5"
type input "50"
type input "500"
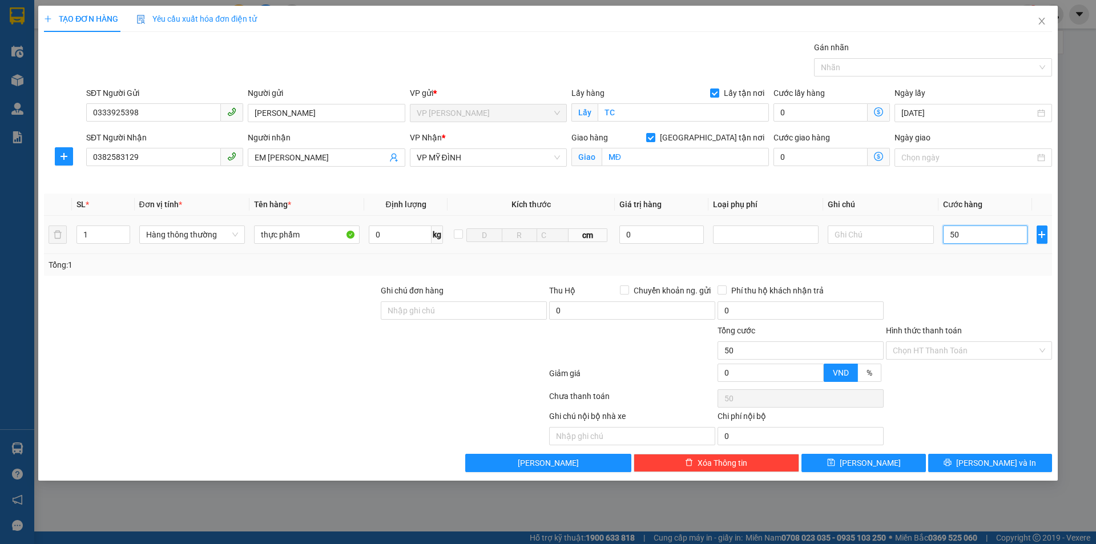
type input "500"
type input "5.000"
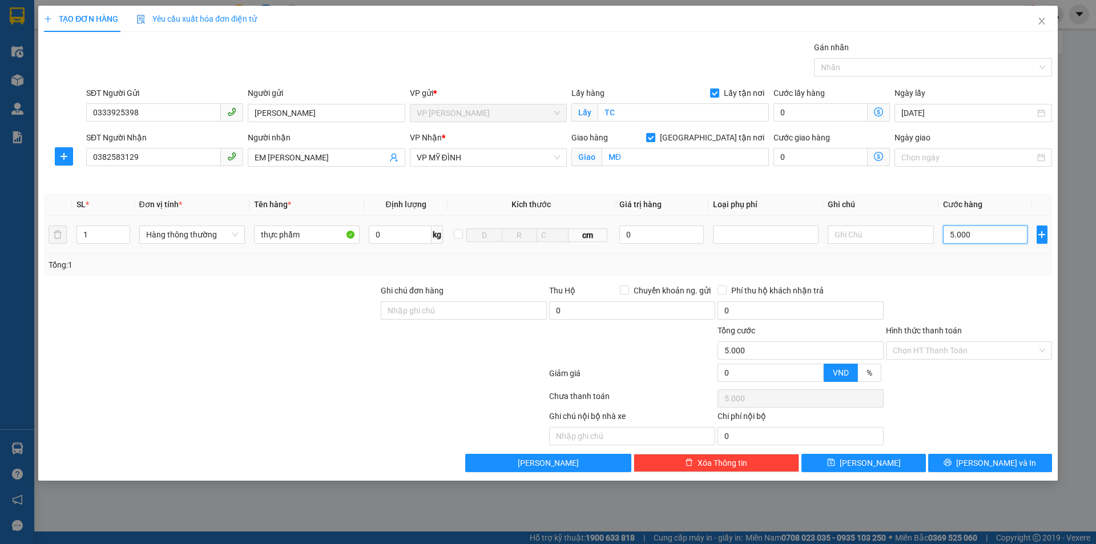
type input "50.000"
drag, startPoint x: 987, startPoint y: 463, endPoint x: 901, endPoint y: 417, distance: 97.6
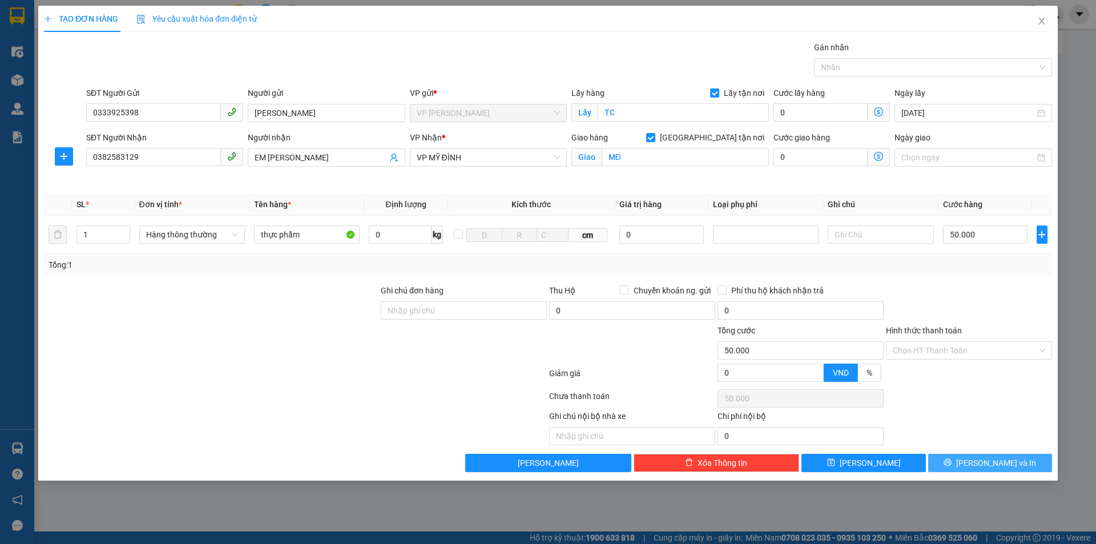
click at [985, 462] on span "[PERSON_NAME] và In" at bounding box center [996, 463] width 80 height 13
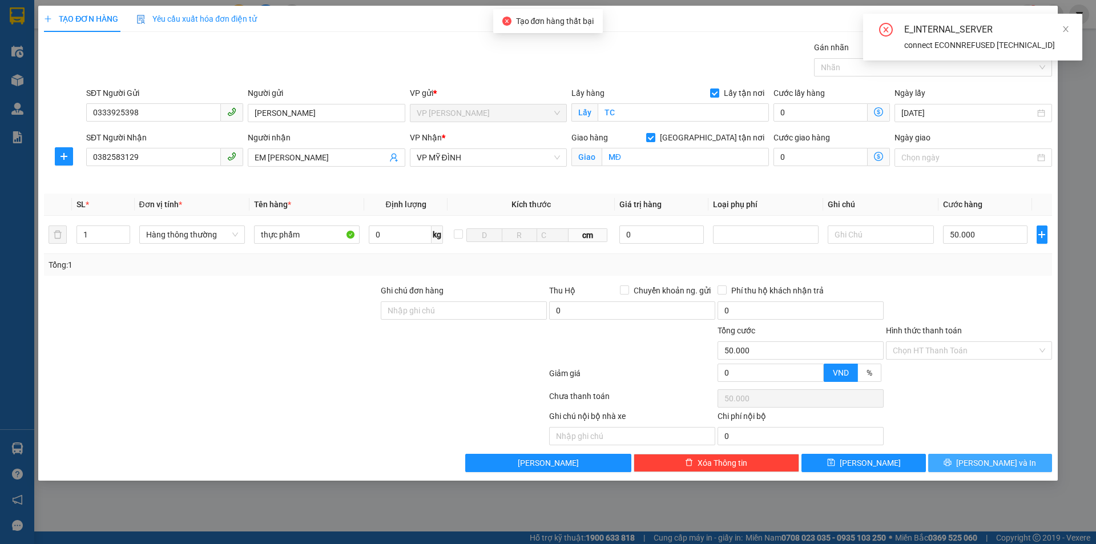
click at [993, 465] on span "[PERSON_NAME] và In" at bounding box center [996, 463] width 80 height 13
click at [991, 305] on div at bounding box center [969, 304] width 168 height 40
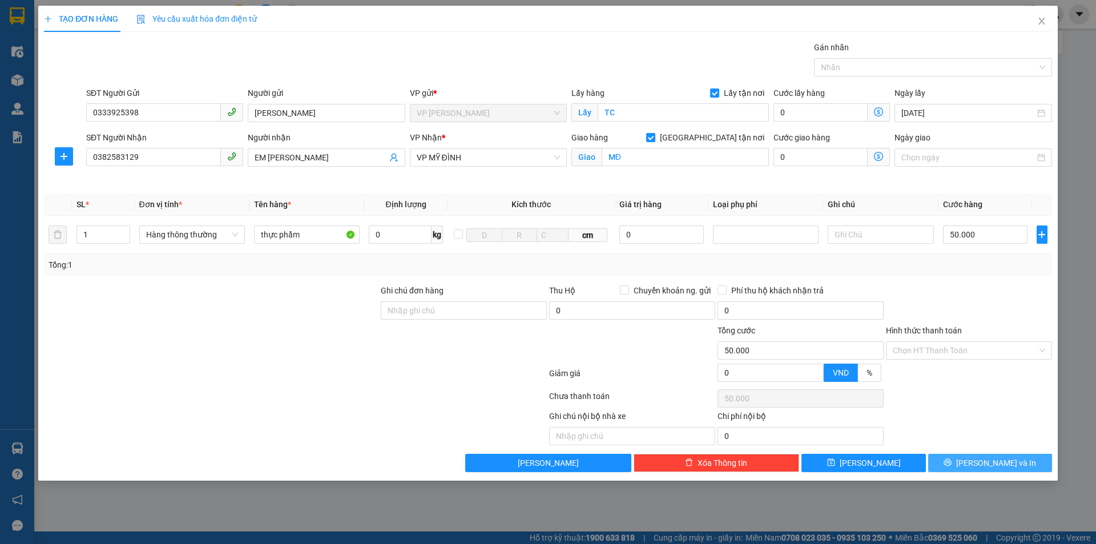
click at [972, 456] on button "[PERSON_NAME] và In" at bounding box center [990, 463] width 124 height 18
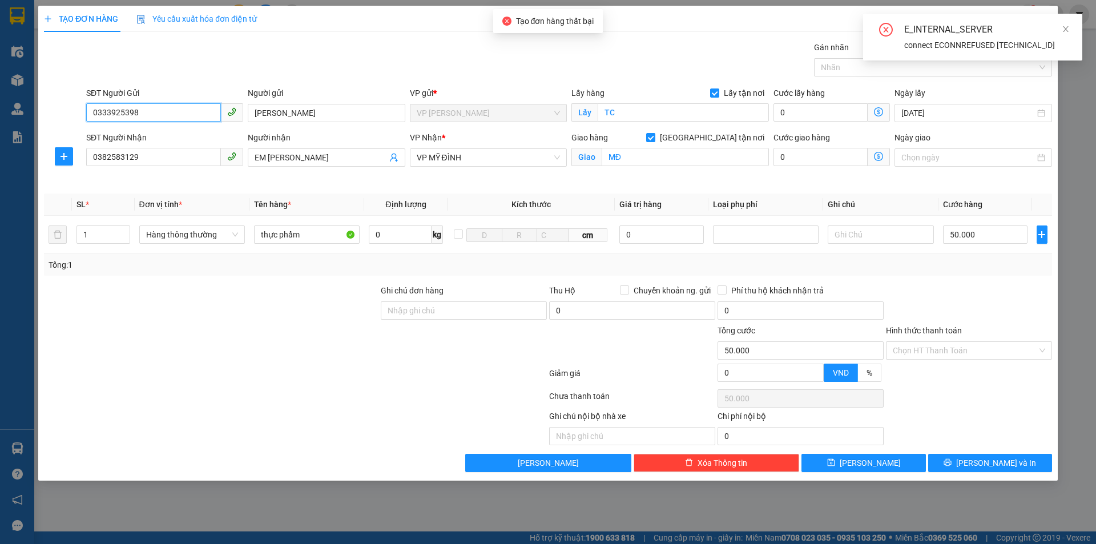
drag, startPoint x: 166, startPoint y: 113, endPoint x: 62, endPoint y: 122, distance: 104.8
click at [62, 122] on div "SĐT Người Gửi 0333925398 0333925398 Người gửi C LINH VP gửi * VP THANH CHƯƠNG L…" at bounding box center [548, 107] width 1011 height 40
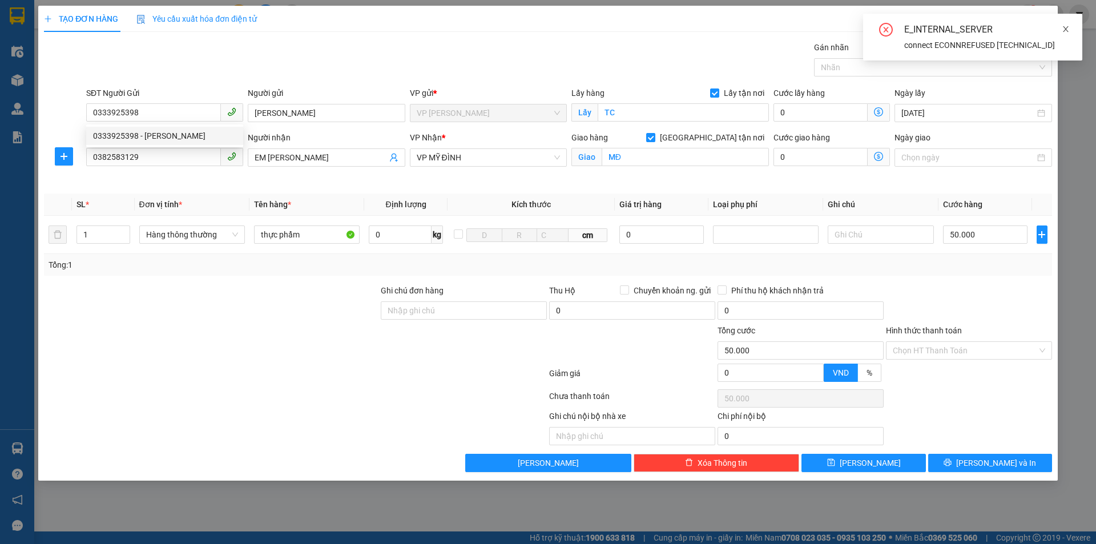
click at [1068, 30] on icon "close" at bounding box center [1066, 29] width 8 height 8
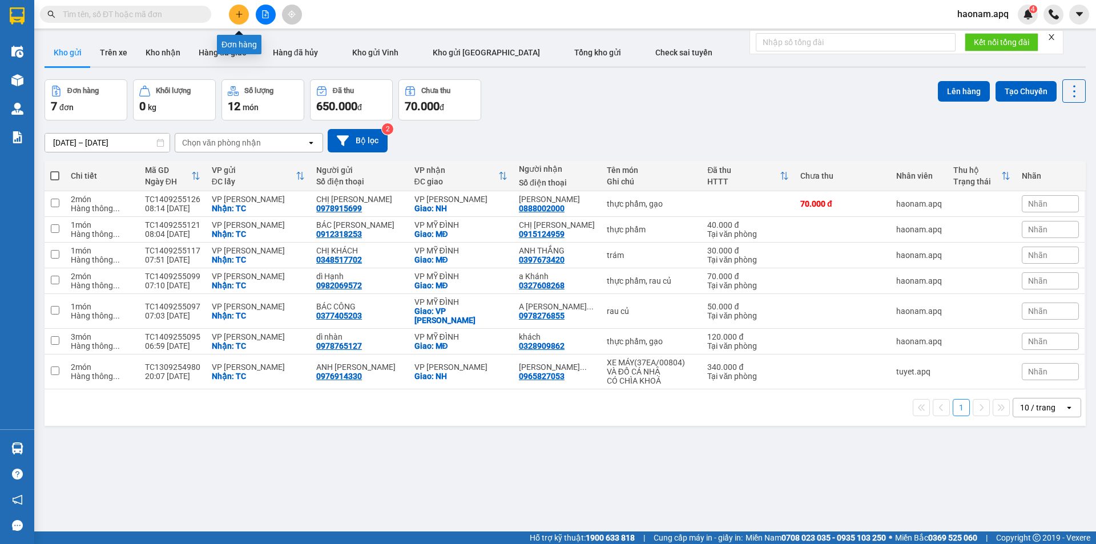
click at [236, 18] on icon "plus" at bounding box center [239, 14] width 8 height 8
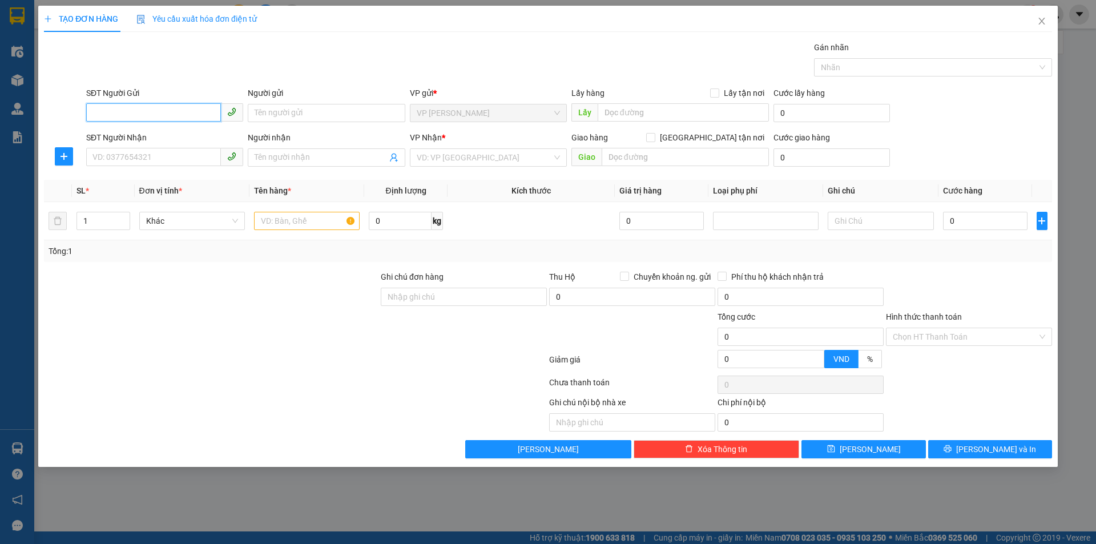
click at [191, 118] on input "SĐT Người Gửi" at bounding box center [153, 112] width 135 height 18
type input "0326369931"
click at [315, 124] on div "Người gửi Tên người gửi" at bounding box center [326, 107] width 157 height 40
click at [315, 118] on input "Người gửi" at bounding box center [326, 113] width 157 height 18
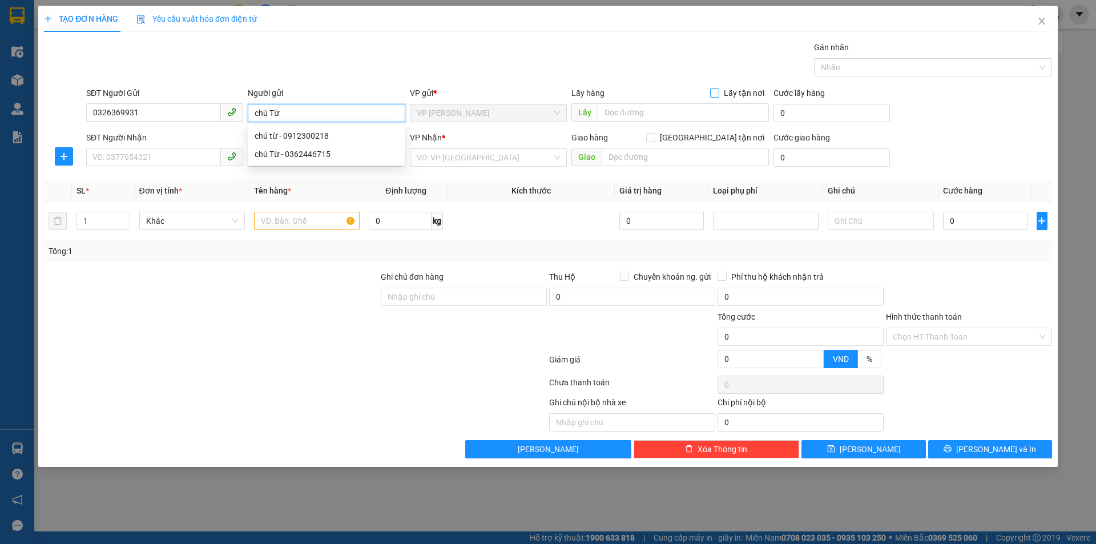
type input "chú Từ"
click at [716, 97] on span at bounding box center [714, 92] width 9 height 9
click at [716, 96] on input "Lấy tận nơi" at bounding box center [714, 92] width 8 height 8
checkbox input "true"
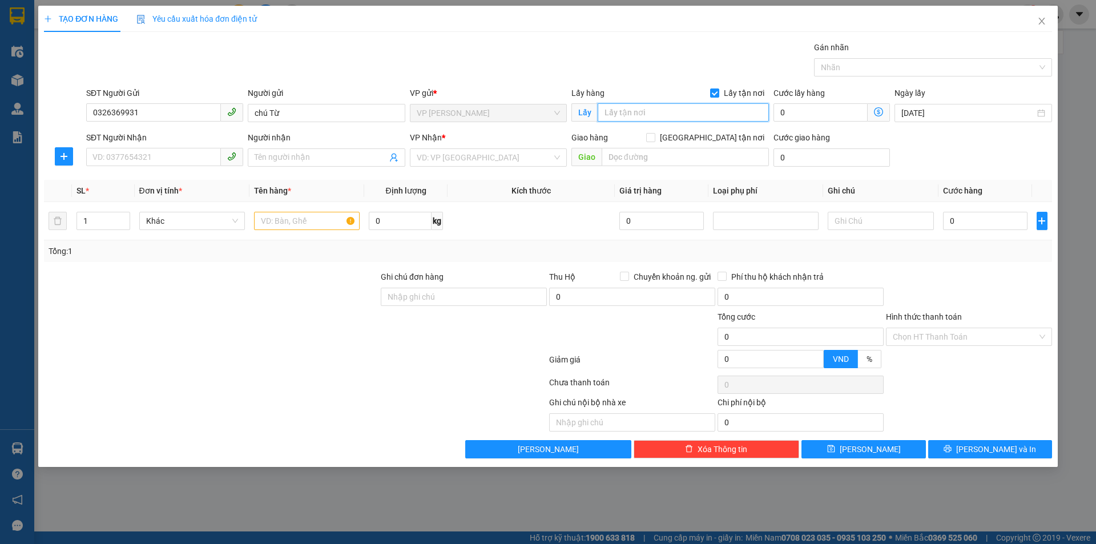
click at [669, 108] on input "text" at bounding box center [683, 112] width 171 height 18
type input "TC"
click at [150, 146] on div "SĐT Người Nhận" at bounding box center [164, 139] width 157 height 17
click at [156, 155] on input "SĐT Người Nhận" at bounding box center [153, 157] width 135 height 18
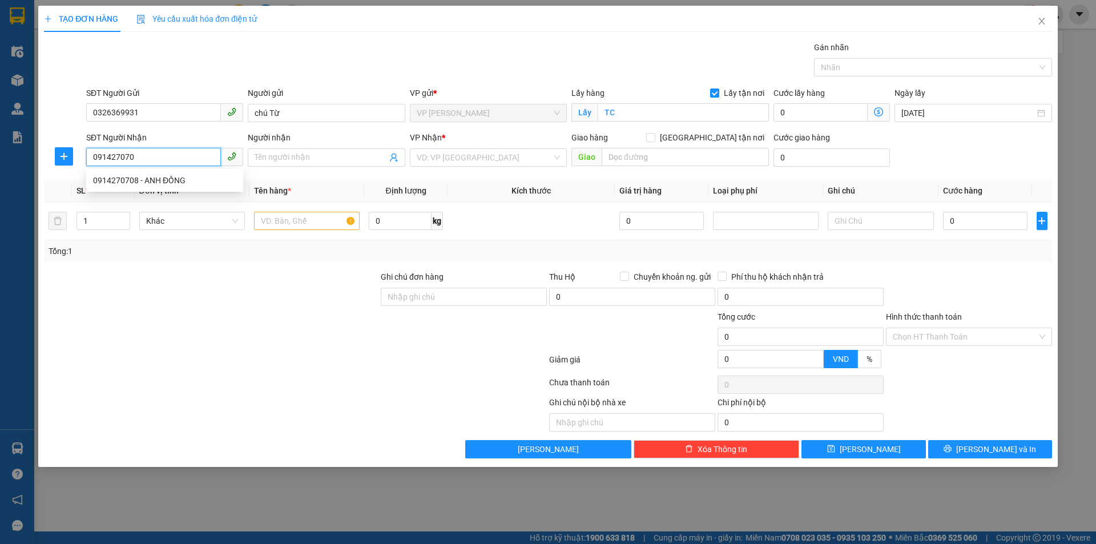
type input "0914270708"
click at [197, 184] on div "0914270708 - ANH ĐỒNG" at bounding box center [164, 180] width 143 height 13
type input "ANH ĐỒNG"
checkbox input "true"
type input "BẾN BẮC VINH"
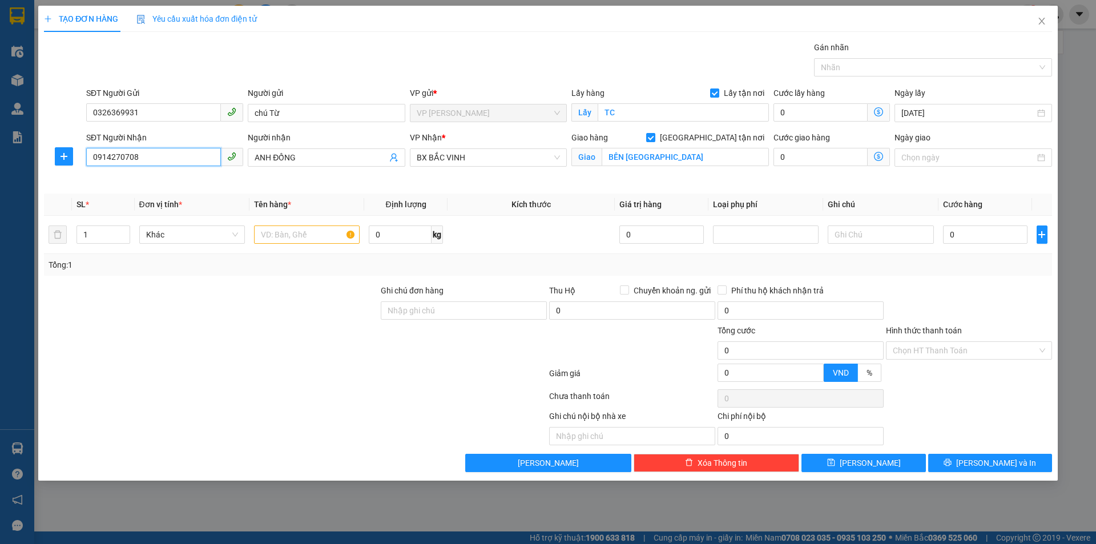
type input "0914270708"
click at [252, 273] on div "Tổng: 1" at bounding box center [548, 265] width 1008 height 22
click at [337, 336] on div at bounding box center [211, 344] width 337 height 40
click at [478, 159] on span "BX BẮC VINH" at bounding box center [488, 157] width 143 height 17
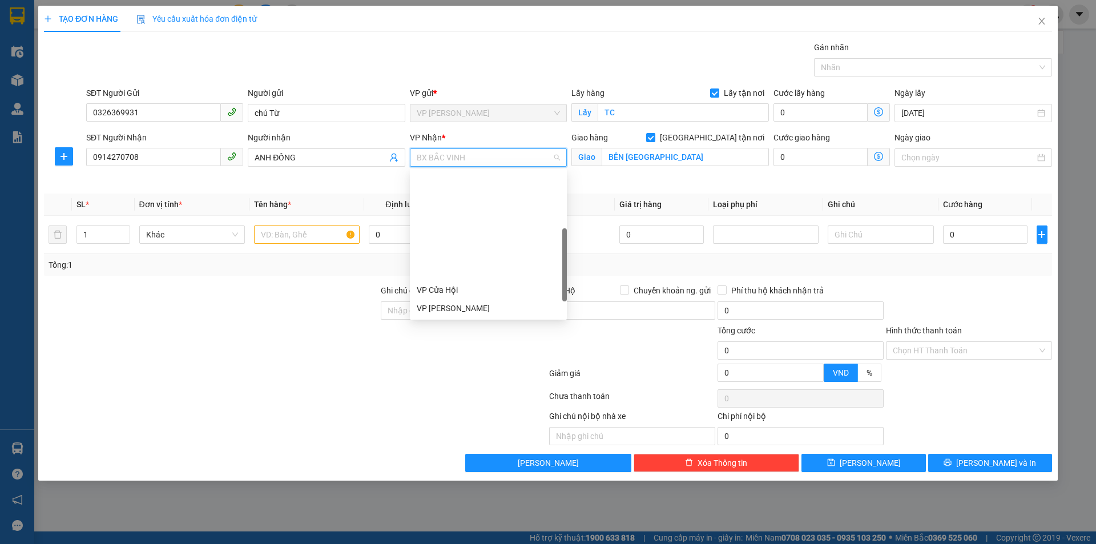
scroll to position [164, 0]
click at [505, 231] on div "VP MỸ ĐÌNH" at bounding box center [488, 235] width 143 height 13
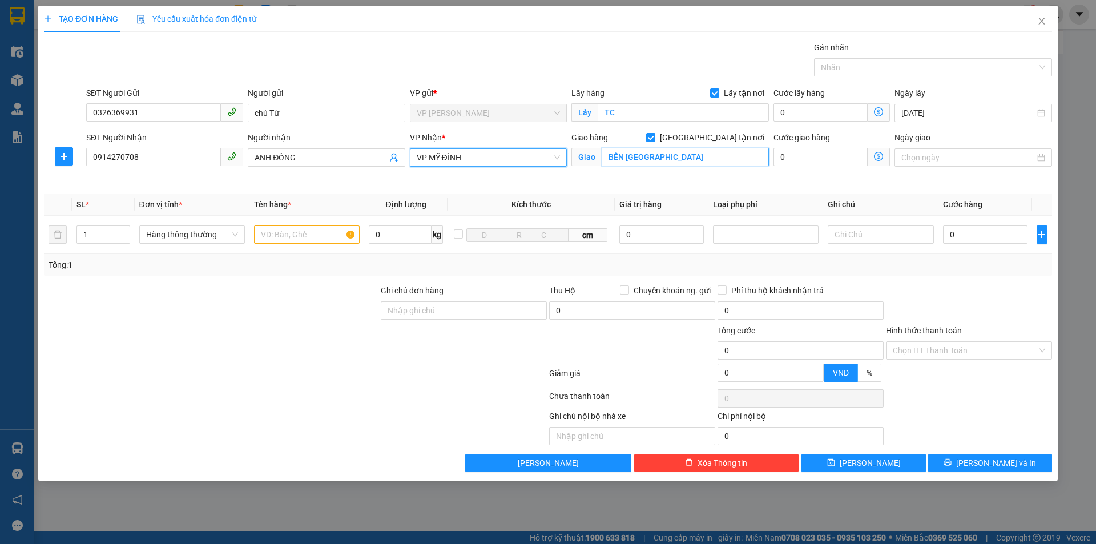
click at [691, 152] on input "BẾN BẮC VINH" at bounding box center [685, 157] width 167 height 18
type input "MĐ"
drag, startPoint x: 289, startPoint y: 297, endPoint x: 295, endPoint y: 272, distance: 25.2
click at [289, 292] on div at bounding box center [211, 304] width 337 height 40
click at [300, 242] on input "text" at bounding box center [307, 235] width 106 height 18
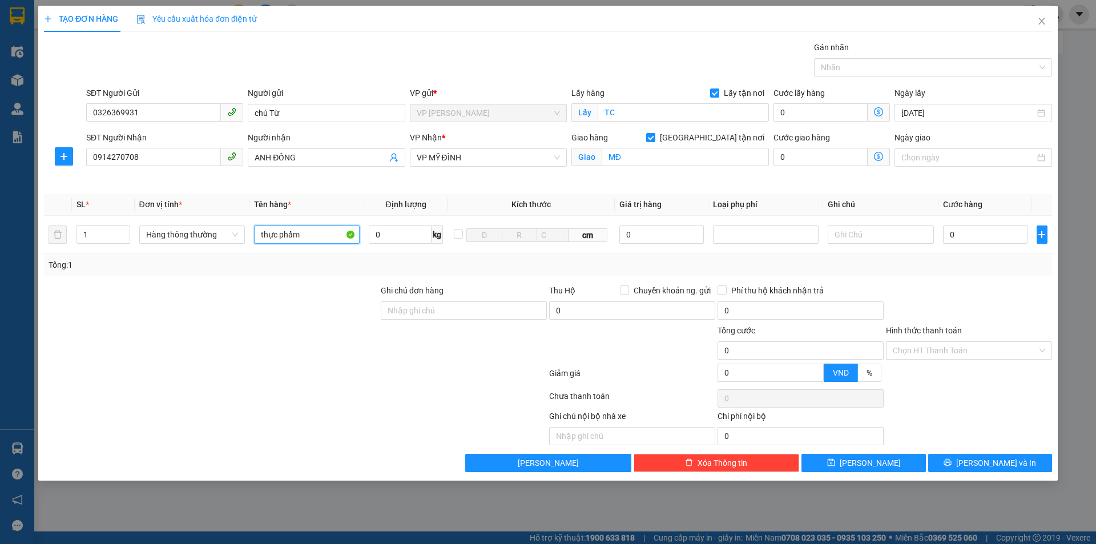
type input "thực phẩm"
click at [996, 280] on div "Transit Pickup Surcharge Ids Transit Deliver Surcharge Ids Transit Deliver Surc…" at bounding box center [548, 256] width 1008 height 431
click at [976, 240] on input "0" at bounding box center [985, 235] width 85 height 18
type input "4f"
type input "0"
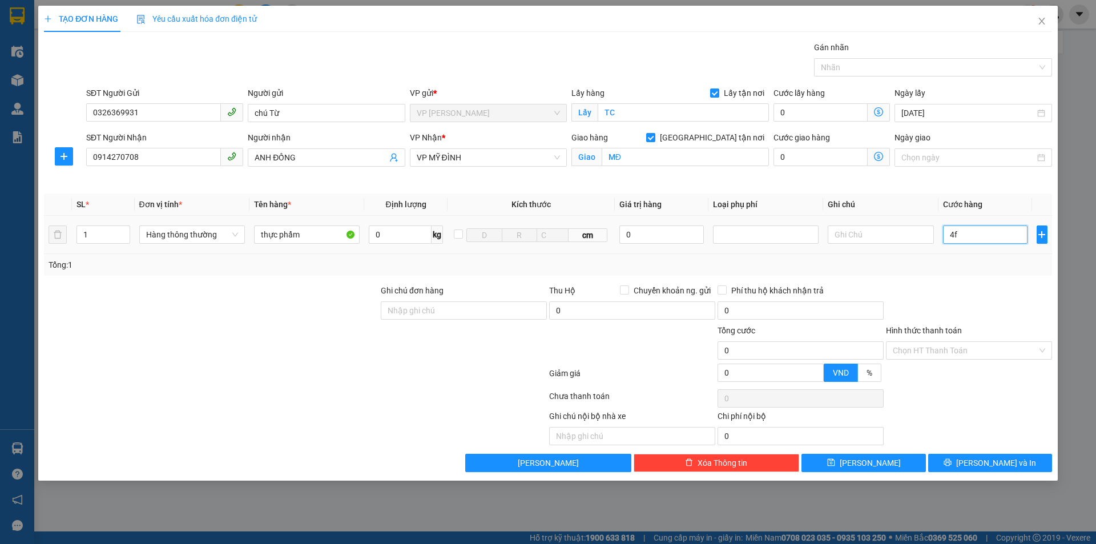
type input "0"
click at [976, 238] on input "4f" at bounding box center [985, 235] width 85 height 18
type input "4"
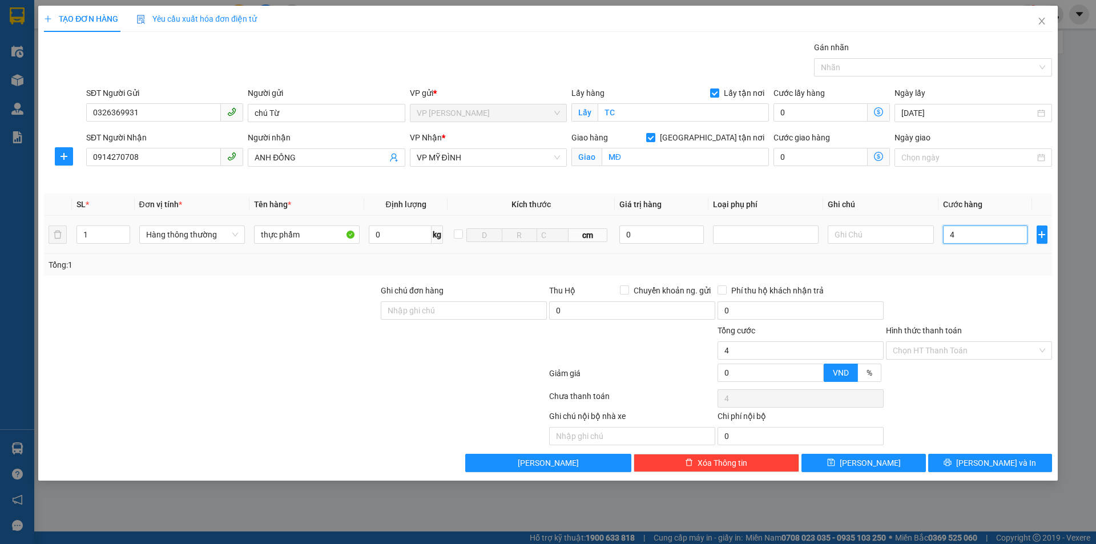
type input "40"
type input "400"
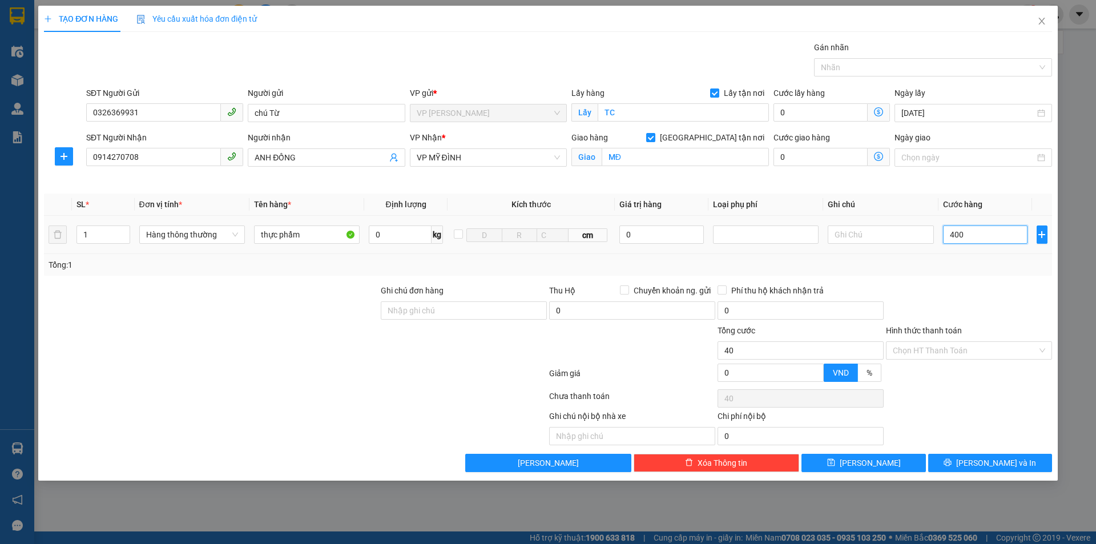
type input "400"
type input "4.000"
type input "40.000"
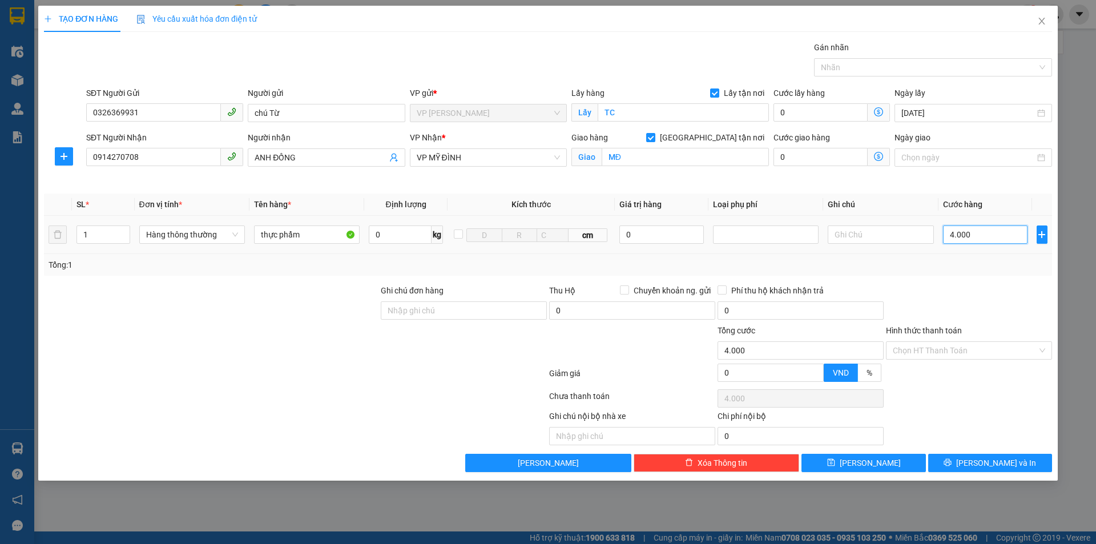
type input "40.000"
drag, startPoint x: 969, startPoint y: 289, endPoint x: 975, endPoint y: 332, distance: 42.7
click at [970, 291] on div at bounding box center [969, 304] width 168 height 40
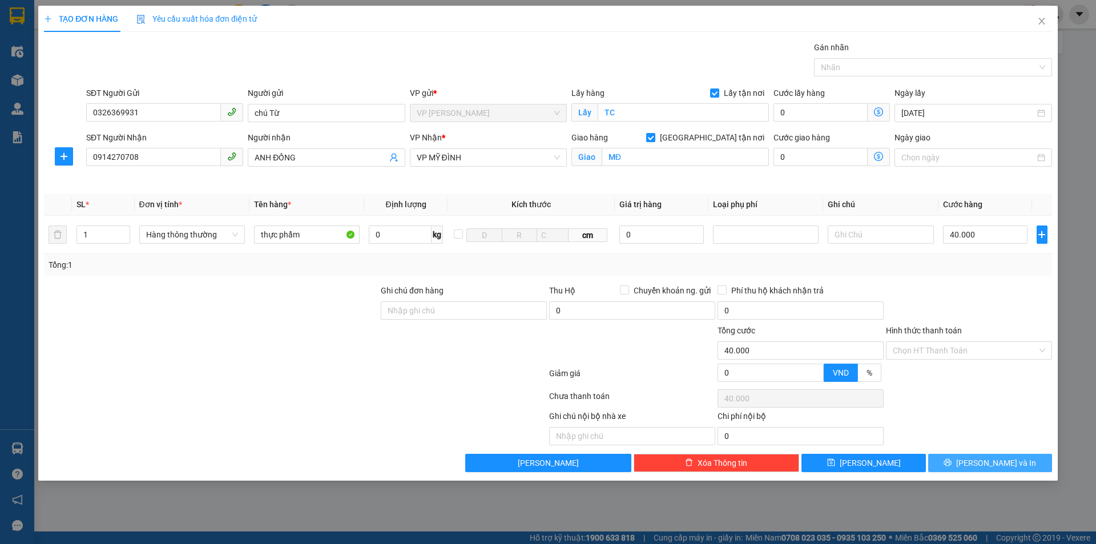
click at [997, 464] on span "[PERSON_NAME] và In" at bounding box center [996, 463] width 80 height 13
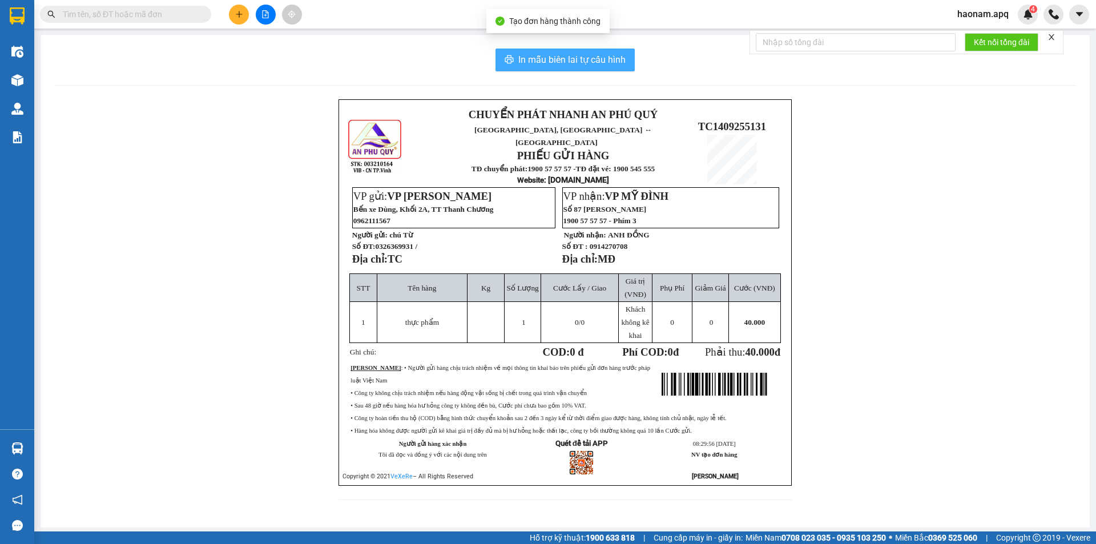
click at [569, 61] on span "In mẫu biên lai tự cấu hình" at bounding box center [571, 60] width 107 height 14
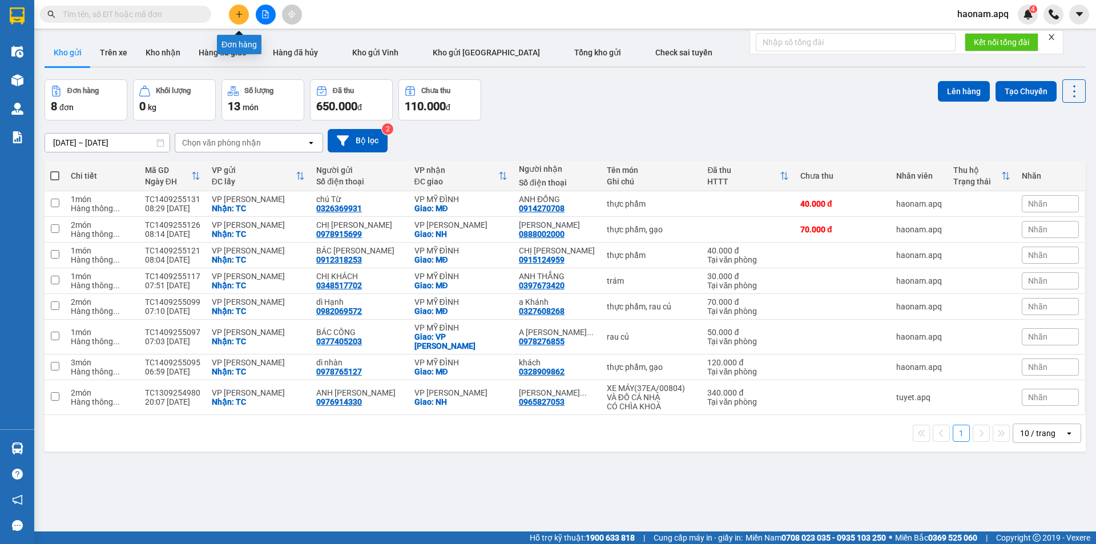
click at [246, 17] on button at bounding box center [239, 15] width 20 height 20
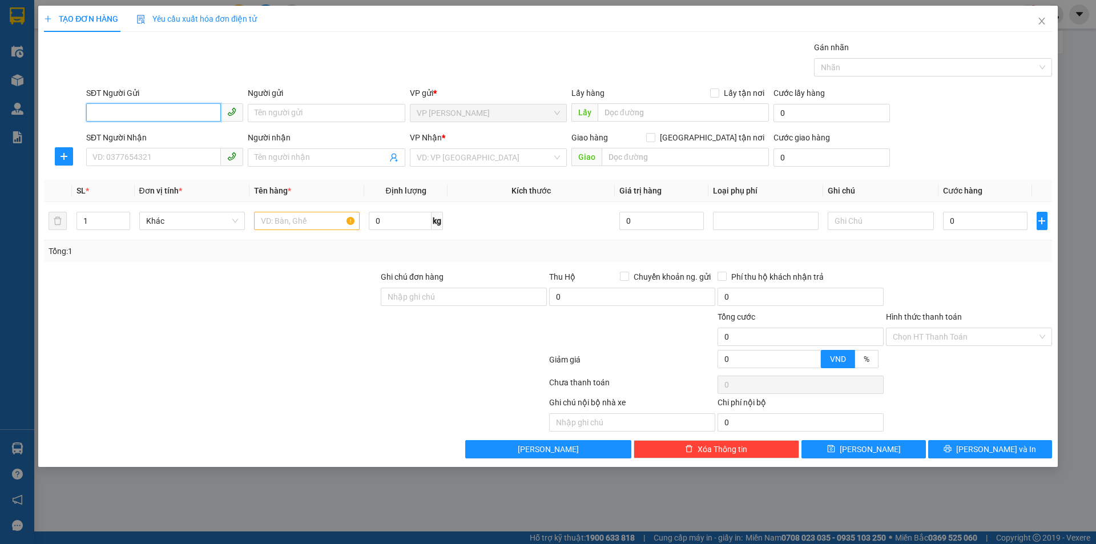
click at [168, 112] on input "SĐT Người Gửi" at bounding box center [153, 112] width 135 height 18
paste input "0333925398"
type input "0333925398"
drag, startPoint x: 179, startPoint y: 129, endPoint x: 180, endPoint y: 152, distance: 23.5
click at [180, 131] on div "0333925398 - C LINH" at bounding box center [164, 136] width 157 height 18
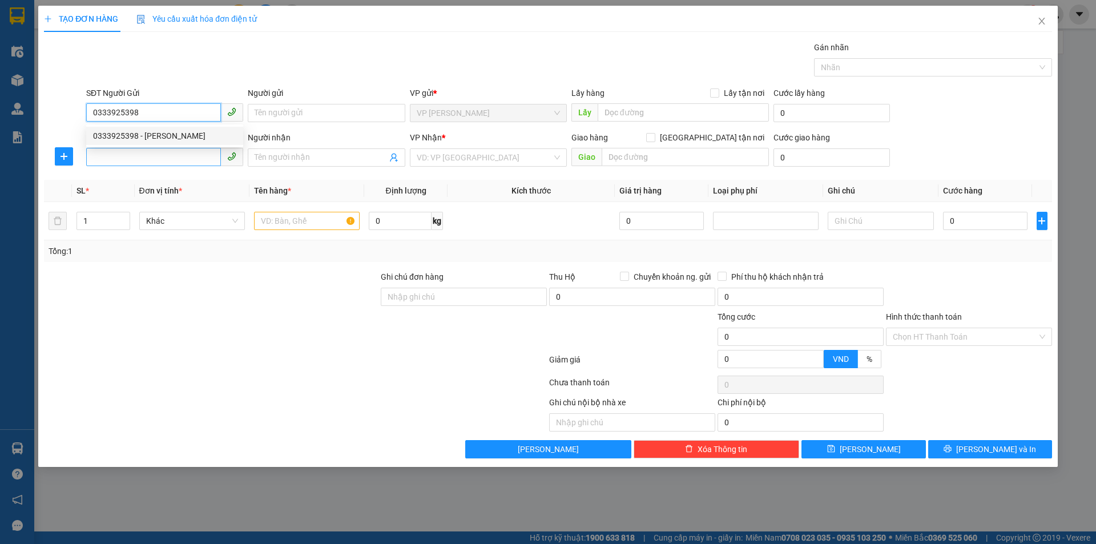
type input "[PERSON_NAME]"
checkbox input "true"
type input "TC"
type input "0333925398"
click at [180, 152] on input "SĐT Người Nhận" at bounding box center [153, 157] width 135 height 18
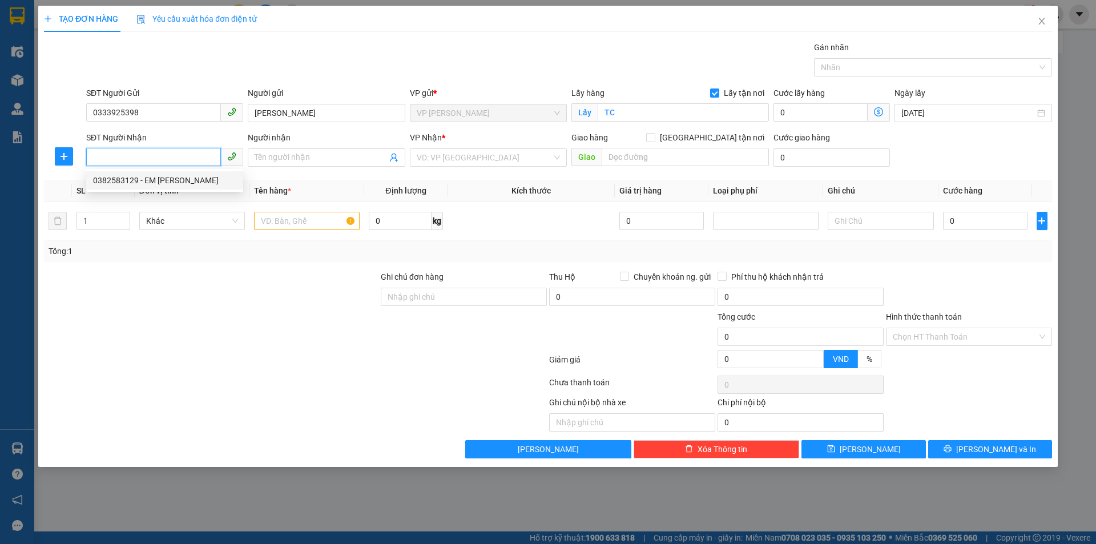
click at [216, 180] on div "0382583129 - EM NGUYỄN THỊ HÀ" at bounding box center [164, 180] width 143 height 13
type input "0382583129"
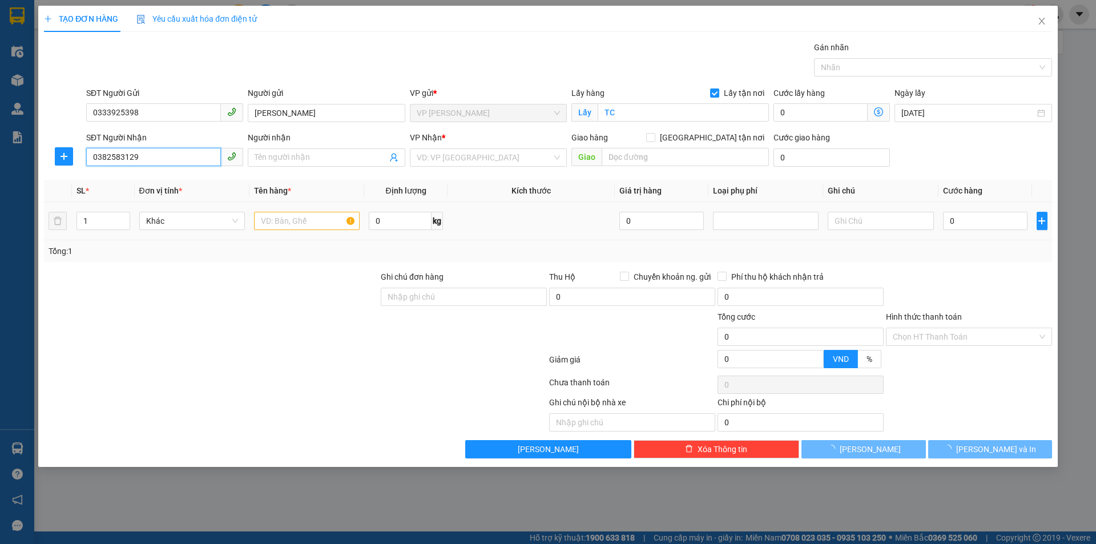
type input "EM [PERSON_NAME]"
type input "VP Thanh Chương"
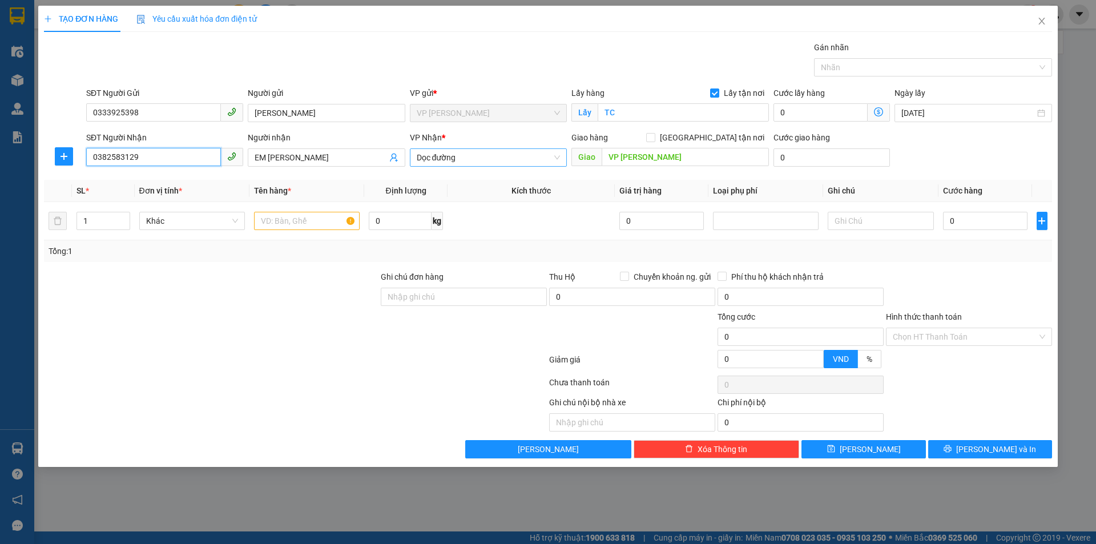
click at [498, 159] on span "Dọc đường" at bounding box center [488, 157] width 143 height 17
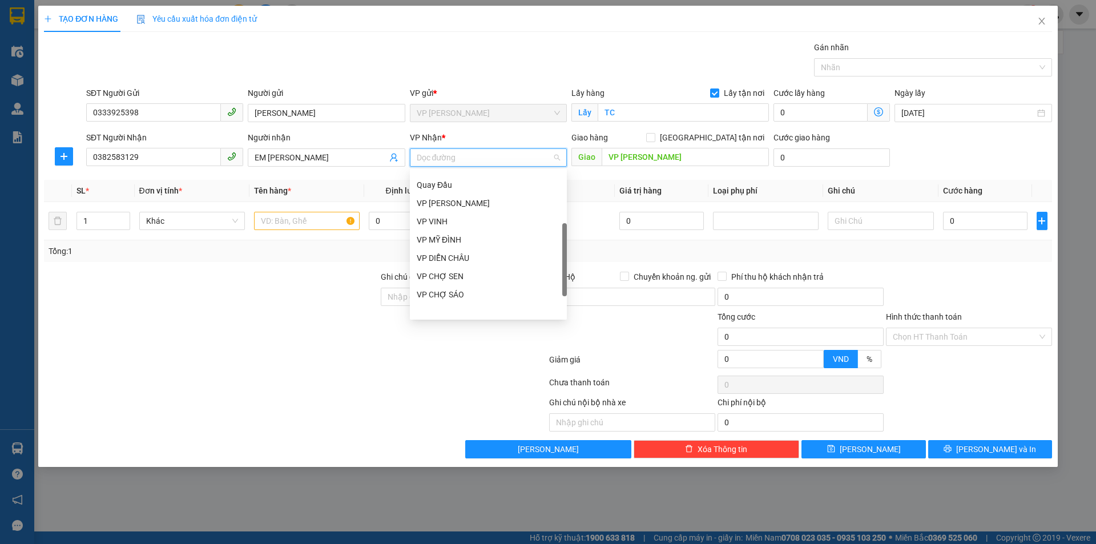
scroll to position [164, 0]
click at [506, 234] on div "VP MỸ ĐÌNH" at bounding box center [488, 235] width 143 height 13
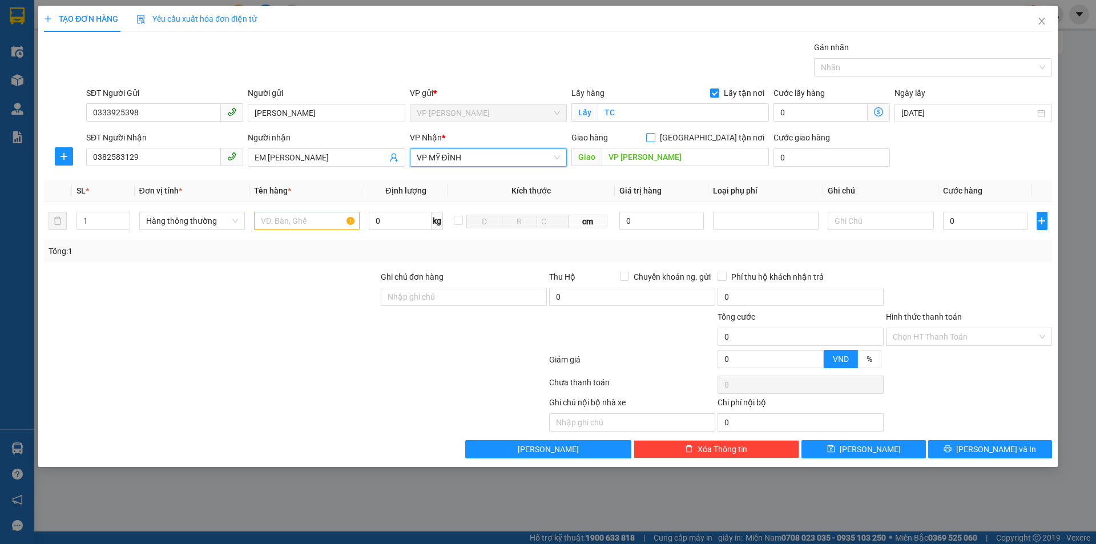
click at [654, 137] on input "[GEOGRAPHIC_DATA] tận nơi" at bounding box center [650, 137] width 8 height 8
checkbox input "true"
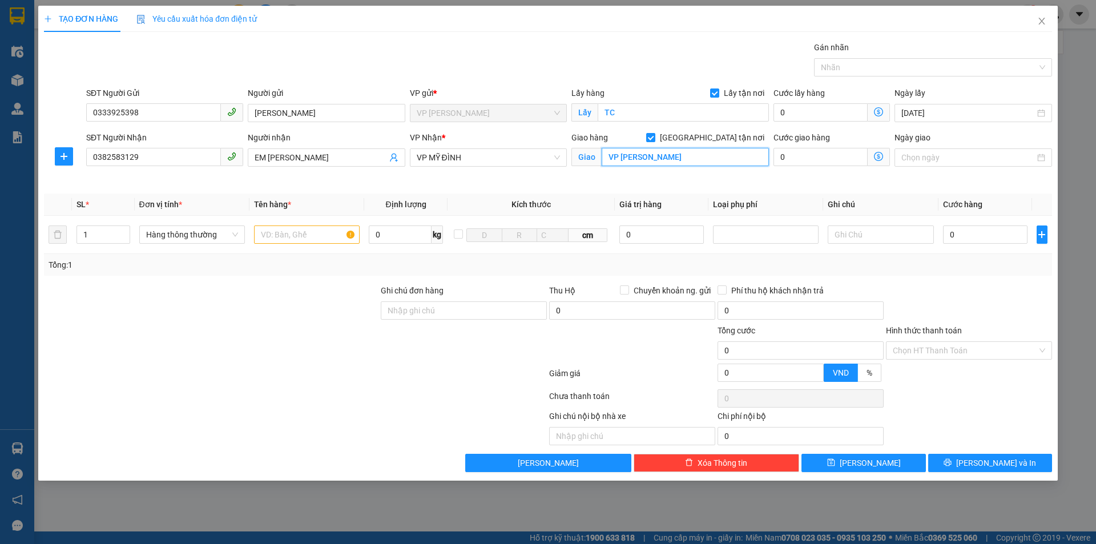
click at [669, 158] on input "VP Thanh Chương" at bounding box center [685, 157] width 167 height 18
type input "MĐ"
drag, startPoint x: 314, startPoint y: 319, endPoint x: 307, endPoint y: 253, distance: 66.1
click at [312, 313] on div at bounding box center [211, 304] width 337 height 40
click at [310, 238] on input "text" at bounding box center [307, 235] width 106 height 18
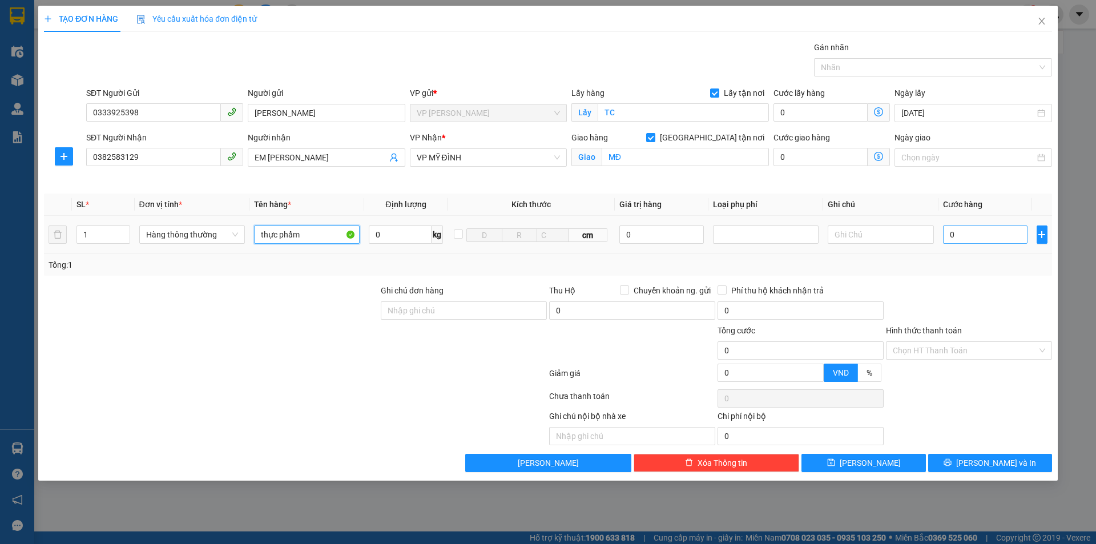
type input "thực phẩm"
click at [964, 238] on input "0" at bounding box center [985, 235] width 85 height 18
type input "5d"
type input "0"
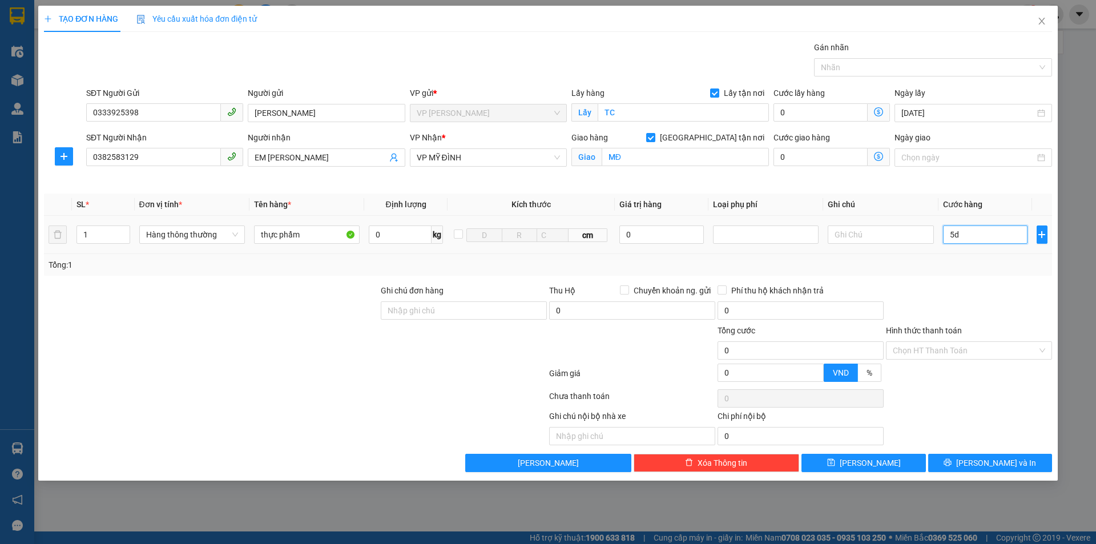
type input "5"
type input "50"
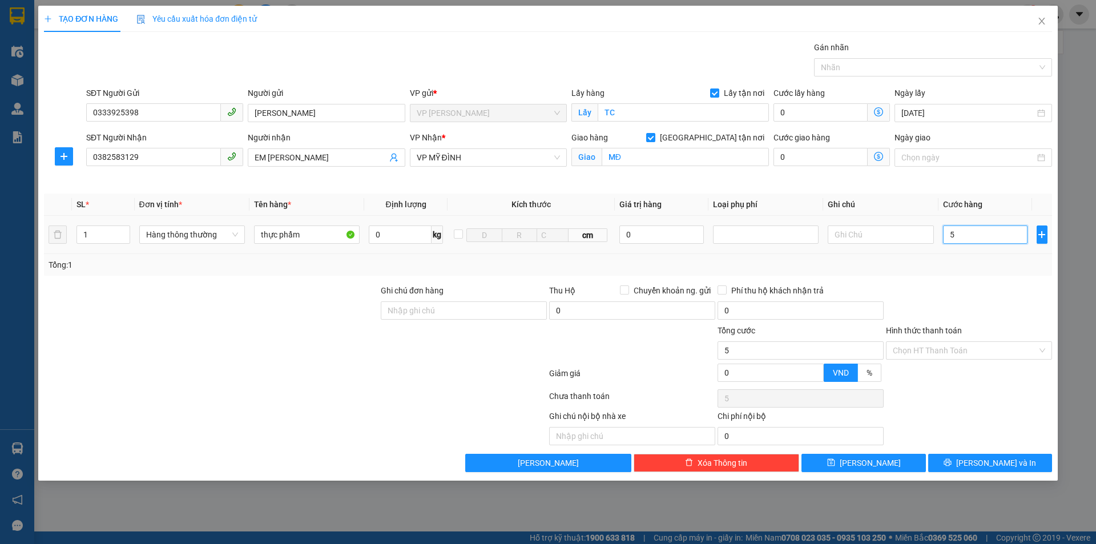
type input "50"
type input "500"
type input "5.000"
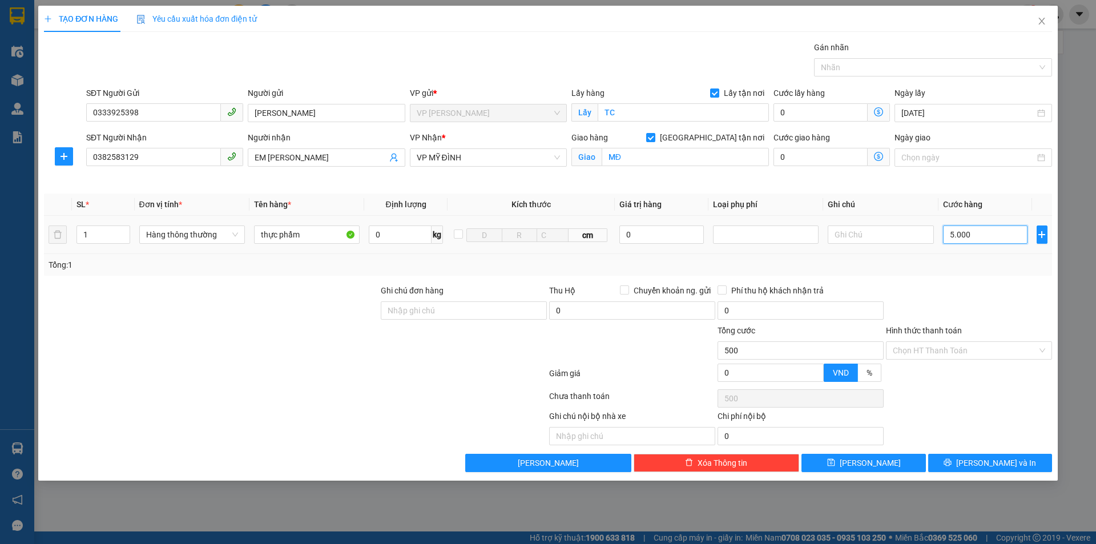
type input "5.000"
type input "50.000"
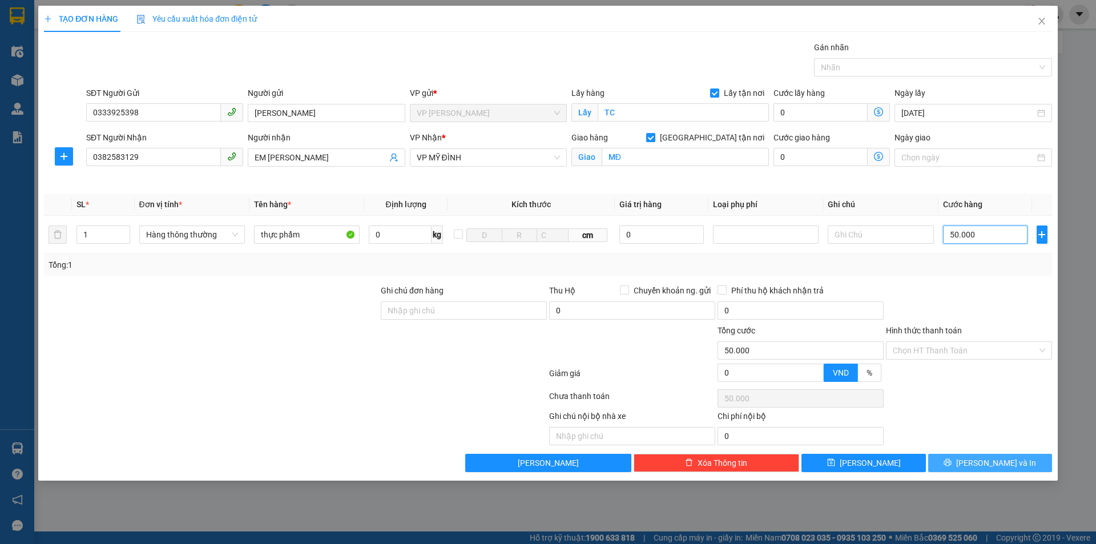
type input "50.000"
click at [992, 458] on span "[PERSON_NAME] và In" at bounding box center [996, 463] width 80 height 13
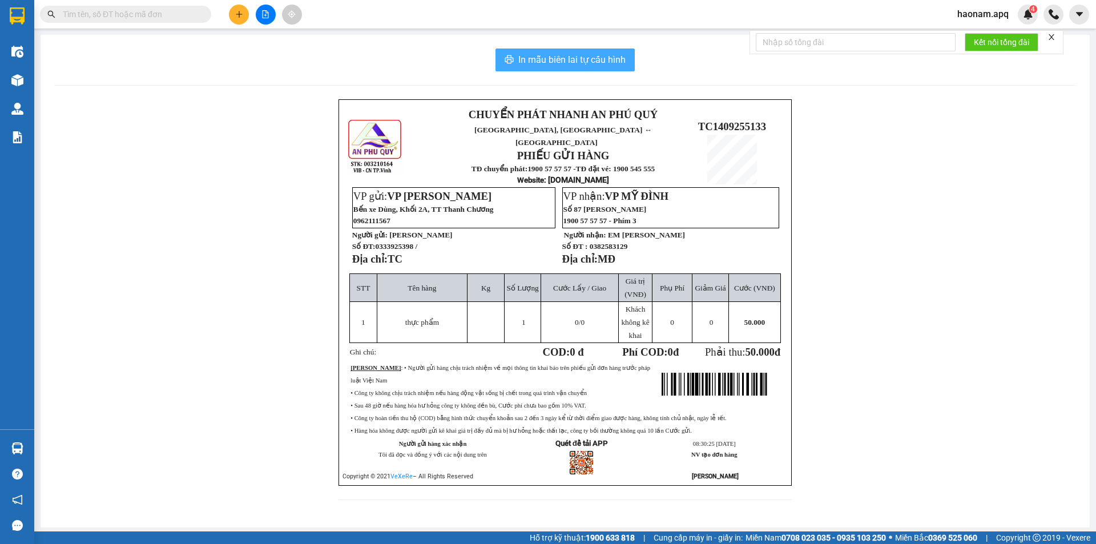
click at [599, 57] on span "In mẫu biên lai tự cấu hình" at bounding box center [571, 60] width 107 height 14
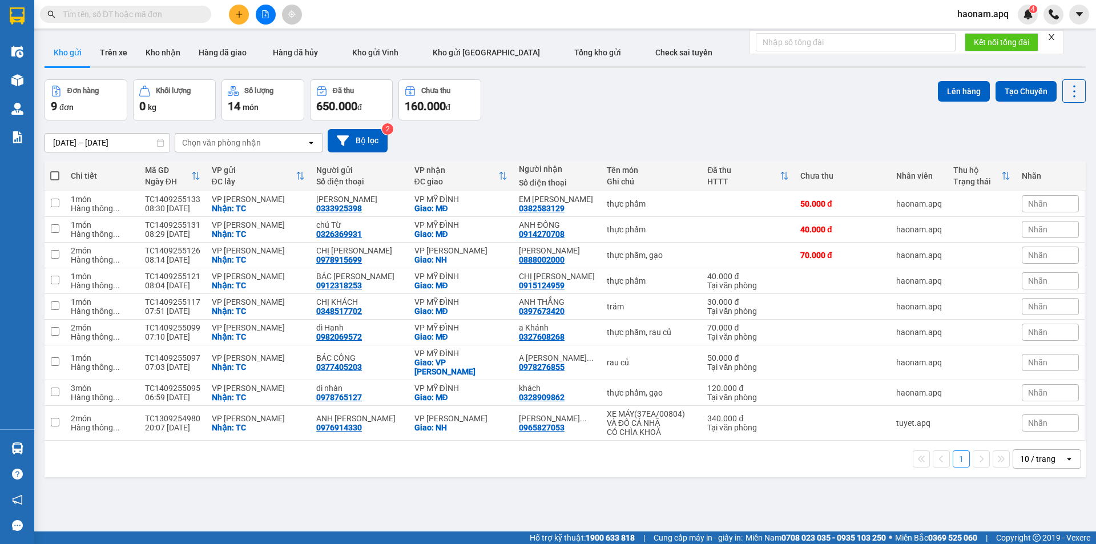
click at [175, 19] on input "text" at bounding box center [130, 14] width 135 height 13
click at [172, 13] on input "text" at bounding box center [130, 14] width 135 height 13
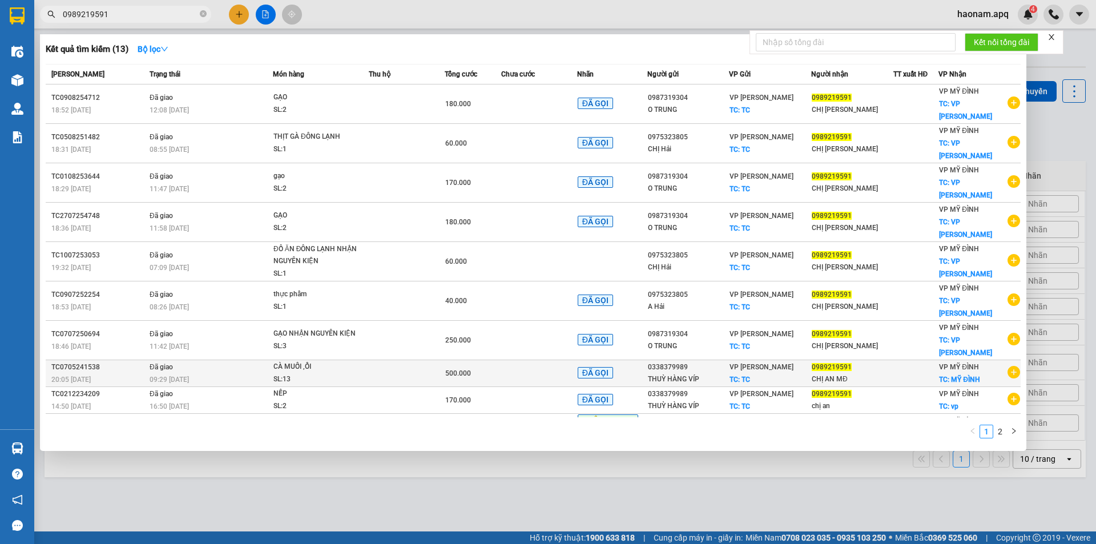
type input "0989219591"
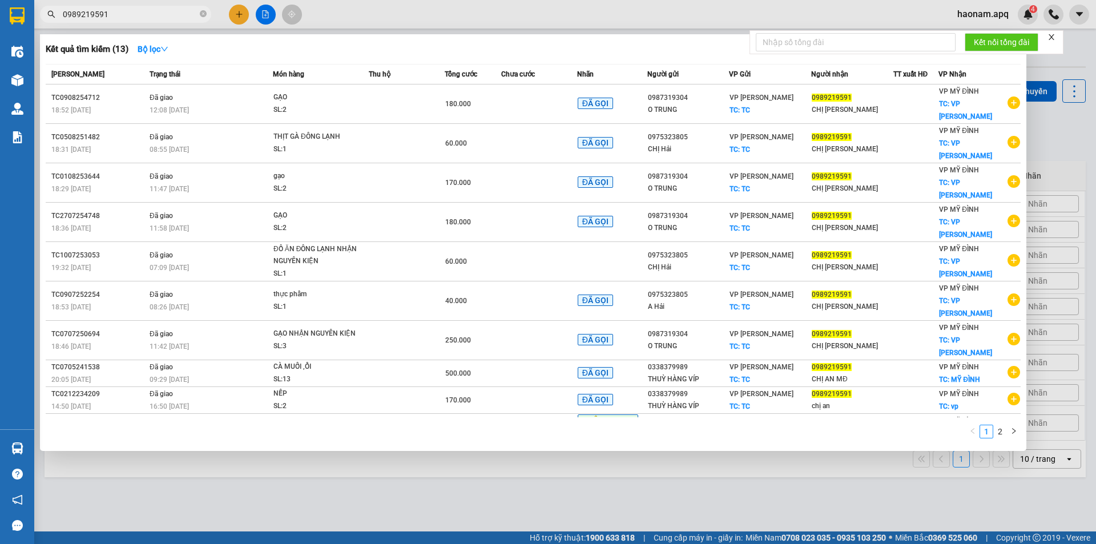
click at [384, 10] on div at bounding box center [548, 272] width 1096 height 544
click at [170, 13] on input "0989219591" at bounding box center [130, 14] width 135 height 13
drag, startPoint x: 395, startPoint y: 6, endPoint x: 266, endPoint y: 18, distance: 129.0
click at [395, 6] on div at bounding box center [548, 272] width 1096 height 544
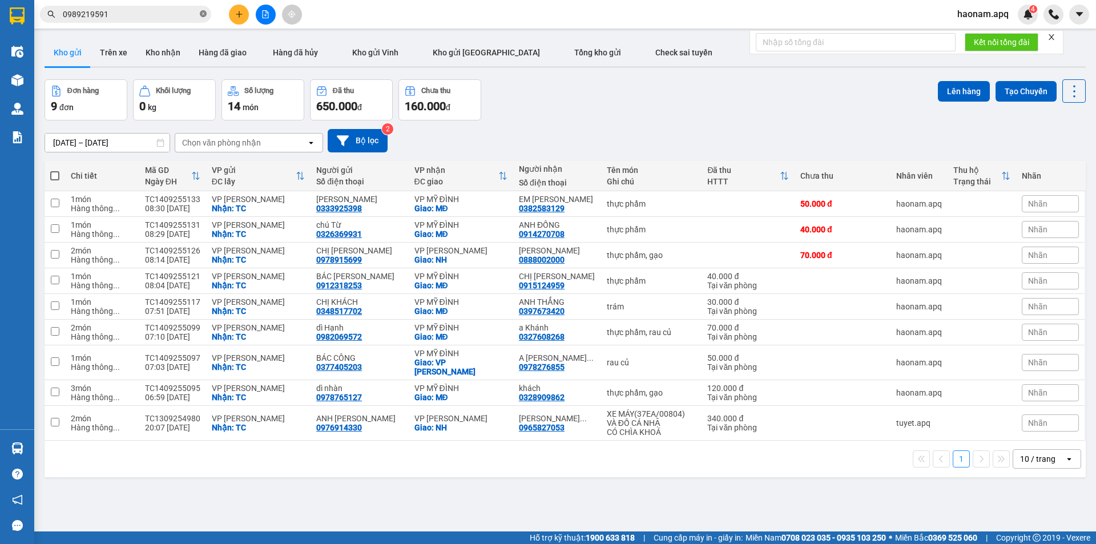
click at [201, 15] on icon "close-circle" at bounding box center [203, 13] width 7 height 7
click at [371, 12] on div "Kết quả tìm kiếm ( 13 ) Bộ lọc Mã ĐH Trạng thái Món hàng Thu hộ Tổng cước Chưa …" at bounding box center [548, 14] width 1096 height 29
click at [242, 18] on button at bounding box center [239, 15] width 20 height 20
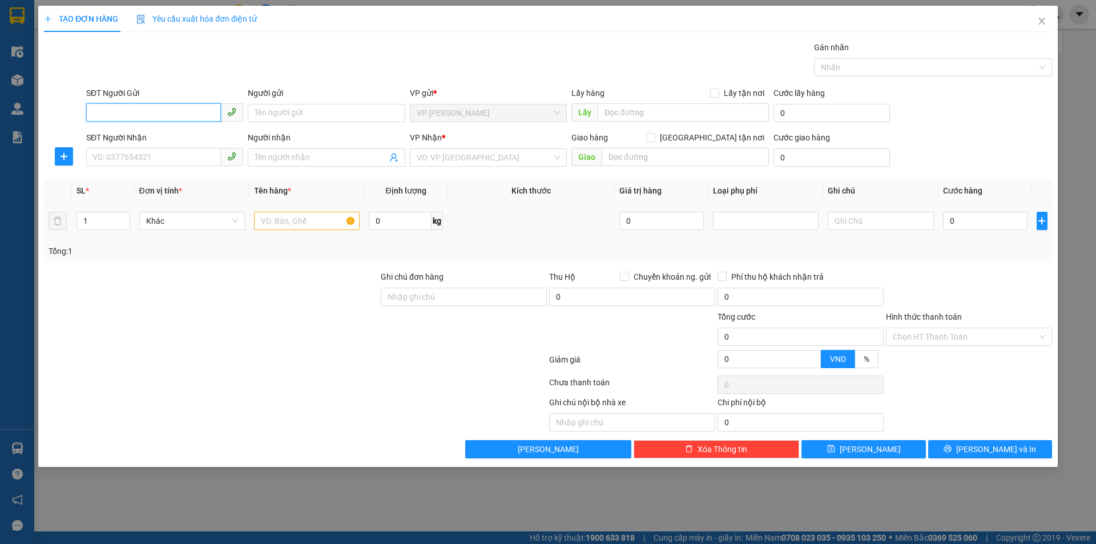
drag, startPoint x: 182, startPoint y: 120, endPoint x: 251, endPoint y: 240, distance: 138.4
click at [182, 119] on input "SĐT Người Gửi" at bounding box center [153, 112] width 135 height 18
click at [176, 114] on input "SĐT Người Gửi" at bounding box center [153, 112] width 135 height 18
type input "0985798468"
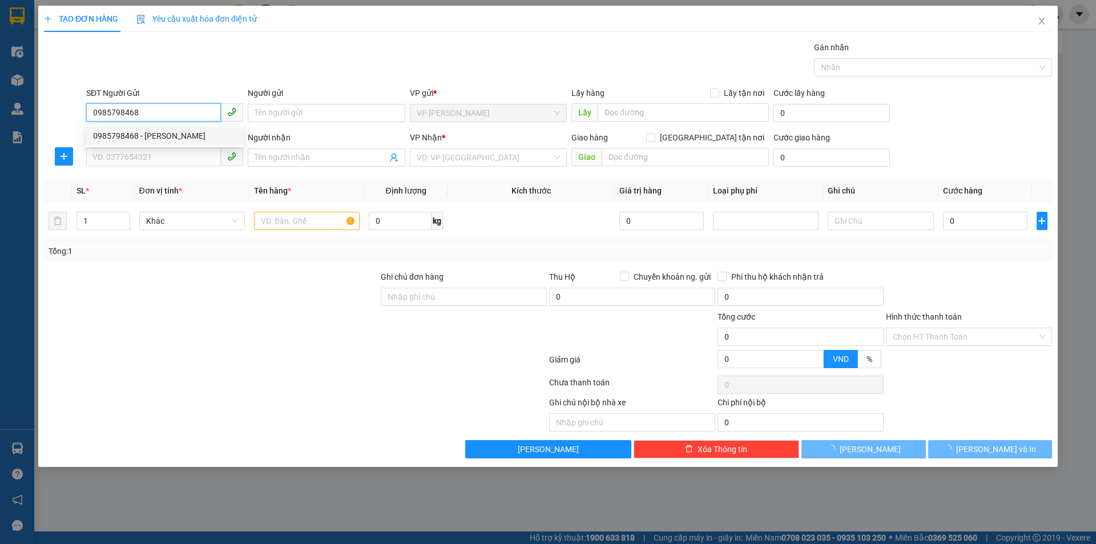
drag, startPoint x: 187, startPoint y: 131, endPoint x: 190, endPoint y: 139, distance: 8.0
click at [187, 131] on div "0985798468 - c phương" at bounding box center [164, 136] width 143 height 13
type input "c phương"
checkbox input "true"
type input "TC"
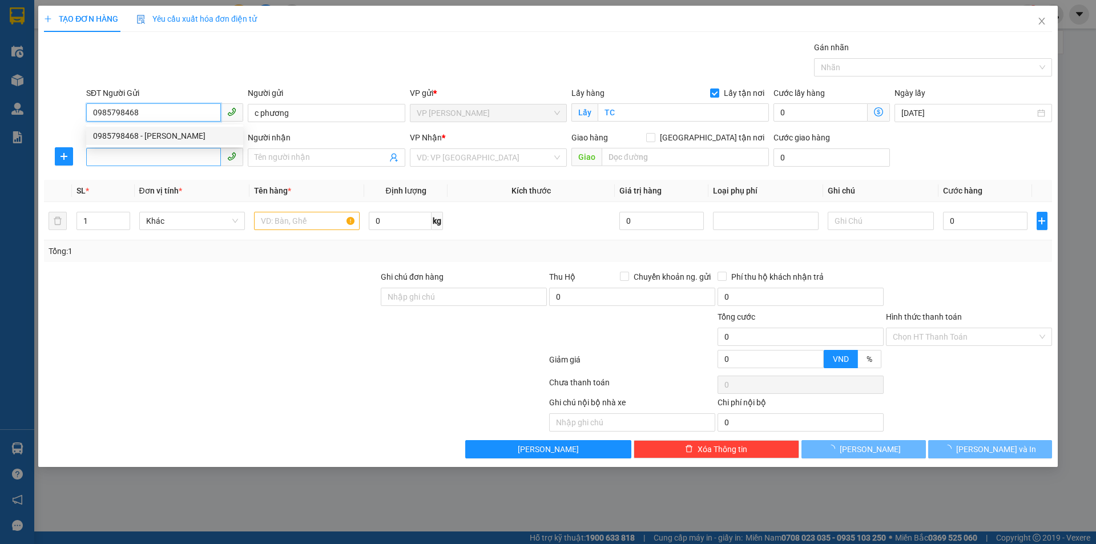
type input "0985798468"
click at [188, 150] on input "SĐT Người Nhận" at bounding box center [153, 157] width 135 height 18
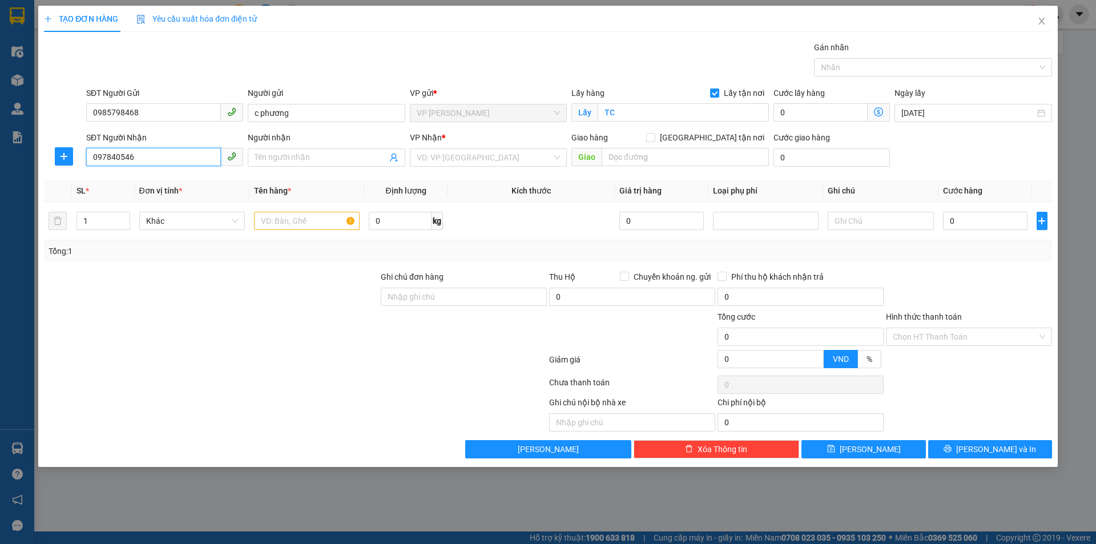
type input "0978405468"
click at [196, 180] on div "0978405468 - CHỊ NGUYỆT 0976445618" at bounding box center [165, 180] width 144 height 13
type input "CHỊ NGUYỆT 0976445618"
checkbox input "true"
type input "MĐ"
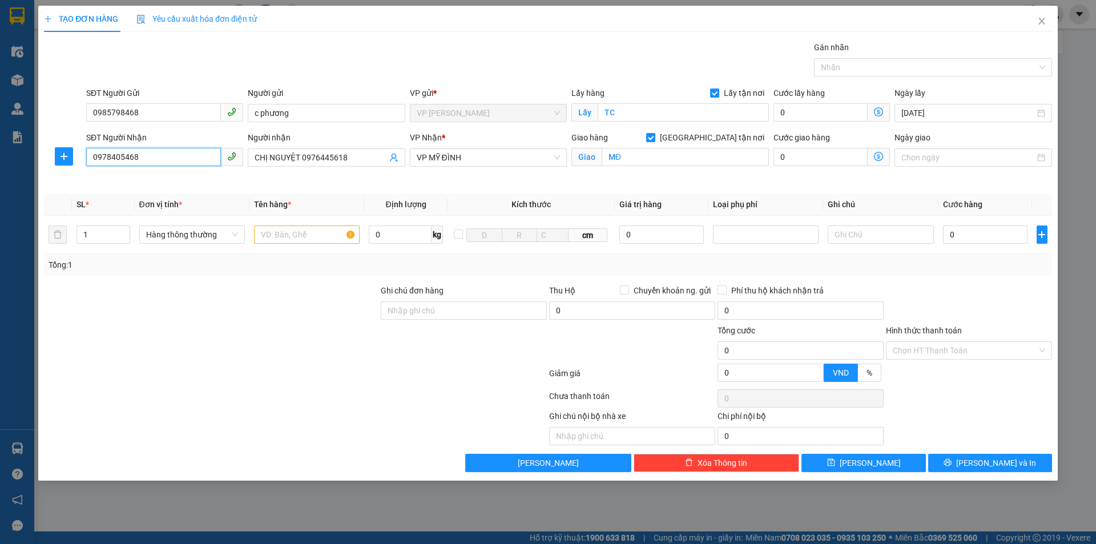
type input "0978405468"
click at [328, 316] on div at bounding box center [211, 304] width 337 height 40
click at [298, 233] on input "text" at bounding box center [307, 235] width 106 height 18
type input "thực phẩm"
click at [977, 296] on div at bounding box center [969, 304] width 168 height 40
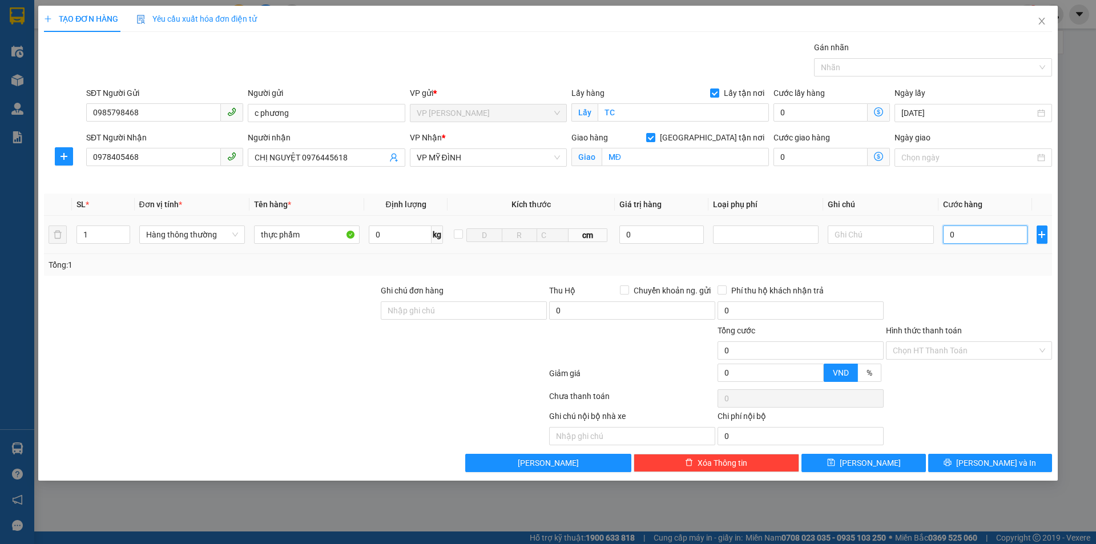
click at [965, 234] on input "0" at bounding box center [985, 235] width 85 height 18
type input "3.000"
click at [982, 239] on input "3.000" at bounding box center [985, 235] width 85 height 18
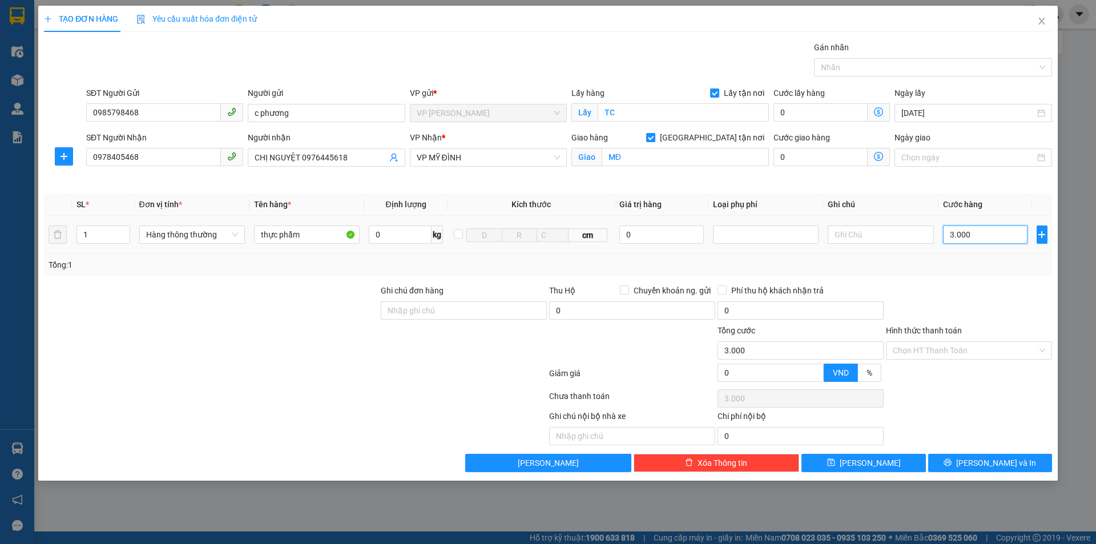
type input "30.000"
click at [964, 304] on div at bounding box center [969, 304] width 168 height 40
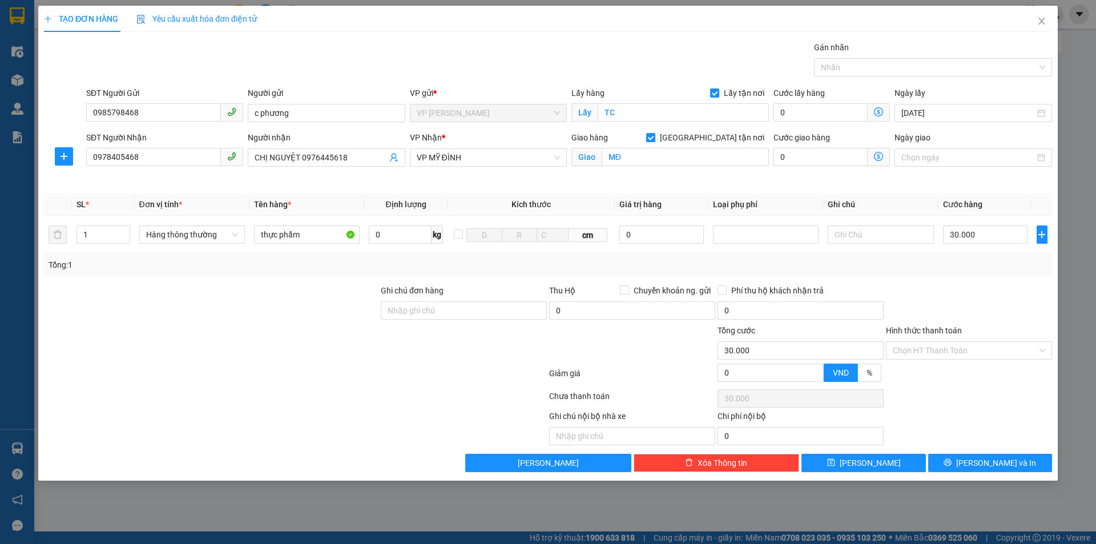
click at [316, 356] on div at bounding box center [211, 344] width 337 height 40
drag, startPoint x: 948, startPoint y: 356, endPoint x: 960, endPoint y: 356, distance: 12.0
click at [952, 356] on input "Hình thức thanh toán" at bounding box center [965, 350] width 144 height 17
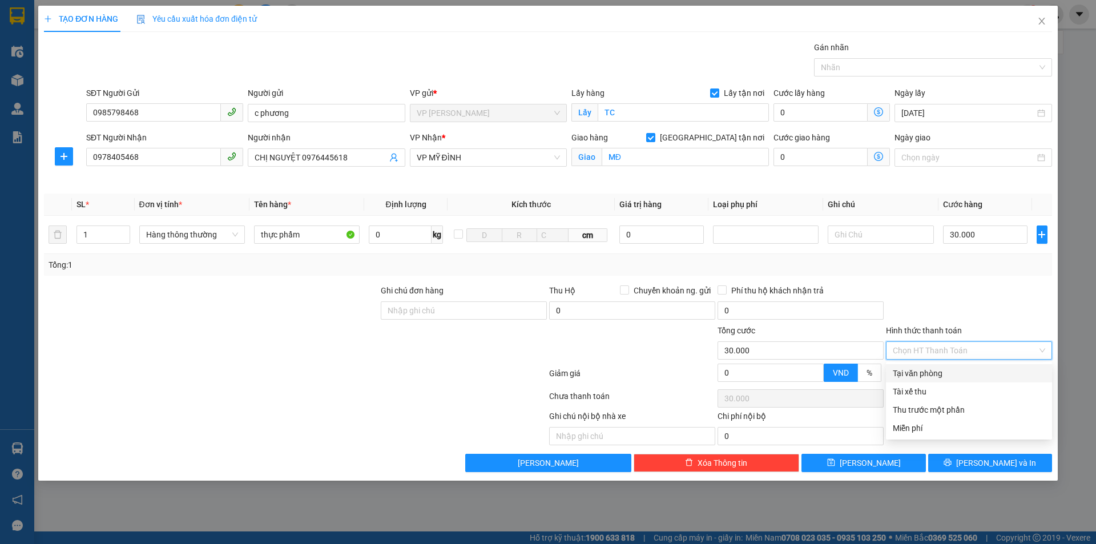
drag, startPoint x: 959, startPoint y: 375, endPoint x: 963, endPoint y: 322, distance: 53.2
click at [959, 373] on div "Tại văn phòng" at bounding box center [969, 373] width 152 height 13
type input "0"
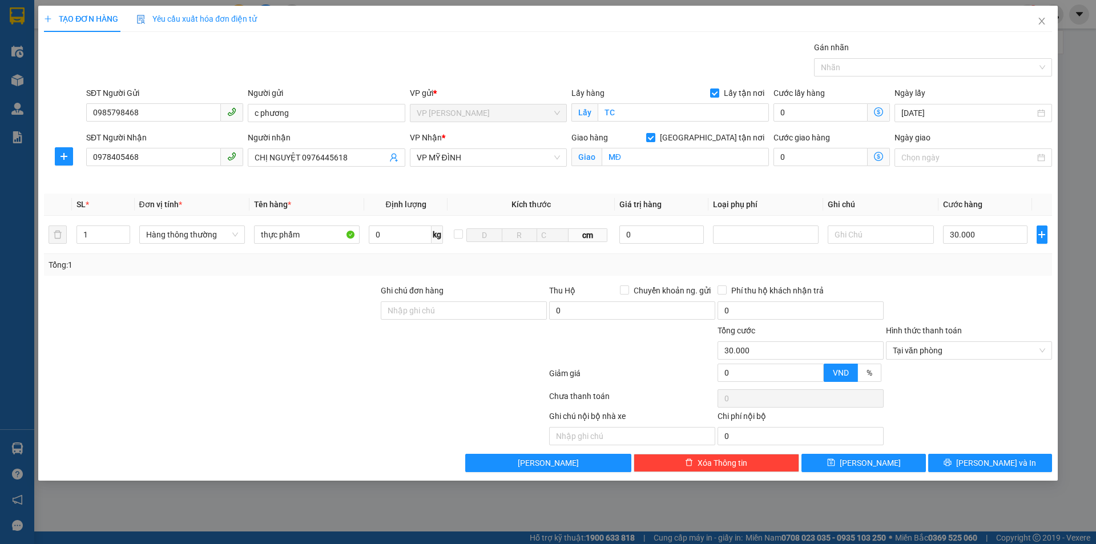
click at [963, 304] on div at bounding box center [969, 304] width 168 height 40
click at [956, 395] on div at bounding box center [969, 398] width 168 height 23
click at [976, 461] on button "[PERSON_NAME] và In" at bounding box center [990, 463] width 124 height 18
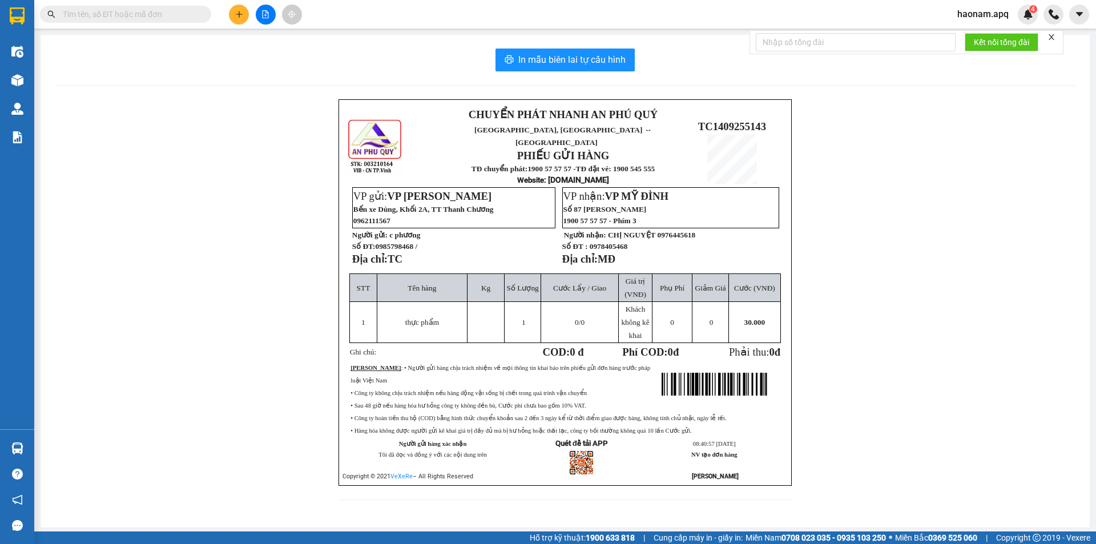
drag, startPoint x: 595, startPoint y: 73, endPoint x: 592, endPoint y: 65, distance: 8.5
click at [595, 71] on div "In mẫu biên lai tự cấu hình CHUYỂN PHÁT NHANH AN PHÚ QUÝ NGHỆ AN, HÀ TĨNH ↔ HÀ …" at bounding box center [565, 281] width 1049 height 493
click at [587, 59] on span "In mẫu biên lai tự cấu hình" at bounding box center [571, 60] width 107 height 14
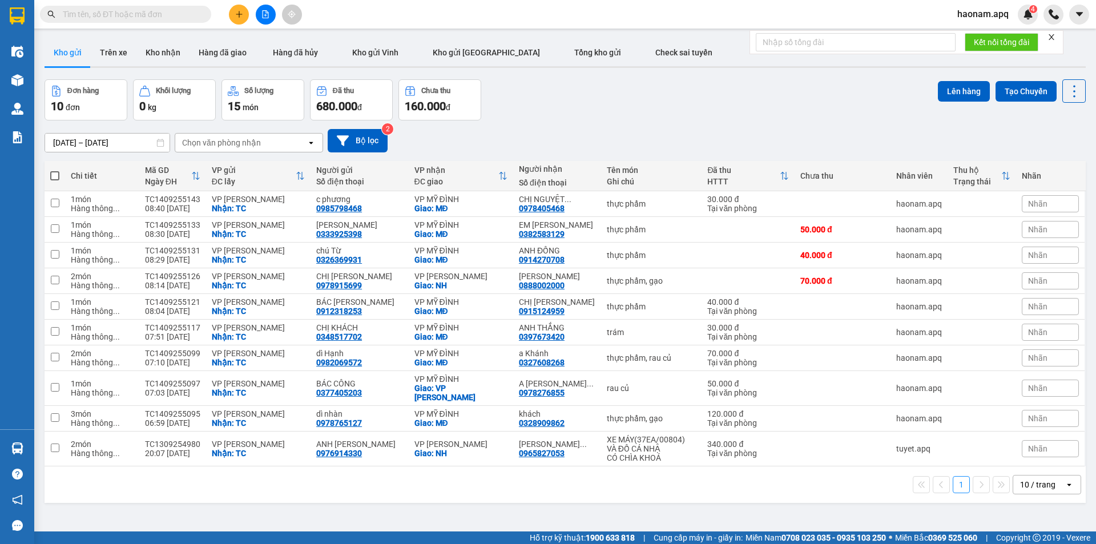
drag, startPoint x: 602, startPoint y: 119, endPoint x: 421, endPoint y: 88, distance: 183.7
click at [602, 118] on div "Đơn hàng 10 đơn Khối lượng 0 kg Số lượng 15 món Đã thu 680.000 đ Chưa thu 160.0…" at bounding box center [565, 99] width 1041 height 41
click at [240, 13] on icon "plus" at bounding box center [239, 14] width 8 height 8
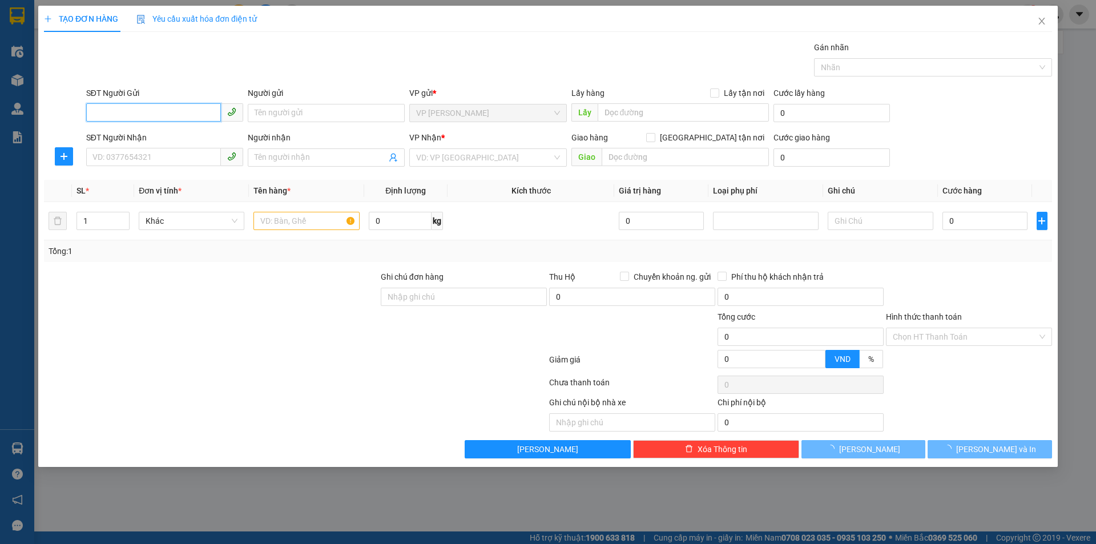
click at [178, 113] on input "SĐT Người Gửi" at bounding box center [153, 112] width 135 height 18
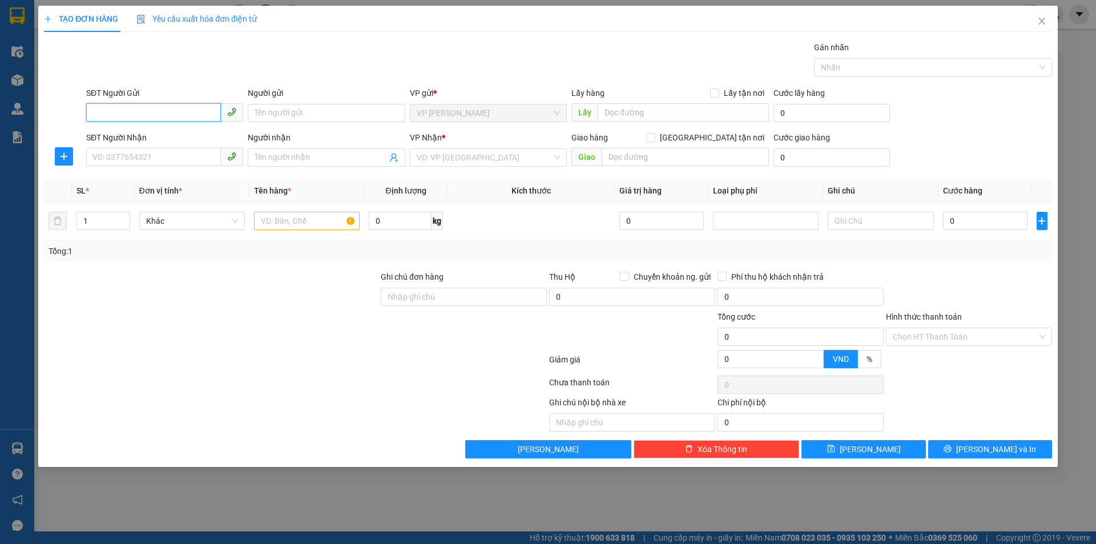
click at [170, 121] on input "SĐT Người Gửi" at bounding box center [153, 112] width 135 height 18
type input "0972181468"
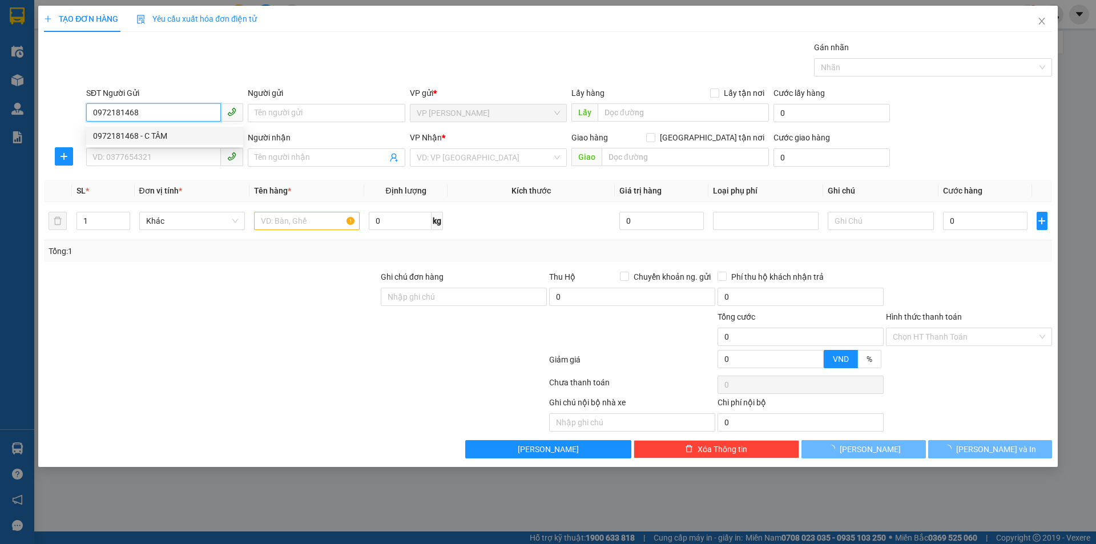
click at [206, 138] on div "0972181468 - C TÂM" at bounding box center [164, 136] width 143 height 13
type input "C TÂM"
checkbox input "true"
type input "TC"
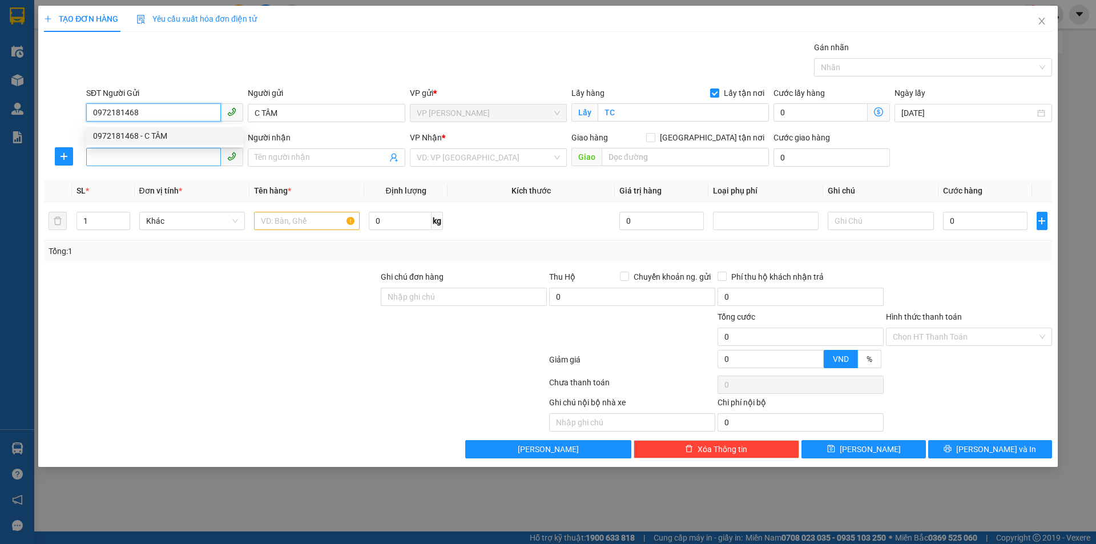
type input "0972181468"
click at [182, 158] on input "SĐT Người Nhận" at bounding box center [153, 157] width 135 height 18
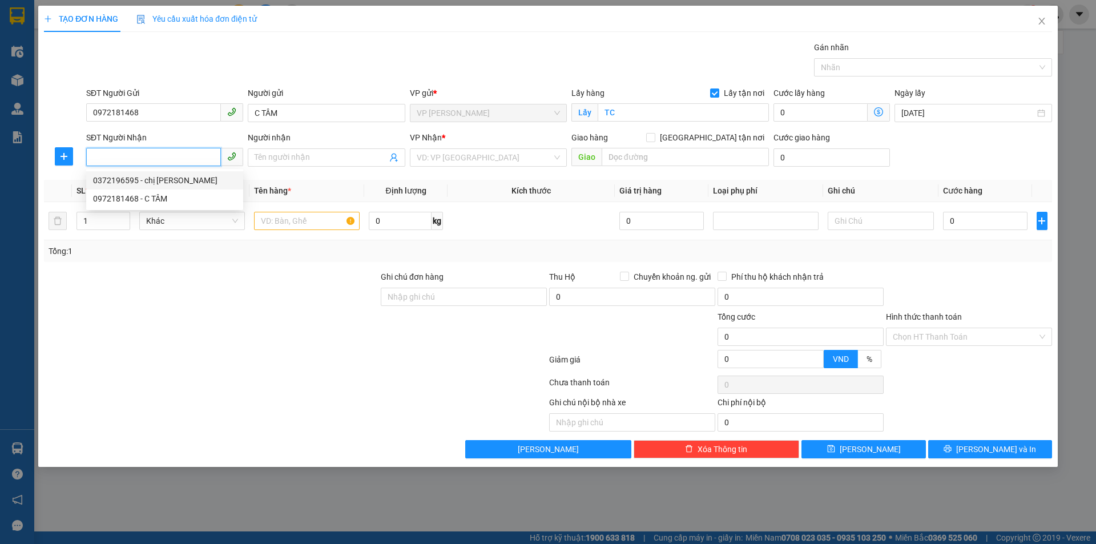
click at [216, 183] on div "0372196595 - chị [PERSON_NAME]" at bounding box center [164, 180] width 143 height 13
type input "0372196595"
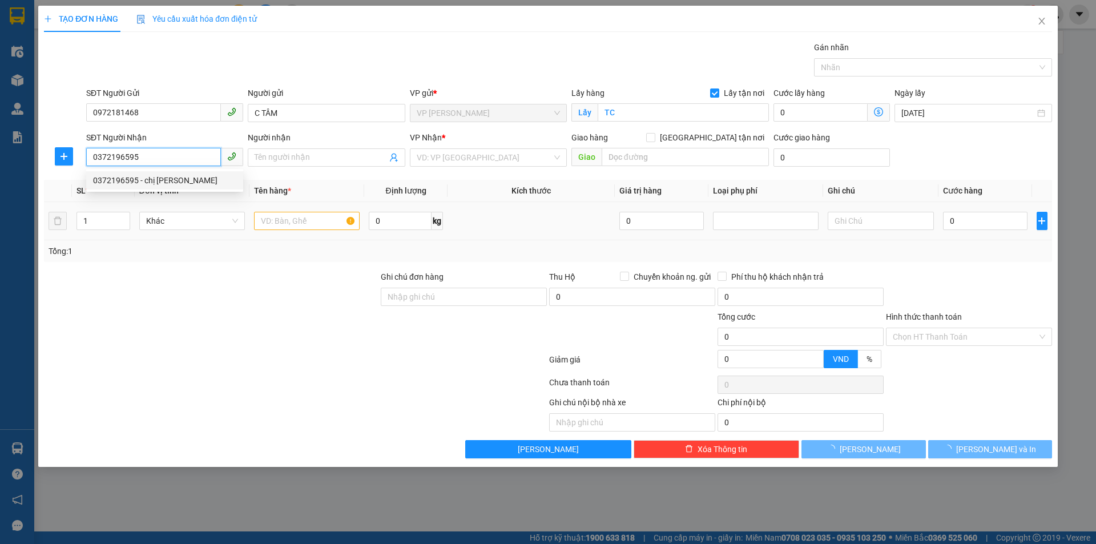
type input "chị [PERSON_NAME]"
checkbox input "true"
type input "NH"
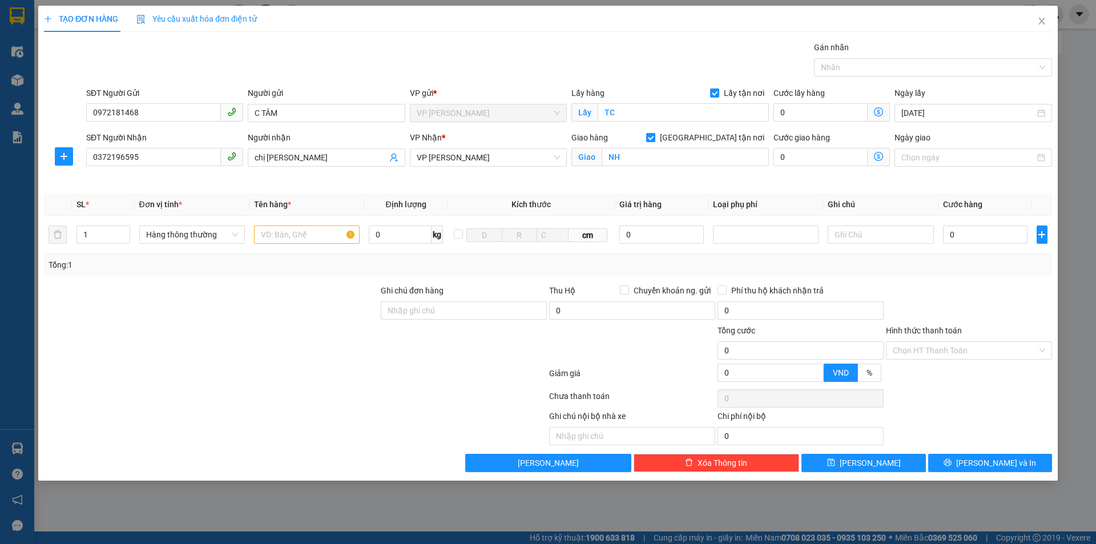
click at [296, 296] on div at bounding box center [211, 304] width 337 height 40
click at [311, 227] on input "text" at bounding box center [307, 235] width 106 height 18
type input "rau"
click at [329, 311] on div at bounding box center [211, 304] width 337 height 40
click at [979, 241] on input "0" at bounding box center [985, 235] width 85 height 18
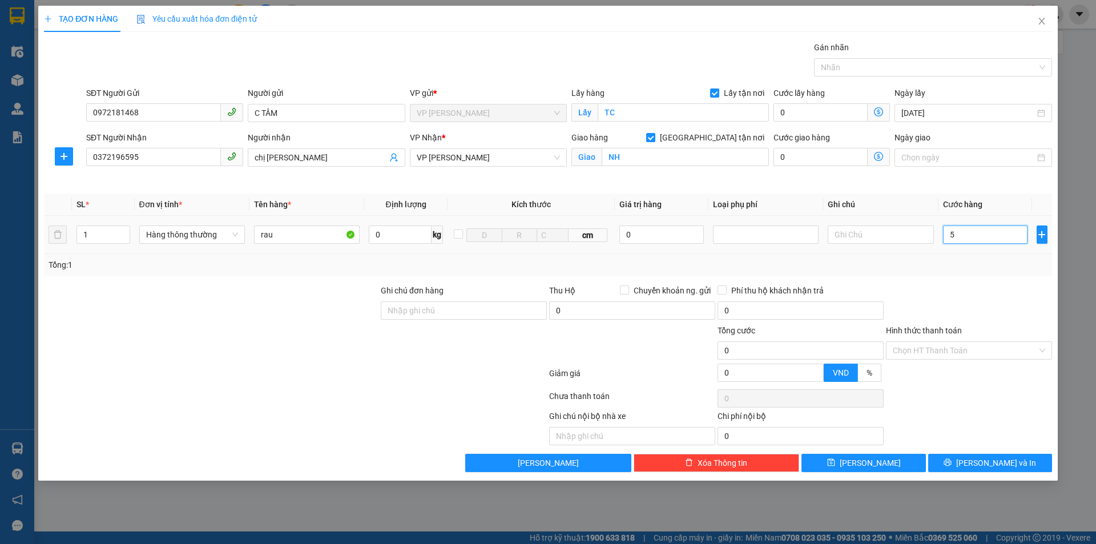
type input "5d"
type input "0"
type input "5"
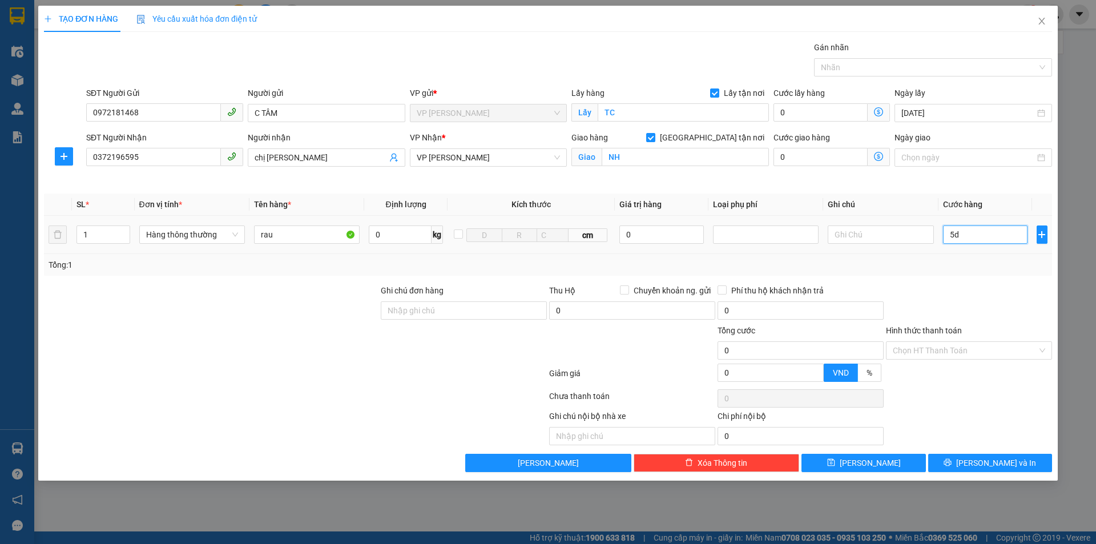
type input "5"
type input "50"
type input "500"
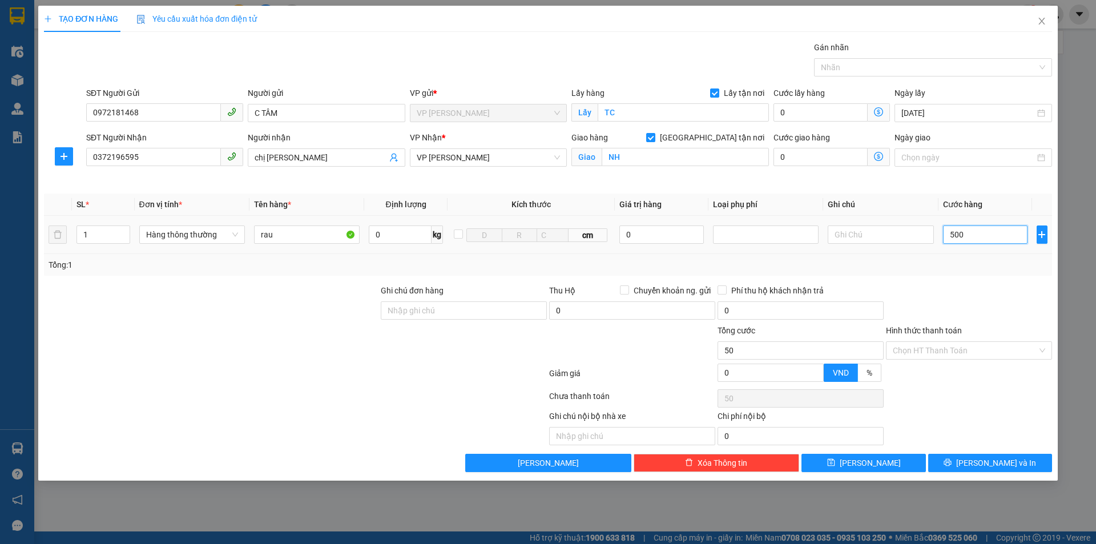
type input "500"
type input "5.000"
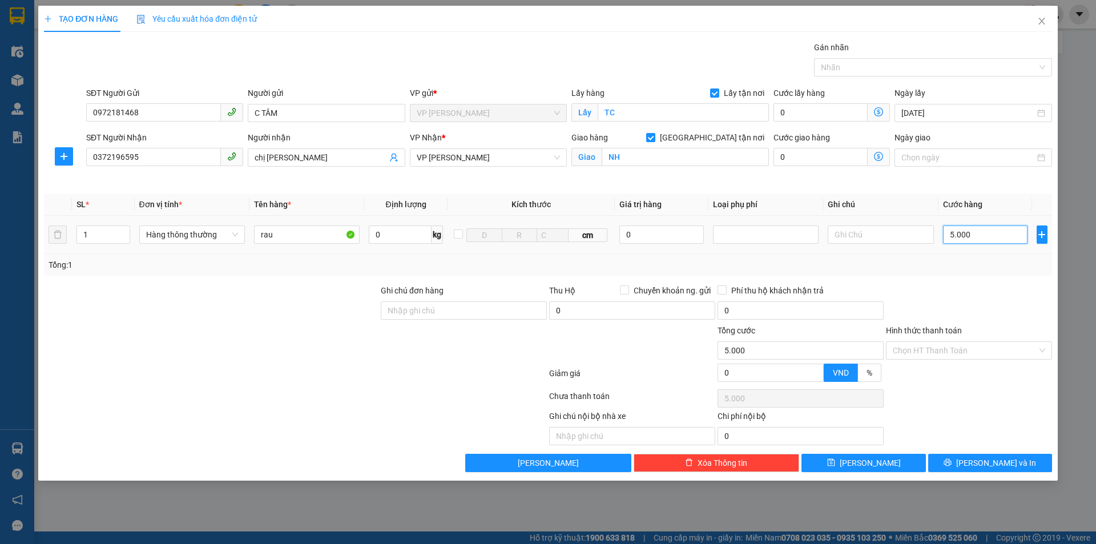
type input "50.000"
click at [1000, 285] on div at bounding box center [969, 304] width 168 height 40
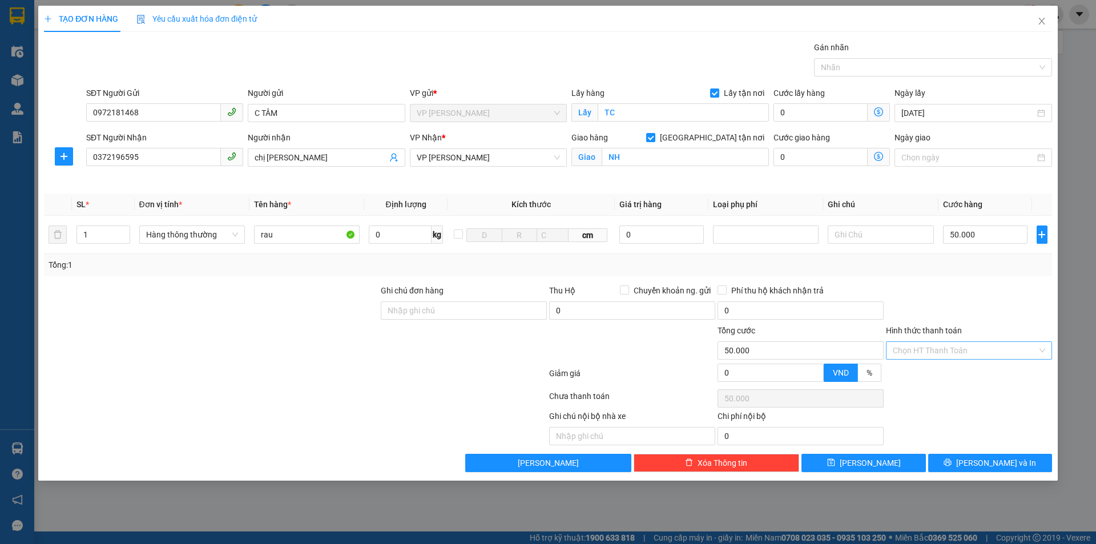
click at [944, 350] on input "Hình thức thanh toán" at bounding box center [965, 350] width 144 height 17
click at [944, 365] on div "Tại văn phòng" at bounding box center [969, 373] width 166 height 18
type input "0"
click at [952, 462] on icon "printer" at bounding box center [947, 462] width 7 height 7
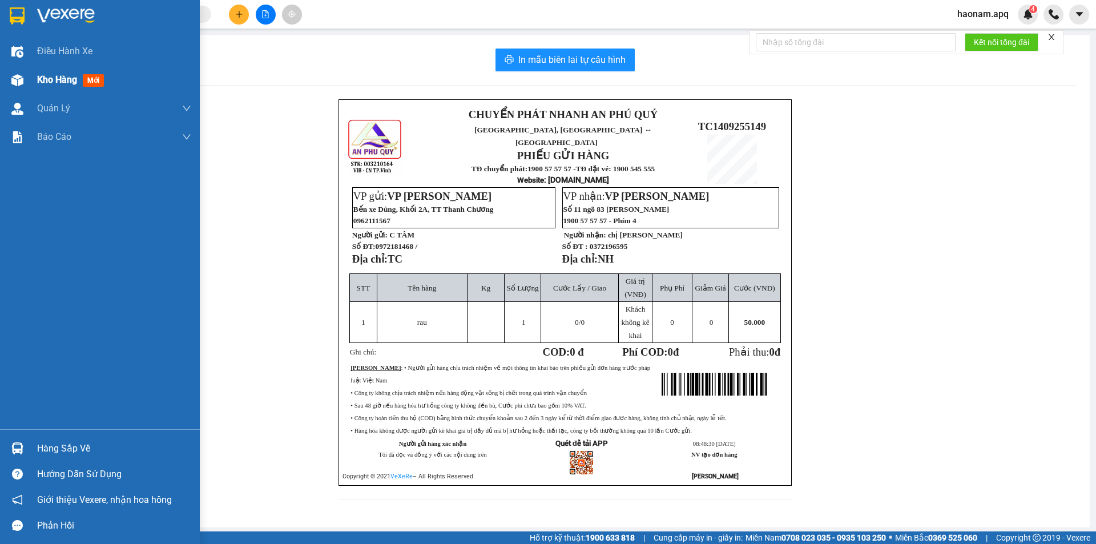
click at [47, 81] on span "Kho hàng" at bounding box center [57, 79] width 40 height 11
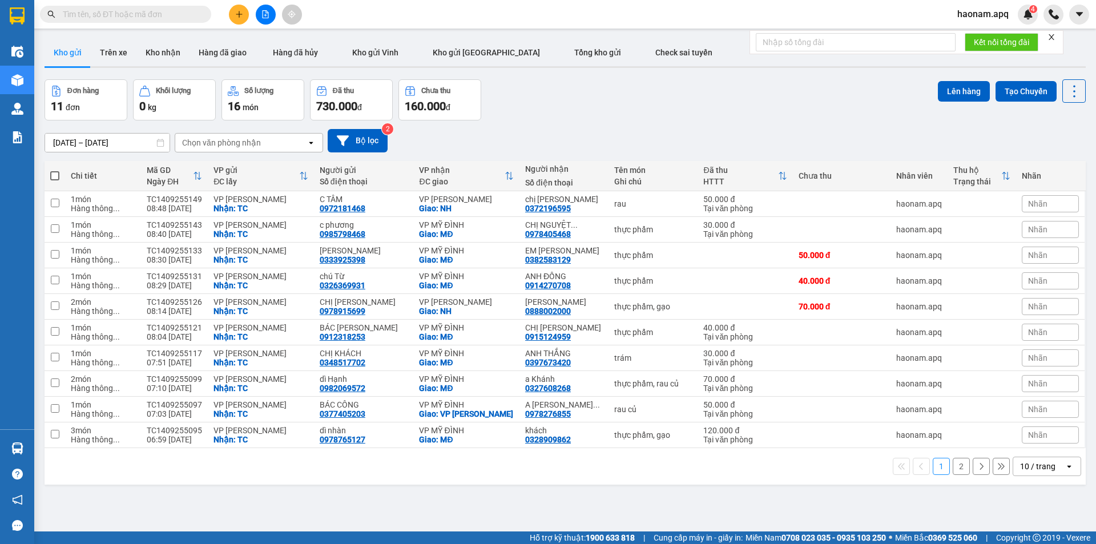
click at [1041, 472] on div "10 / trang" at bounding box center [1037, 466] width 35 height 11
click at [1031, 446] on span "100 / trang" at bounding box center [1033, 450] width 41 height 11
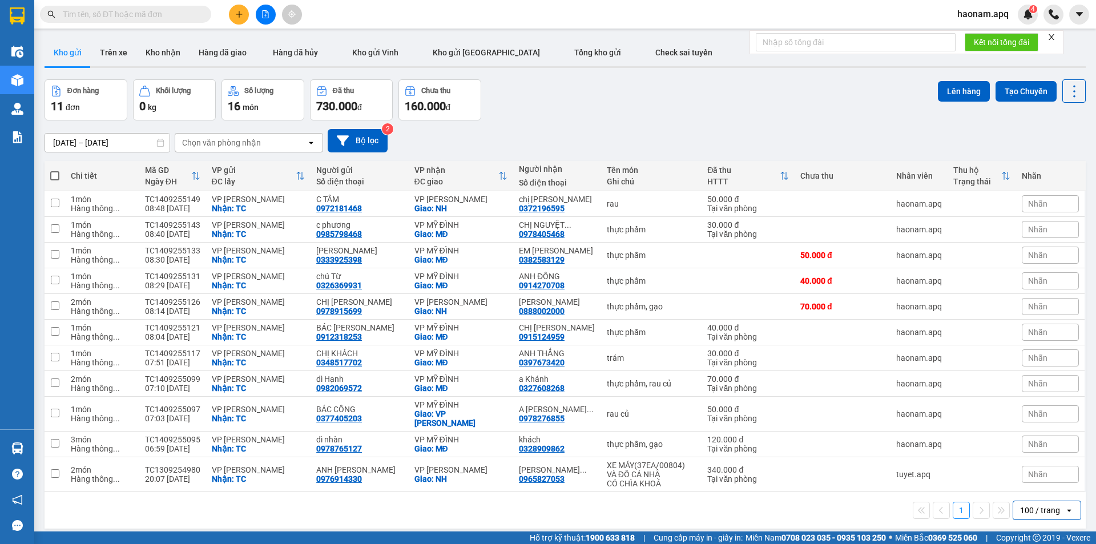
click at [60, 172] on th at bounding box center [55, 176] width 21 height 30
click at [55, 172] on span at bounding box center [54, 175] width 9 height 9
click at [55, 170] on input "checkbox" at bounding box center [55, 170] width 0 height 0
checkbox input "true"
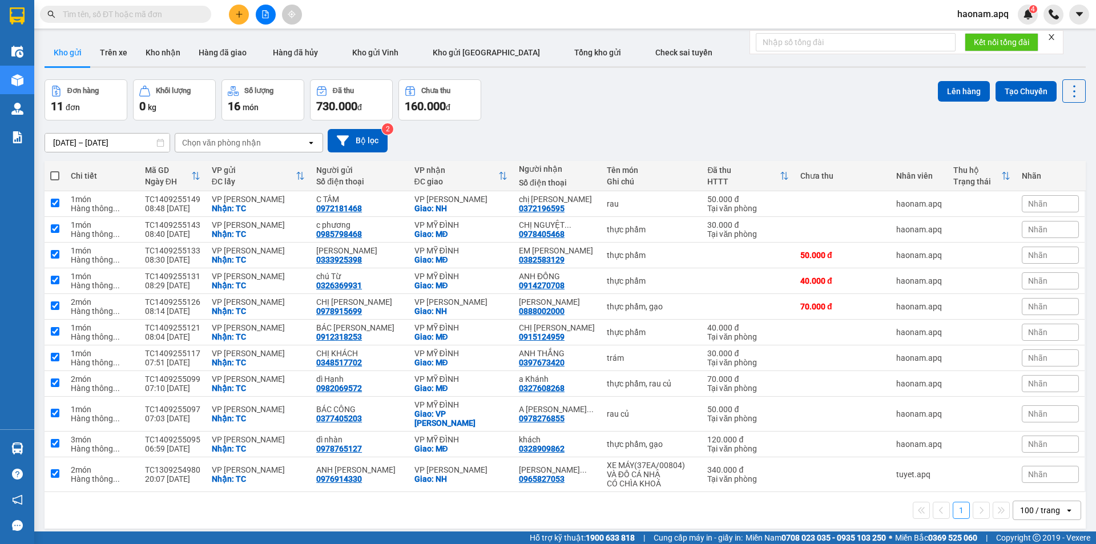
checkbox input "true"
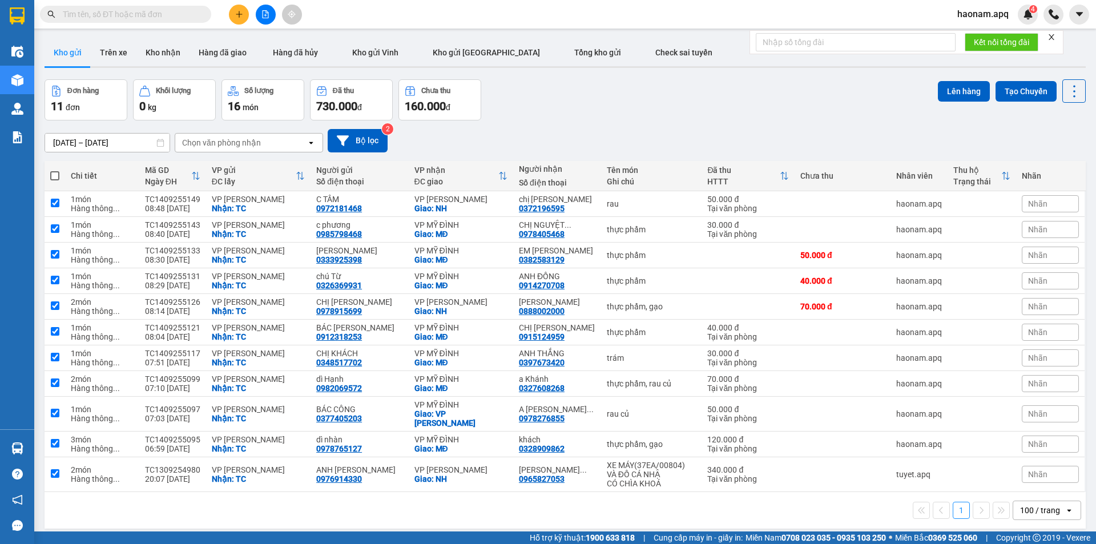
checkbox input "true"
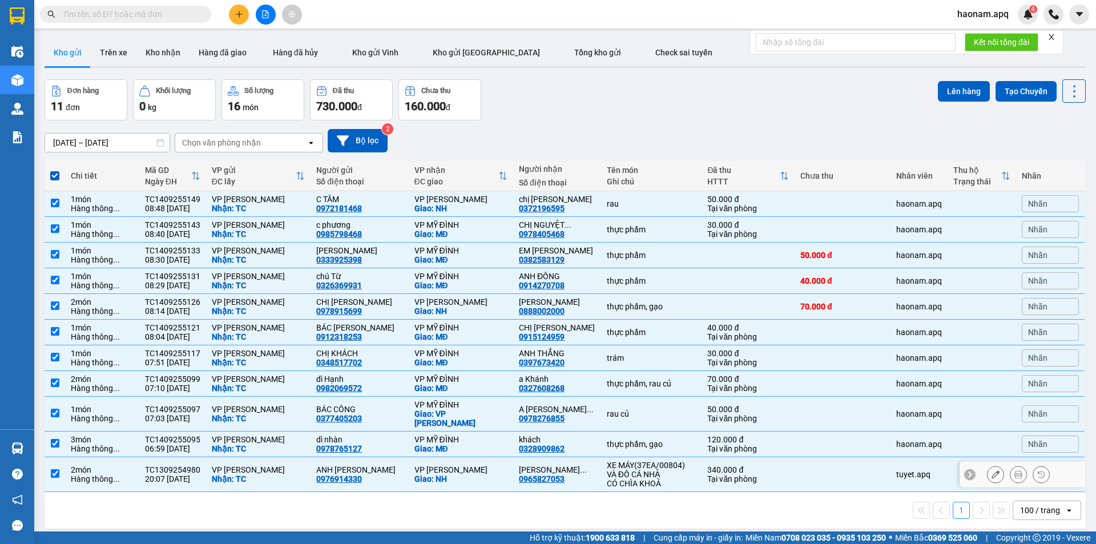
click at [96, 475] on div "Hàng thông ..." at bounding box center [102, 478] width 63 height 9
checkbox input "false"
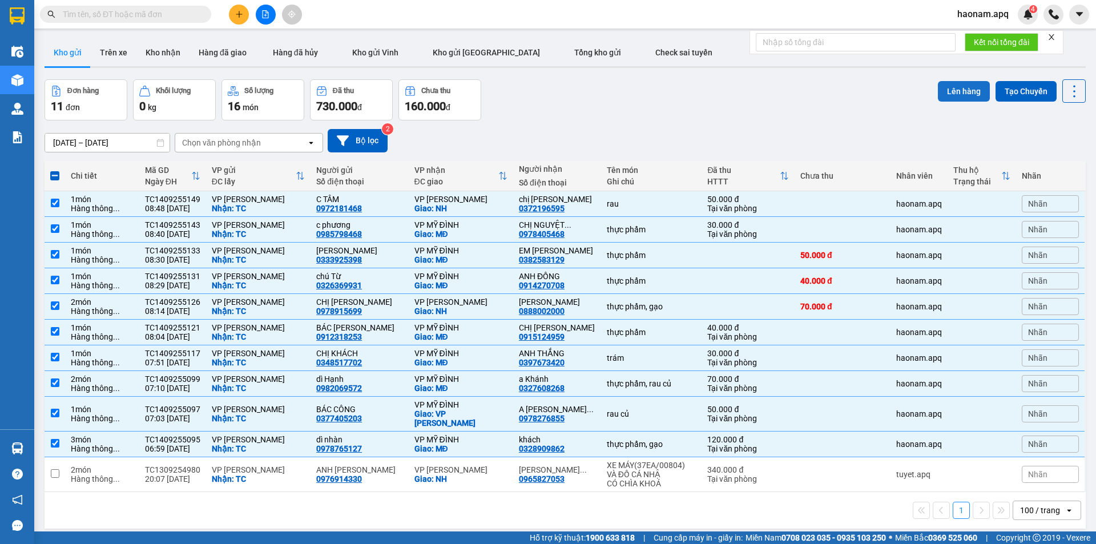
click at [945, 91] on button "Lên hàng" at bounding box center [964, 91] width 52 height 21
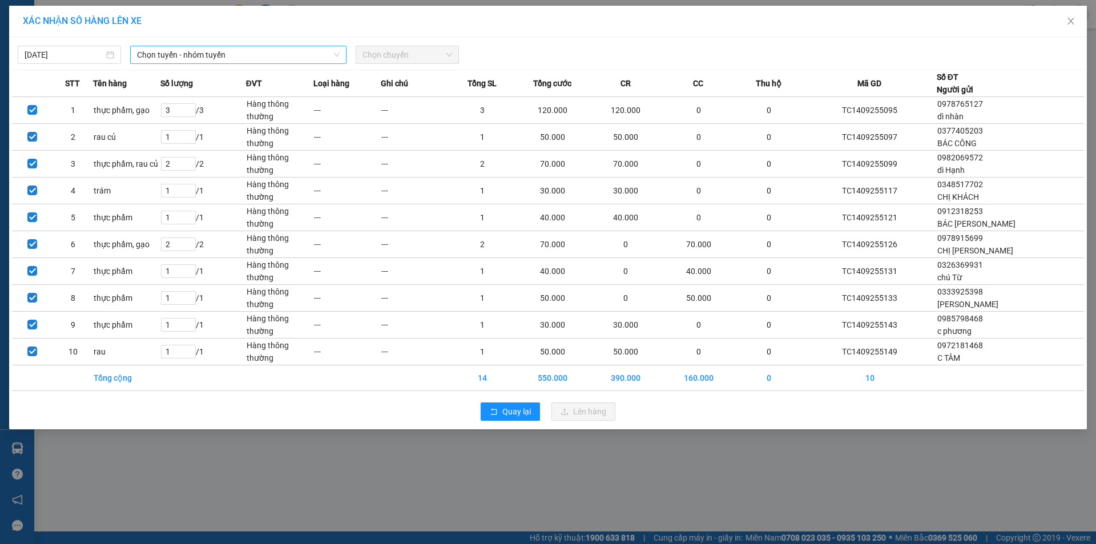
click at [278, 52] on span "Chọn tuyến - nhóm tuyến" at bounding box center [238, 54] width 203 height 17
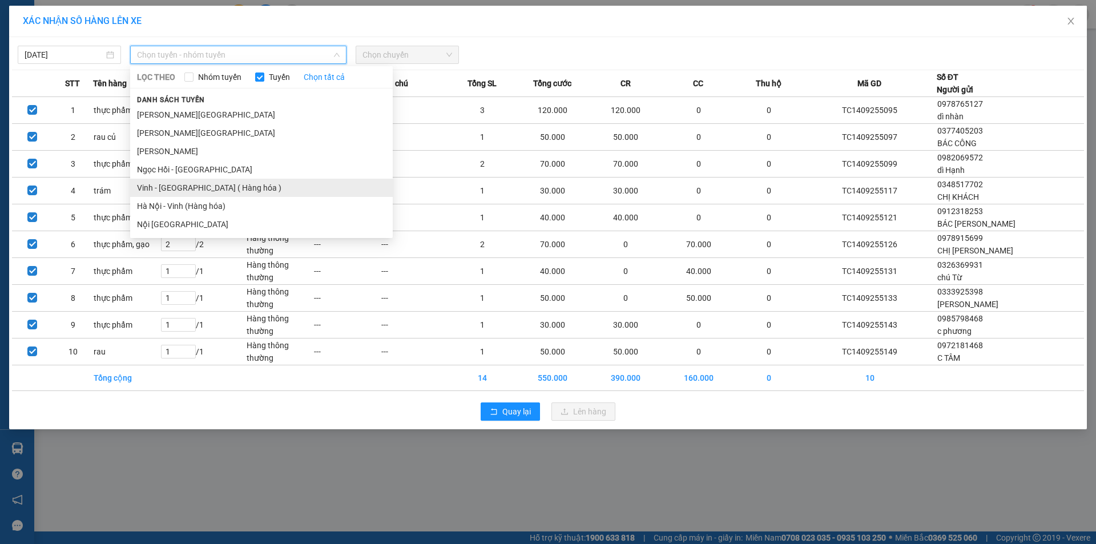
click at [212, 182] on li "Vinh - [GEOGRAPHIC_DATA] ( Hàng hóa )" at bounding box center [261, 188] width 263 height 18
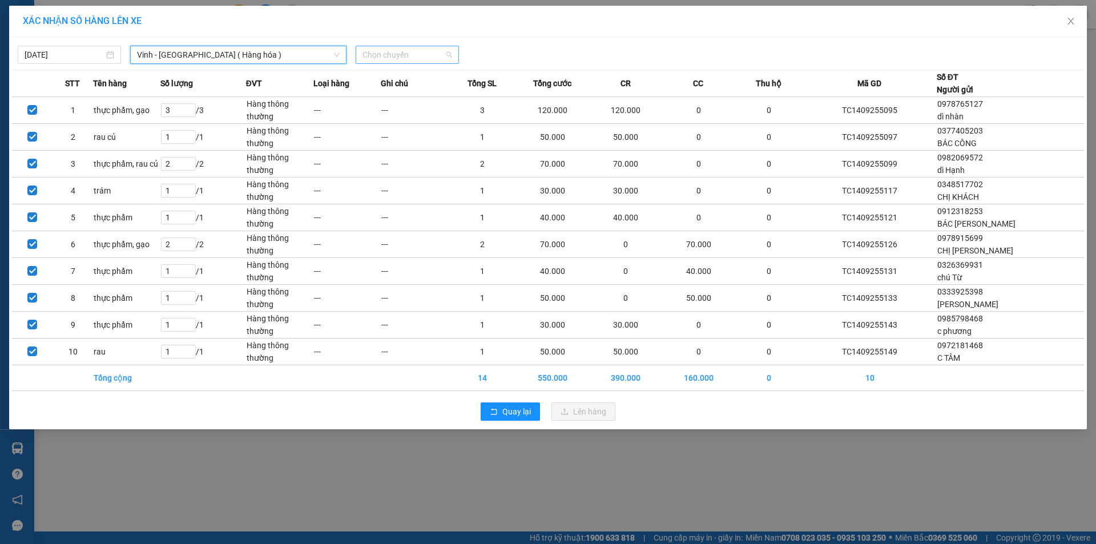
click at [430, 50] on span "Chọn chuyến" at bounding box center [408, 54] width 90 height 17
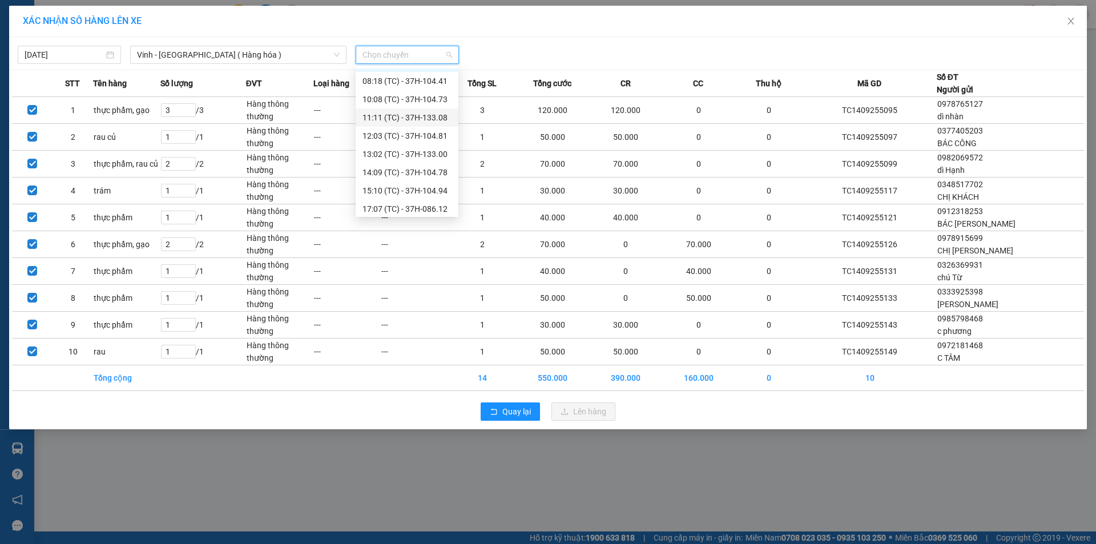
scroll to position [18, 0]
click at [419, 116] on div "11:11 (TC) - 37H-133.08" at bounding box center [407, 114] width 89 height 13
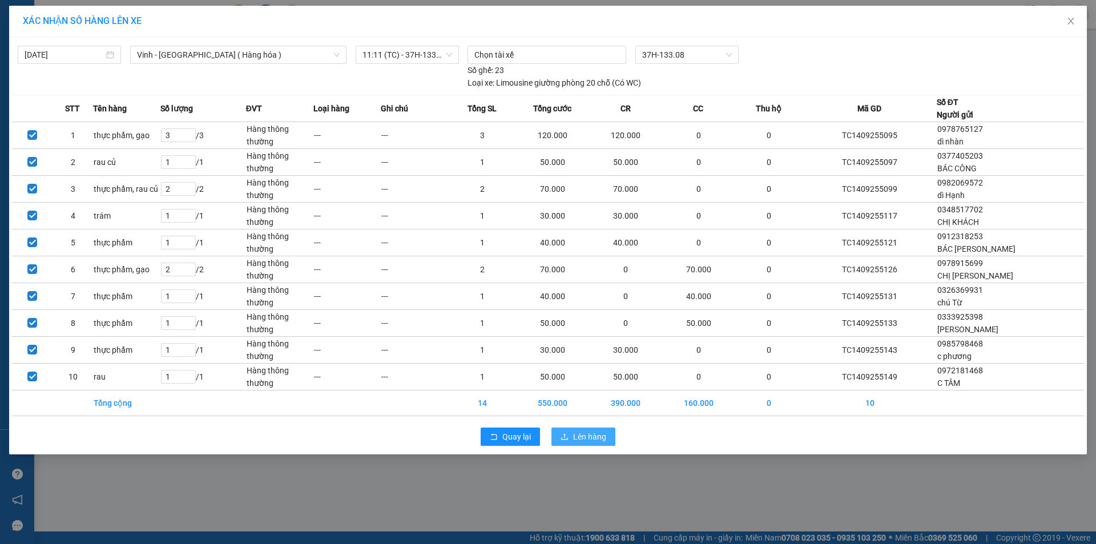
click at [602, 435] on span "Lên hàng" at bounding box center [589, 436] width 33 height 13
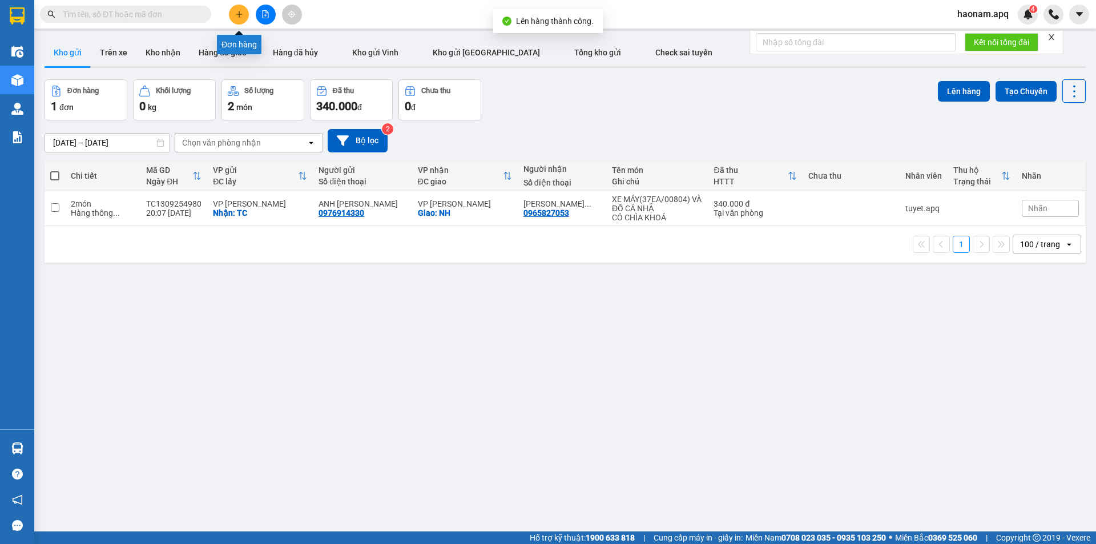
click at [238, 14] on icon "plus" at bounding box center [239, 14] width 6 height 1
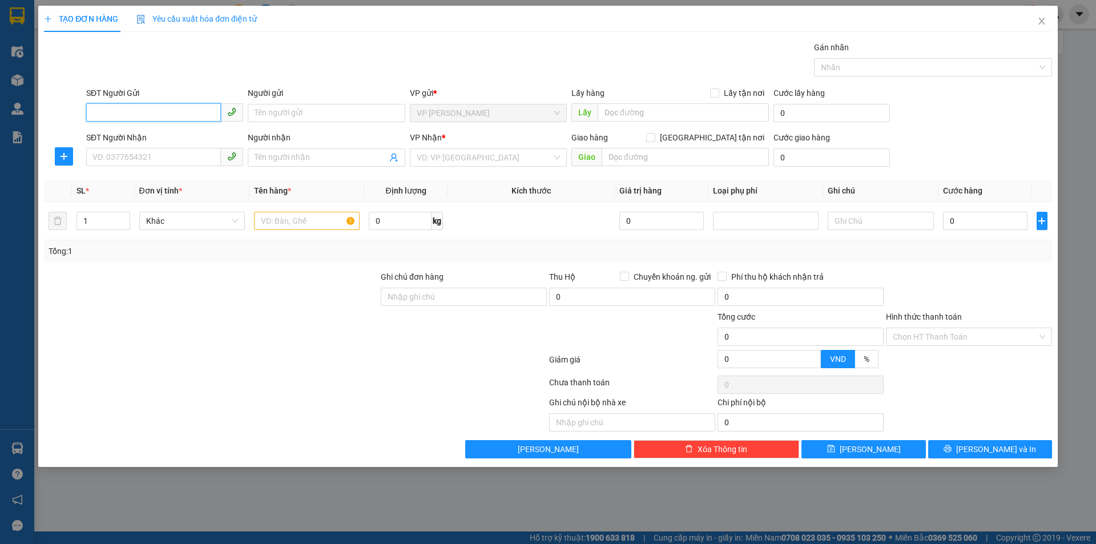
click at [182, 115] on input "SĐT Người Gửi" at bounding box center [153, 112] width 135 height 18
click at [145, 112] on input "SĐT Người Gửi" at bounding box center [153, 112] width 135 height 18
type input "0974910156"
click at [308, 116] on input "Người gửi" at bounding box center [326, 113] width 157 height 18
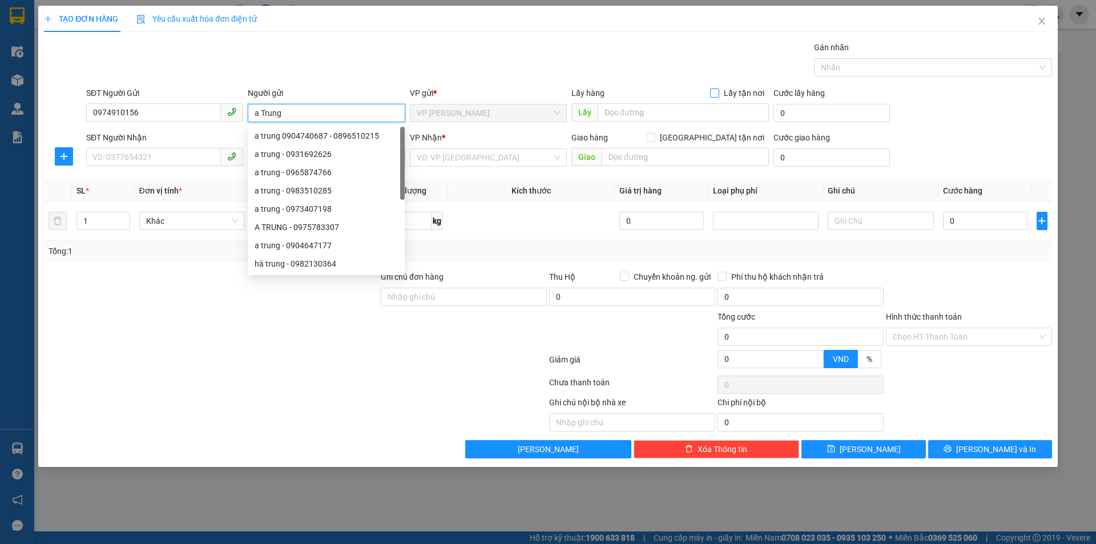
type input "a Trung"
click at [718, 89] on input "Lấy tận nơi" at bounding box center [714, 92] width 8 height 8
checkbox input "true"
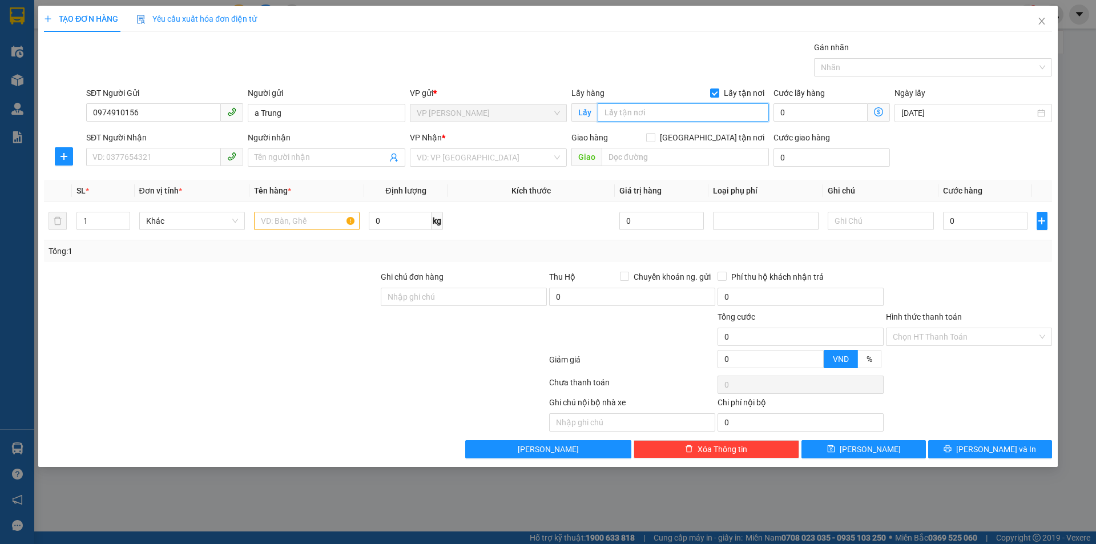
click at [675, 115] on input "text" at bounding box center [683, 112] width 171 height 18
type input "TC"
click at [155, 159] on input "SĐT Người Nhận" at bounding box center [153, 157] width 135 height 18
type input "0972511102"
click at [345, 161] on input "Người nhận" at bounding box center [321, 157] width 132 height 13
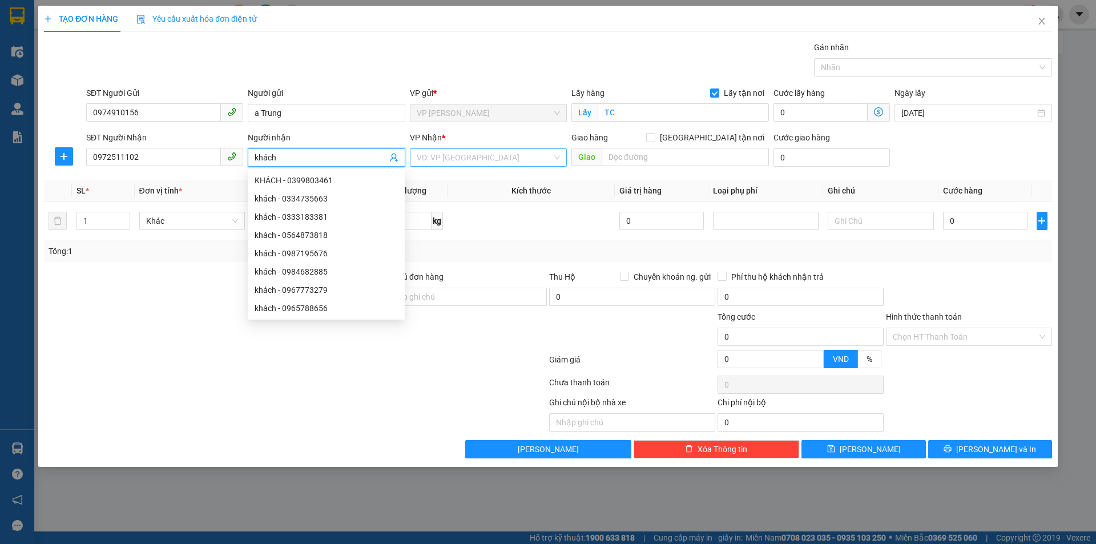
type input "khách"
click at [491, 158] on input "search" at bounding box center [484, 157] width 135 height 17
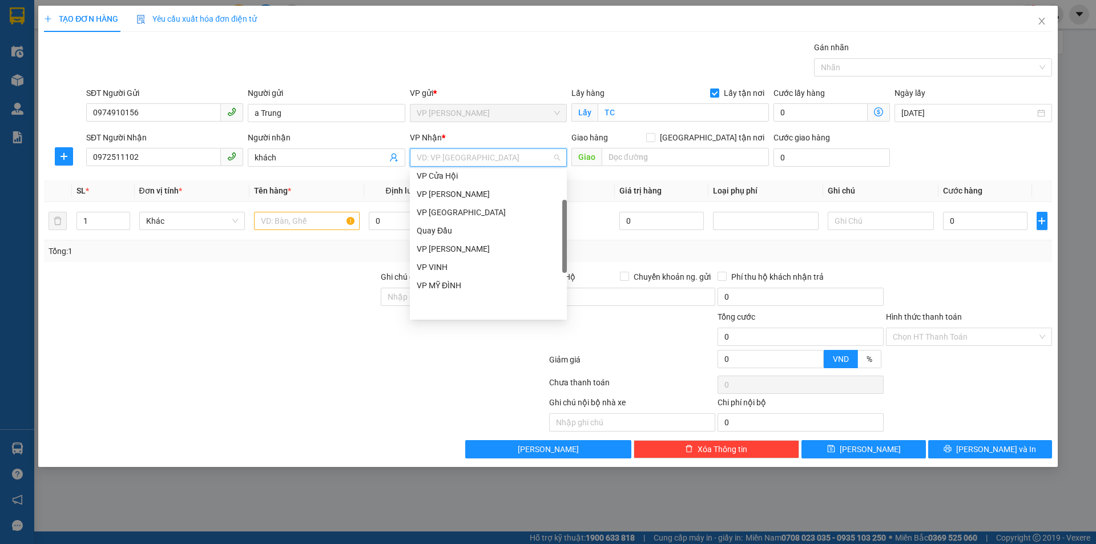
scroll to position [164, 0]
click at [496, 199] on div "VP [PERSON_NAME]" at bounding box center [488, 198] width 143 height 13
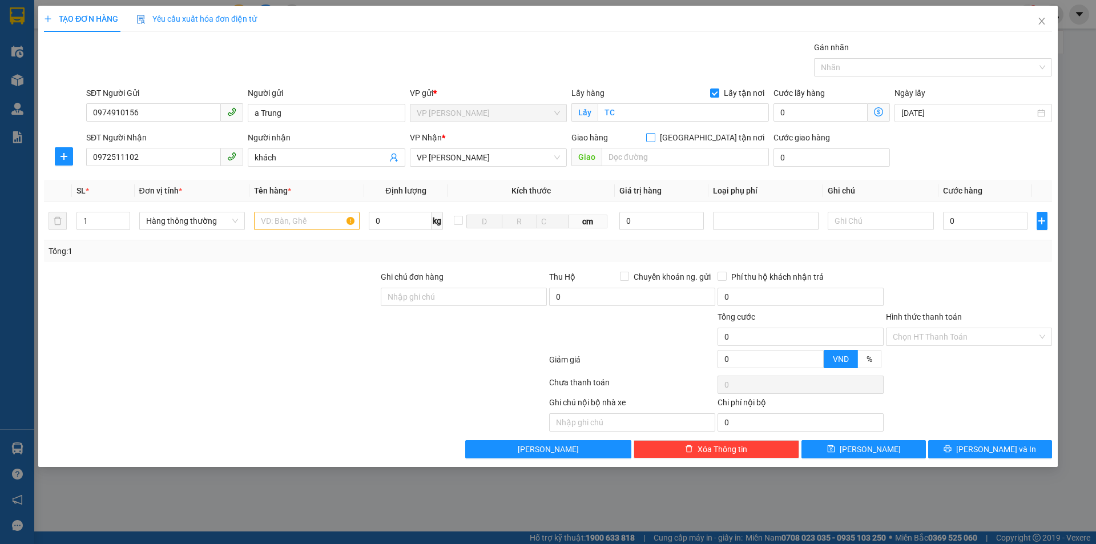
click at [654, 137] on input "[GEOGRAPHIC_DATA] tận nơi" at bounding box center [650, 137] width 8 height 8
checkbox input "true"
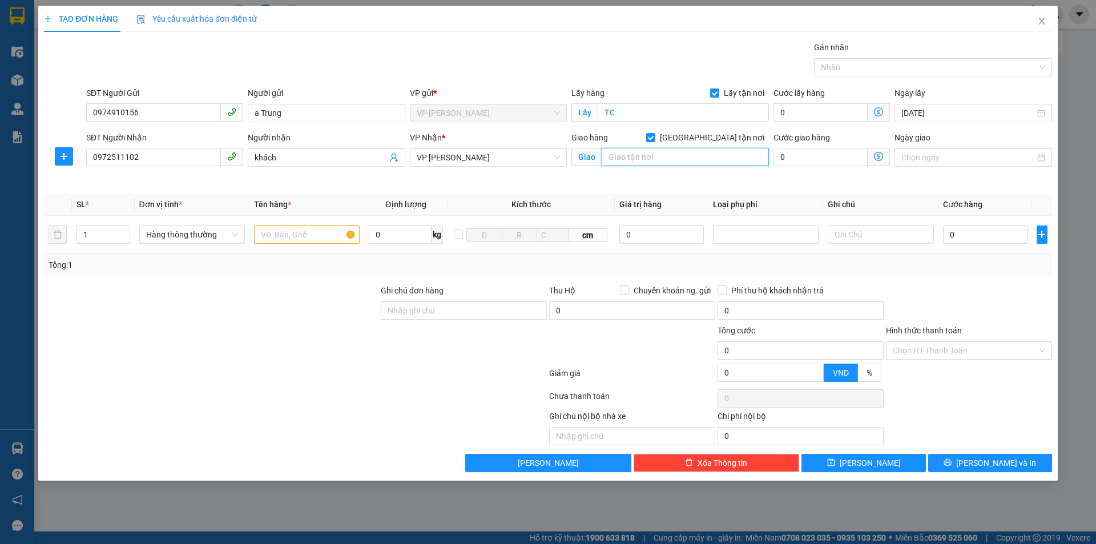
click at [651, 159] on input "text" at bounding box center [685, 157] width 167 height 18
type input "NH"
click at [326, 273] on div "Tổng: 1" at bounding box center [548, 265] width 1008 height 22
click at [308, 234] on input "text" at bounding box center [307, 235] width 106 height 18
type input "phụ tùng"
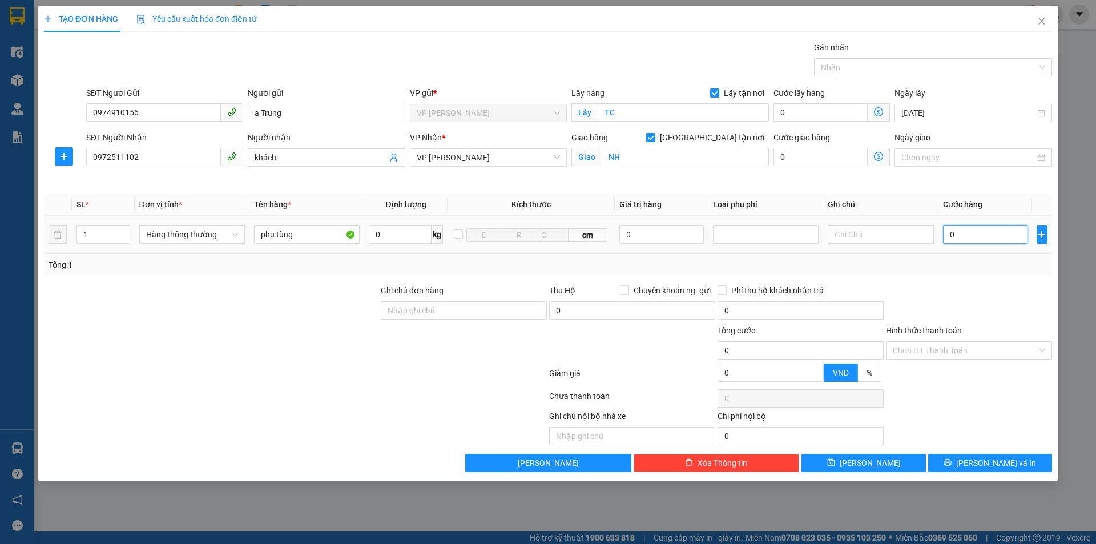
click at [982, 230] on input "0" at bounding box center [985, 235] width 85 height 18
type input "6"
type input "60"
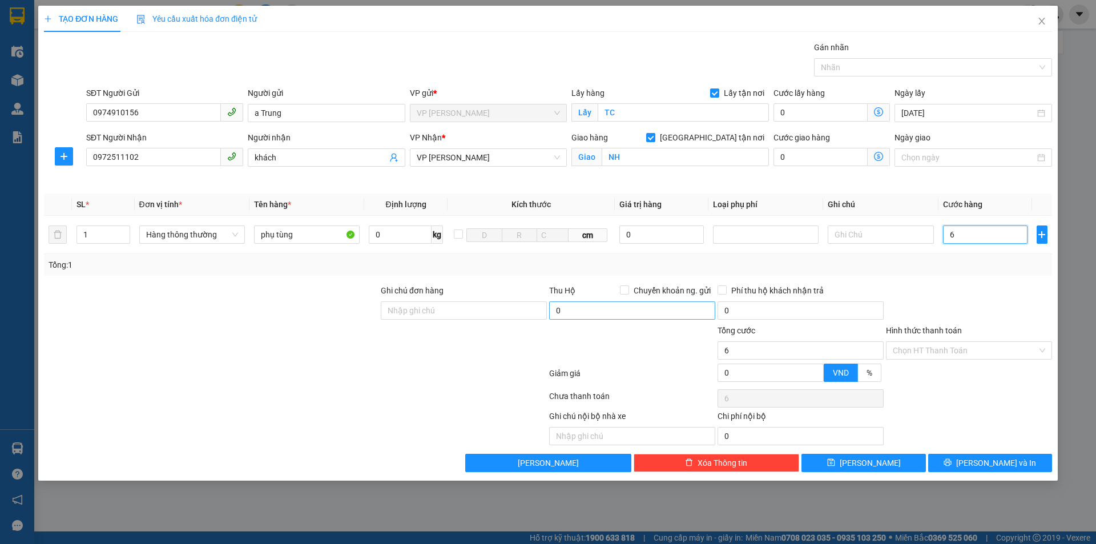
type input "60"
type input "600"
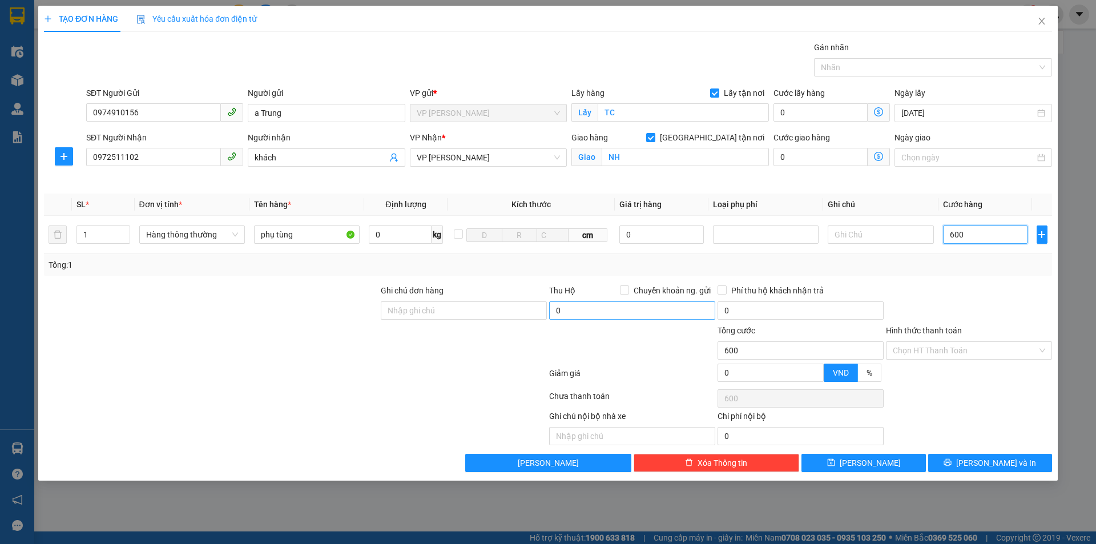
type input "6.000"
type input "60.000"
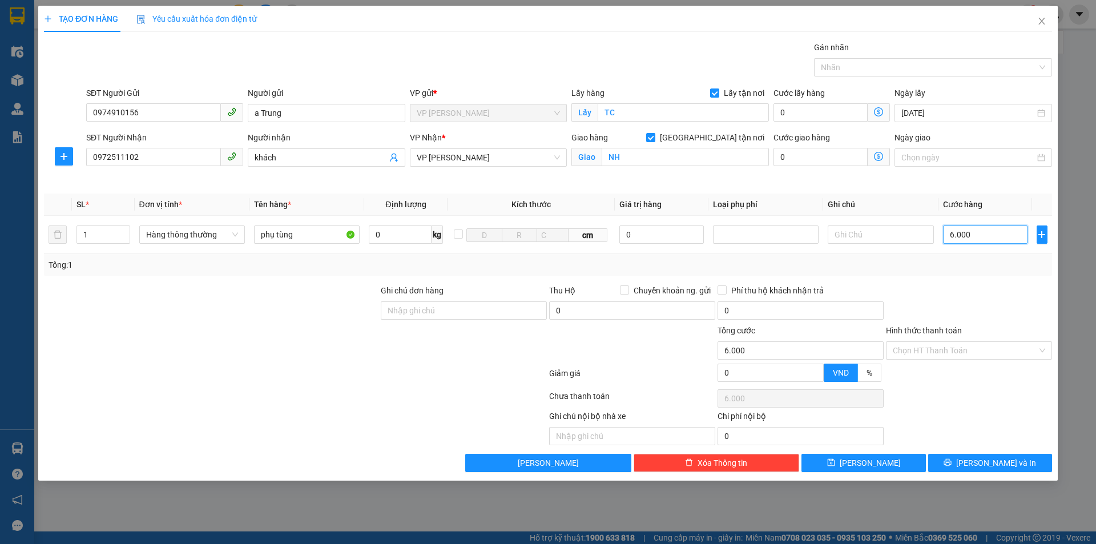
type input "60.000"
drag, startPoint x: 987, startPoint y: 294, endPoint x: 908, endPoint y: 312, distance: 80.8
click at [984, 293] on div at bounding box center [969, 304] width 168 height 40
click at [955, 308] on div at bounding box center [969, 304] width 168 height 40
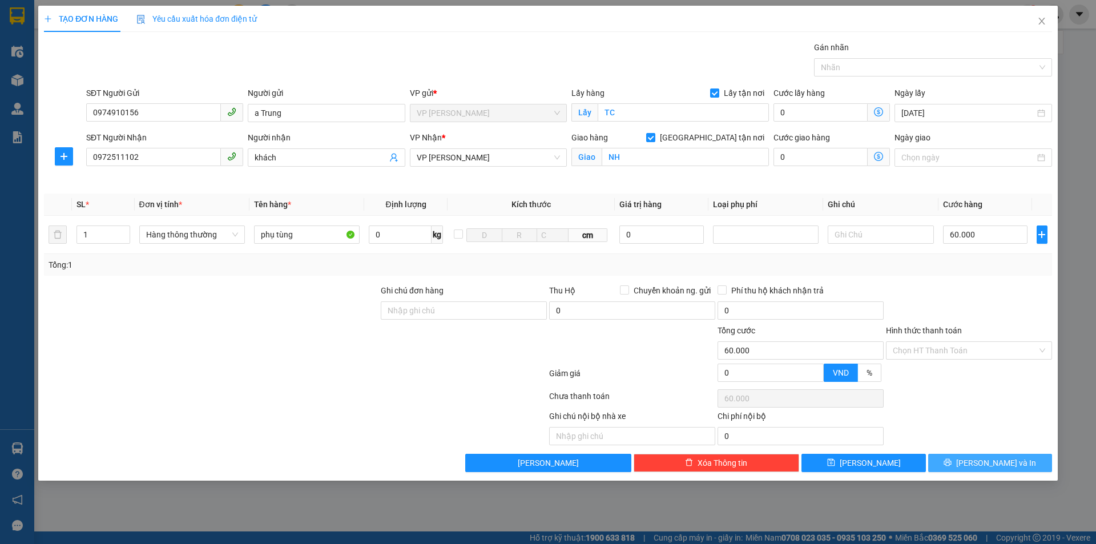
click at [977, 458] on button "[PERSON_NAME] và In" at bounding box center [990, 463] width 124 height 18
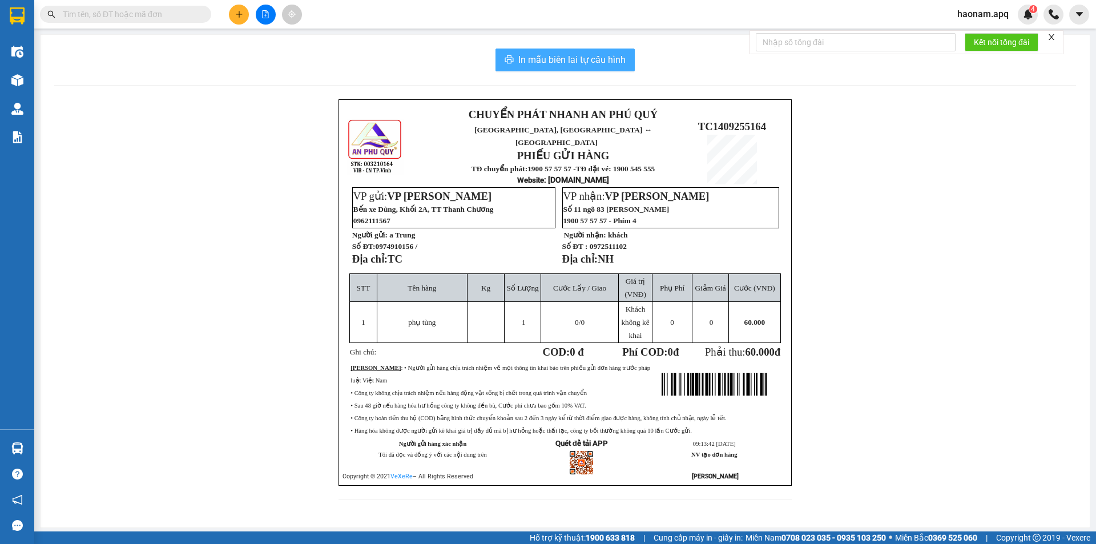
click at [567, 61] on span "In mẫu biên lai tự cấu hình" at bounding box center [571, 60] width 107 height 14
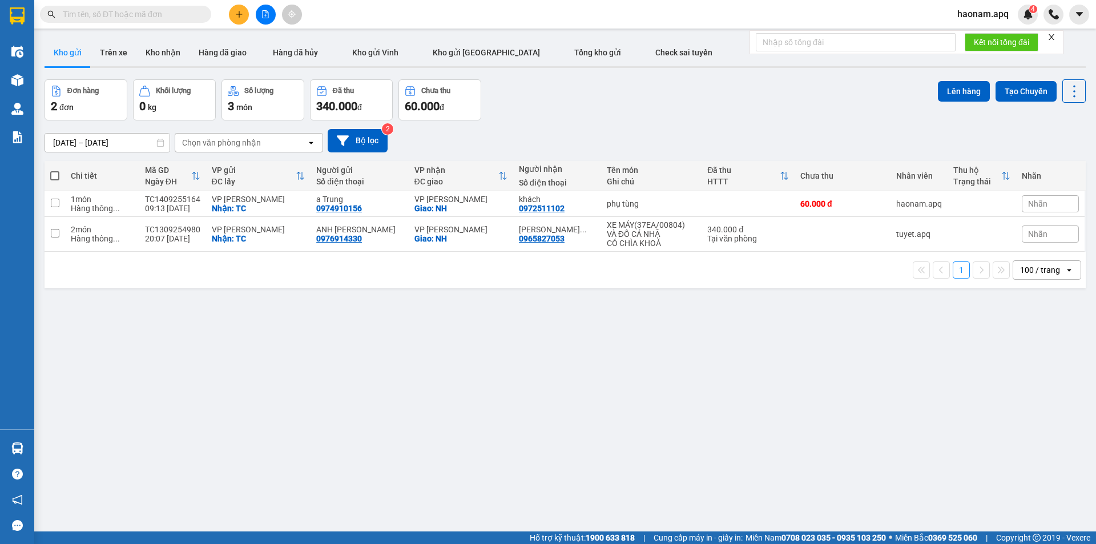
click at [242, 12] on icon "plus" at bounding box center [239, 14] width 8 height 8
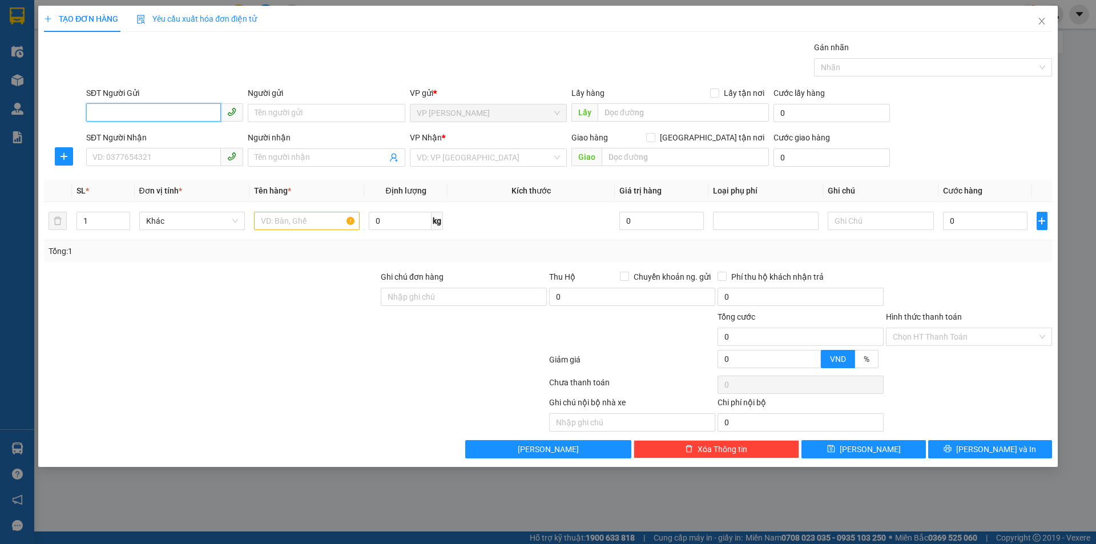
click at [180, 119] on input "SĐT Người Gửi" at bounding box center [153, 112] width 135 height 18
click at [182, 104] on input "SĐT Người Gửi" at bounding box center [153, 112] width 135 height 18
click at [196, 106] on input "SĐT Người Gửi" at bounding box center [153, 112] width 135 height 18
type input "0396671992"
click at [183, 135] on div "0396671992 - HIẾU THUẬN" at bounding box center [164, 136] width 143 height 13
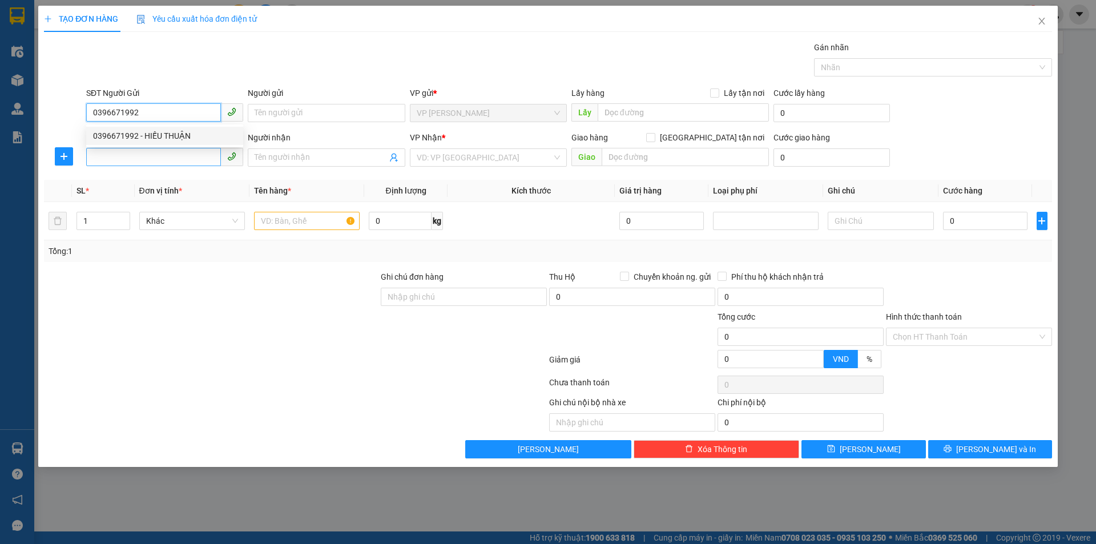
type input "HIẾU THUẬN"
checkbox input "true"
type input "TC"
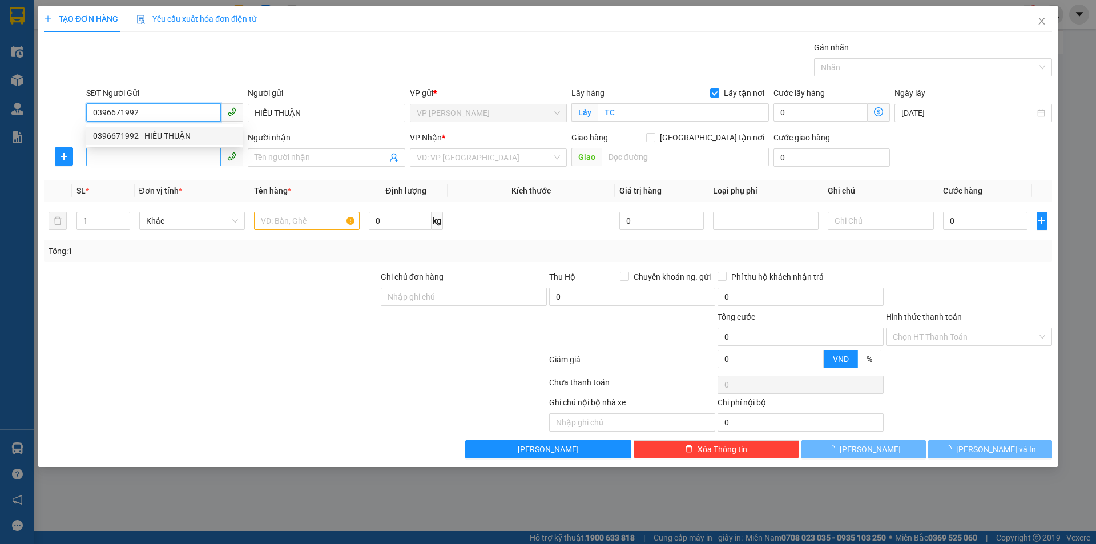
type input "0396671992"
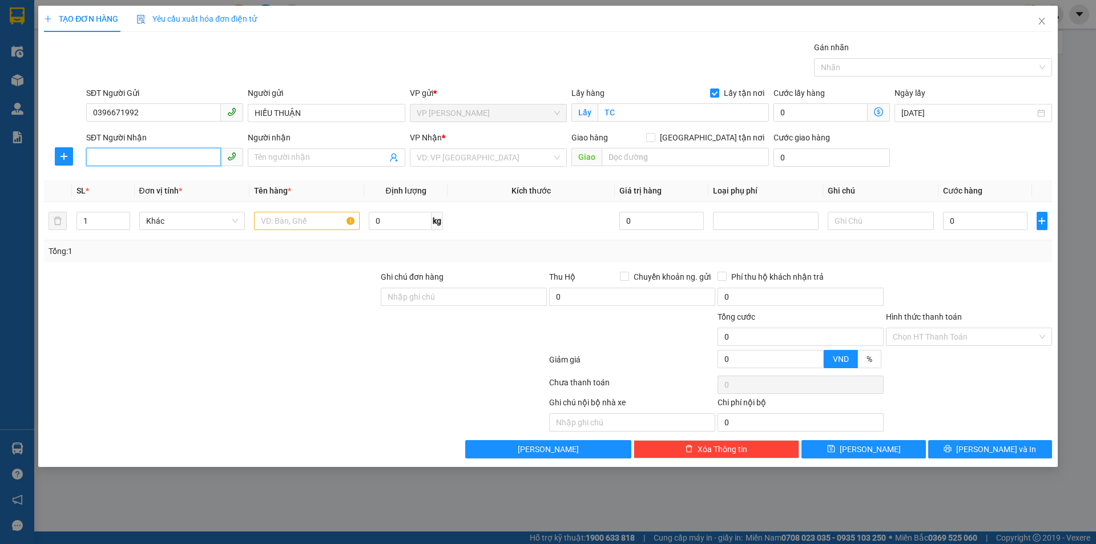
click at [183, 161] on input "SĐT Người Nhận" at bounding box center [153, 157] width 135 height 18
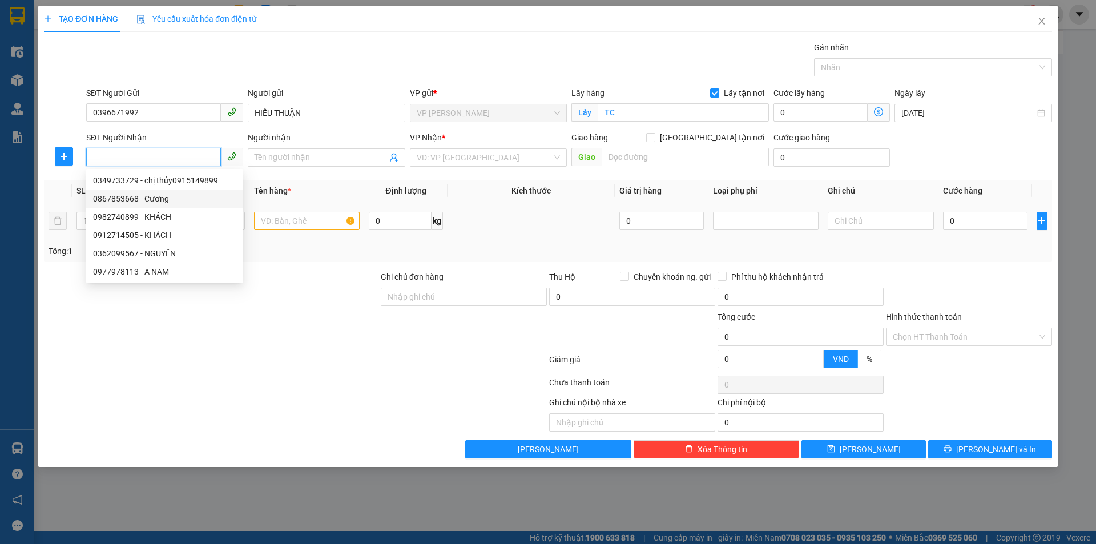
click at [165, 202] on div "0867853668 - Cương" at bounding box center [164, 198] width 143 height 13
type input "0867853668"
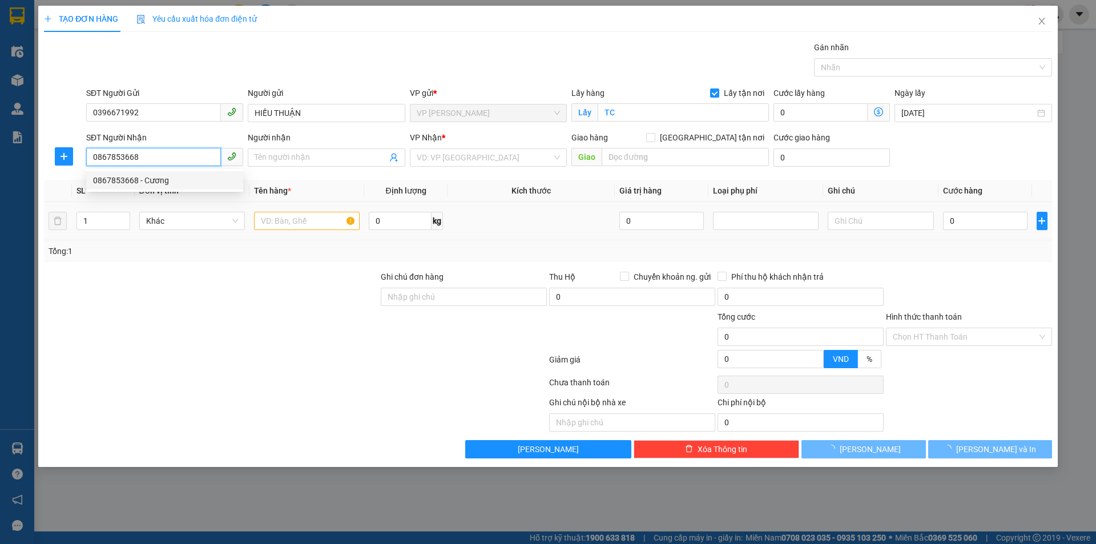
type input "Cương"
type input "VP Nước Ngầm"
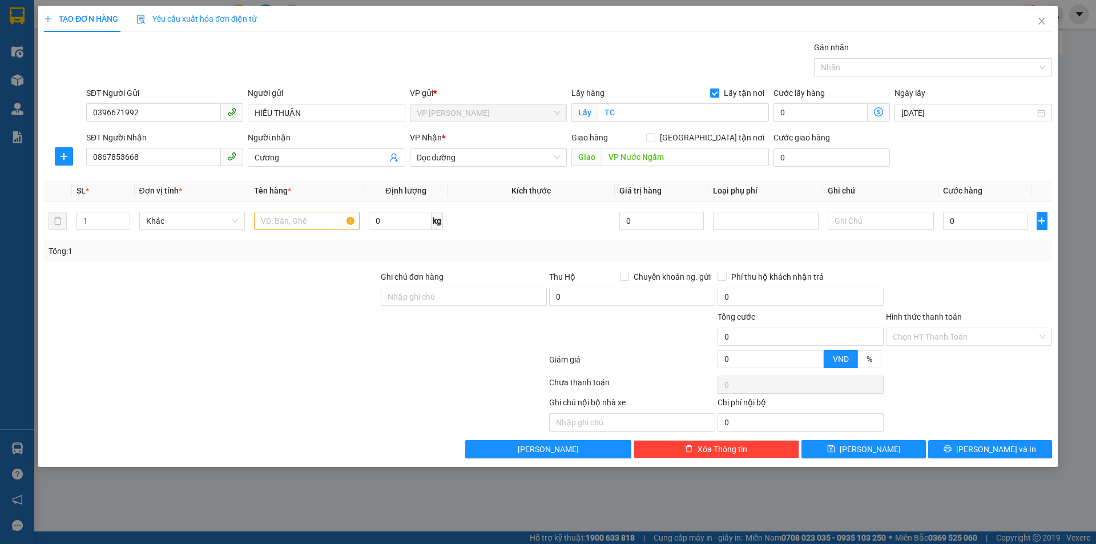
click at [260, 278] on div at bounding box center [211, 291] width 337 height 40
click at [507, 154] on span "Dọc đường" at bounding box center [488, 157] width 143 height 17
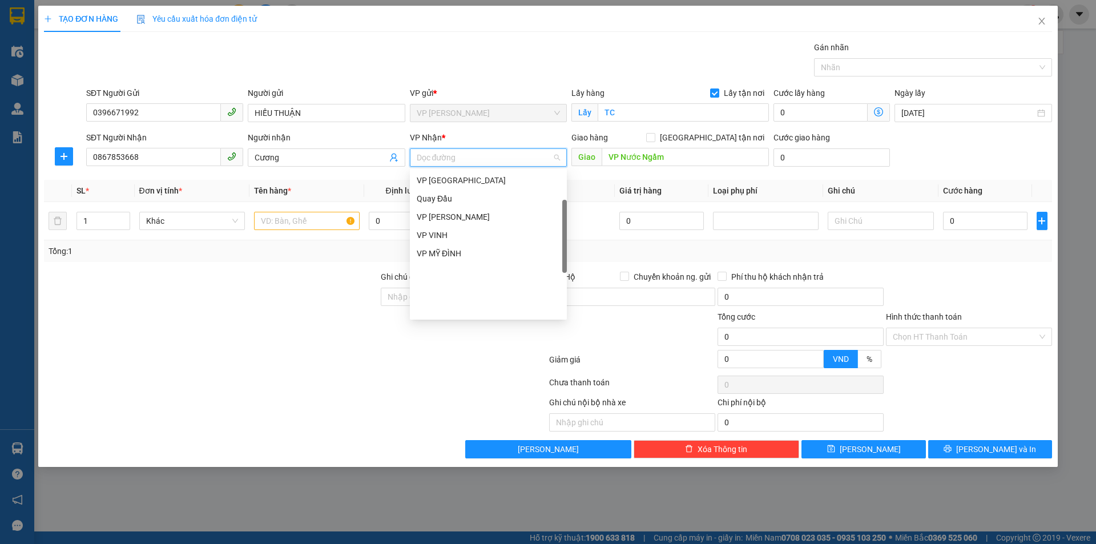
scroll to position [164, 0]
click at [487, 234] on div "VP MỸ ĐÌNH" at bounding box center [488, 235] width 143 height 13
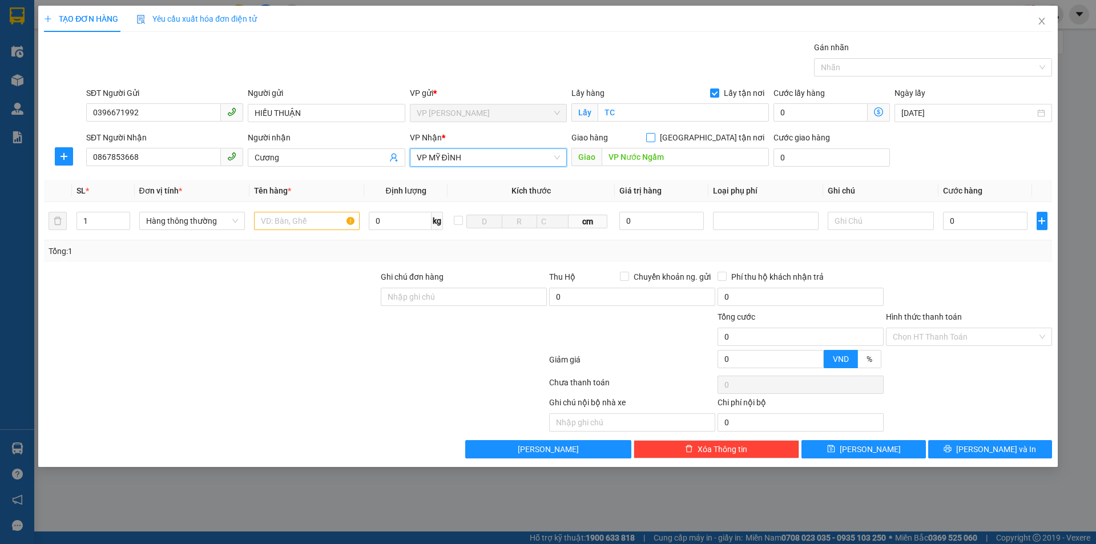
drag, startPoint x: 715, startPoint y: 133, endPoint x: 679, endPoint y: 151, distance: 40.1
click at [654, 134] on input "[GEOGRAPHIC_DATA] tận nơi" at bounding box center [650, 137] width 8 height 8
checkbox input "true"
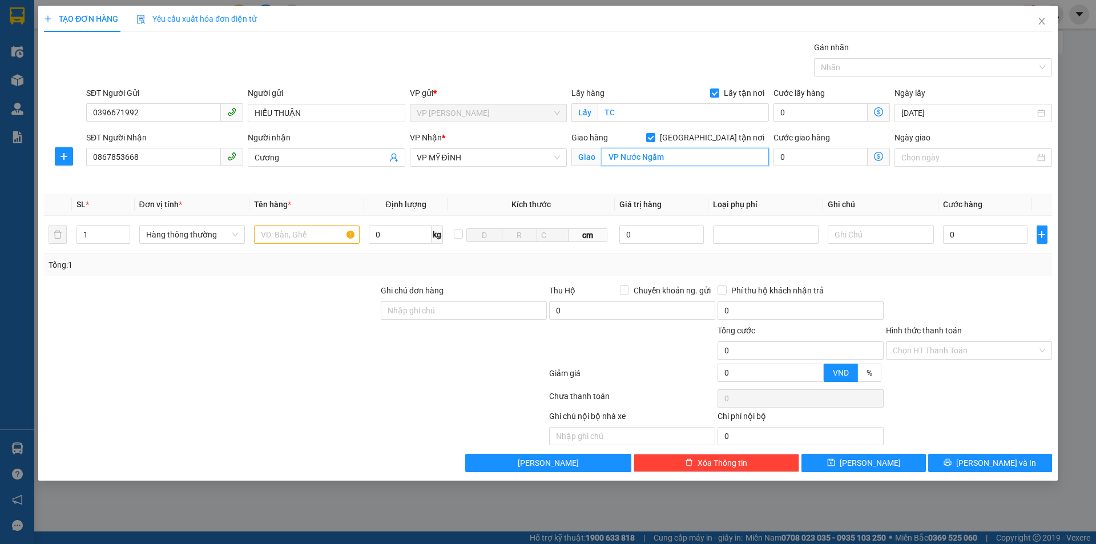
click at [675, 154] on input "VP Nước Ngầm" at bounding box center [685, 157] width 167 height 18
click at [637, 158] on input "MFD" at bounding box center [685, 157] width 167 height 18
type input "MĐ"
drag, startPoint x: 301, startPoint y: 294, endPoint x: 247, endPoint y: 240, distance: 76.7
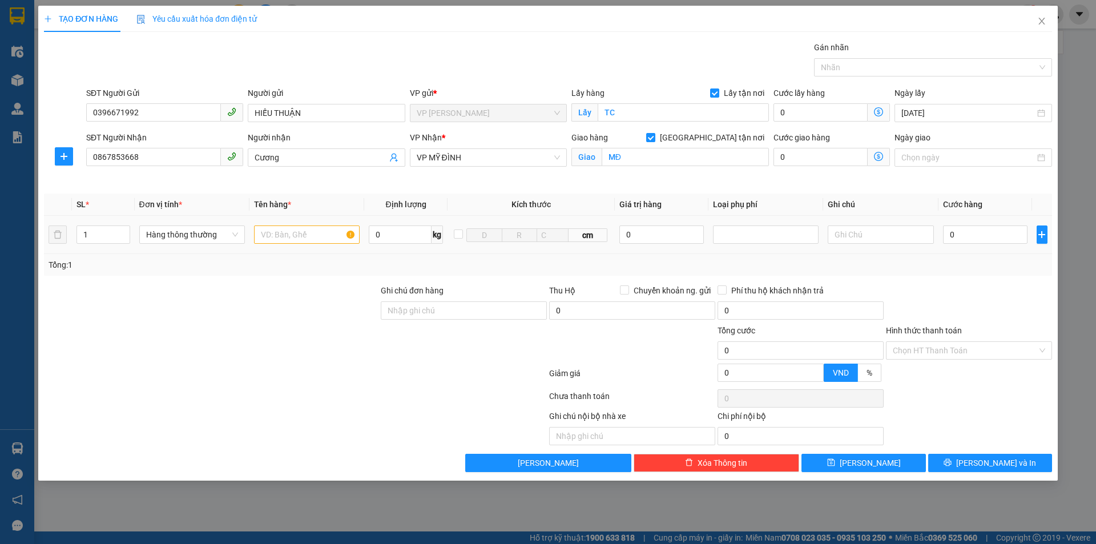
click at [301, 293] on div at bounding box center [211, 304] width 337 height 40
click at [187, 155] on input "0867853668" at bounding box center [153, 157] width 135 height 18
click at [302, 235] on input "text" at bounding box center [307, 235] width 106 height 18
type input "nhút"
drag, startPoint x: 1029, startPoint y: 293, endPoint x: 1026, endPoint y: 283, distance: 10.8
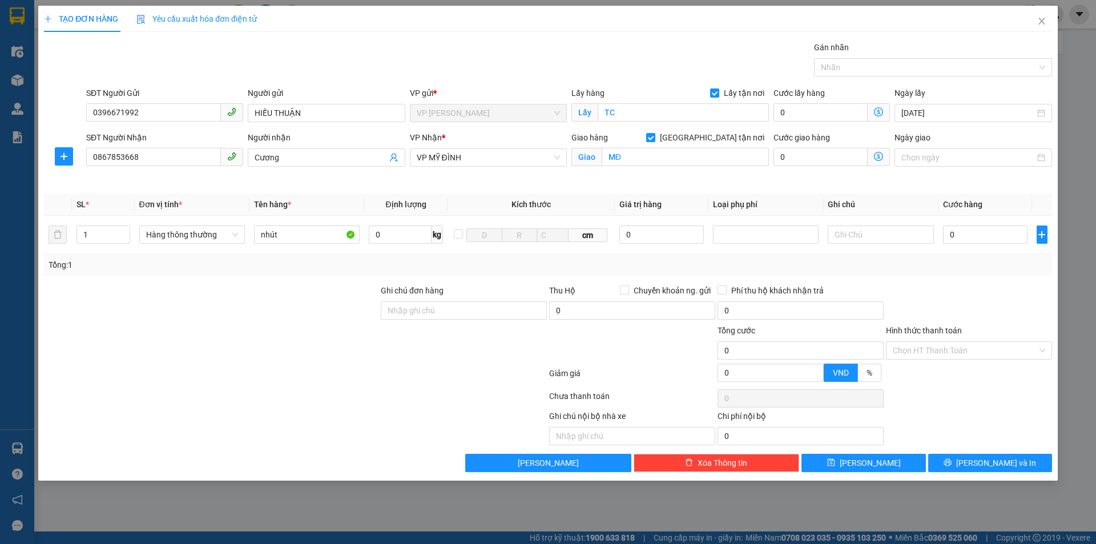
click at [1029, 289] on div at bounding box center [969, 304] width 168 height 40
click at [984, 236] on input "0" at bounding box center [985, 235] width 85 height 18
click at [1000, 304] on div at bounding box center [969, 304] width 168 height 40
click at [977, 236] on input "0" at bounding box center [985, 235] width 85 height 18
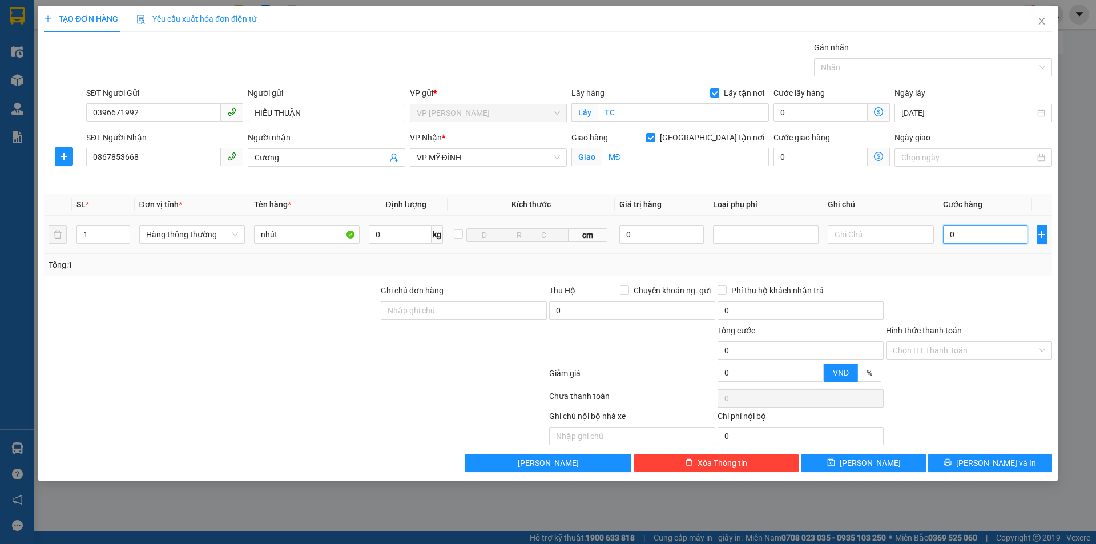
type input "6"
type input "60"
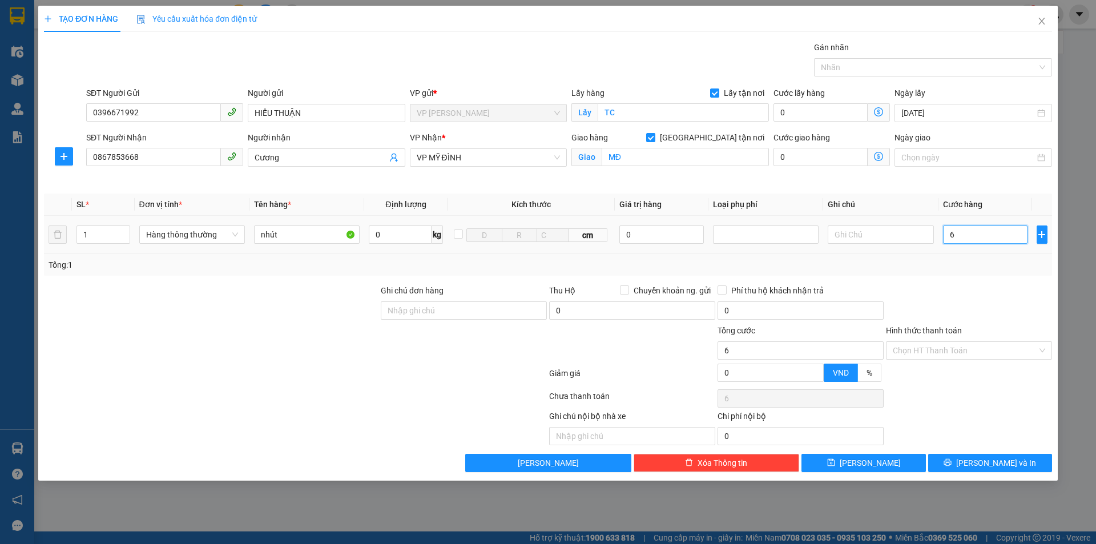
type input "60"
type input "600"
type input "6.000"
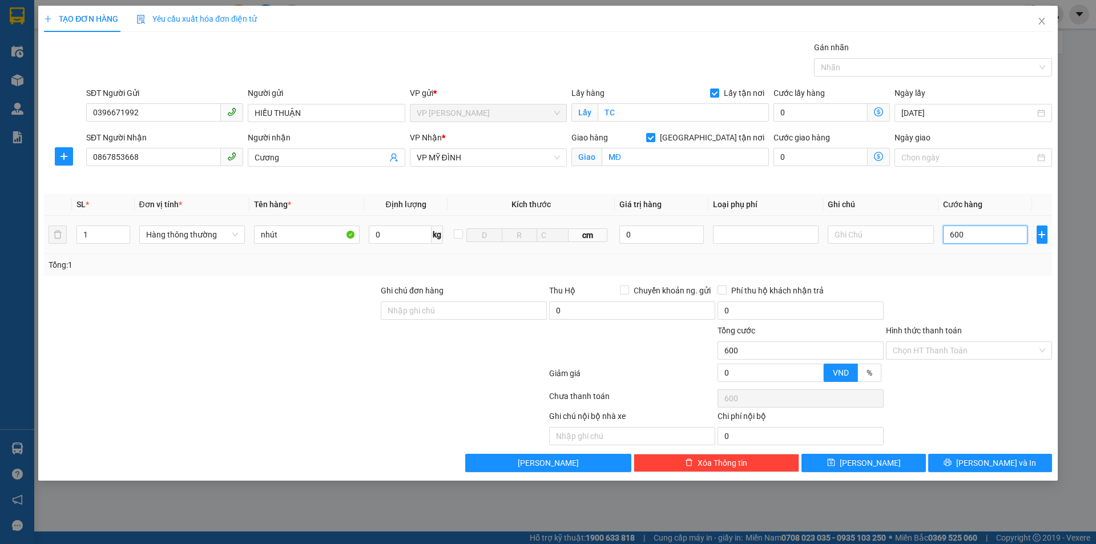
type input "6.000"
type input "60.000"
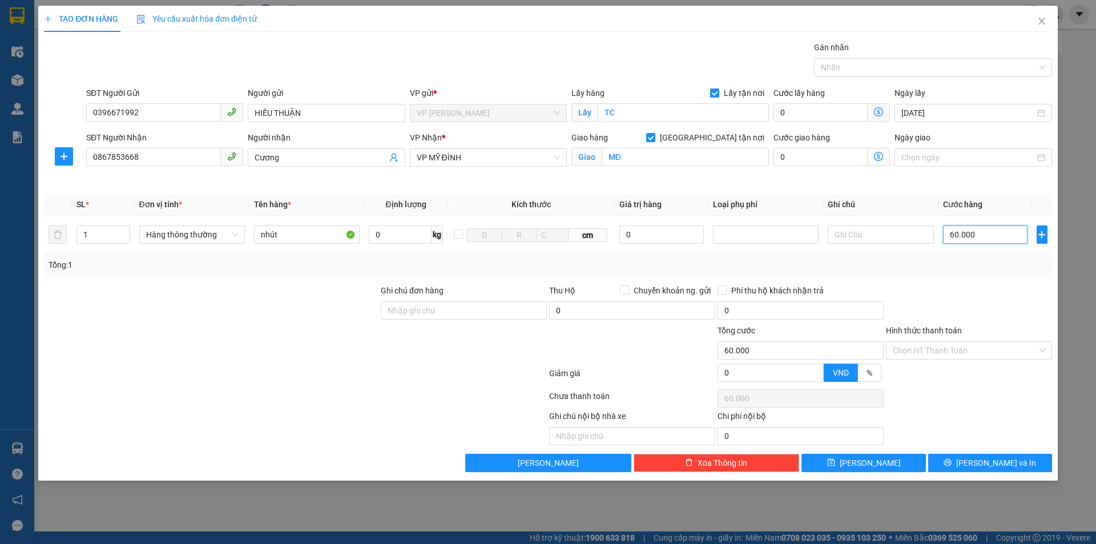
type input "60.000"
drag, startPoint x: 988, startPoint y: 297, endPoint x: 998, endPoint y: 321, distance: 25.9
click at [989, 297] on div at bounding box center [969, 304] width 168 height 40
click at [993, 423] on div "Ghi chú nội bộ nhà xe Chi phí nội bộ 0" at bounding box center [548, 427] width 1011 height 35
drag, startPoint x: 977, startPoint y: 470, endPoint x: 985, endPoint y: 453, distance: 18.9
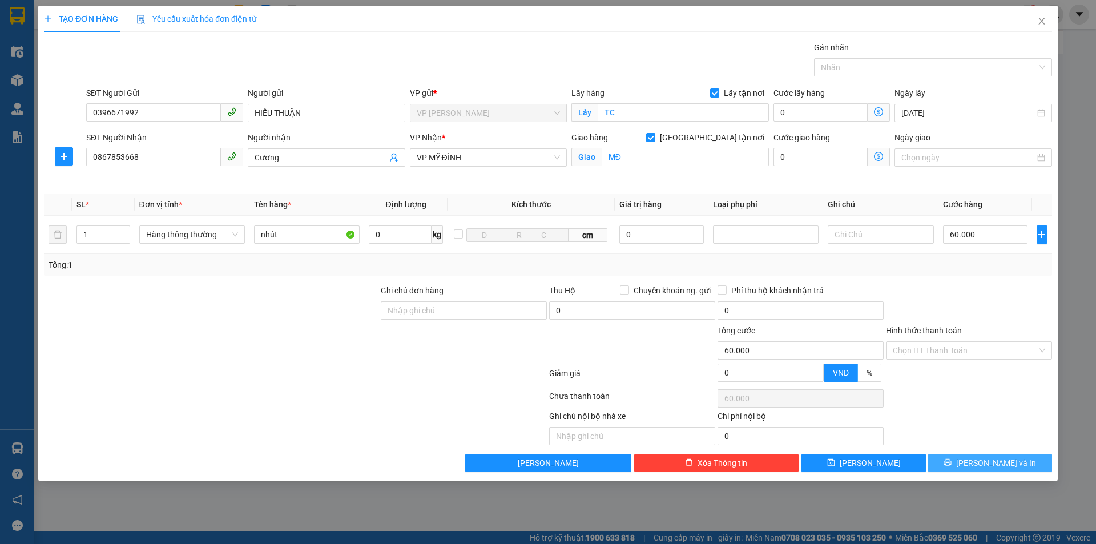
click at [977, 470] on button "[PERSON_NAME] và In" at bounding box center [990, 463] width 124 height 18
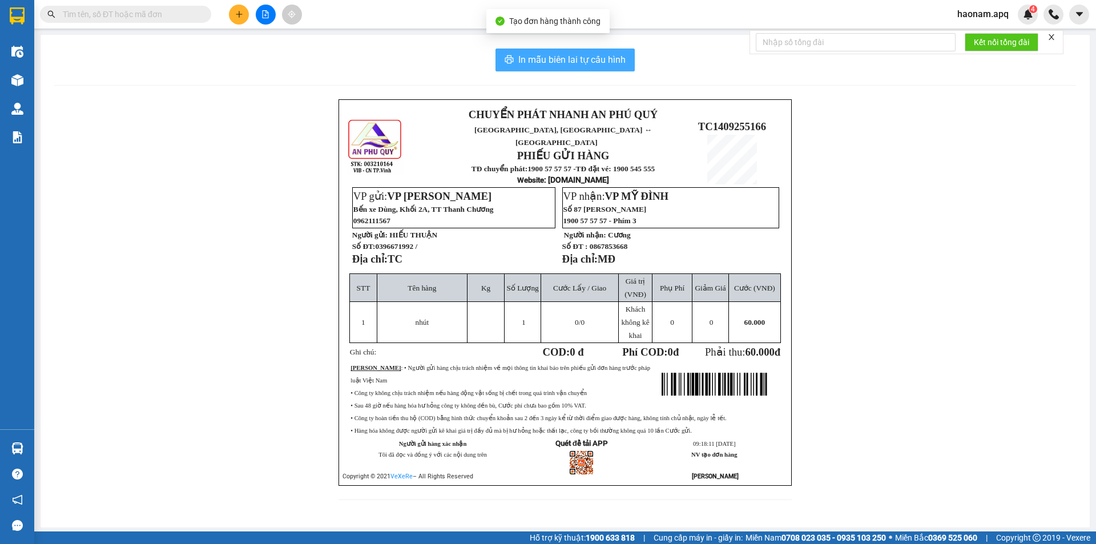
click at [592, 66] on span "In mẫu biên lai tự cấu hình" at bounding box center [571, 60] width 107 height 14
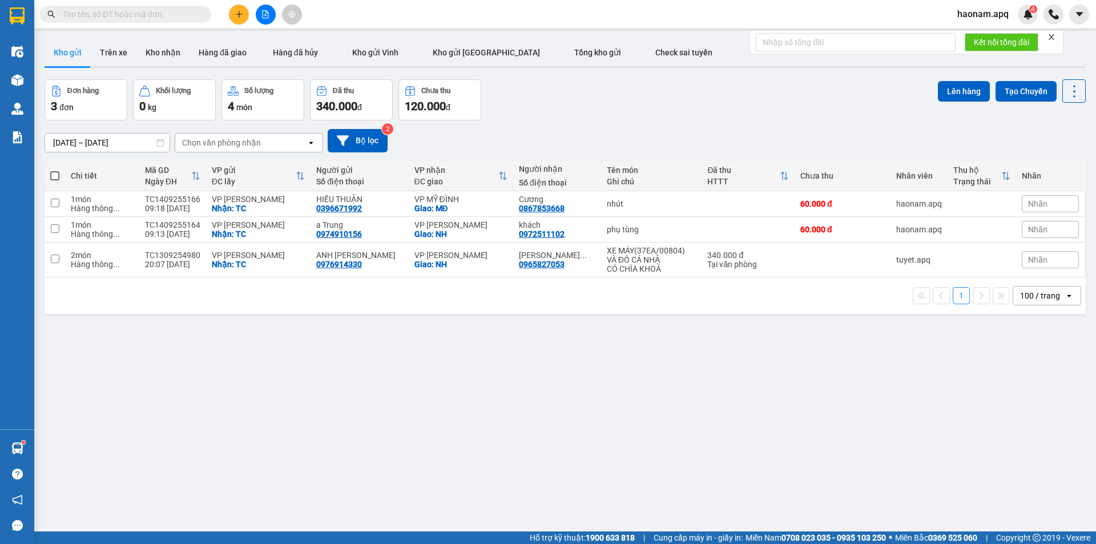
click at [51, 174] on span at bounding box center [54, 175] width 9 height 9
click at [55, 170] on input "checkbox" at bounding box center [55, 170] width 0 height 0
checkbox input "true"
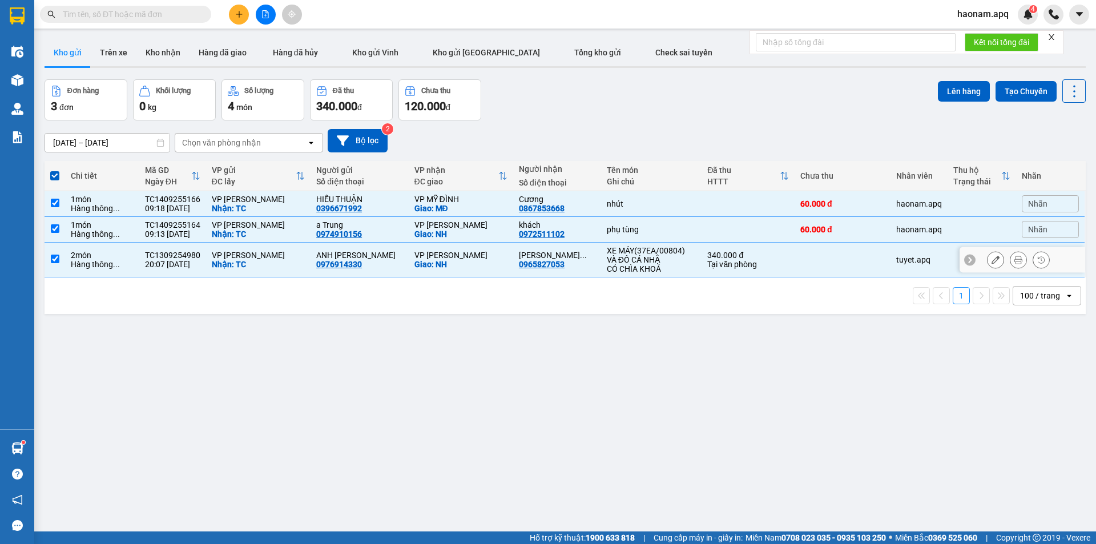
drag, startPoint x: 61, startPoint y: 254, endPoint x: 214, endPoint y: 217, distance: 156.9
click at [61, 255] on td at bounding box center [55, 260] width 21 height 35
checkbox input "false"
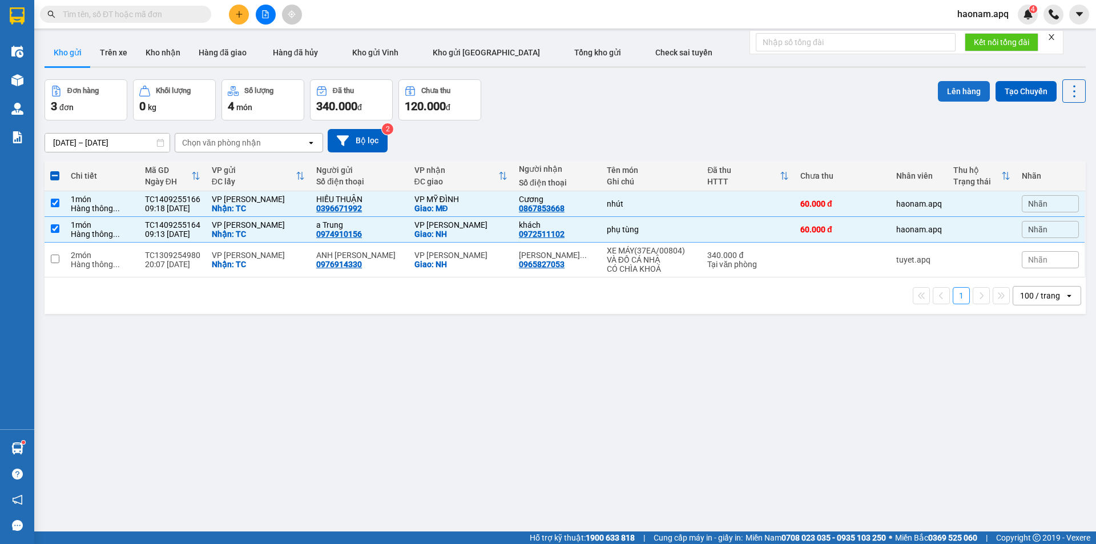
click at [943, 94] on button "Lên hàng" at bounding box center [964, 91] width 52 height 21
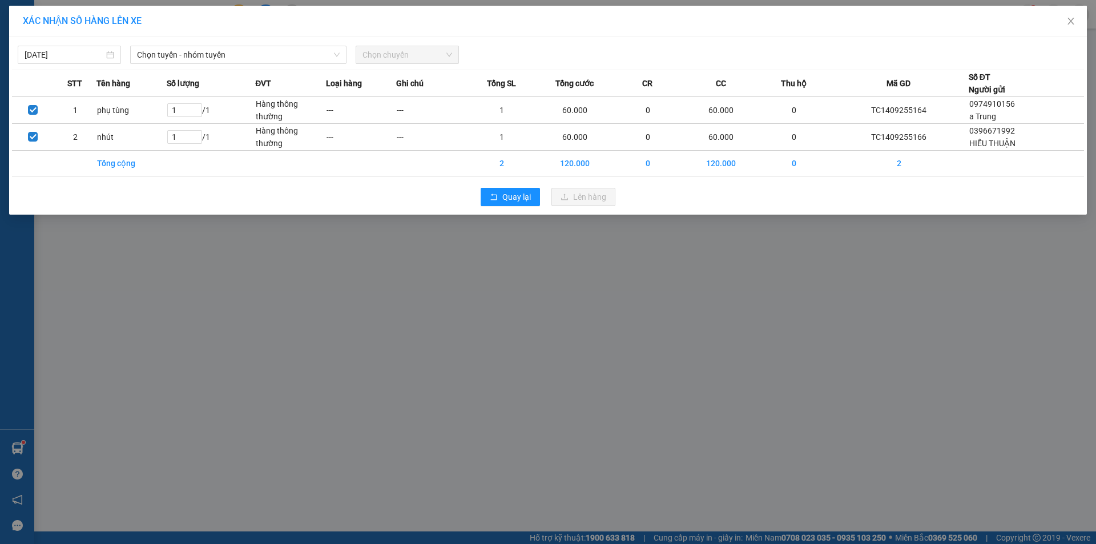
click at [230, 66] on div "[DATE] Chọn tuyến - nhóm tuyến Chọn chuyến STT Tên hàng Số lượng ĐVT Loại hàng …" at bounding box center [548, 126] width 1078 height 178
click at [260, 51] on span "Chọn tuyến - nhóm tuyến" at bounding box center [238, 54] width 203 height 17
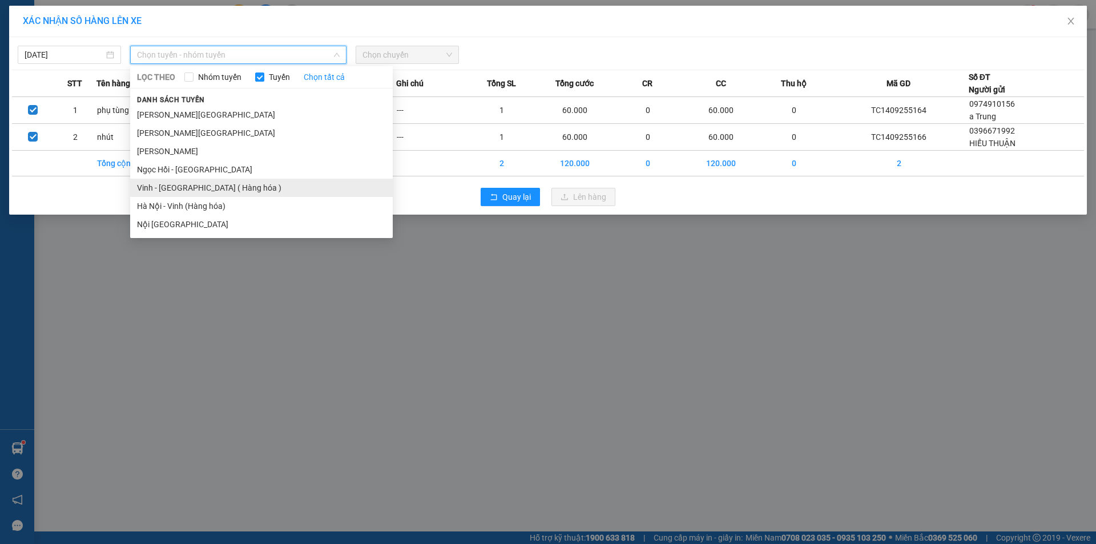
click at [220, 183] on li "Vinh - [GEOGRAPHIC_DATA] ( Hàng hóa )" at bounding box center [261, 188] width 263 height 18
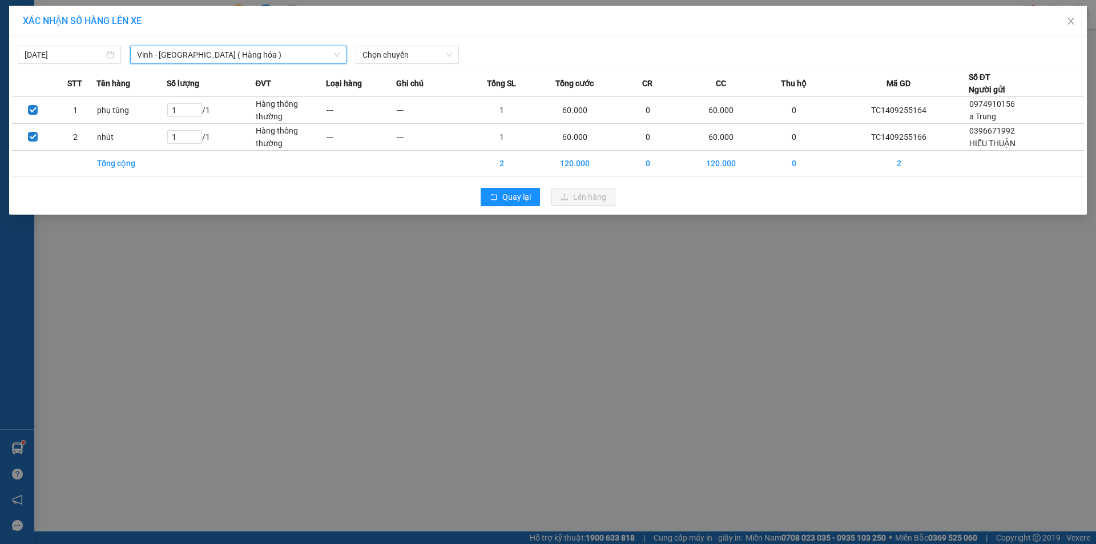
click at [416, 45] on div "[DATE] [GEOGRAPHIC_DATA] - [GEOGRAPHIC_DATA] ( [GEOGRAPHIC_DATA] ) [GEOGRAPHIC_…" at bounding box center [548, 52] width 1072 height 24
click at [417, 55] on span "Chọn chuyến" at bounding box center [408, 54] width 90 height 17
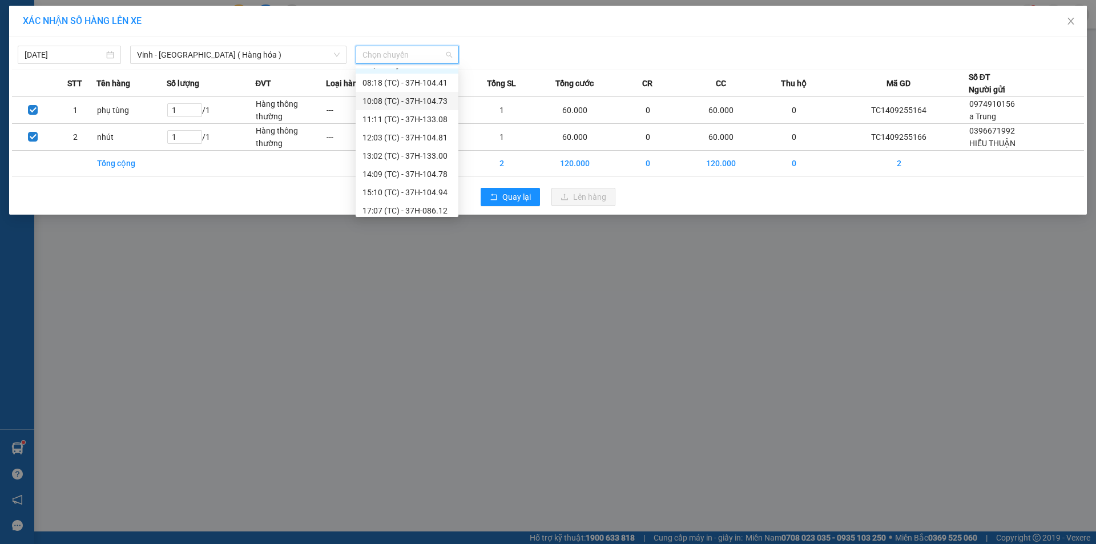
scroll to position [18, 0]
click at [419, 137] on div "12:03 (TC) - 37H-104.81" at bounding box center [407, 132] width 89 height 13
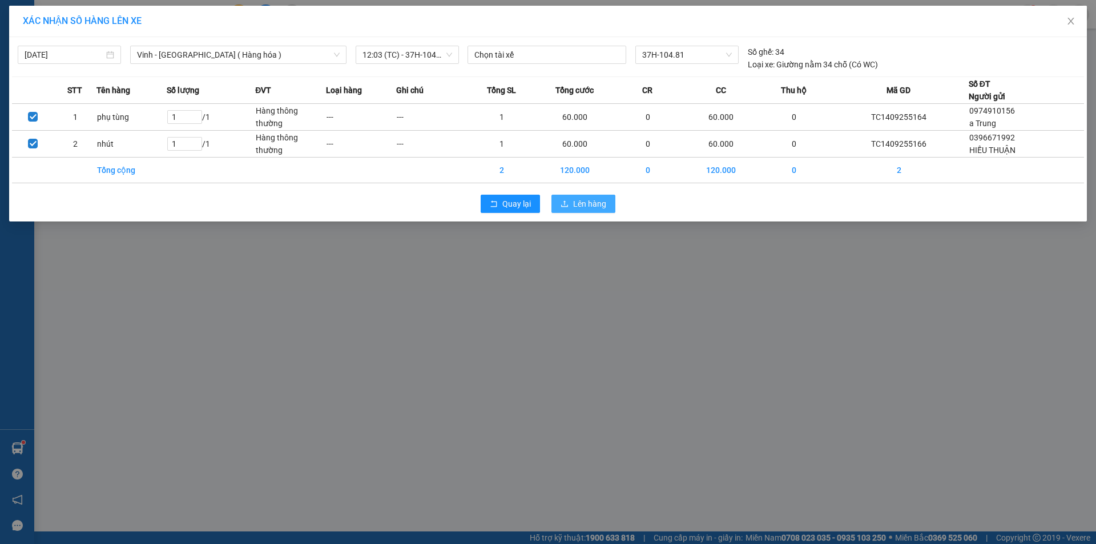
click at [592, 201] on span "Lên hàng" at bounding box center [589, 204] width 33 height 13
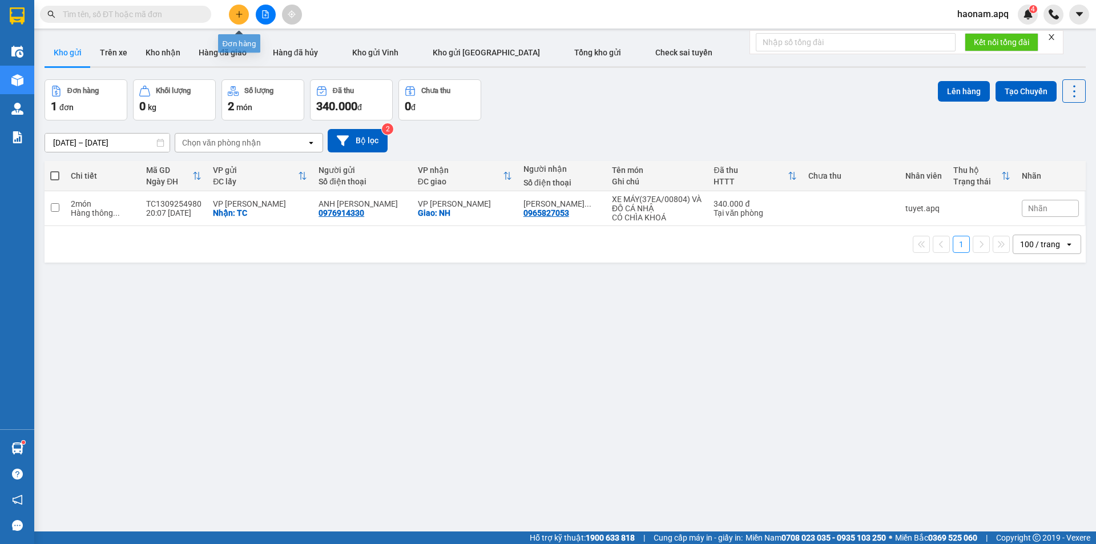
click at [242, 14] on icon "plus" at bounding box center [239, 14] width 6 height 1
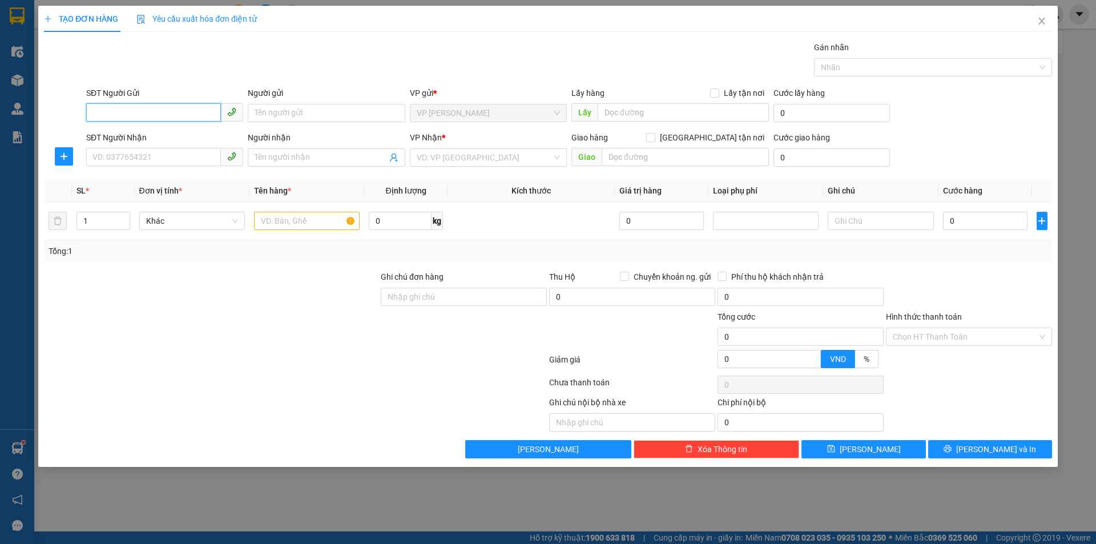
click at [172, 117] on input "SĐT Người Gửi" at bounding box center [153, 112] width 135 height 18
drag, startPoint x: 201, startPoint y: 115, endPoint x: 204, endPoint y: 120, distance: 5.9
click at [201, 115] on input "SĐT Người Gửi" at bounding box center [153, 112] width 135 height 18
type input "0986386758"
click at [303, 115] on input "Người gửi" at bounding box center [326, 113] width 157 height 18
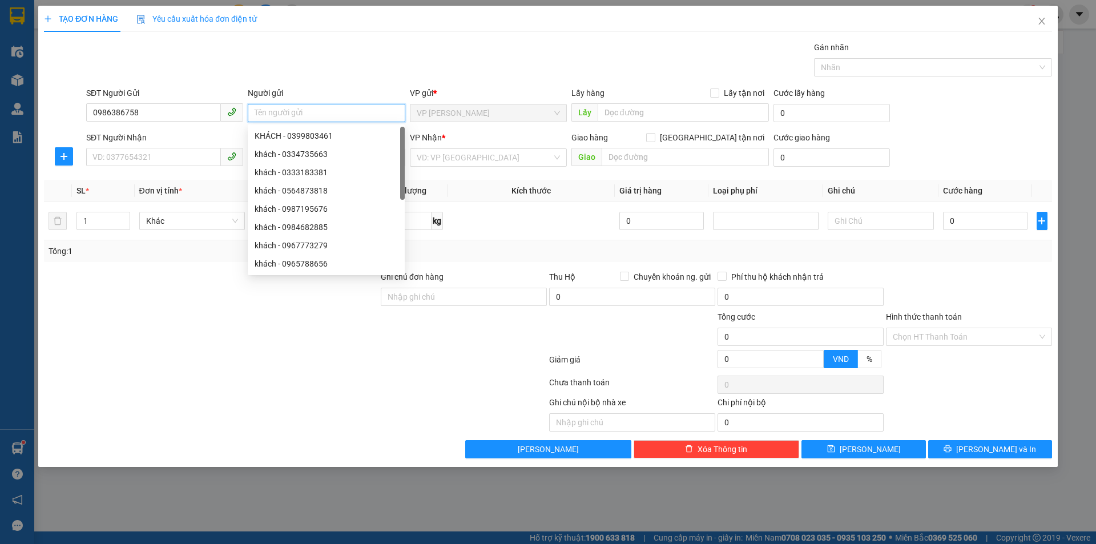
type input "D"
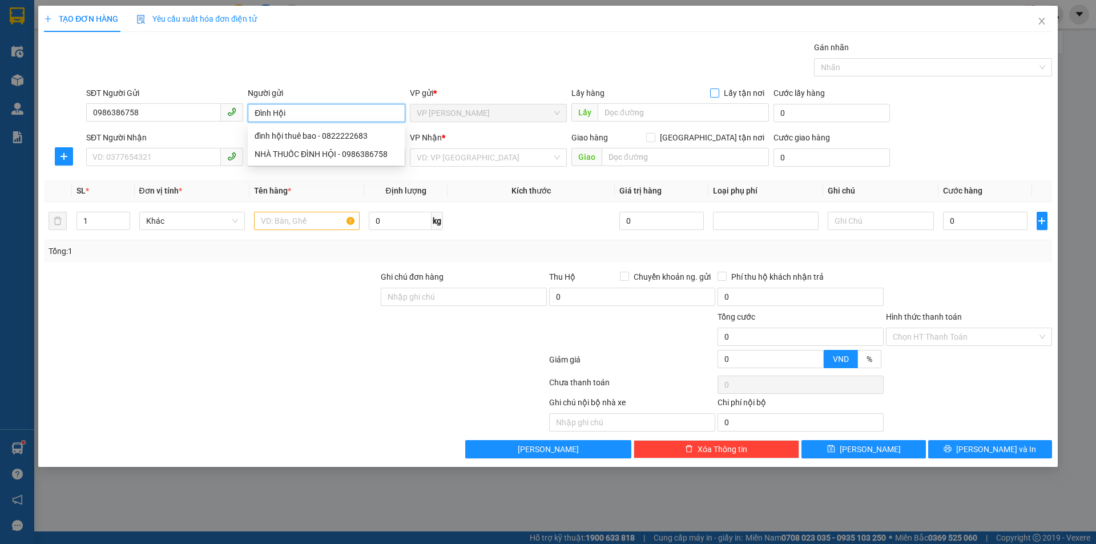
type input "Đình Hội"
click at [717, 94] on input "Lấy tận nơi" at bounding box center [714, 92] width 8 height 8
checkbox input "true"
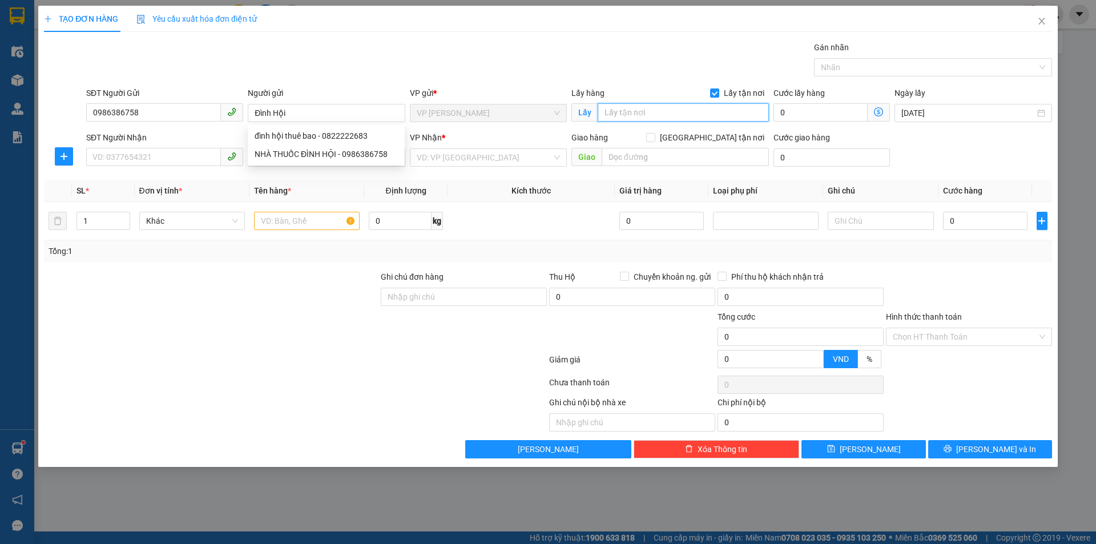
click at [649, 111] on input "text" at bounding box center [683, 112] width 171 height 18
type input "TC"
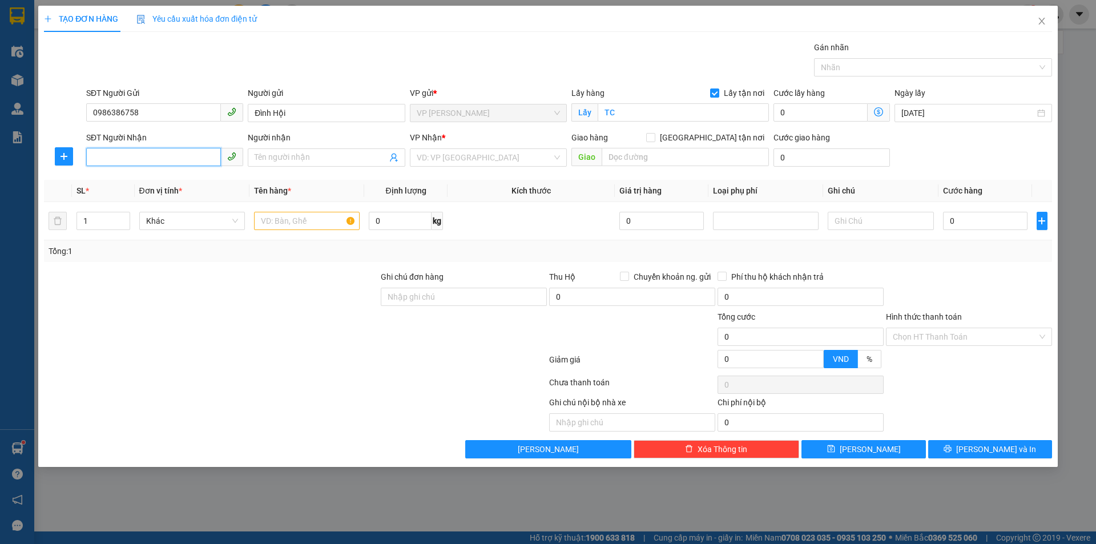
click at [179, 151] on input "SĐT Người Nhận" at bounding box center [153, 157] width 135 height 18
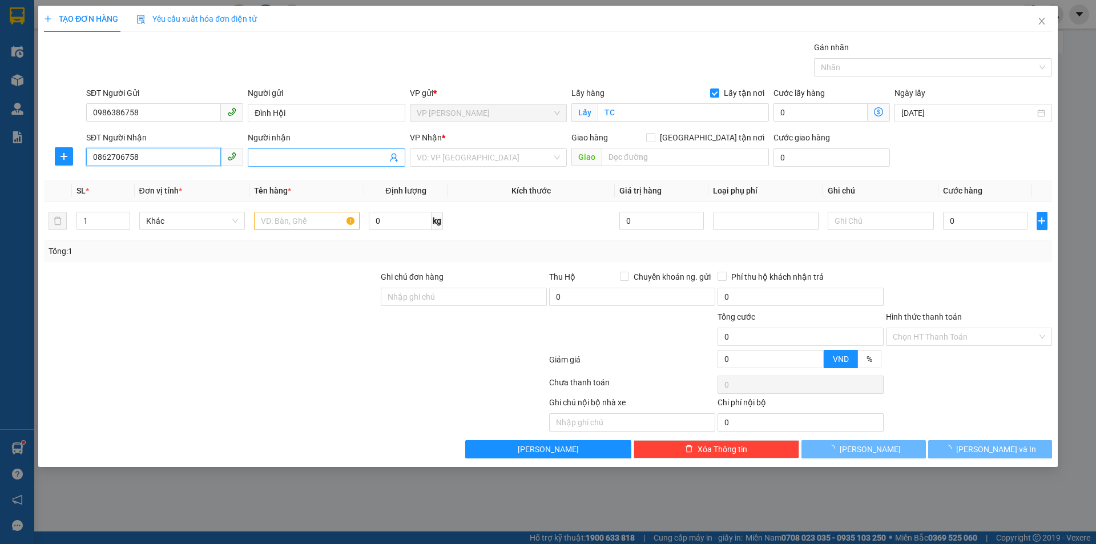
type input "0862706758"
click at [327, 158] on input "Người nhận" at bounding box center [321, 157] width 132 height 13
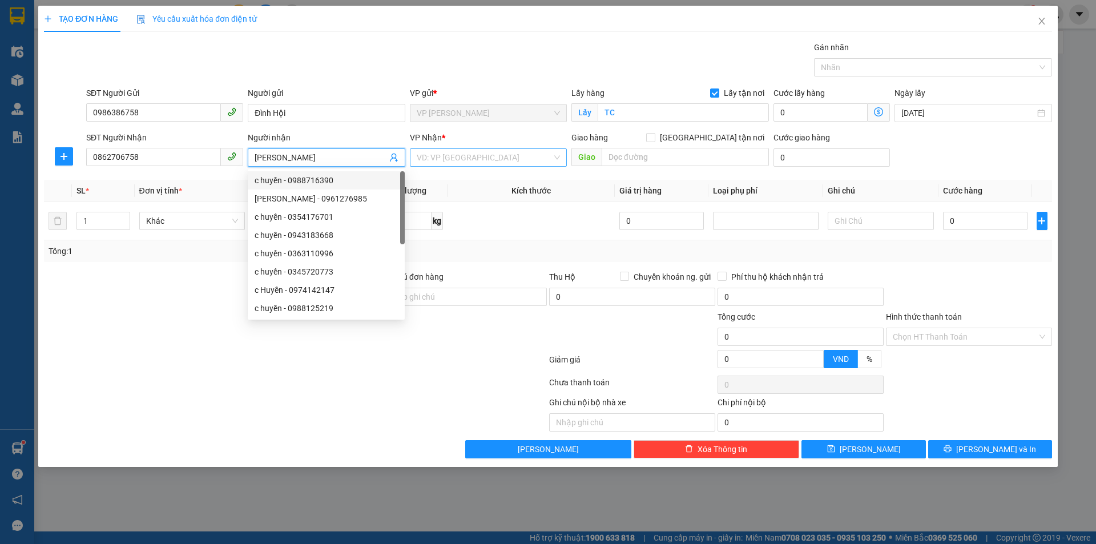
type input "[PERSON_NAME]"
click at [465, 164] on input "search" at bounding box center [484, 157] width 135 height 17
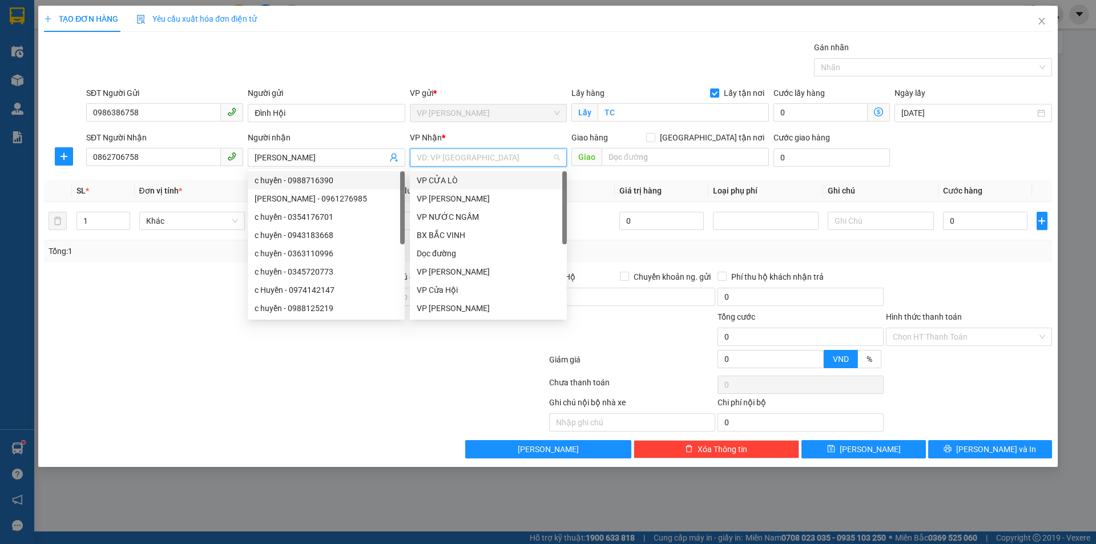
scroll to position [164, 0]
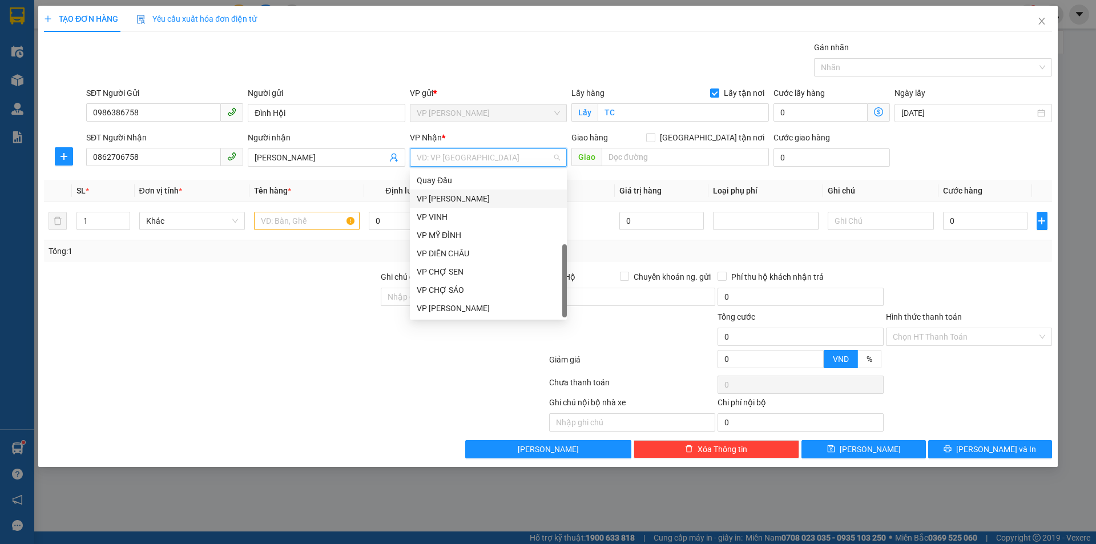
click at [513, 203] on div "VP [PERSON_NAME]" at bounding box center [488, 198] width 143 height 13
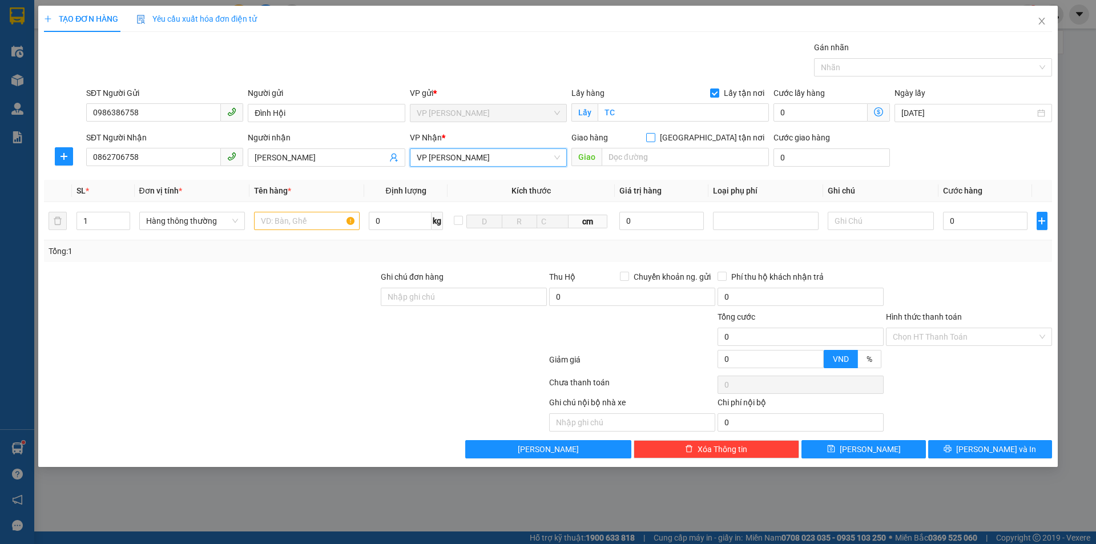
click at [654, 139] on input "[GEOGRAPHIC_DATA] tận nơi" at bounding box center [650, 137] width 8 height 8
checkbox input "true"
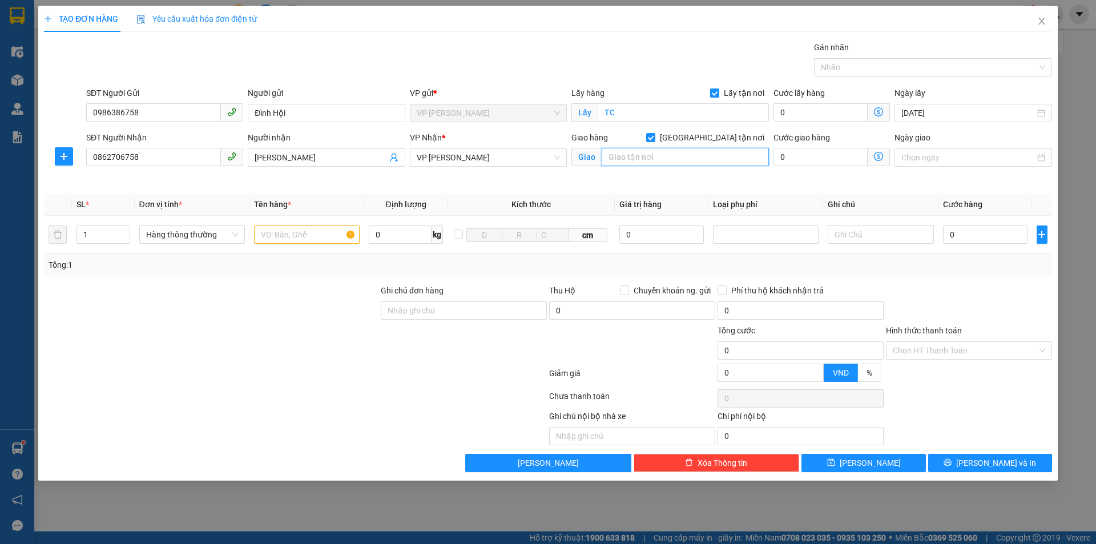
click at [667, 156] on input "text" at bounding box center [685, 157] width 167 height 18
type input "NH"
drag, startPoint x: 273, startPoint y: 272, endPoint x: 284, endPoint y: 272, distance: 10.3
click at [274, 272] on div "Tổng: 1" at bounding box center [548, 265] width 1008 height 22
click at [316, 298] on div at bounding box center [211, 304] width 337 height 40
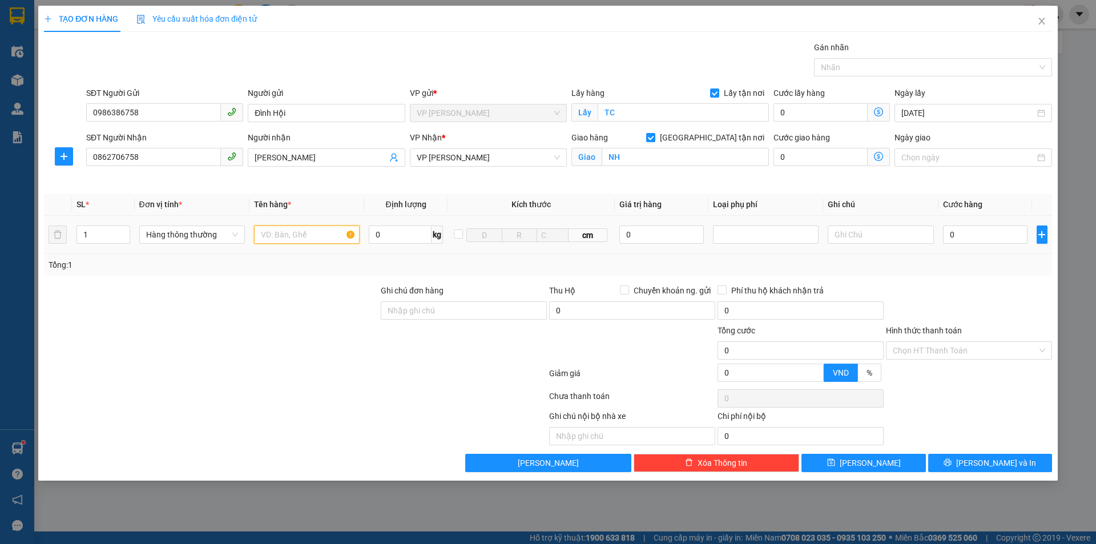
click at [319, 238] on input "text" at bounding box center [307, 235] width 106 height 18
type input "thực phẩm"
click at [967, 240] on input "0" at bounding box center [985, 235] width 85 height 18
type input "4f"
type input "0"
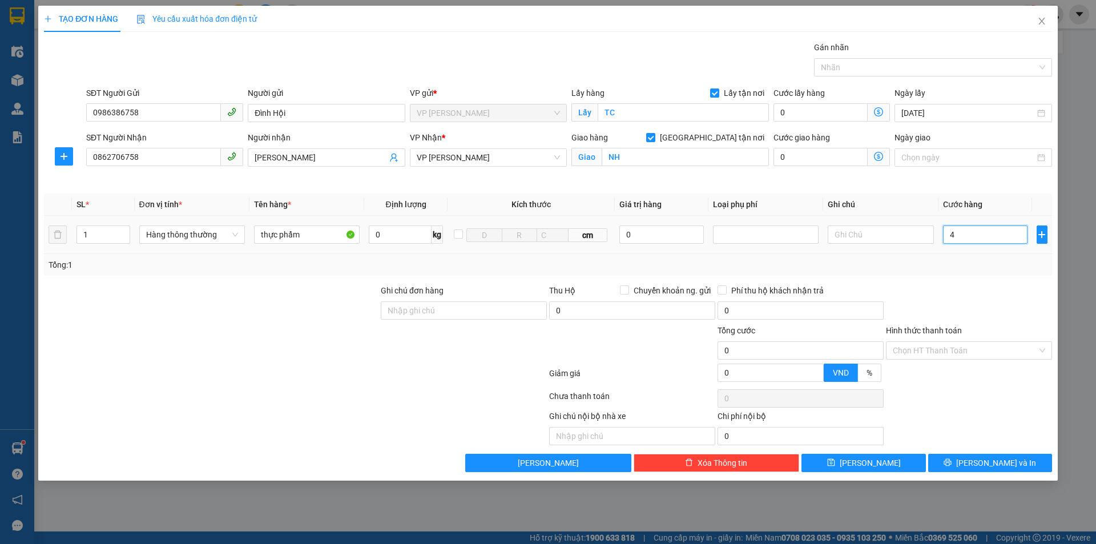
type input "0"
type input "4"
type input "40"
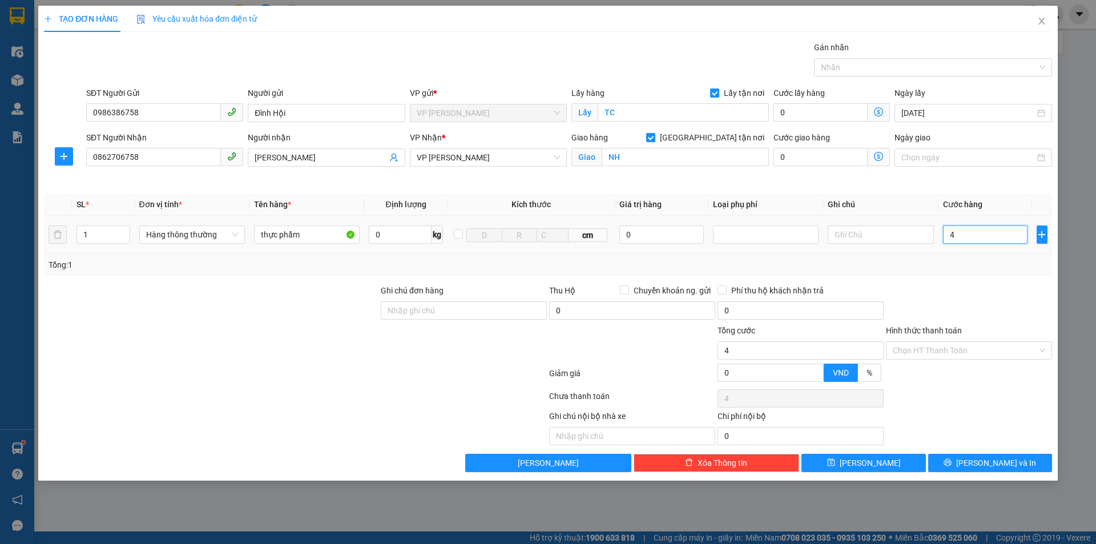
type input "40"
type input "400"
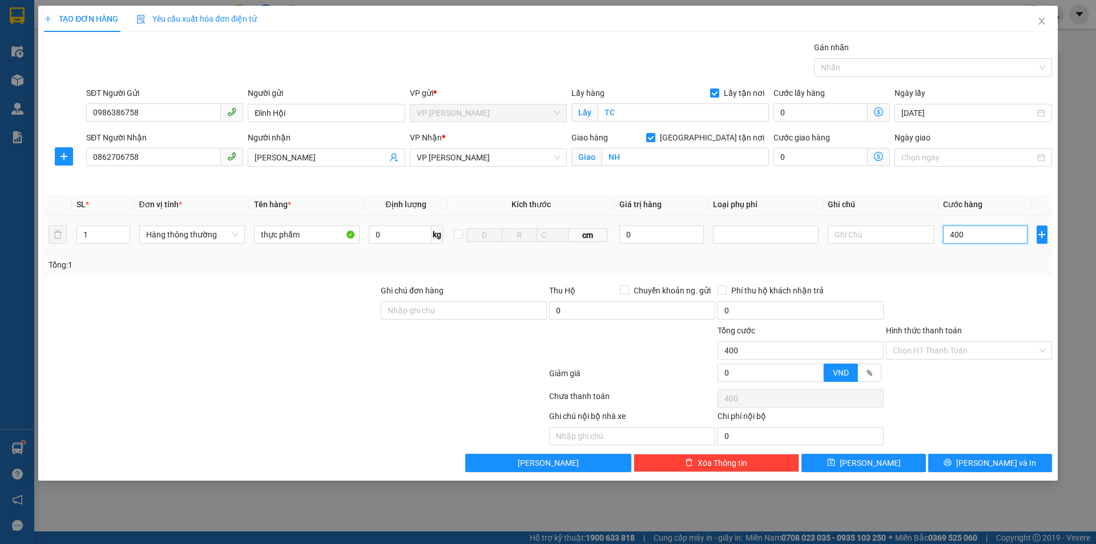
type input "4.000"
type input "40.000"
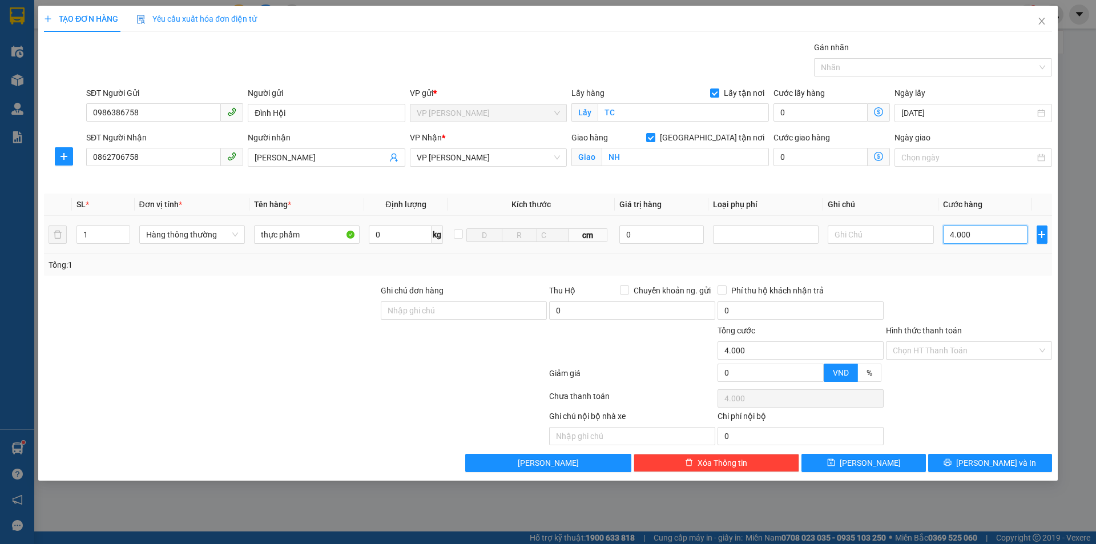
type input "40.000"
drag, startPoint x: 959, startPoint y: 295, endPoint x: 967, endPoint y: 334, distance: 39.5
click at [960, 297] on div at bounding box center [969, 304] width 168 height 40
click at [965, 353] on input "Hình thức thanh toán" at bounding box center [965, 350] width 144 height 17
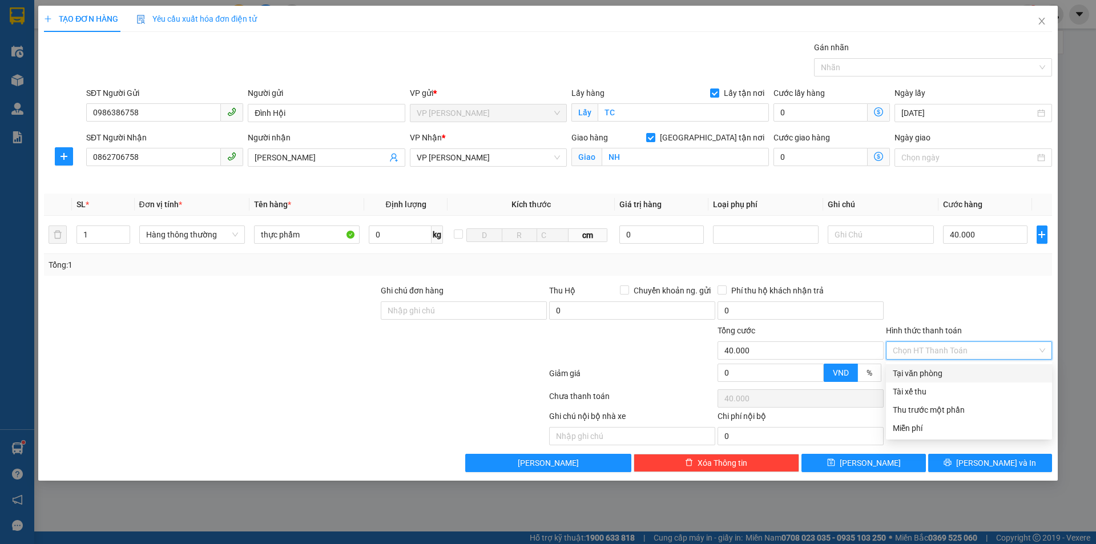
drag, startPoint x: 957, startPoint y: 369, endPoint x: 963, endPoint y: 301, distance: 68.2
click at [956, 367] on div "Tại văn phòng" at bounding box center [969, 373] width 152 height 13
type input "0"
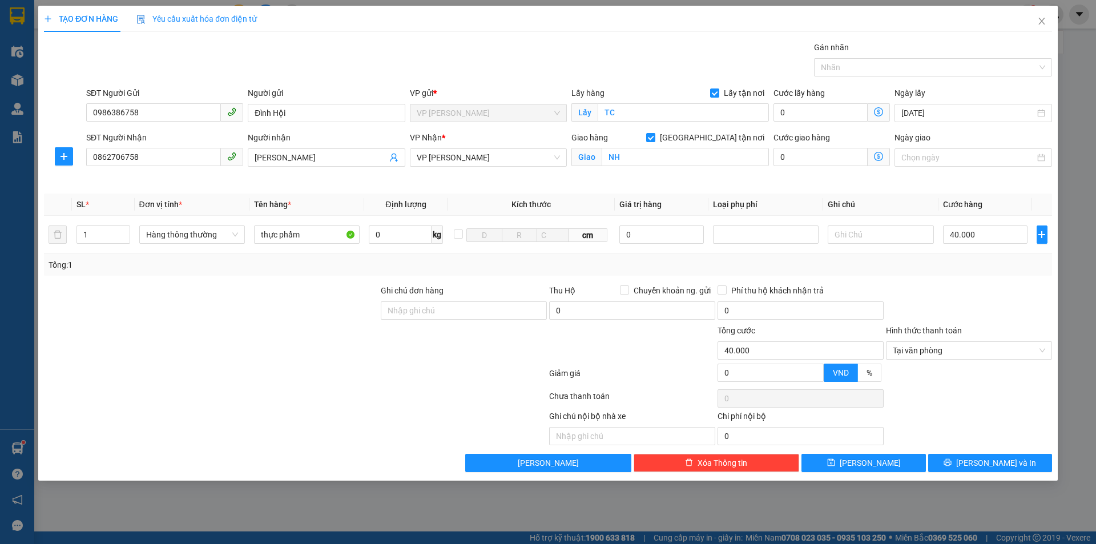
click at [962, 297] on div at bounding box center [969, 304] width 168 height 40
click at [919, 412] on div "Ghi chú nội bộ nhà xe Chi phí nội bộ 0" at bounding box center [548, 427] width 1011 height 35
click at [987, 462] on span "[PERSON_NAME] và In" at bounding box center [996, 463] width 80 height 13
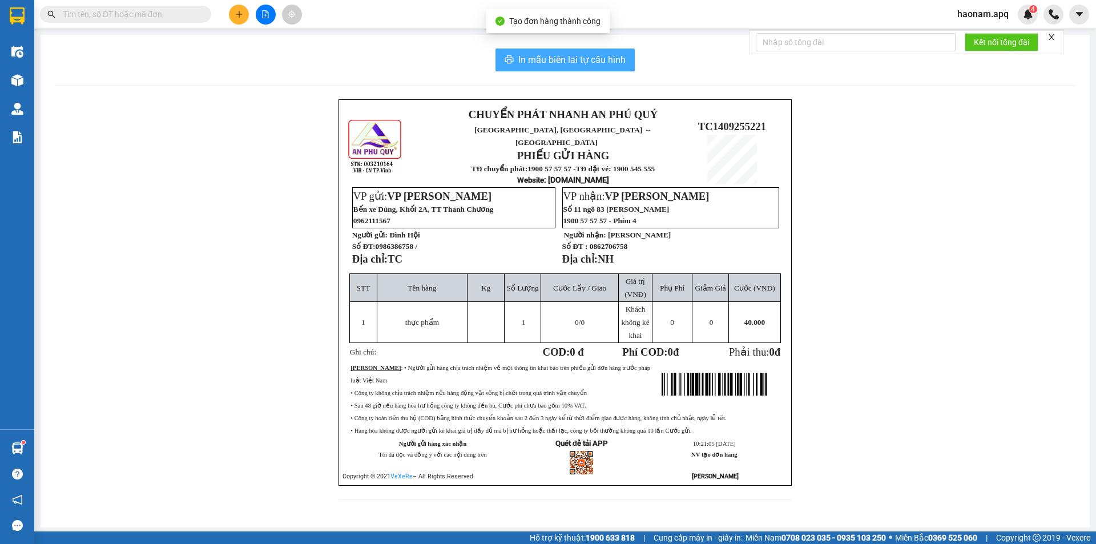
click at [605, 58] on span "In mẫu biên lai tự cấu hình" at bounding box center [571, 60] width 107 height 14
